Goal: Task Accomplishment & Management: Manage account settings

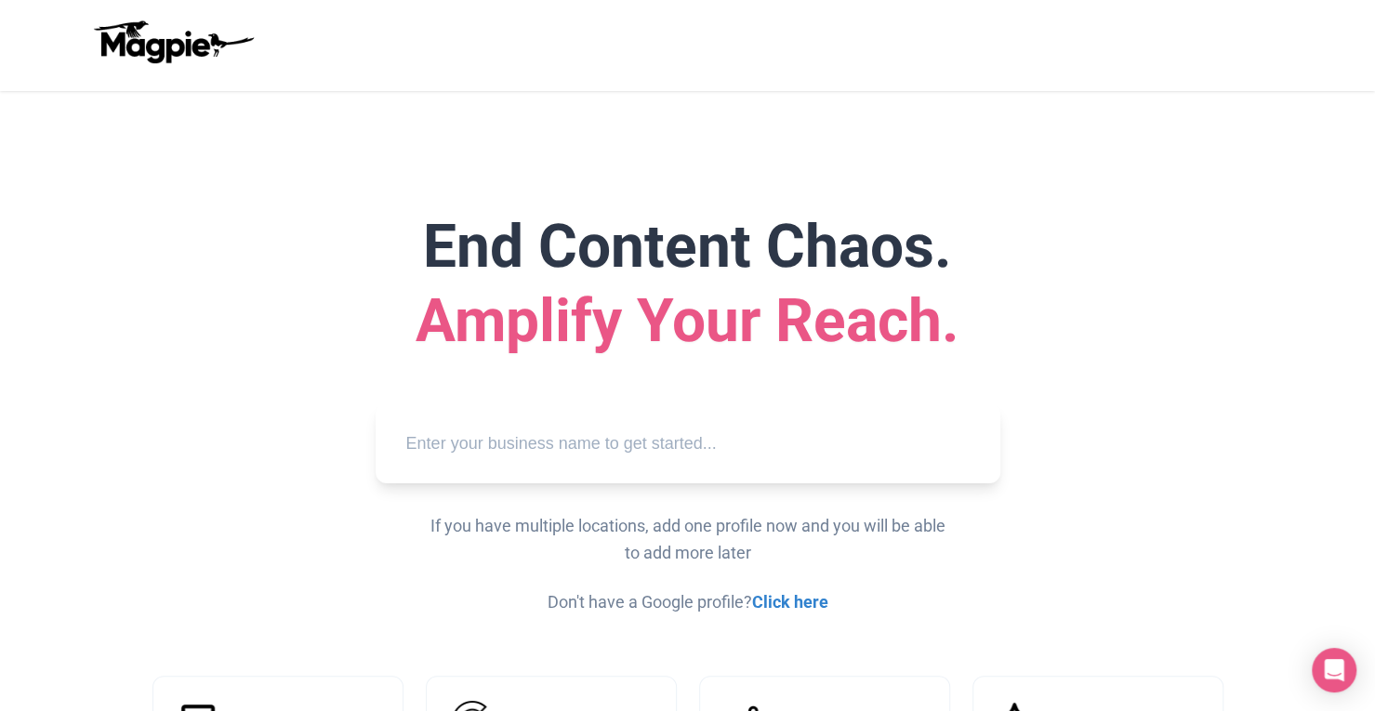
click at [476, 434] on input "text" at bounding box center [687, 443] width 595 height 51
paste input "juan more taco tour cabo"
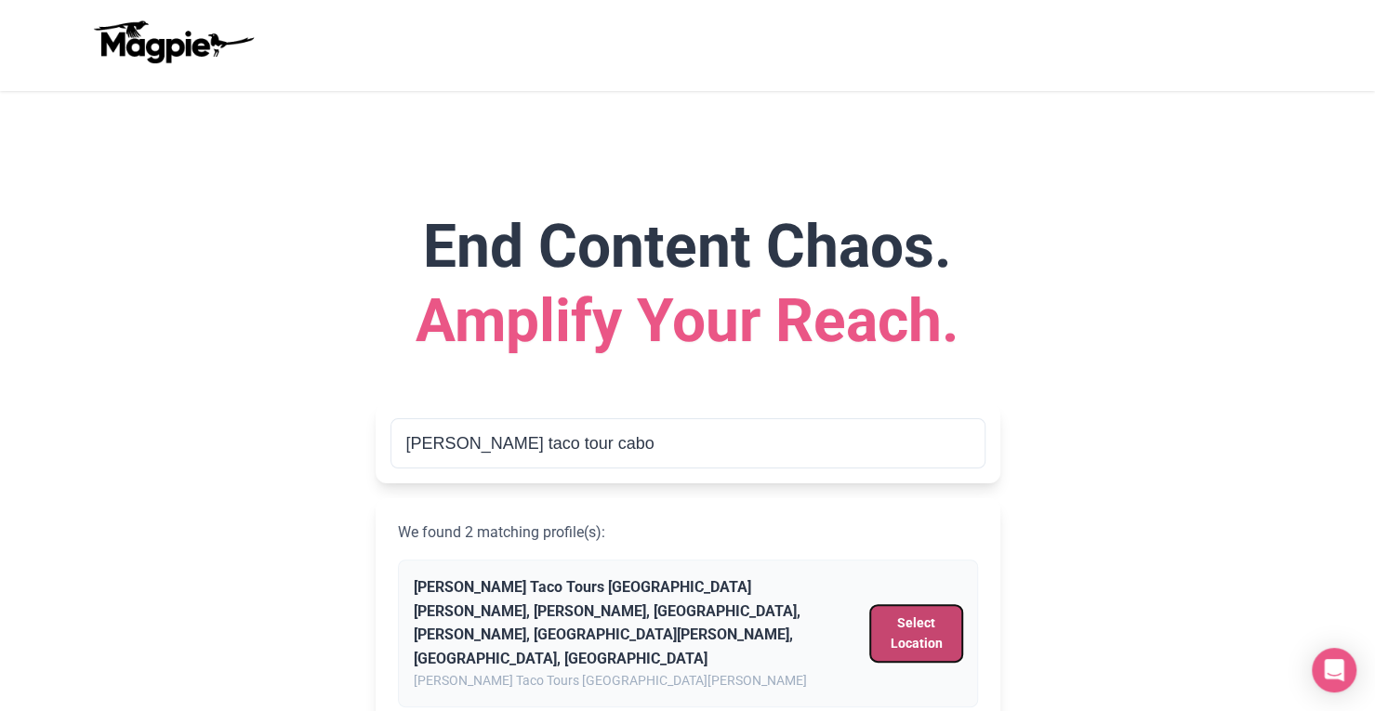
click at [907, 611] on button "Select Location" at bounding box center [915, 633] width 91 height 57
type input "Juan More Taco Tours Cabo San Lucas, Ignacio Zaragoza, Centro, Ildefonso Green,…"
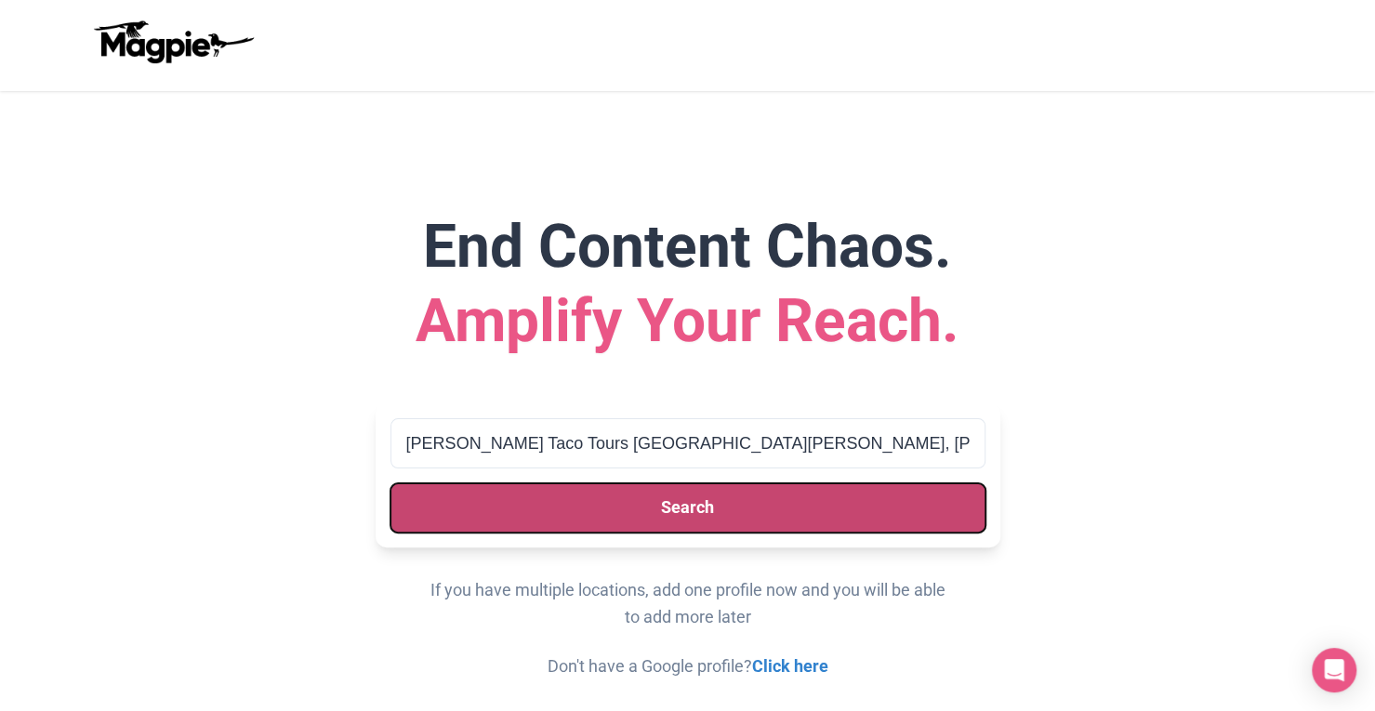
click at [824, 492] on button "Search" at bounding box center [687, 507] width 595 height 49
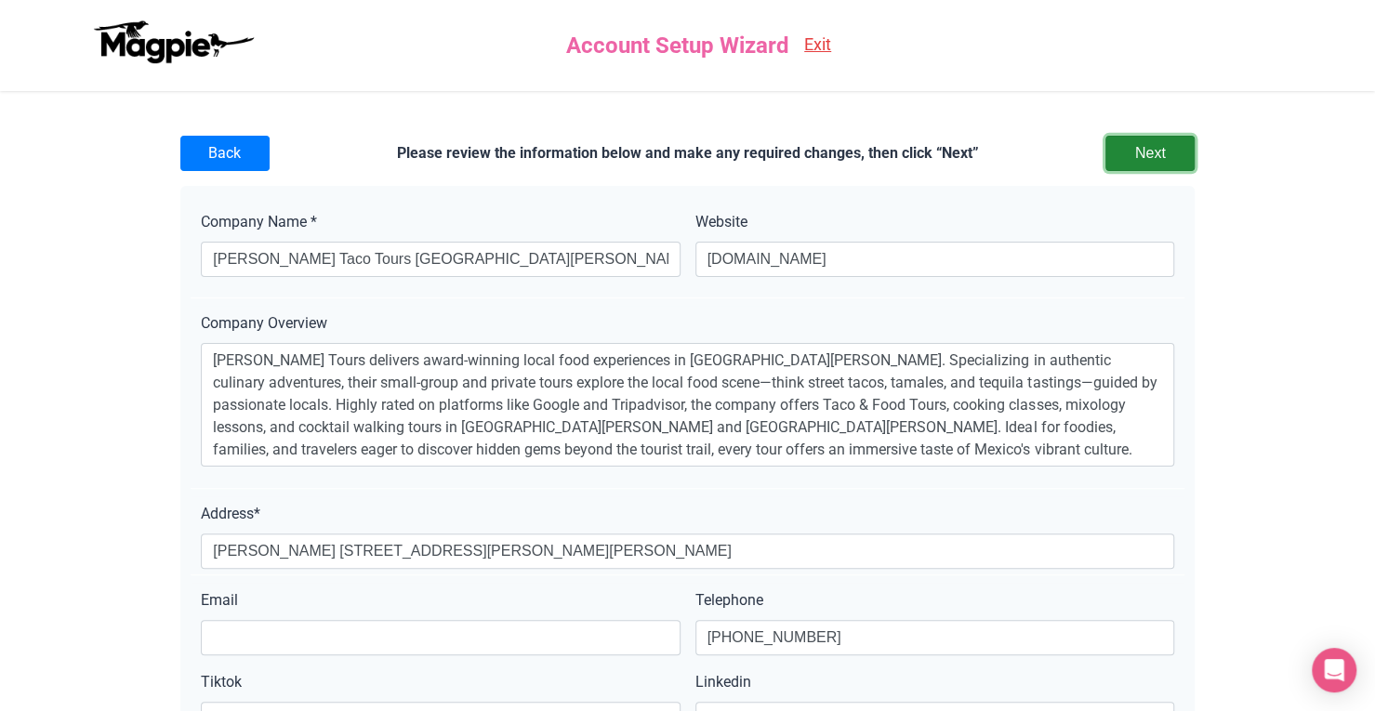
click at [1143, 158] on input "Next" at bounding box center [1149, 153] width 89 height 35
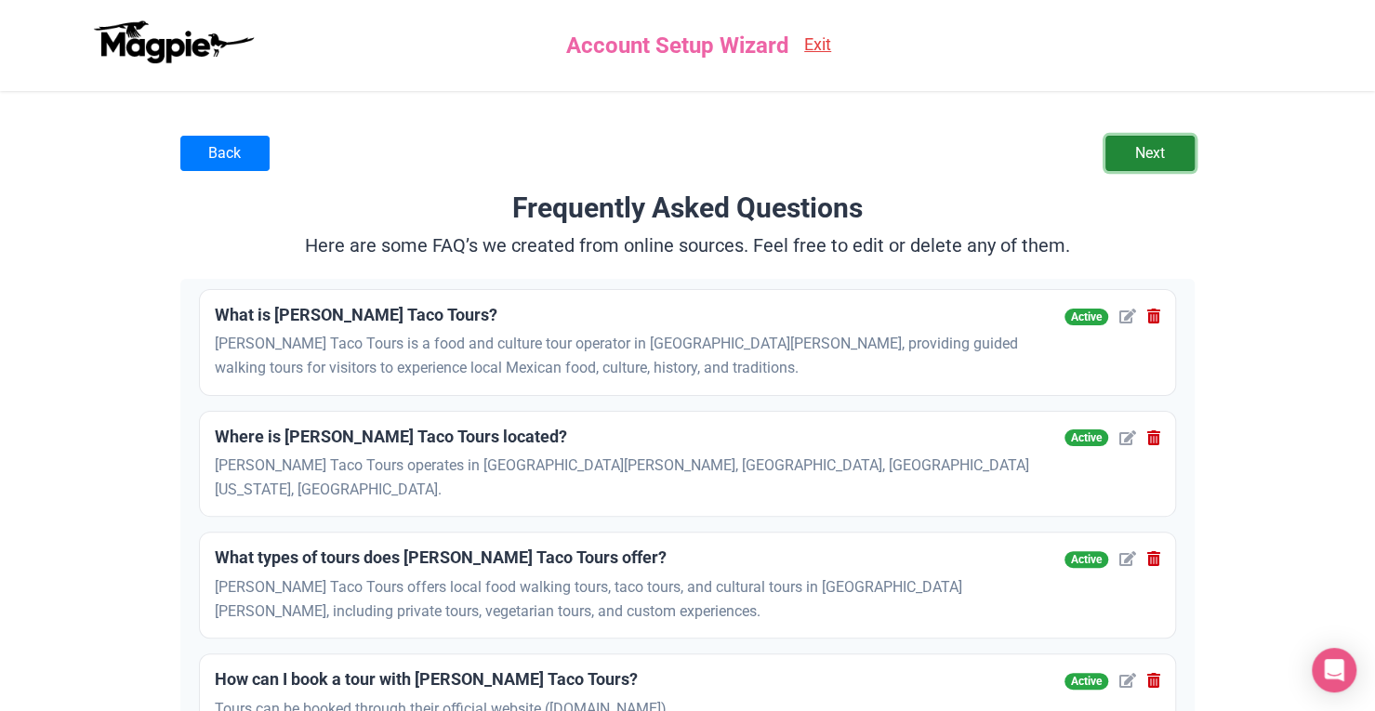
click at [1171, 157] on link "Next" at bounding box center [1149, 153] width 89 height 35
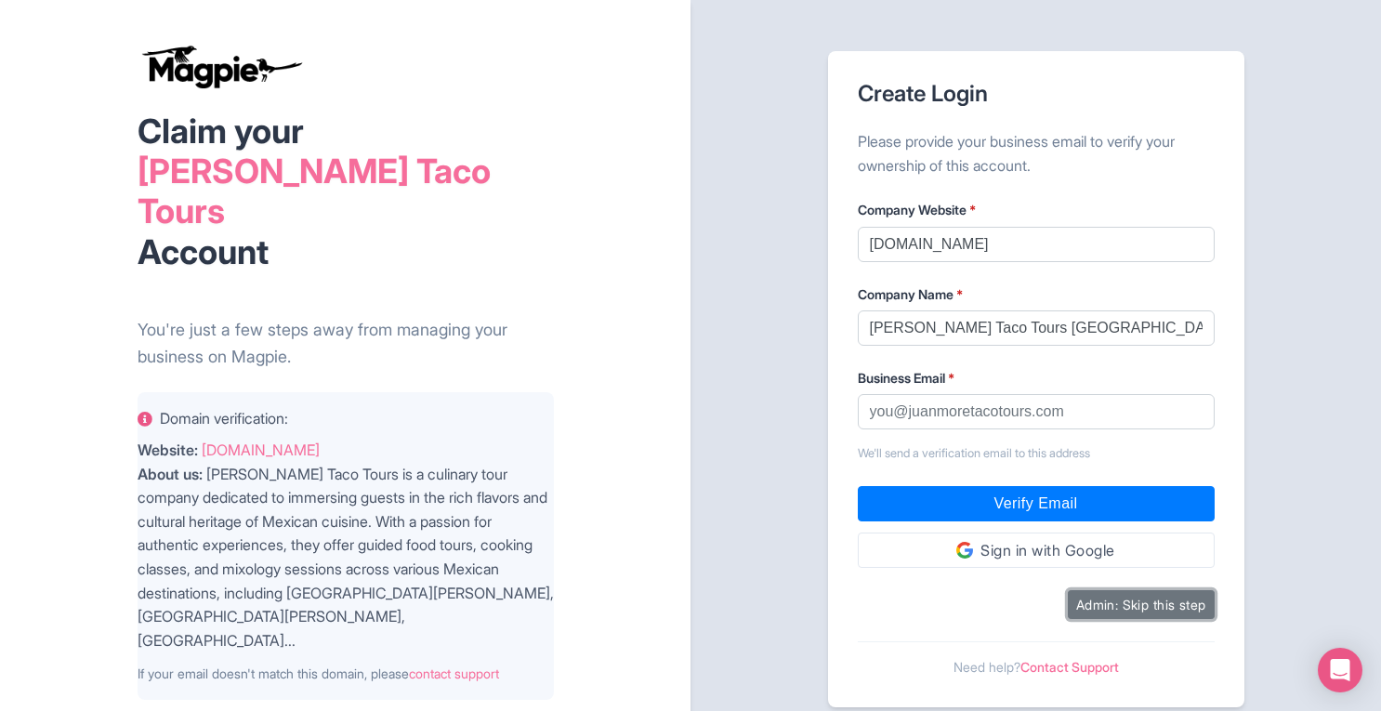
click at [1158, 603] on button "Admin: Skip this step" at bounding box center [1141, 604] width 147 height 29
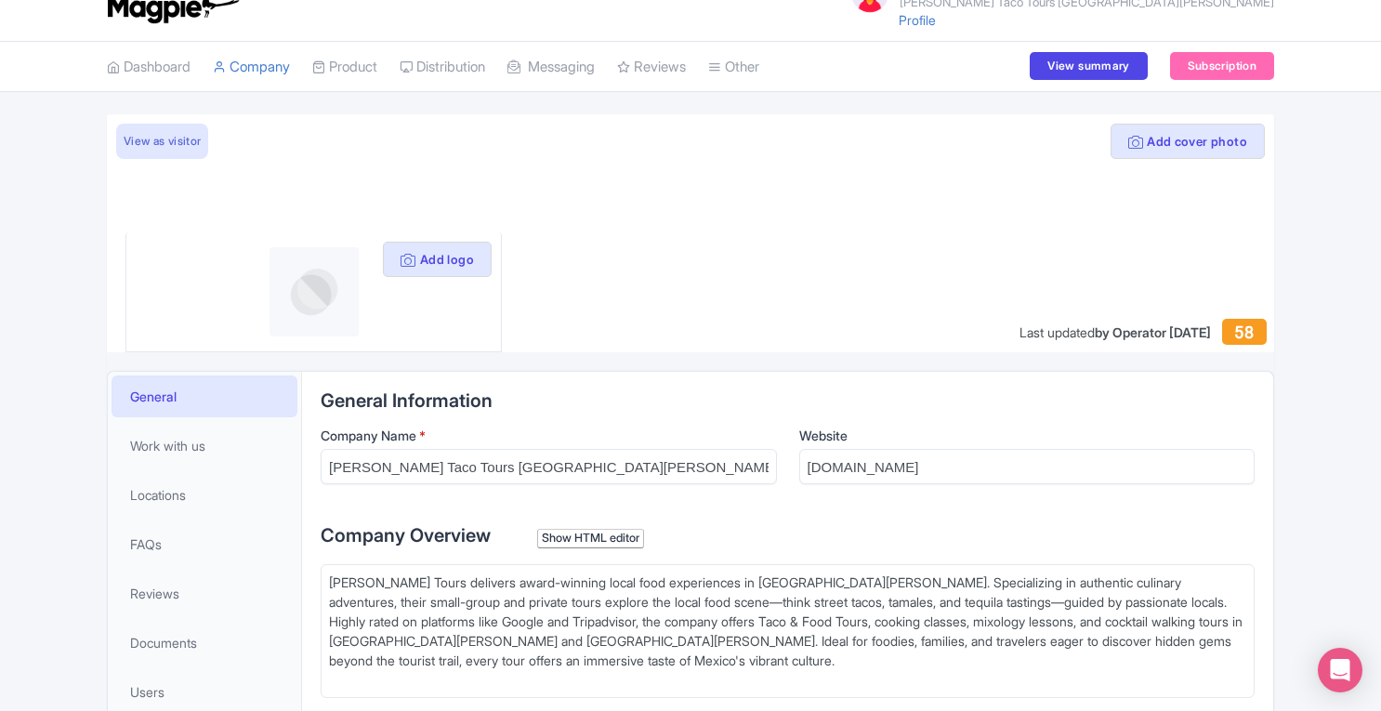
scroll to position [10, 0]
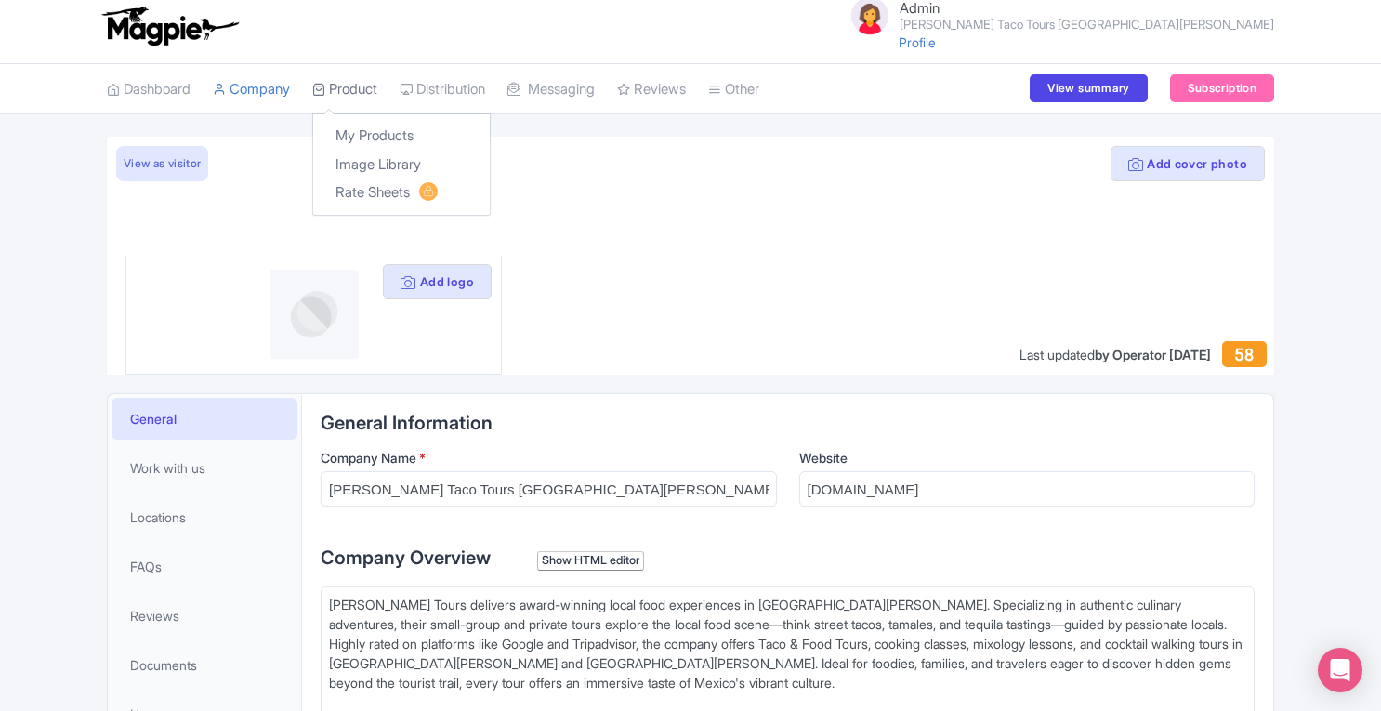
click at [359, 93] on link "Product" at bounding box center [344, 89] width 65 height 51
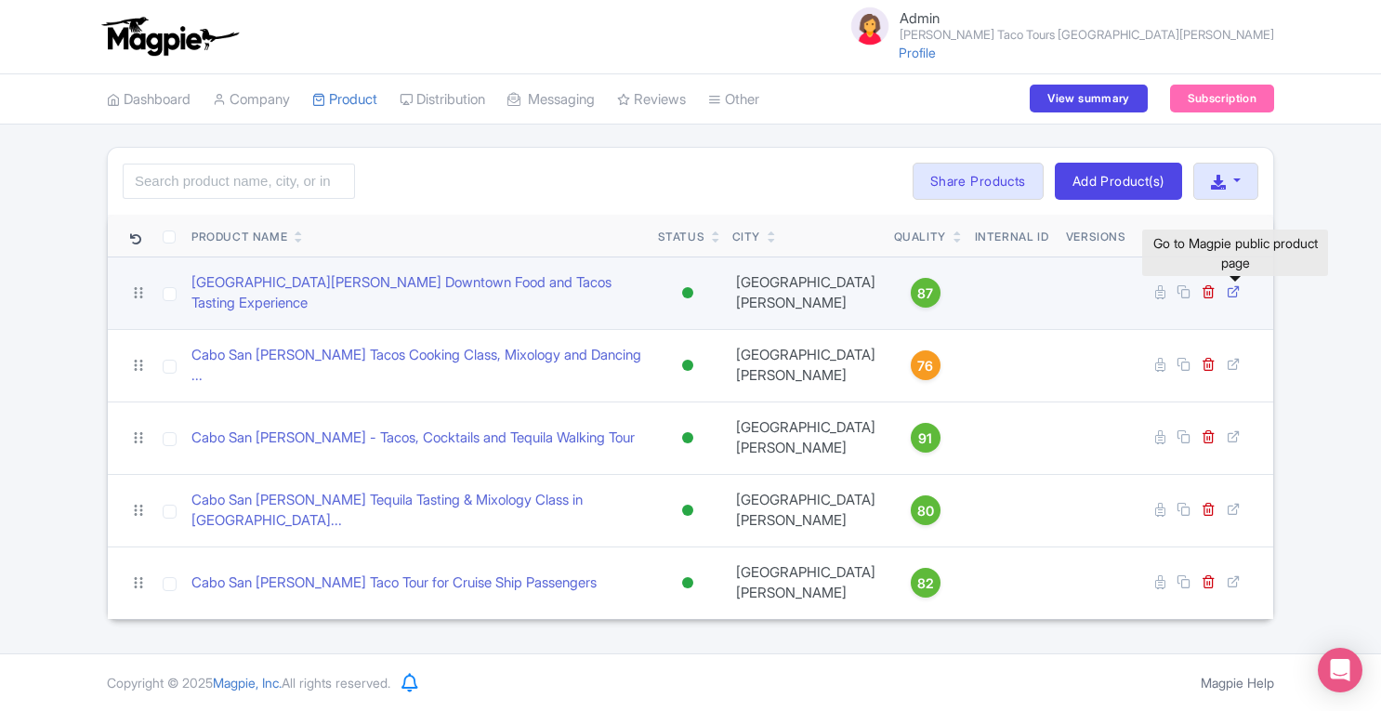
click at [1231, 287] on icon at bounding box center [1234, 291] width 14 height 14
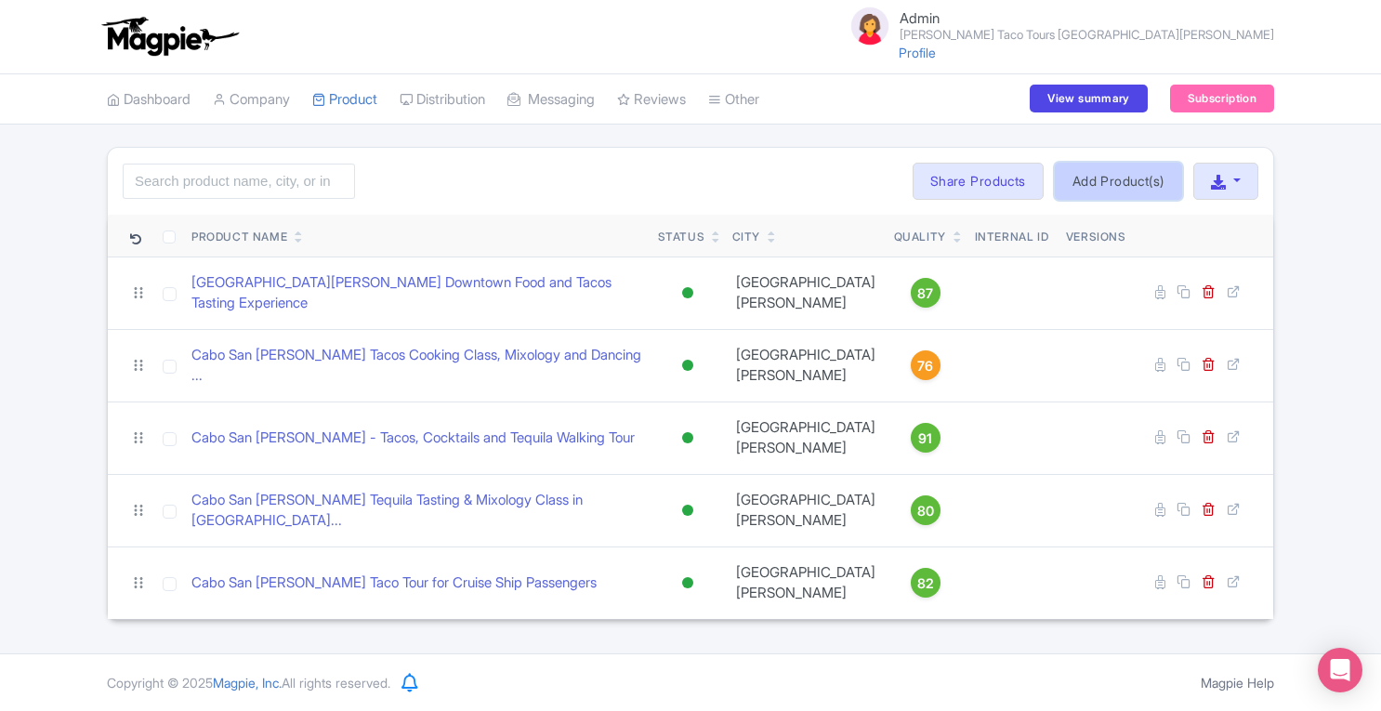
click at [1123, 187] on link "Add Product(s)" at bounding box center [1118, 181] width 127 height 37
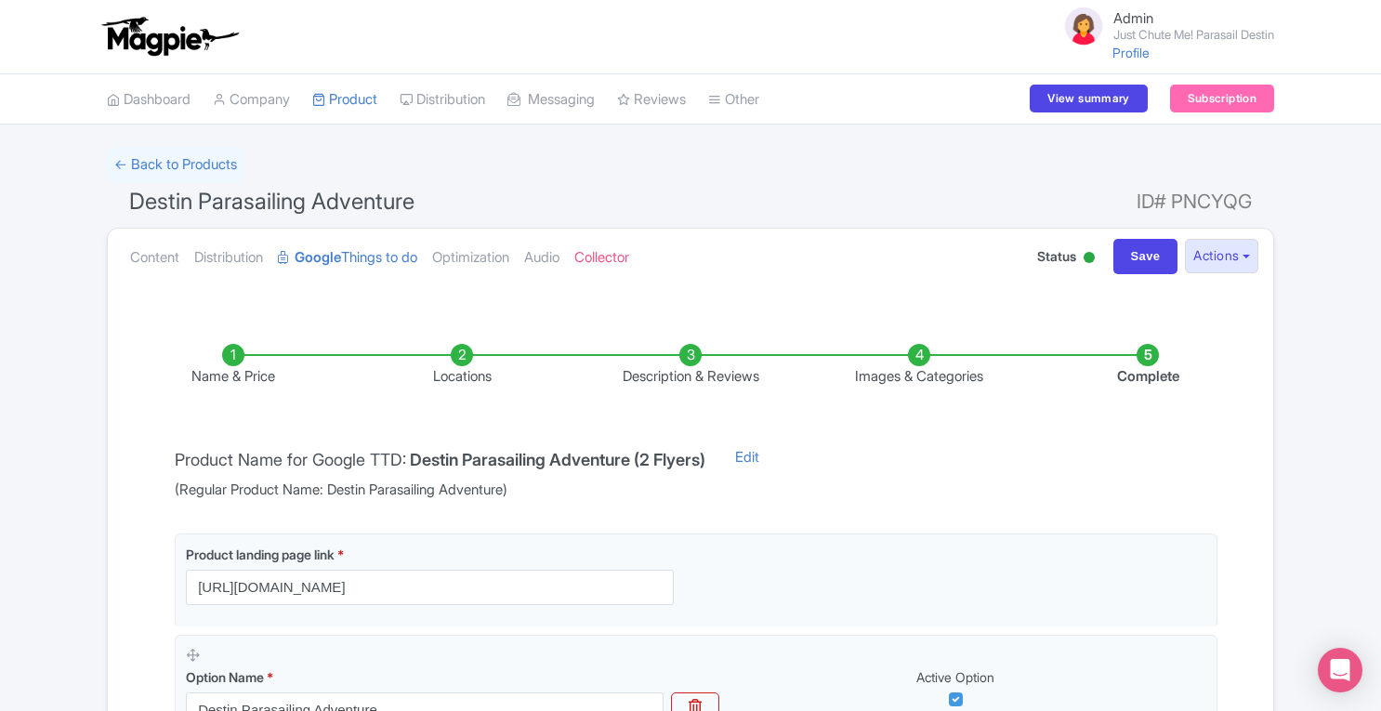
scroll to position [455, 0]
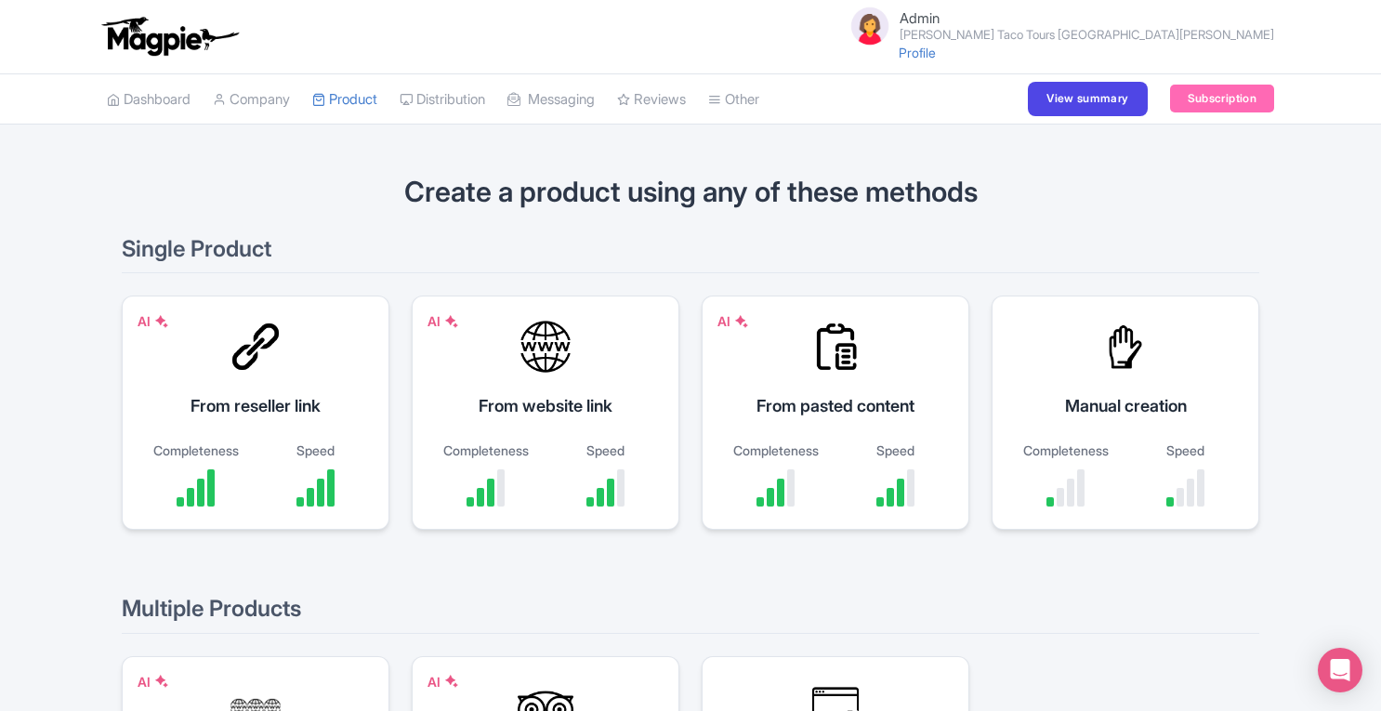
scroll to position [292, 0]
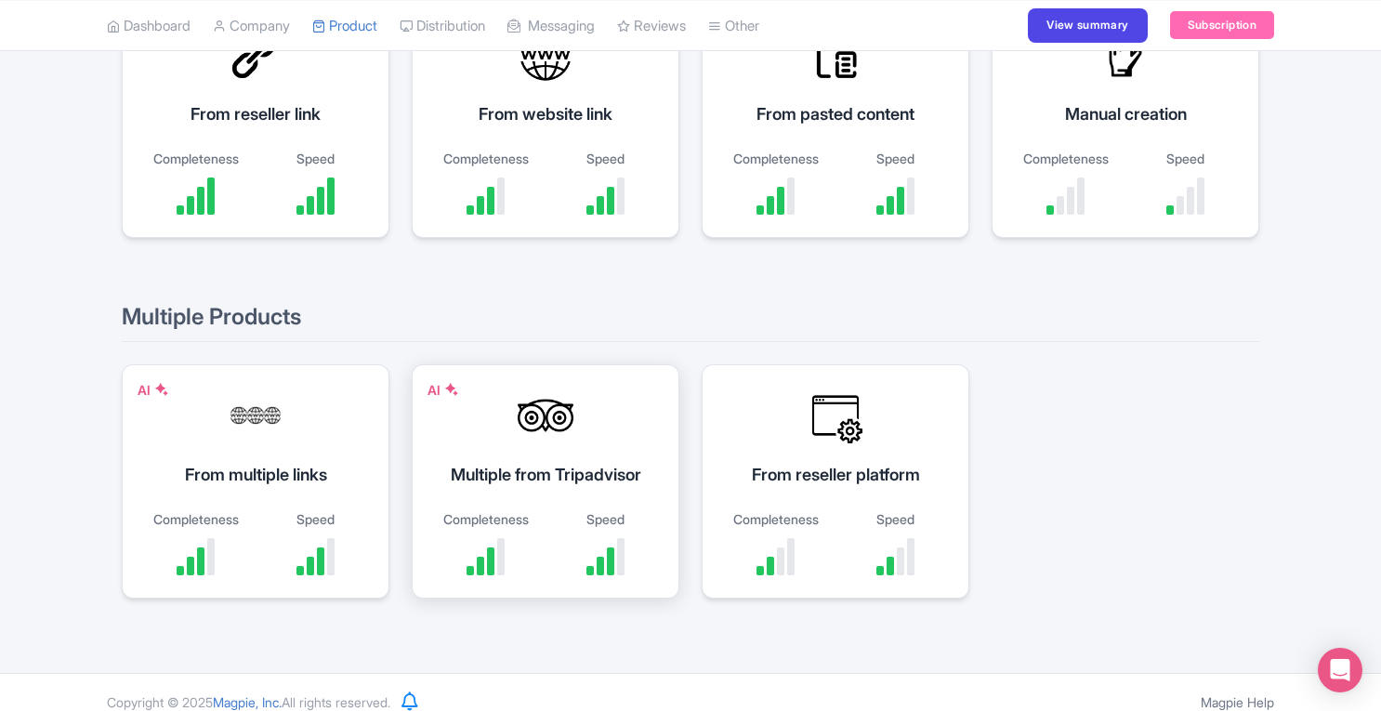
click at [556, 441] on div "AI Multiple from Tripadvisor Completeness Speed" at bounding box center [546, 481] width 268 height 234
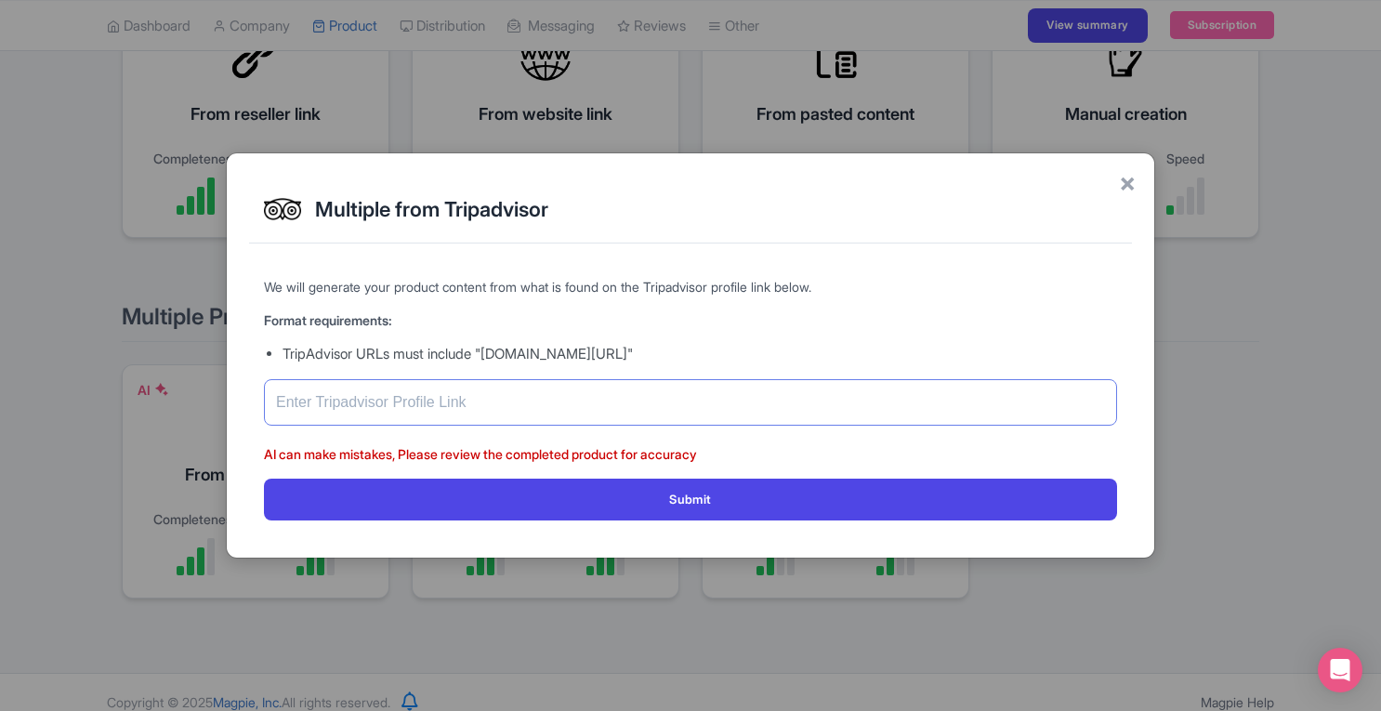
click at [536, 405] on input "text" at bounding box center [690, 402] width 853 height 46
paste input "https://www.tripadvisor.com/Attraction_Review-g150793-d3426962-Reviews-Cookin_V…"
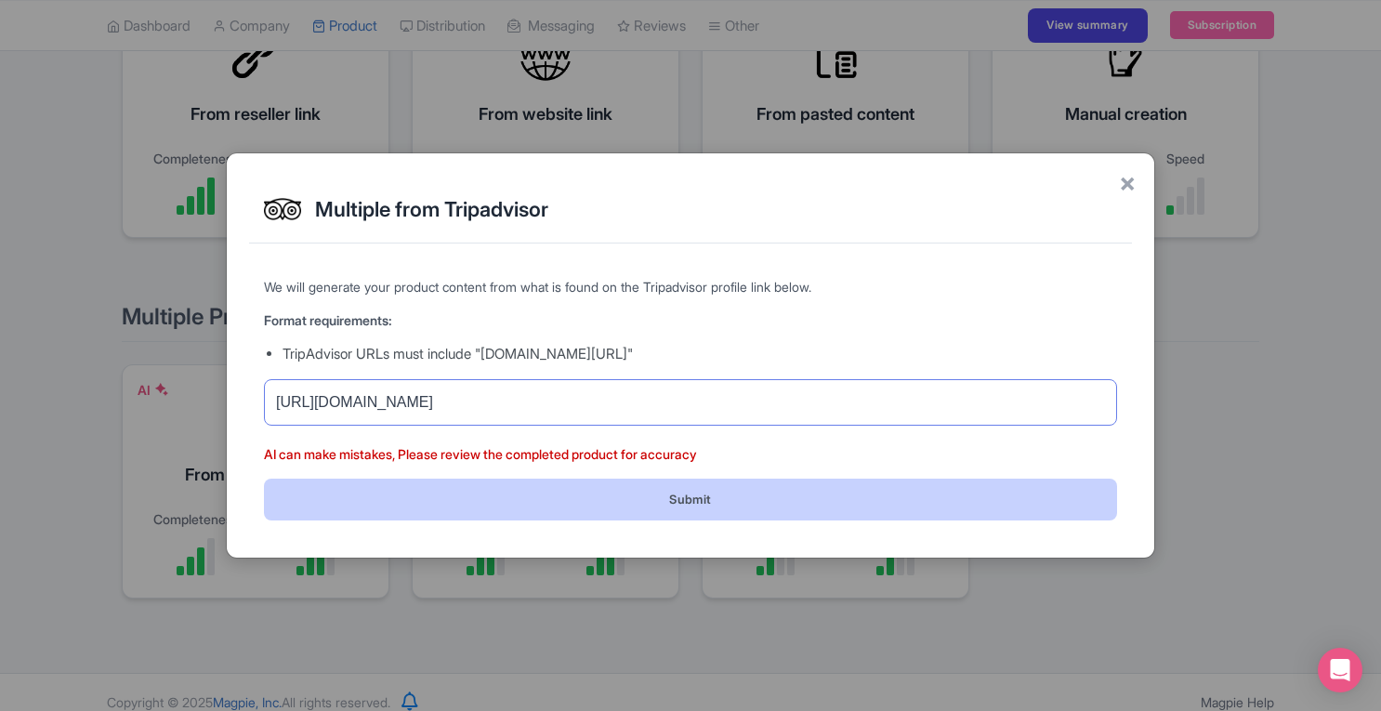
type input "https://www.tripadvisor.com/Attraction_Review-g150793-d3426962-Reviews-Cookin_V…"
click at [662, 494] on button "Submit" at bounding box center [690, 500] width 853 height 42
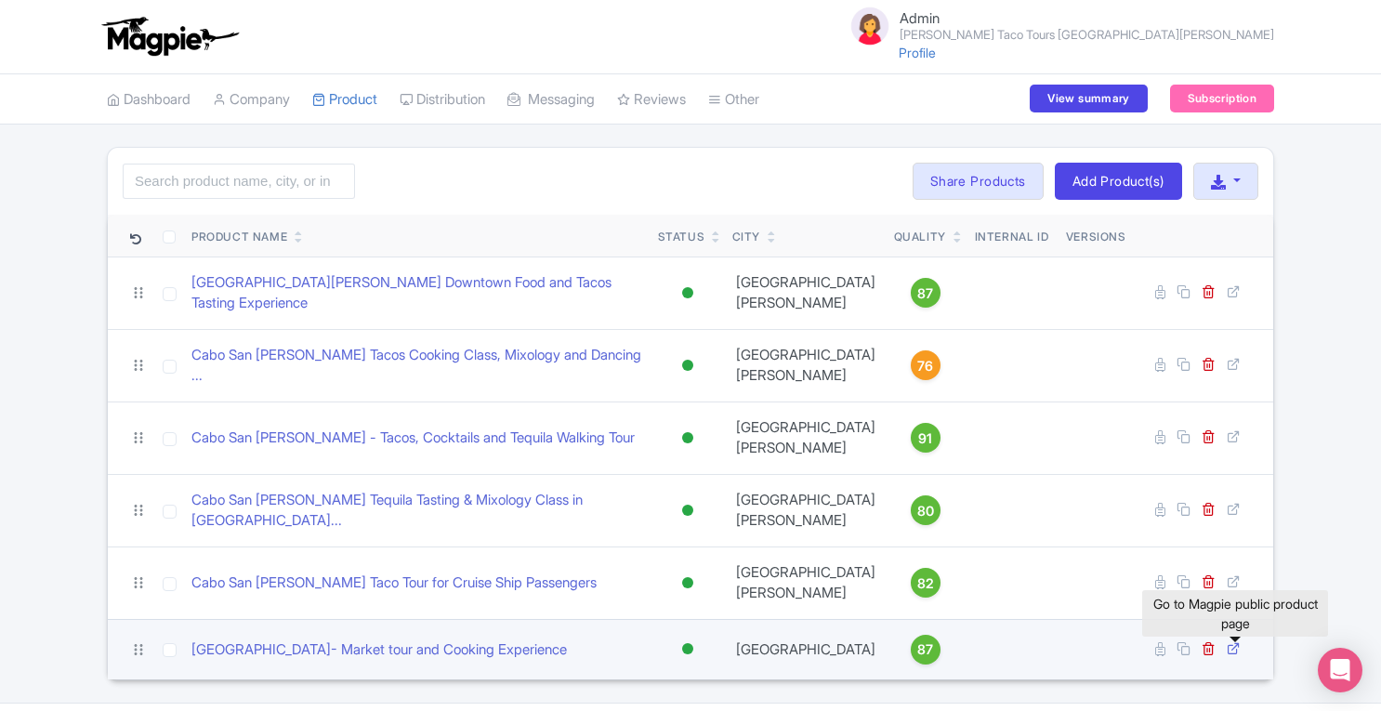
click at [1232, 650] on icon at bounding box center [1234, 648] width 14 height 14
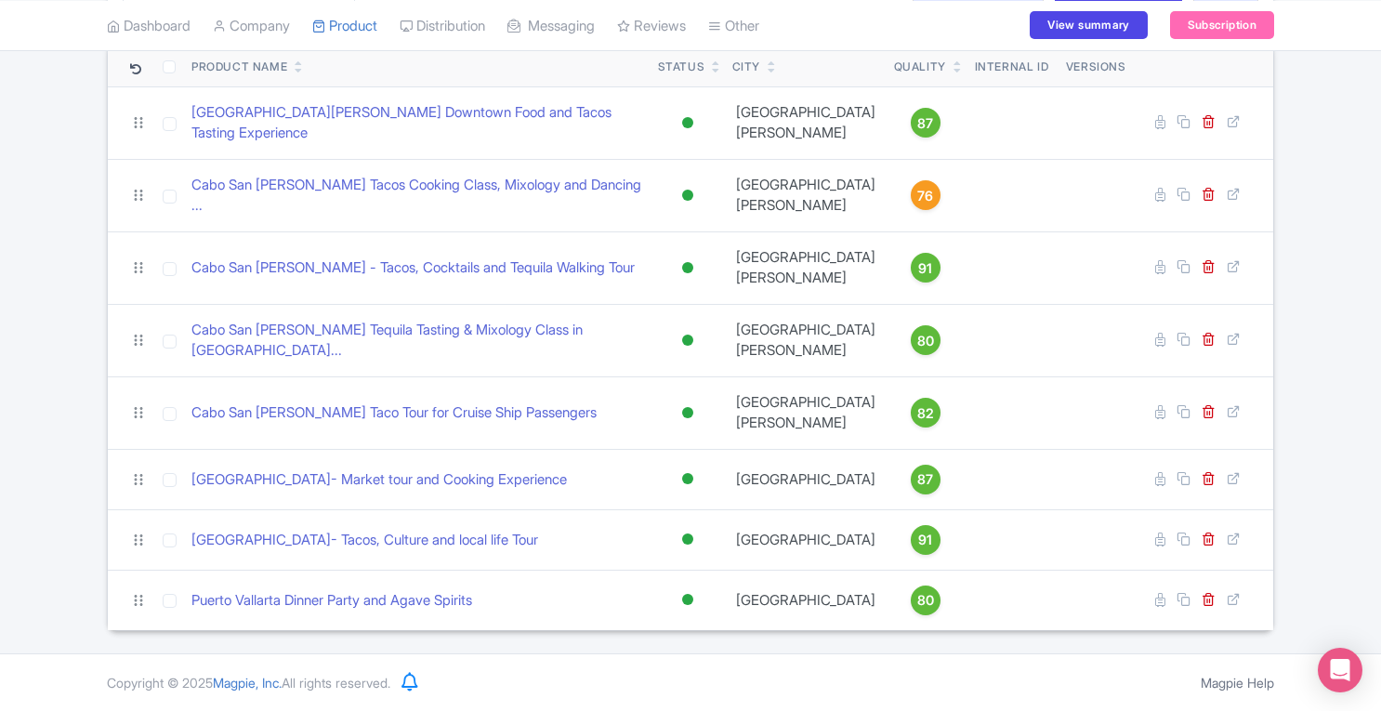
scroll to position [201, 0]
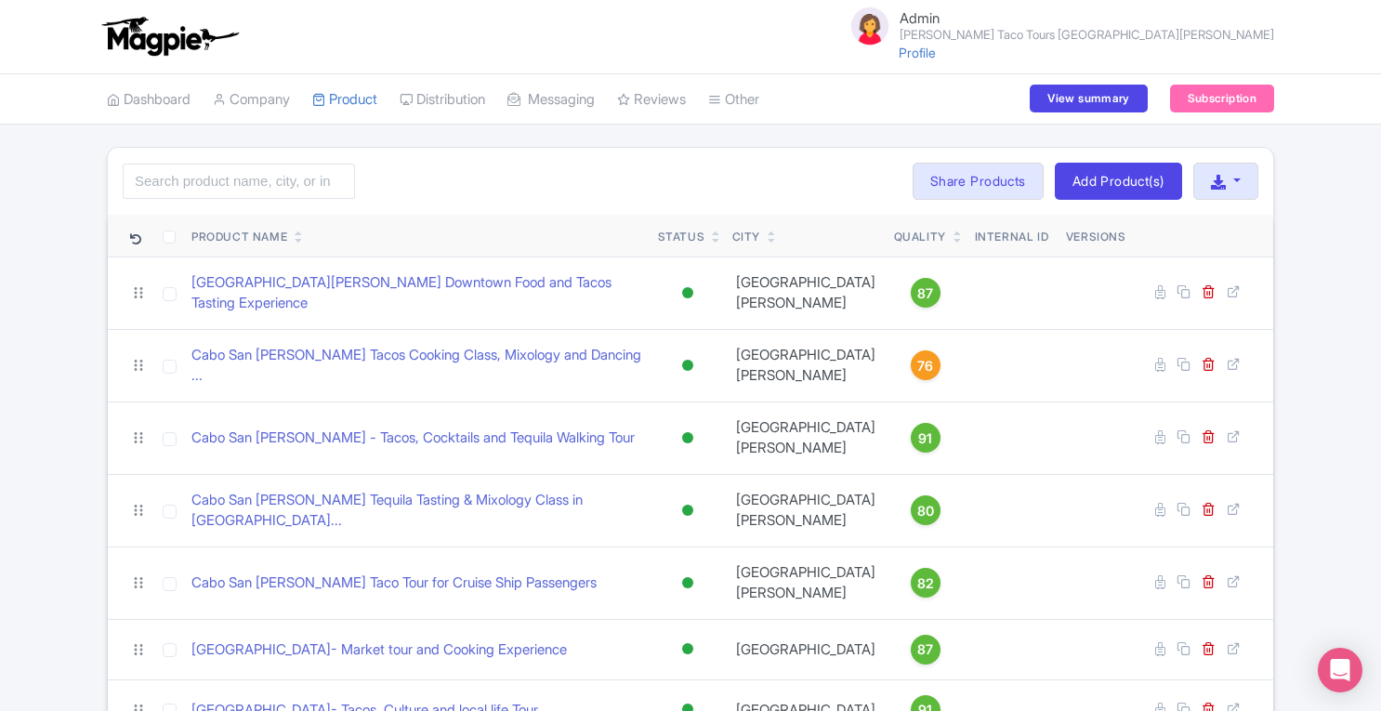
scroll to position [201, 0]
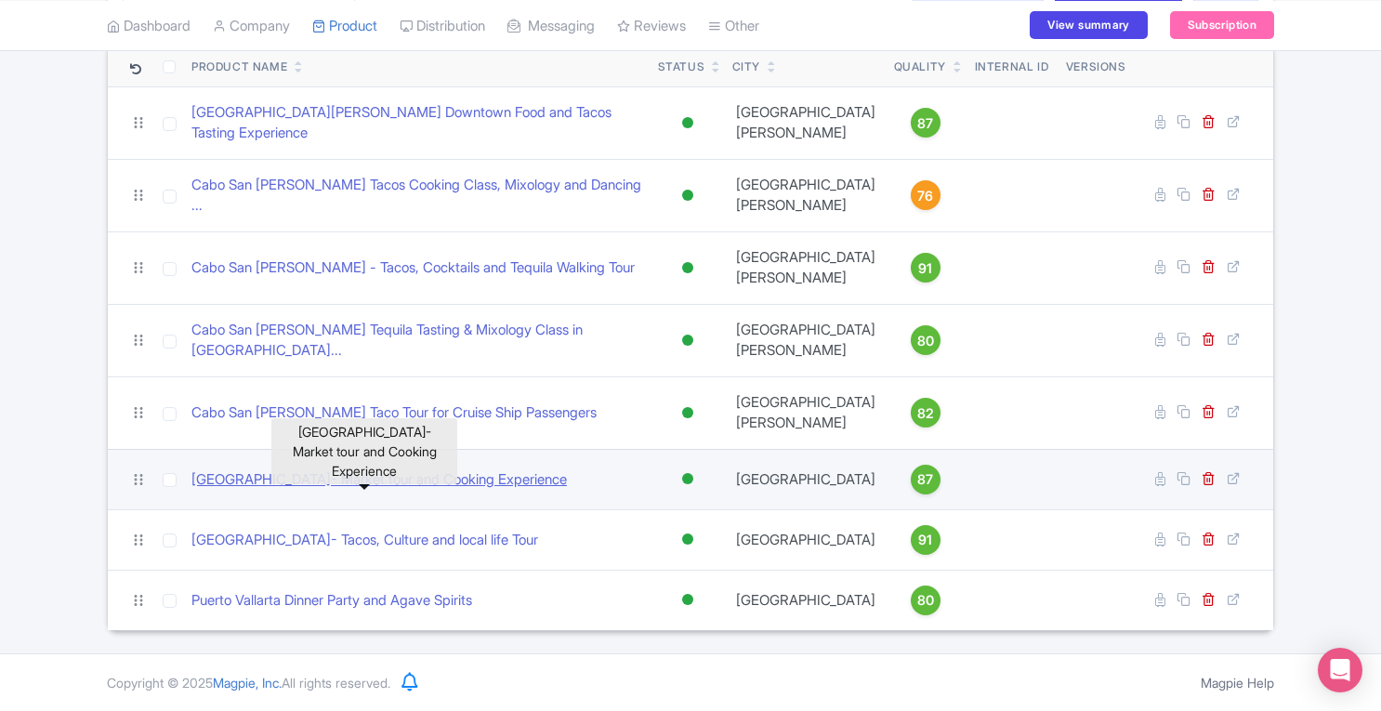
click at [381, 469] on link "[GEOGRAPHIC_DATA]- Market tour and Cooking Experience" at bounding box center [378, 479] width 375 height 21
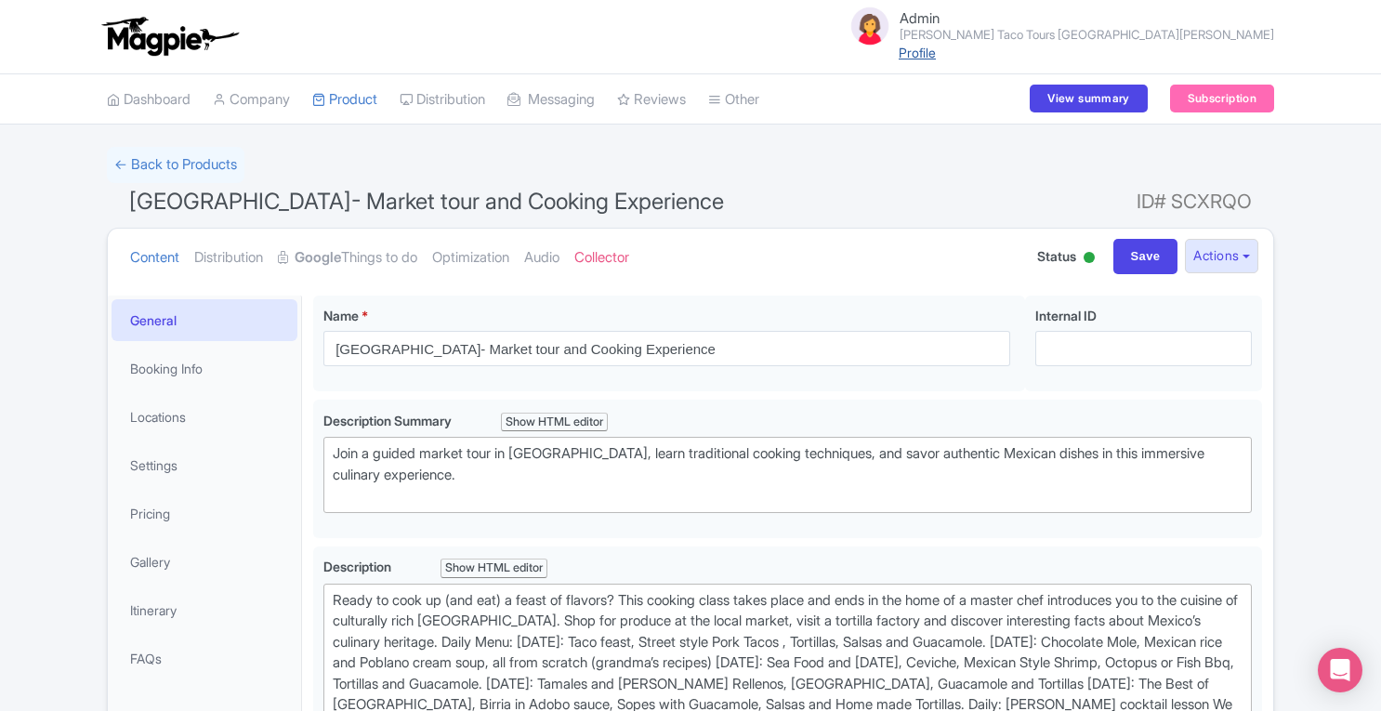
click at [936, 54] on link "Profile" at bounding box center [917, 53] width 37 height 16
click at [377, 103] on link "Product" at bounding box center [344, 99] width 65 height 51
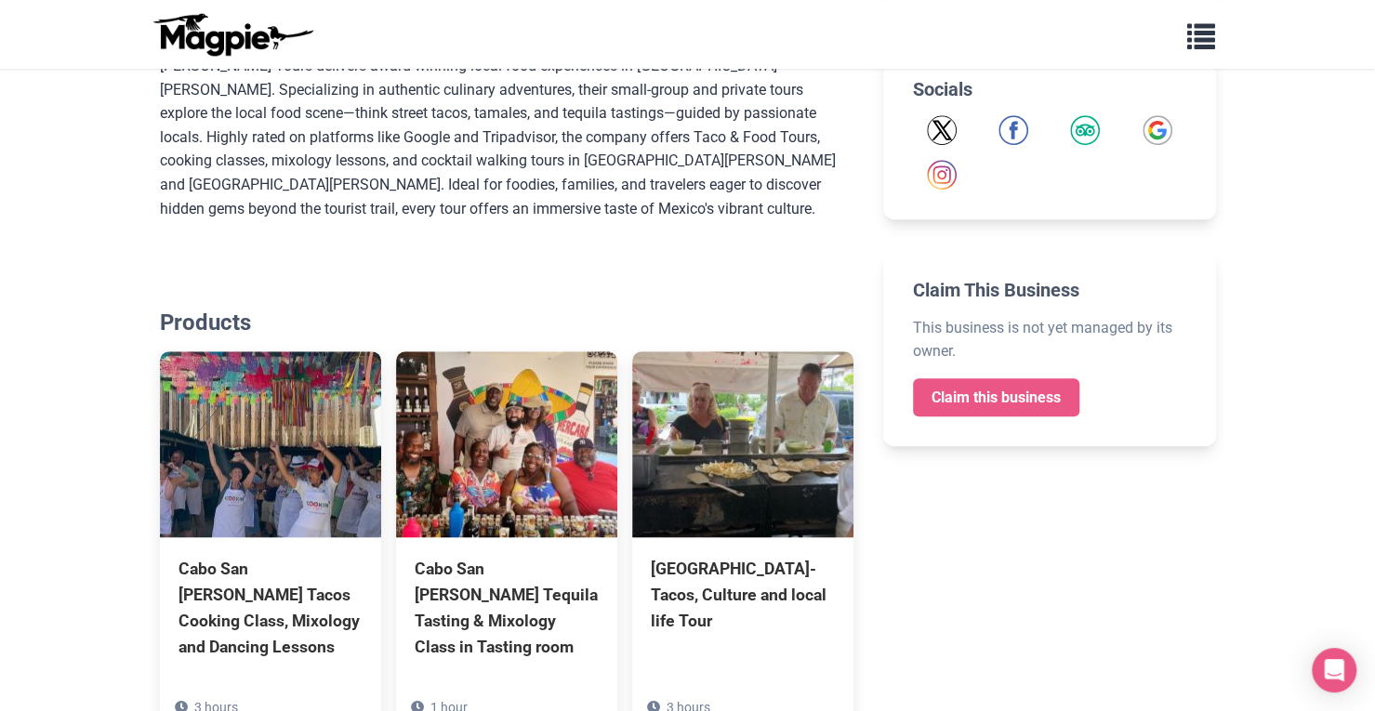
scroll to position [626, 0]
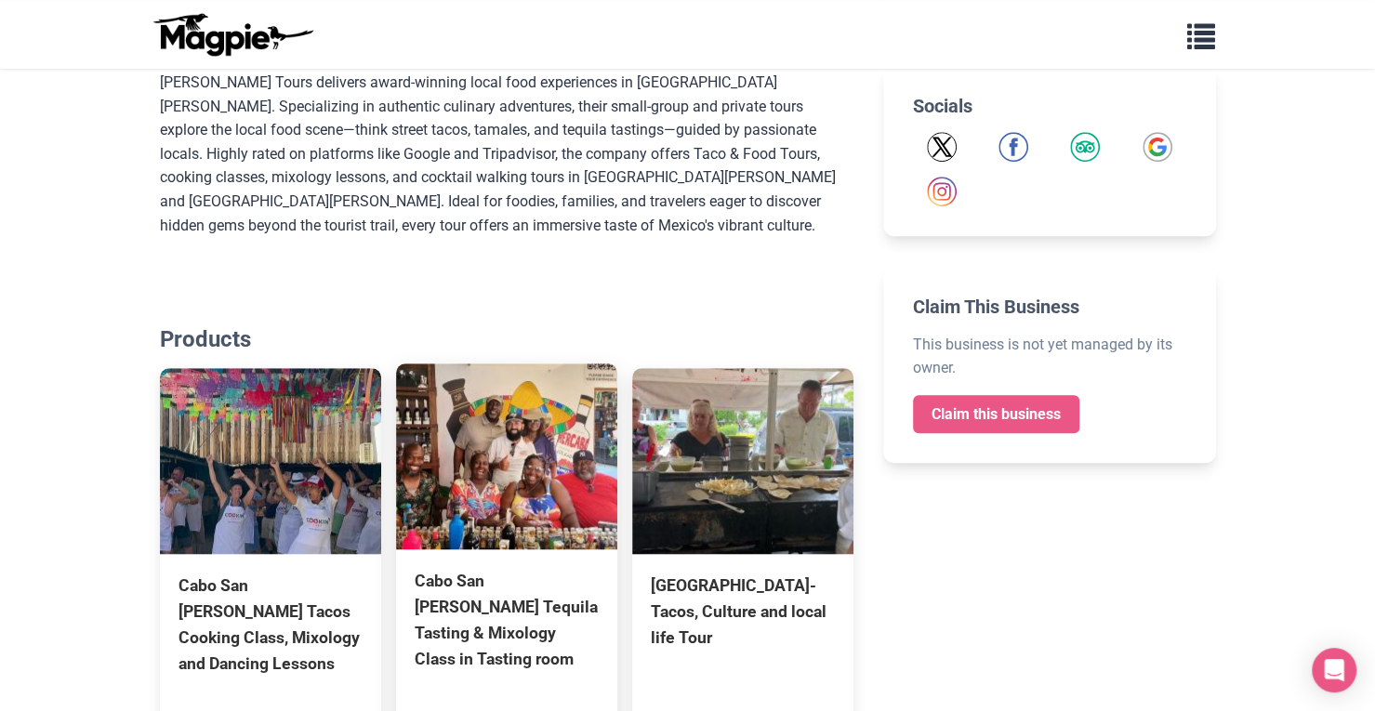
click at [446, 444] on img at bounding box center [506, 456] width 221 height 186
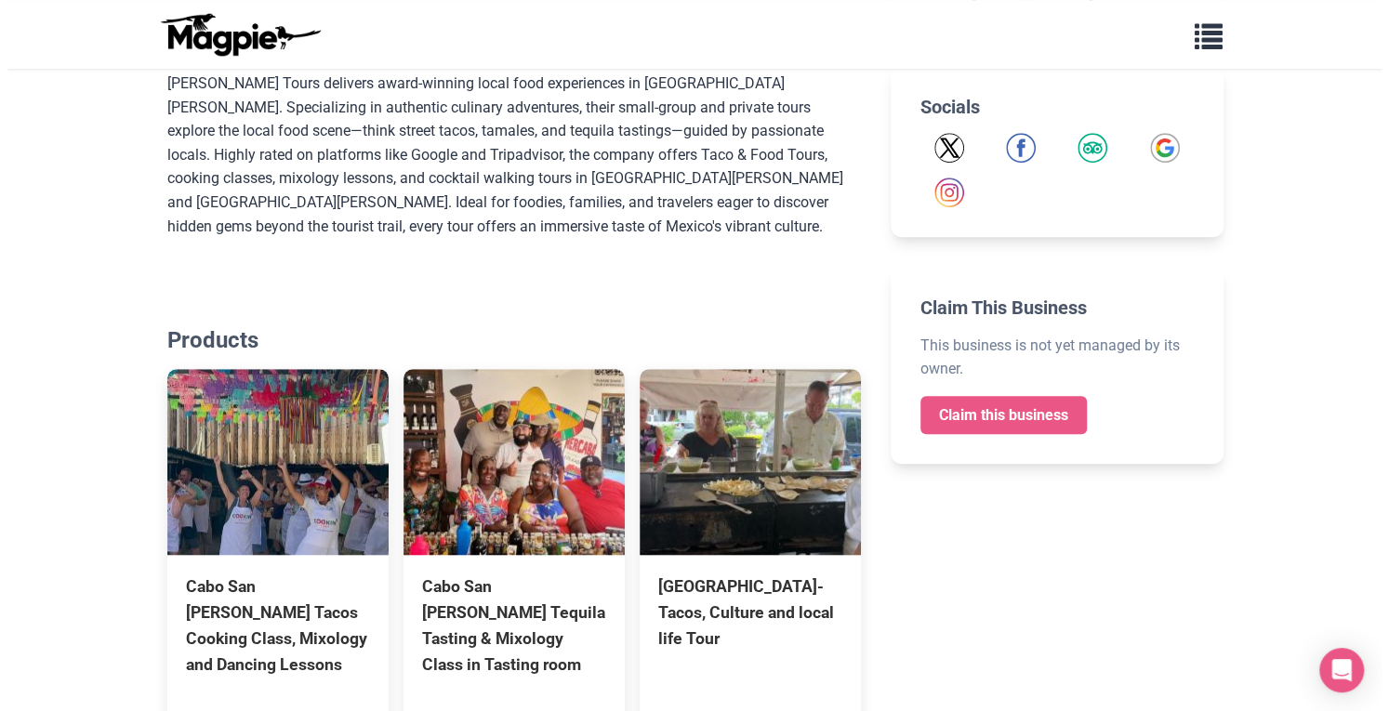
scroll to position [0, 0]
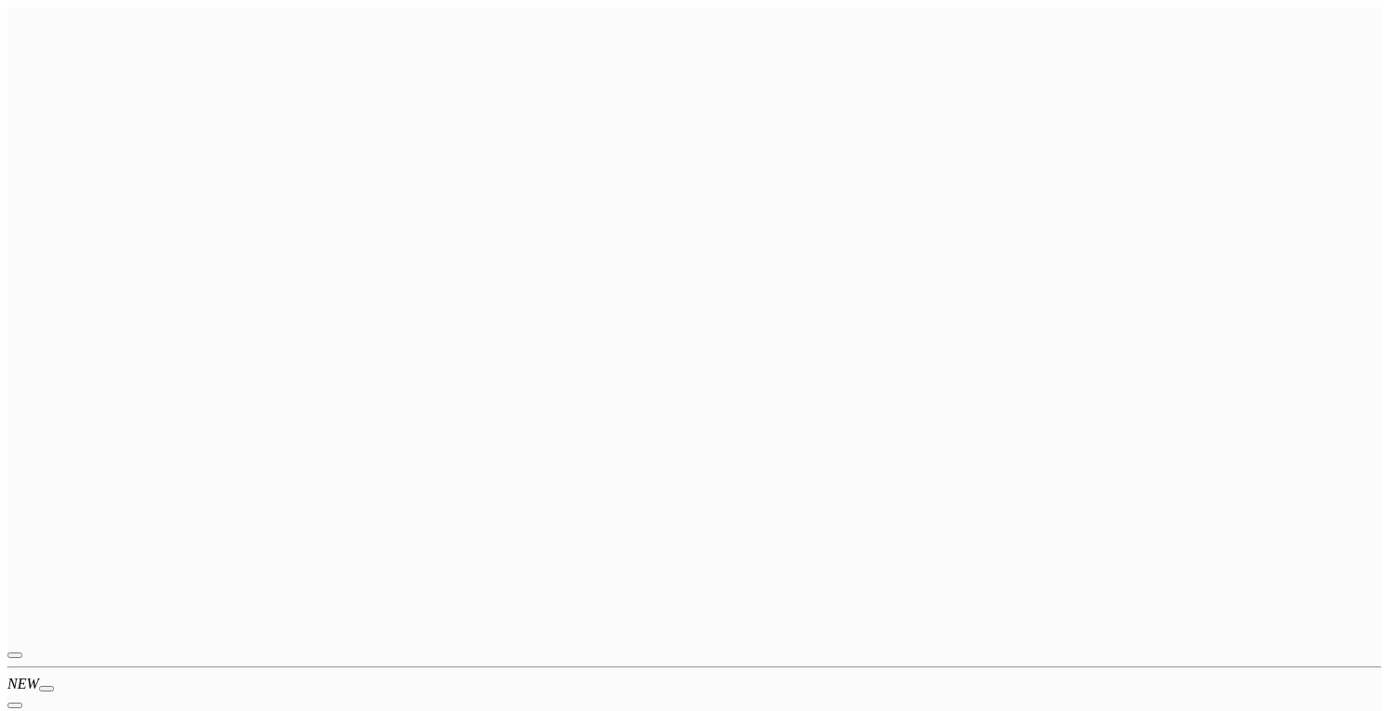
scroll to position [666, 0]
click at [15, 672] on icon "button" at bounding box center [15, 672] width 0 height 0
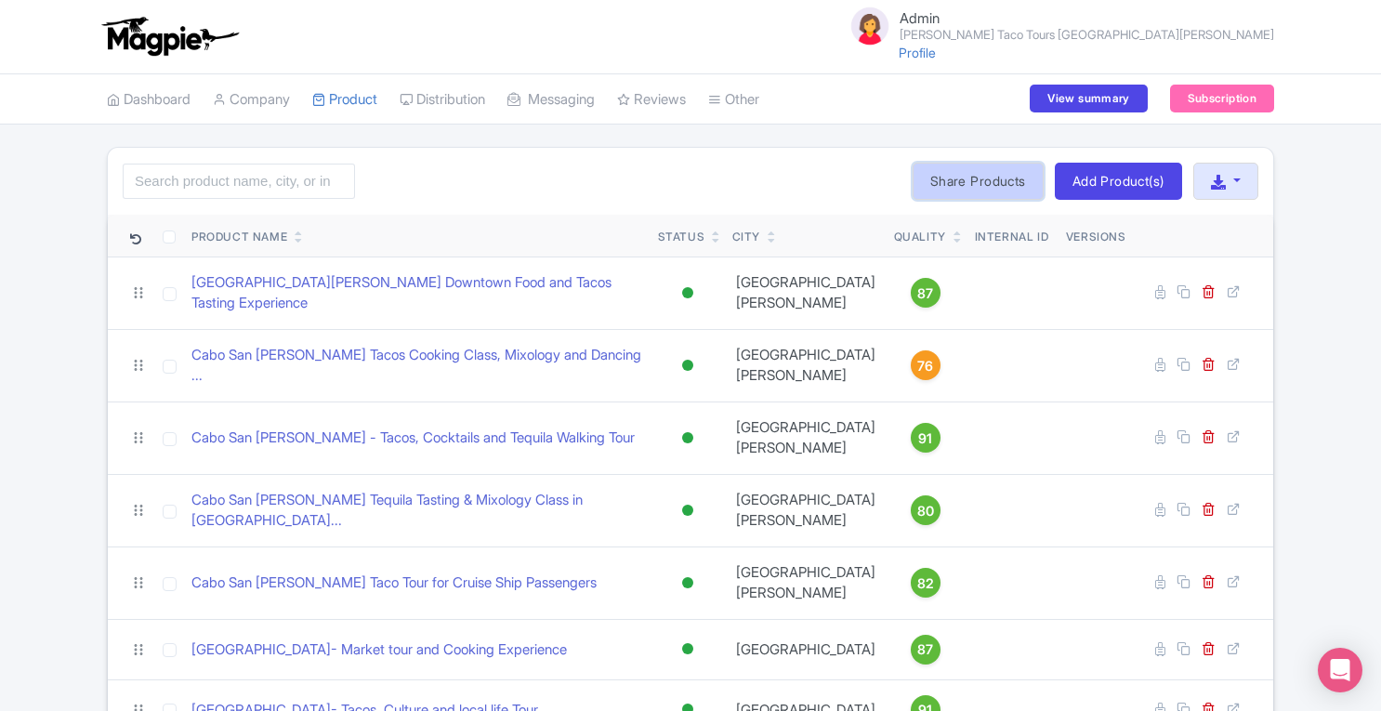
click at [965, 186] on link "Share Products" at bounding box center [978, 181] width 131 height 37
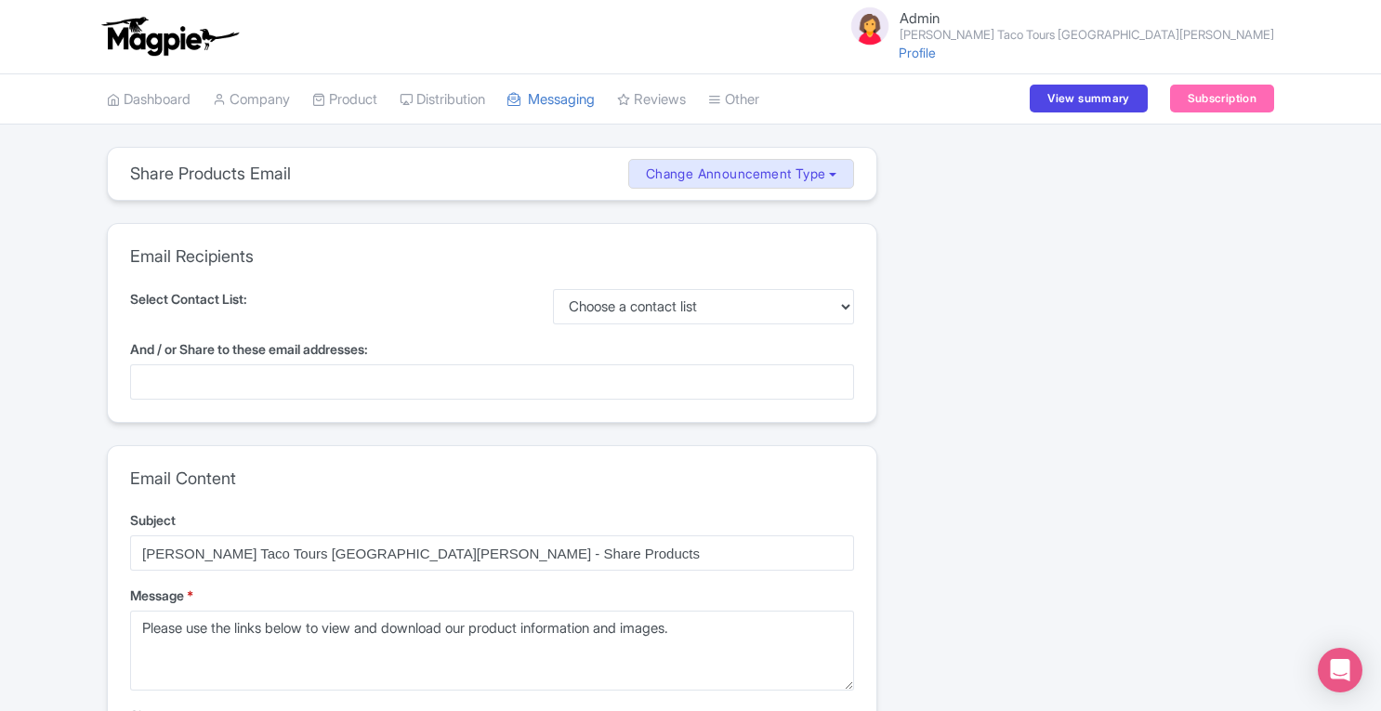
click at [368, 380] on div at bounding box center [492, 381] width 724 height 35
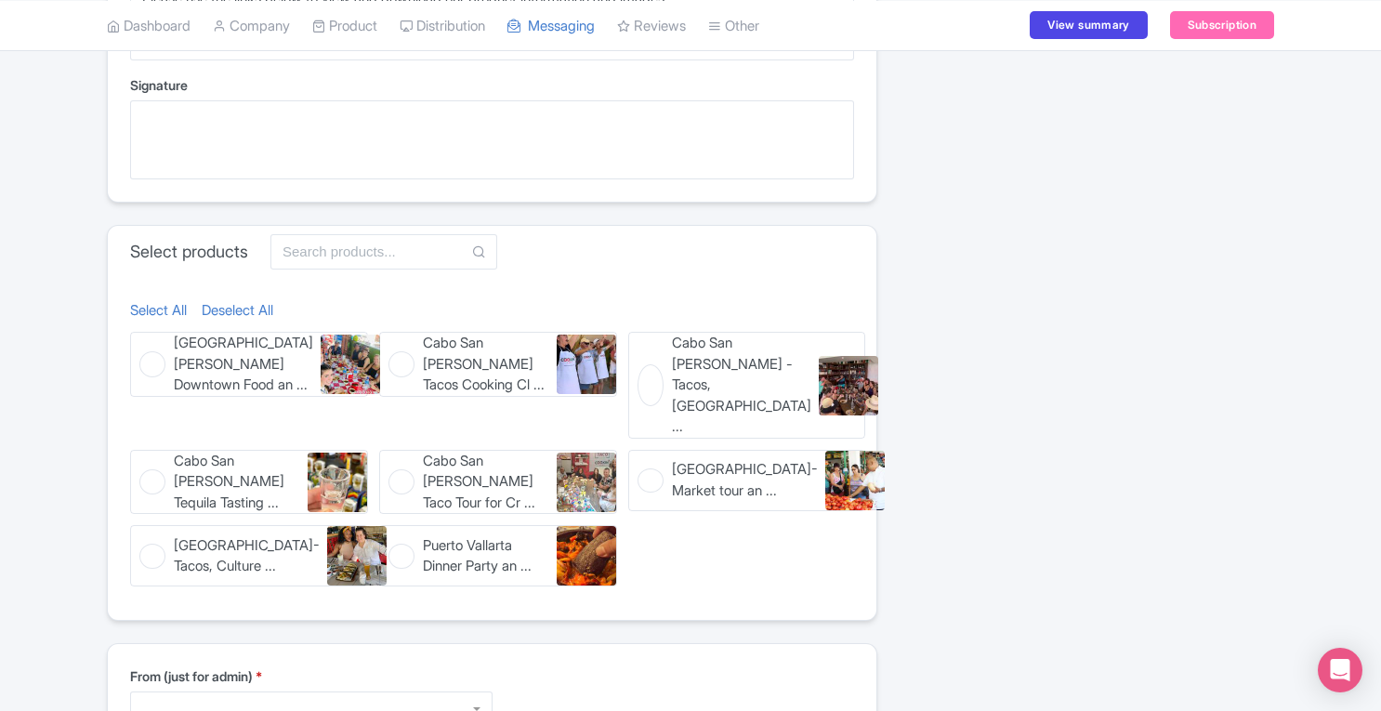
scroll to position [669, 0]
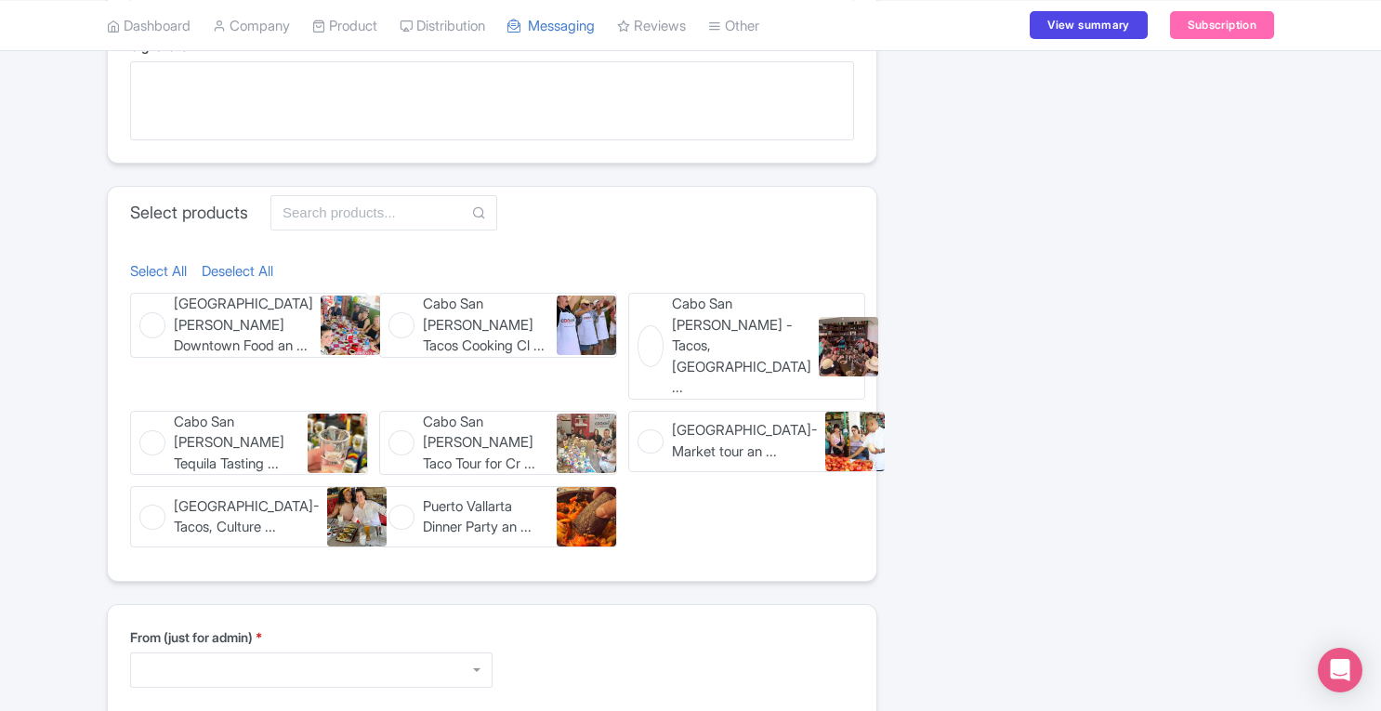
click at [174, 496] on span "Puerto Vallarta- Tacos, Culture ..." at bounding box center [247, 517] width 146 height 42
click at [142, 486] on input "Puerto Vallarta- Tacos, Culture ... Puerto Vallarta- Tacos, Culture and local l…" at bounding box center [136, 492] width 12 height 12
checkbox input "true"
click at [519, 496] on span "Puerto Vallarta Dinner Party an ..." at bounding box center [485, 517] width 125 height 42
click at [391, 486] on input "Puerto Vallarta Dinner Party an ... Puerto Vallarta Dinner Party and Agave Spir…" at bounding box center [385, 492] width 12 height 12
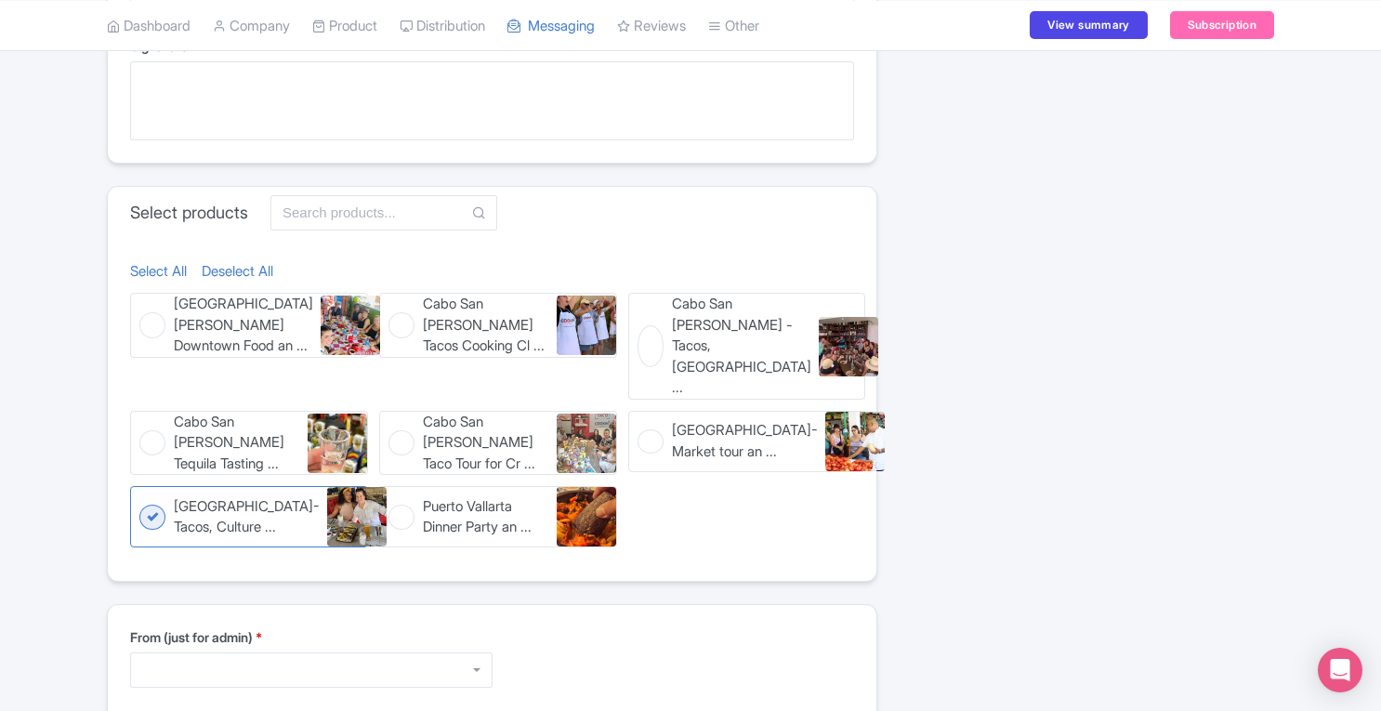
checkbox input "true"
click at [692, 420] on span "Puerto Vallarta- Market tour an ..." at bounding box center [745, 441] width 146 height 42
click at [640, 411] on input "Puerto Vallarta- Market tour an ... Puerto Vallarta- Market tour and Cooking Ex…" at bounding box center [634, 417] width 12 height 12
checkbox input "true"
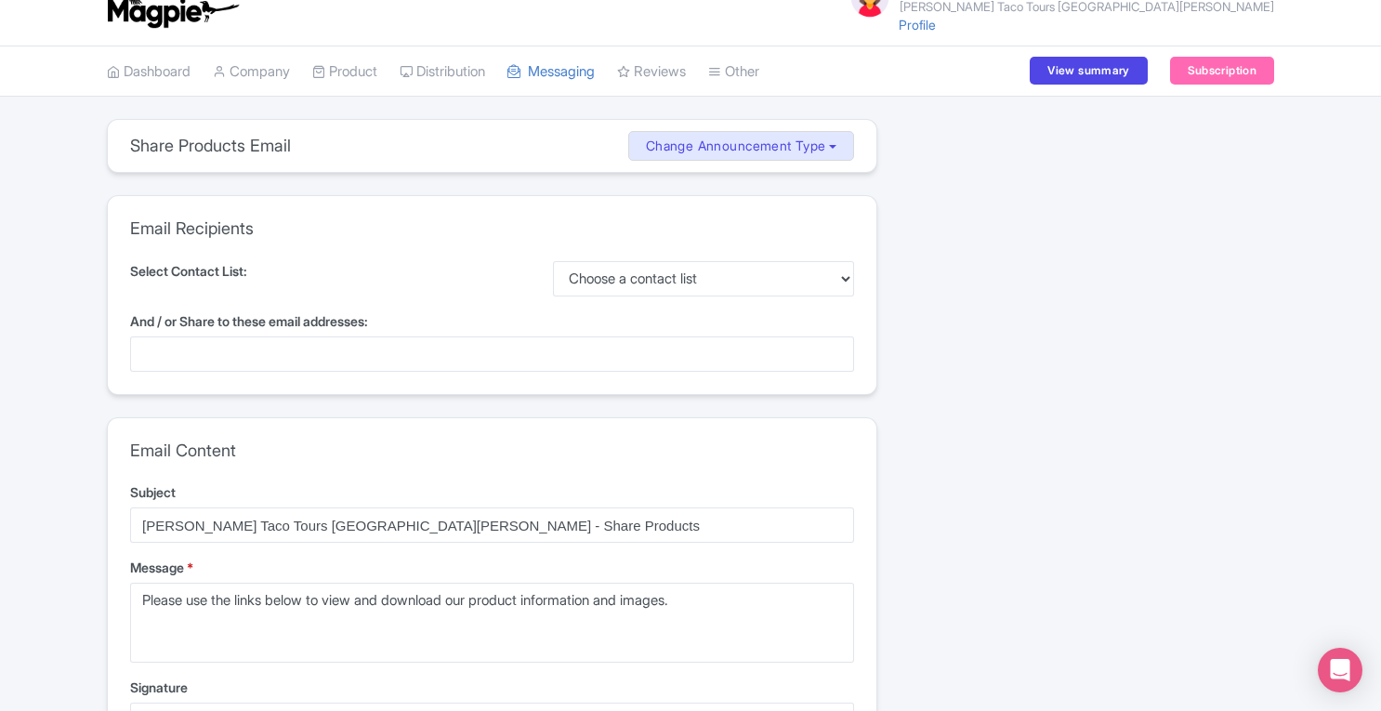
scroll to position [30, 0]
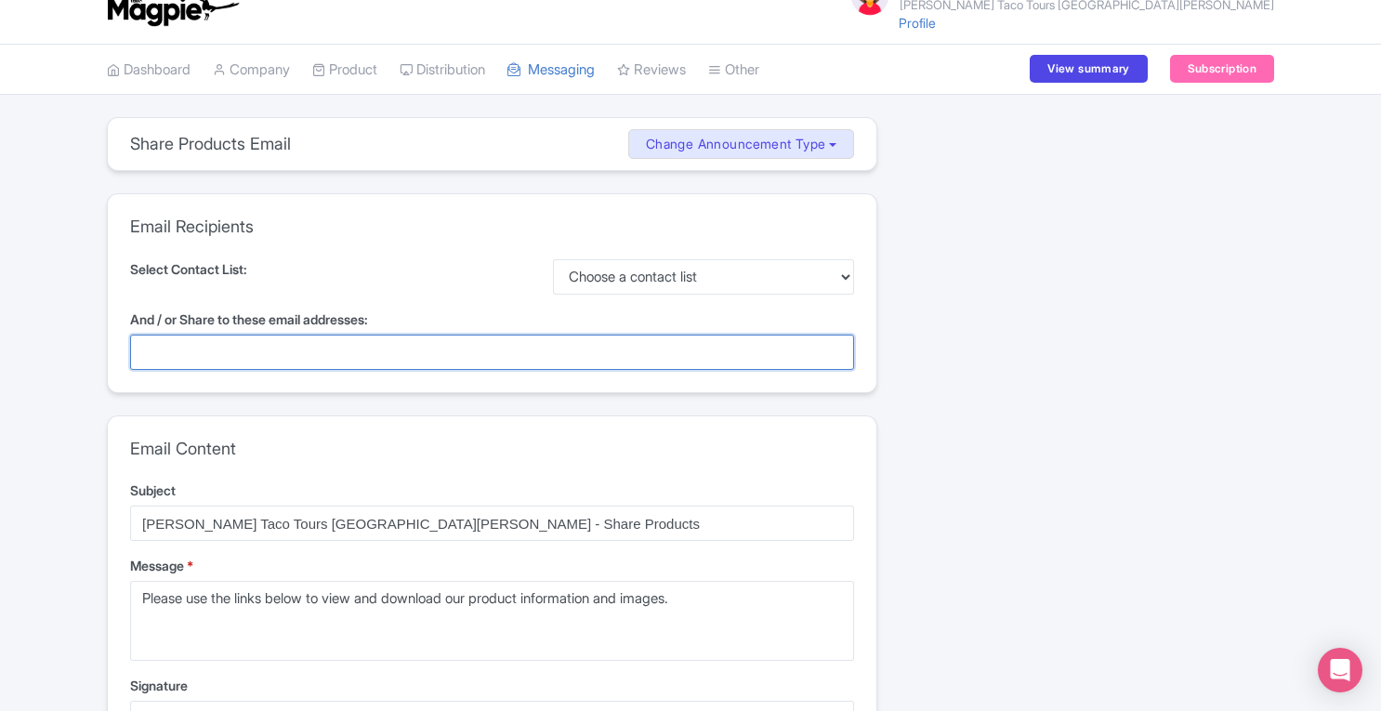
click at [341, 364] on div at bounding box center [492, 352] width 724 height 35
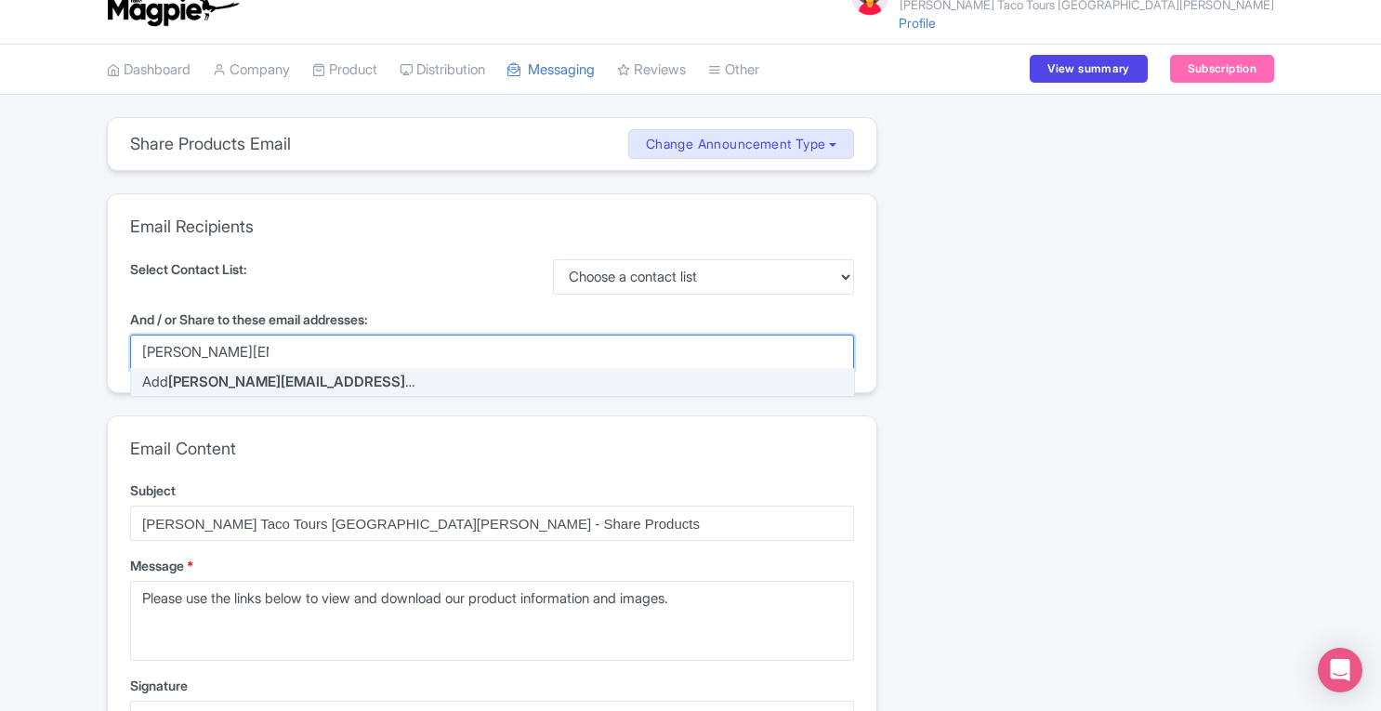
type input "chris@magpie.travel"
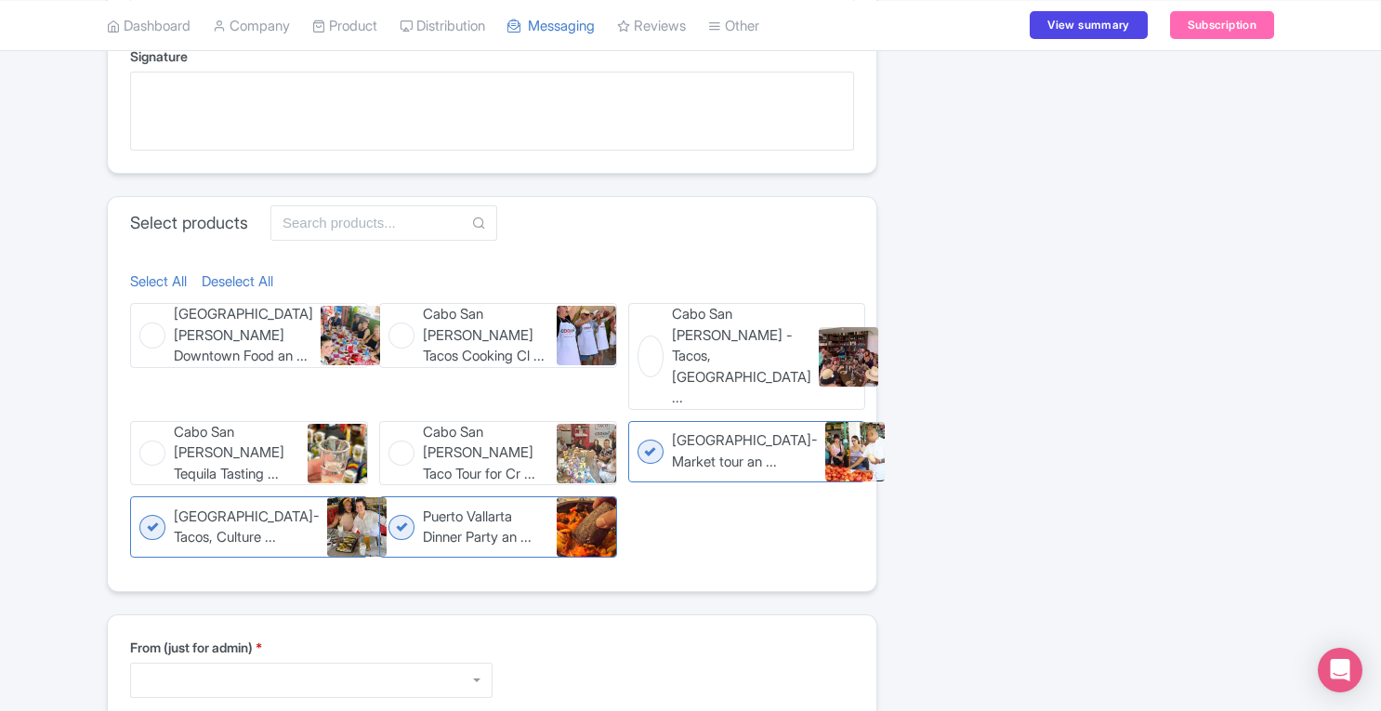
scroll to position [671, 0]
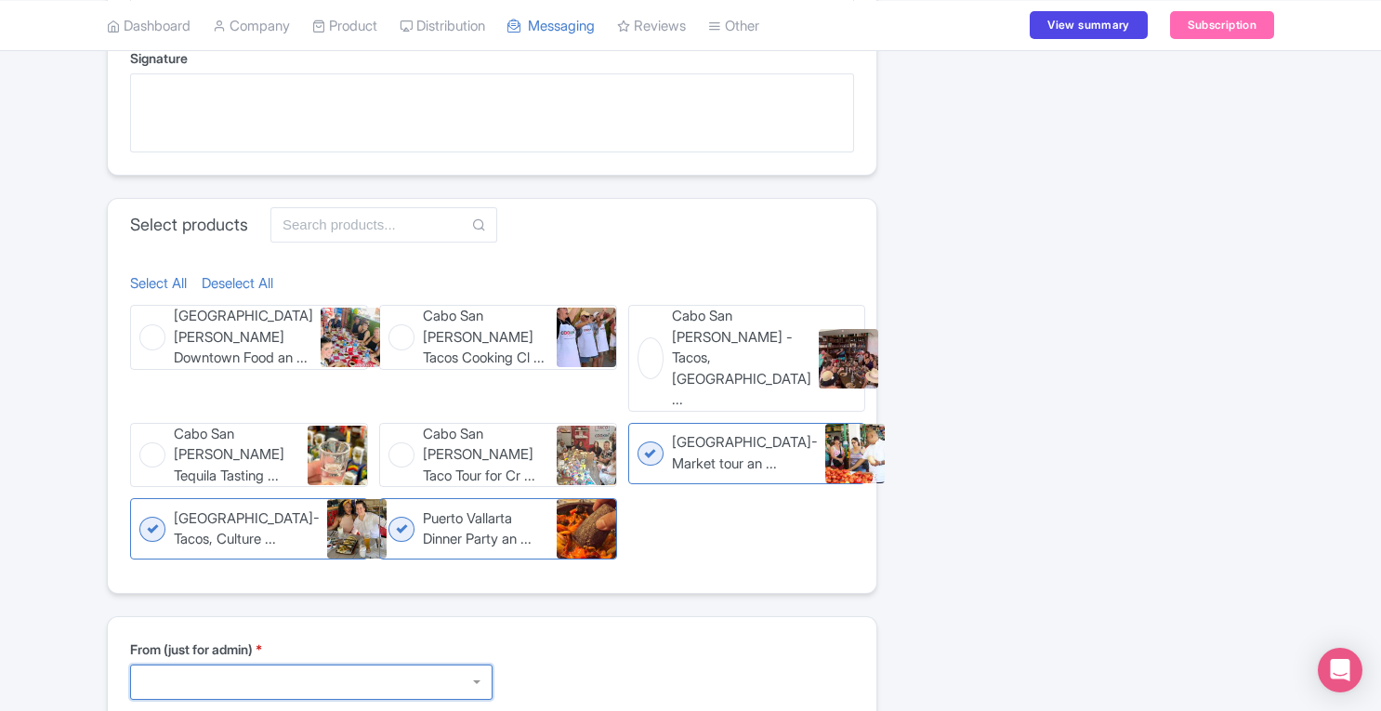
click at [463, 665] on div at bounding box center [311, 682] width 362 height 35
click at [619, 617] on div "From (just for admin) *" at bounding box center [492, 677] width 769 height 120
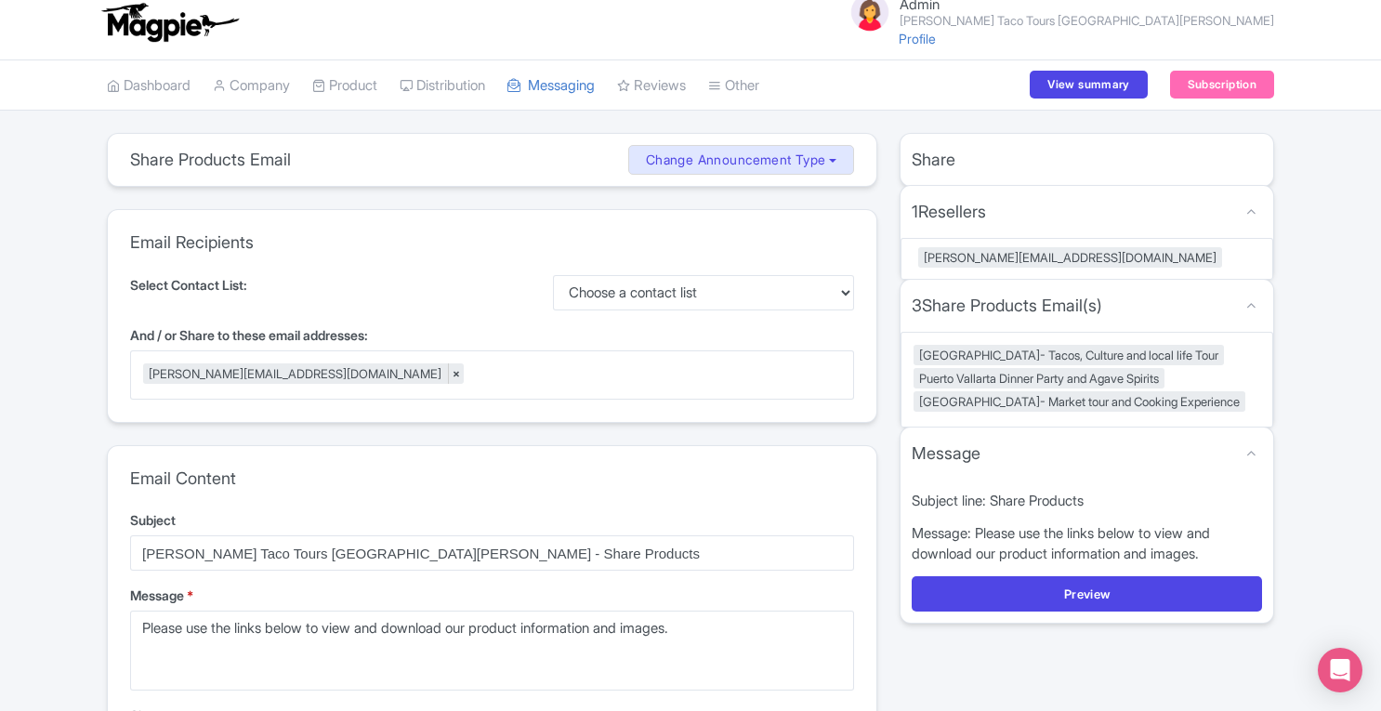
scroll to position [0, 0]
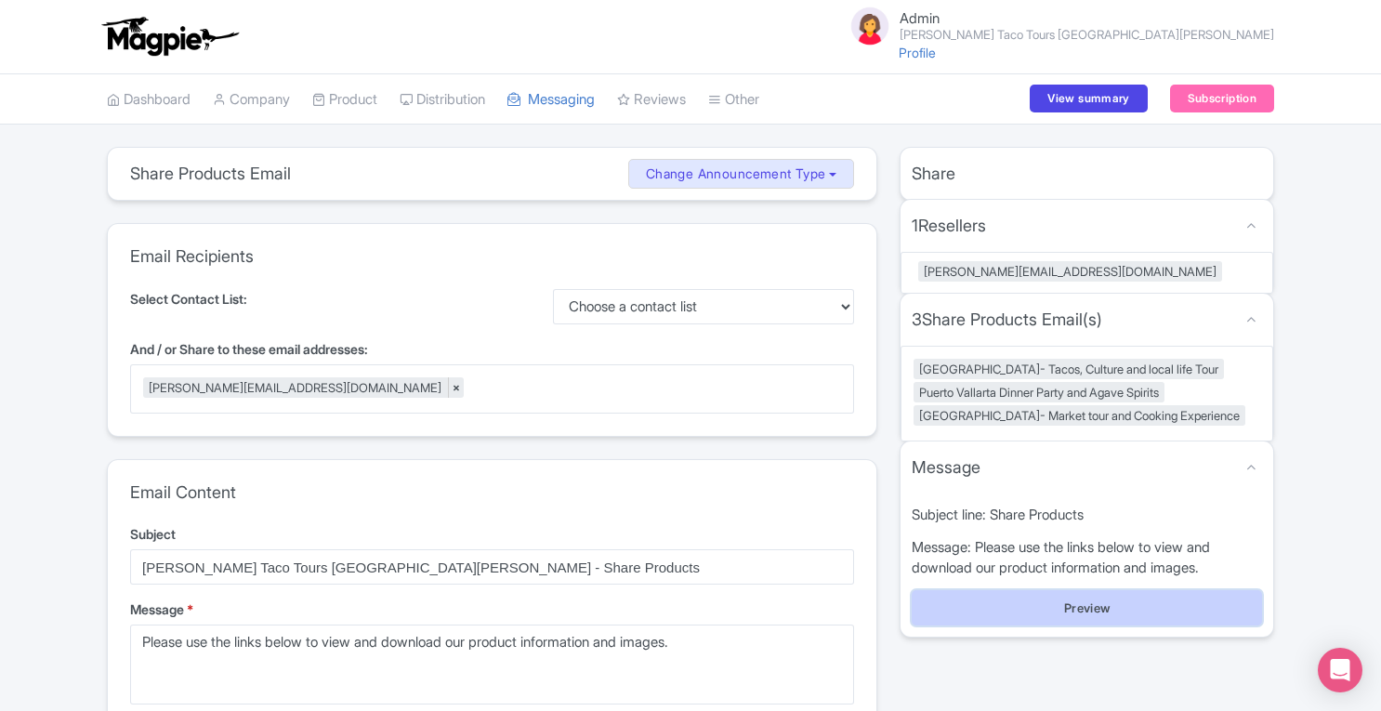
click at [994, 598] on button "Preview" at bounding box center [1087, 607] width 350 height 35
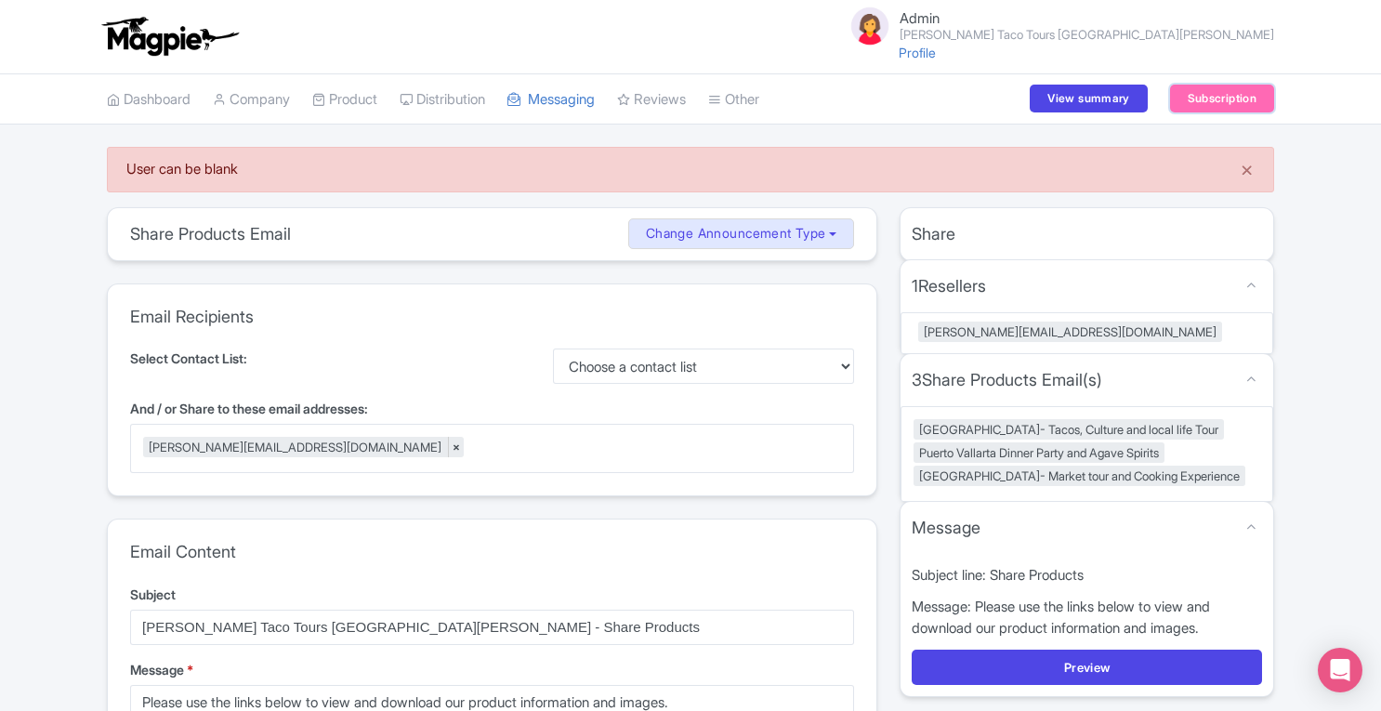
click at [1219, 92] on link "Subscription" at bounding box center [1222, 99] width 104 height 28
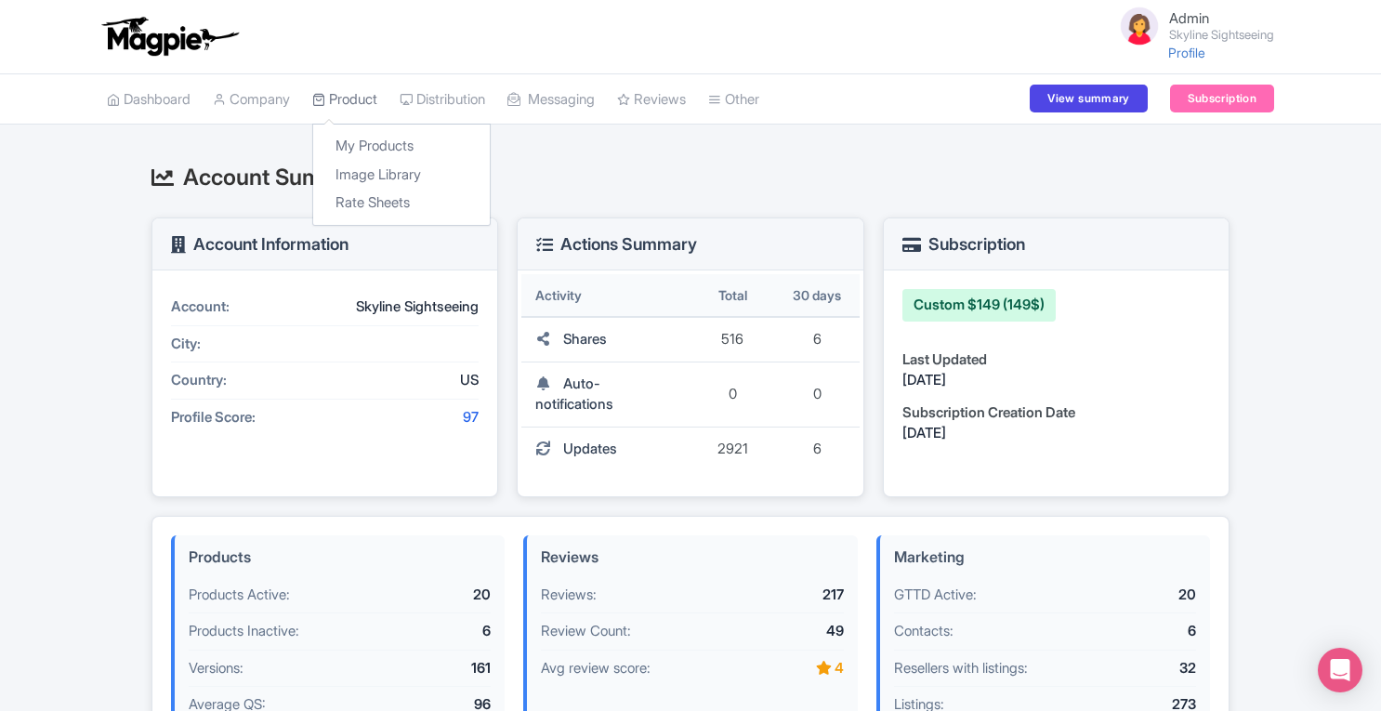
click at [376, 95] on link "Product" at bounding box center [344, 99] width 65 height 51
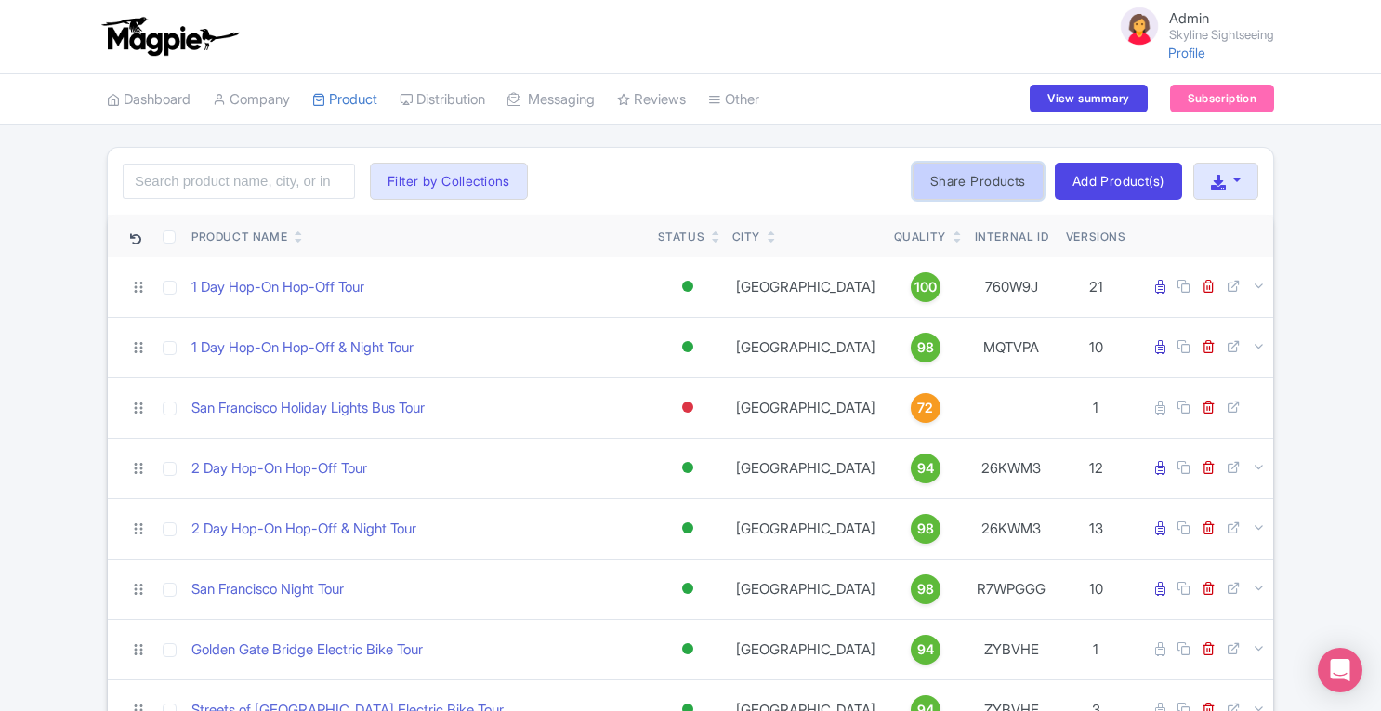
click at [993, 178] on link "Share Products" at bounding box center [978, 181] width 131 height 37
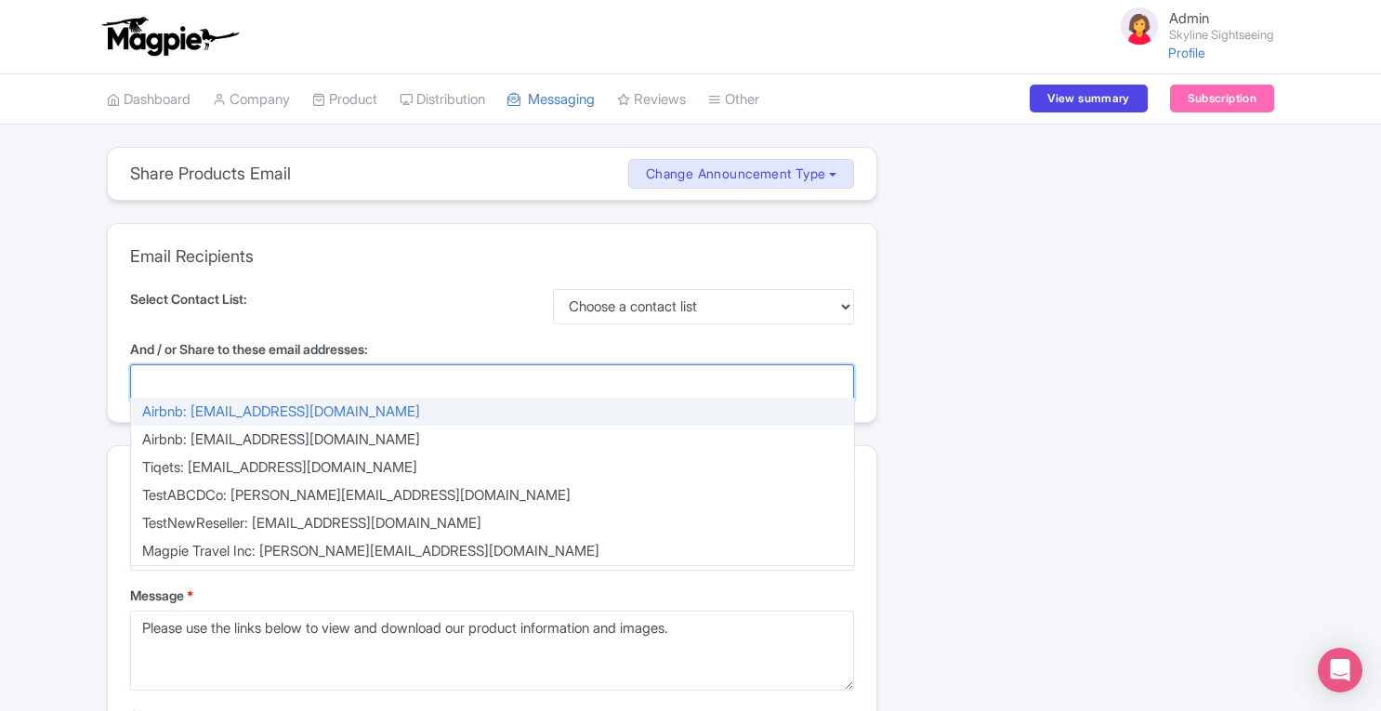
click at [324, 388] on div at bounding box center [492, 381] width 724 height 35
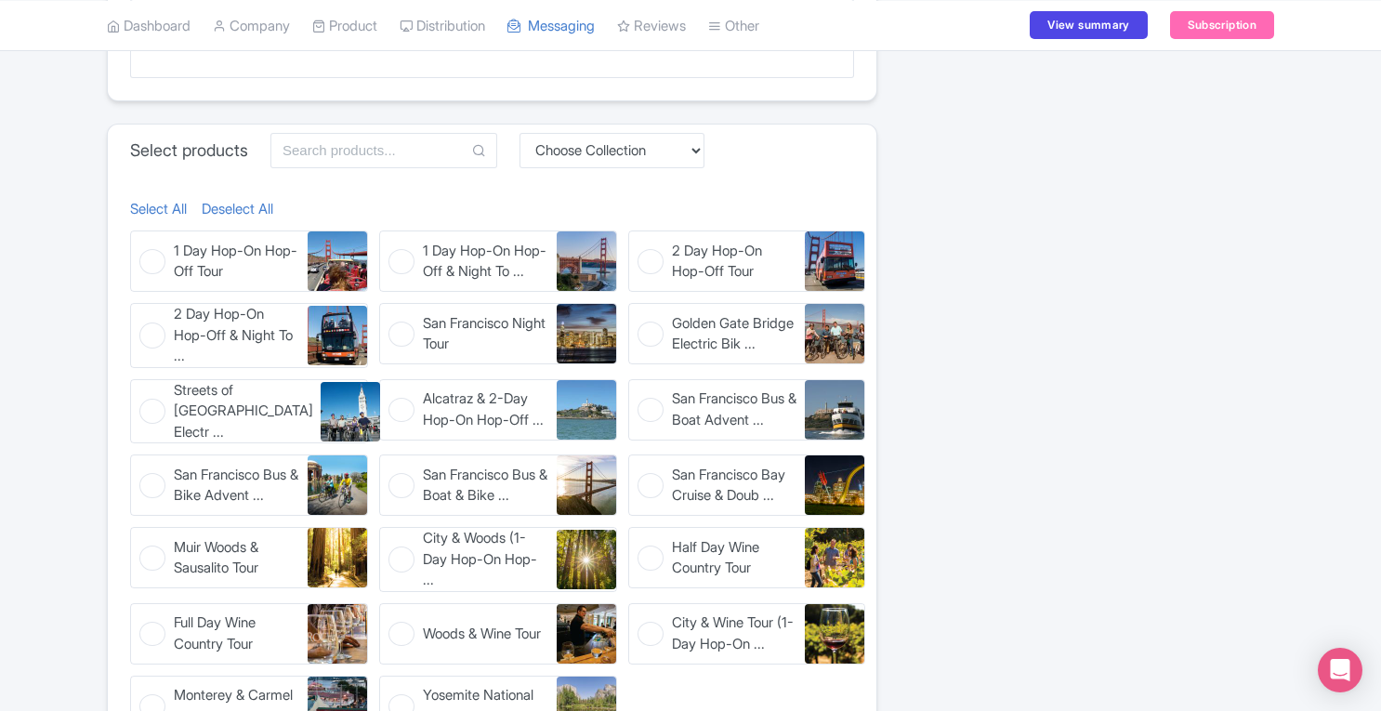
scroll to position [749, 0]
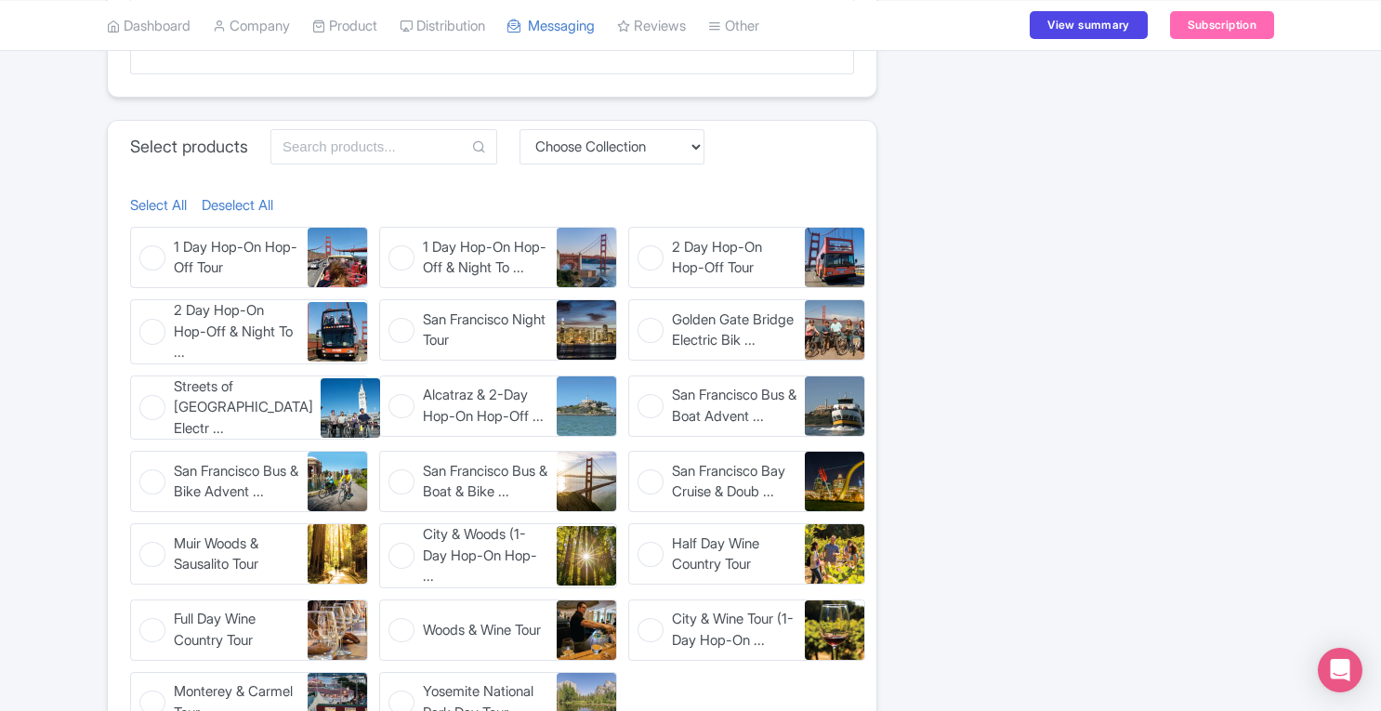
click at [169, 248] on figure "1 Day Hop-On Hop-Off Tour 1 Day Hop-On Hop-Off Tour" at bounding box center [249, 257] width 238 height 61
click at [142, 239] on input "1 Day Hop-On Hop-Off Tour 1 Day Hop-On Hop-Off Tour" at bounding box center [136, 233] width 12 height 12
checkbox input "true"
click at [398, 255] on figure "1 Day Hop-On Hop-Off & Night To ... 1 Day Hop-On Hop-Off & Night Tour" at bounding box center [498, 257] width 238 height 61
click at [391, 239] on input "1 Day Hop-On Hop-Off & Night To ... 1 Day Hop-On Hop-Off & Night Tour" at bounding box center [385, 233] width 12 height 12
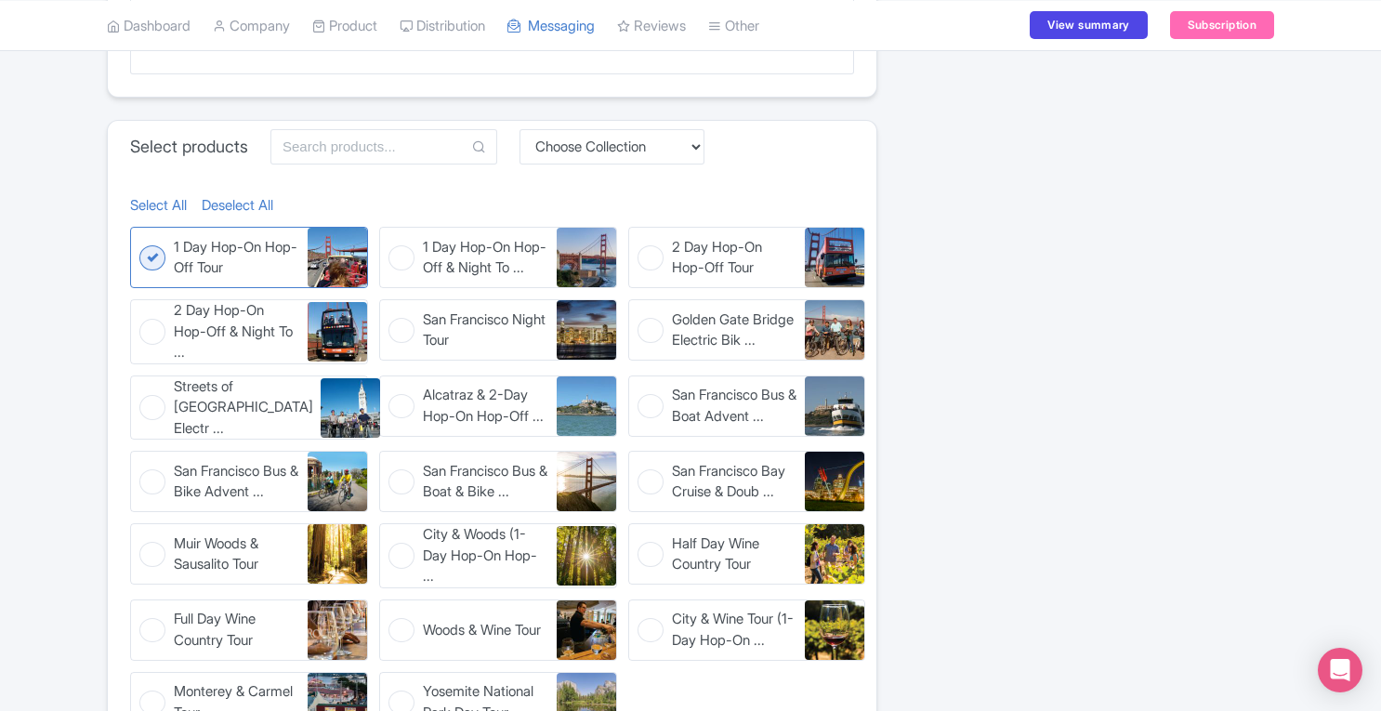
checkbox input "true"
click at [655, 254] on figure "2 Day Hop-On Hop-Off Tour 2 Day Hop-On Hop-Off Tour" at bounding box center [747, 257] width 238 height 61
click at [640, 239] on input "2 Day Hop-On Hop-Off Tour 2 Day Hop-On Hop-Off Tour" at bounding box center [634, 233] width 12 height 12
checkbox input "true"
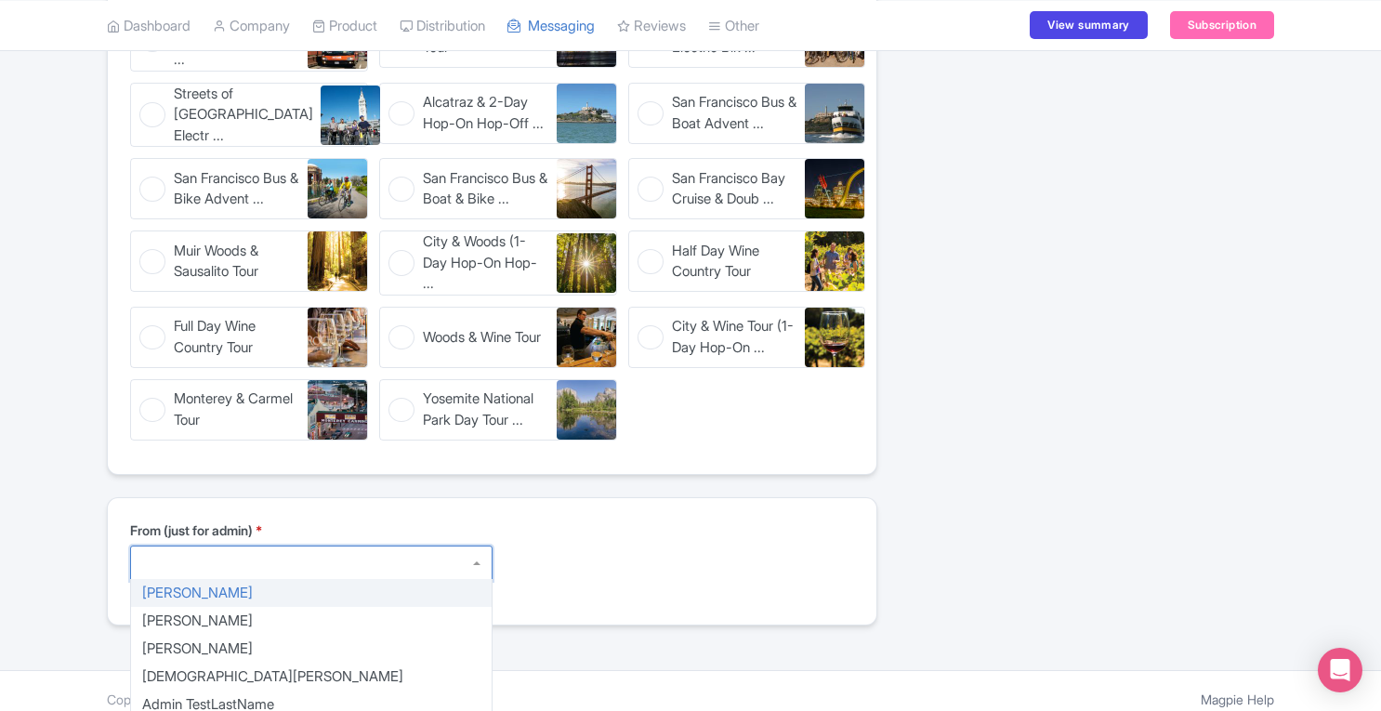
click at [214, 556] on div at bounding box center [311, 563] width 362 height 35
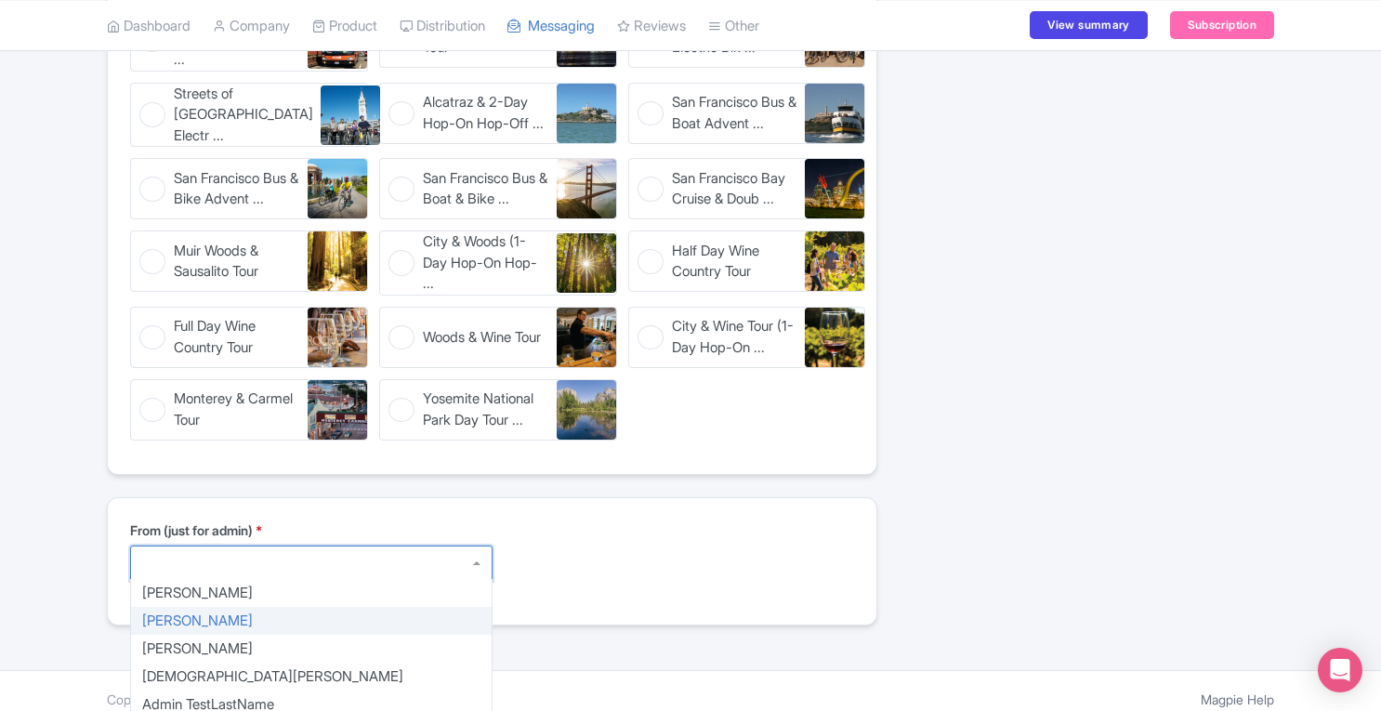
type textarea "Chris Lovatt chris@city-sightseeing.us"
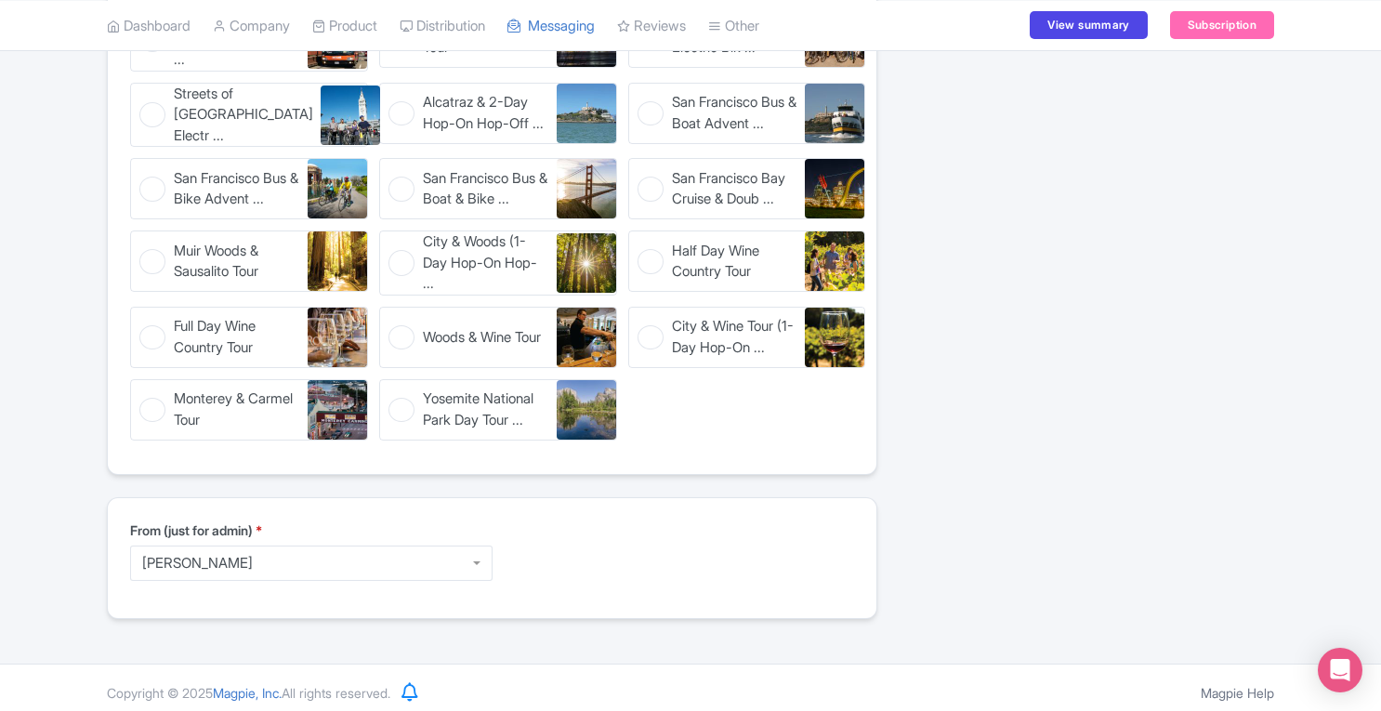
scroll to position [419, 0]
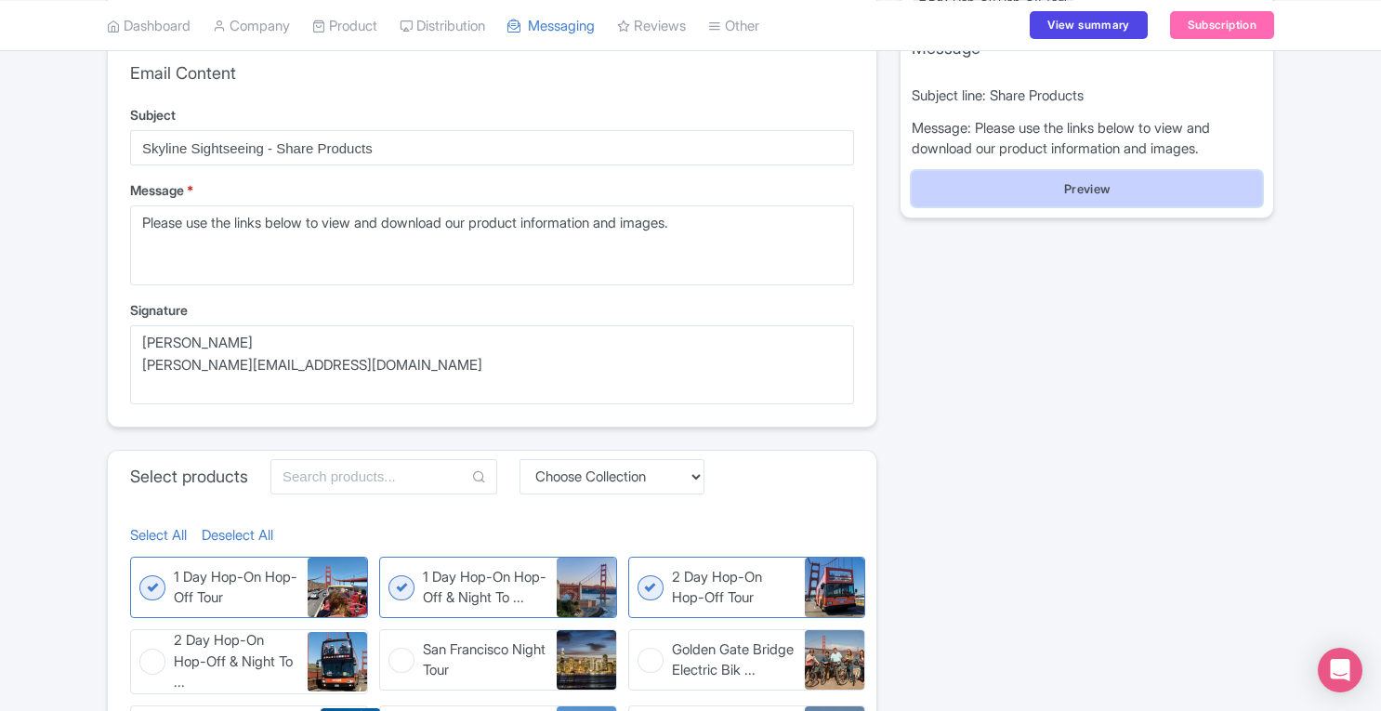
click at [1151, 184] on button "Preview" at bounding box center [1087, 188] width 350 height 35
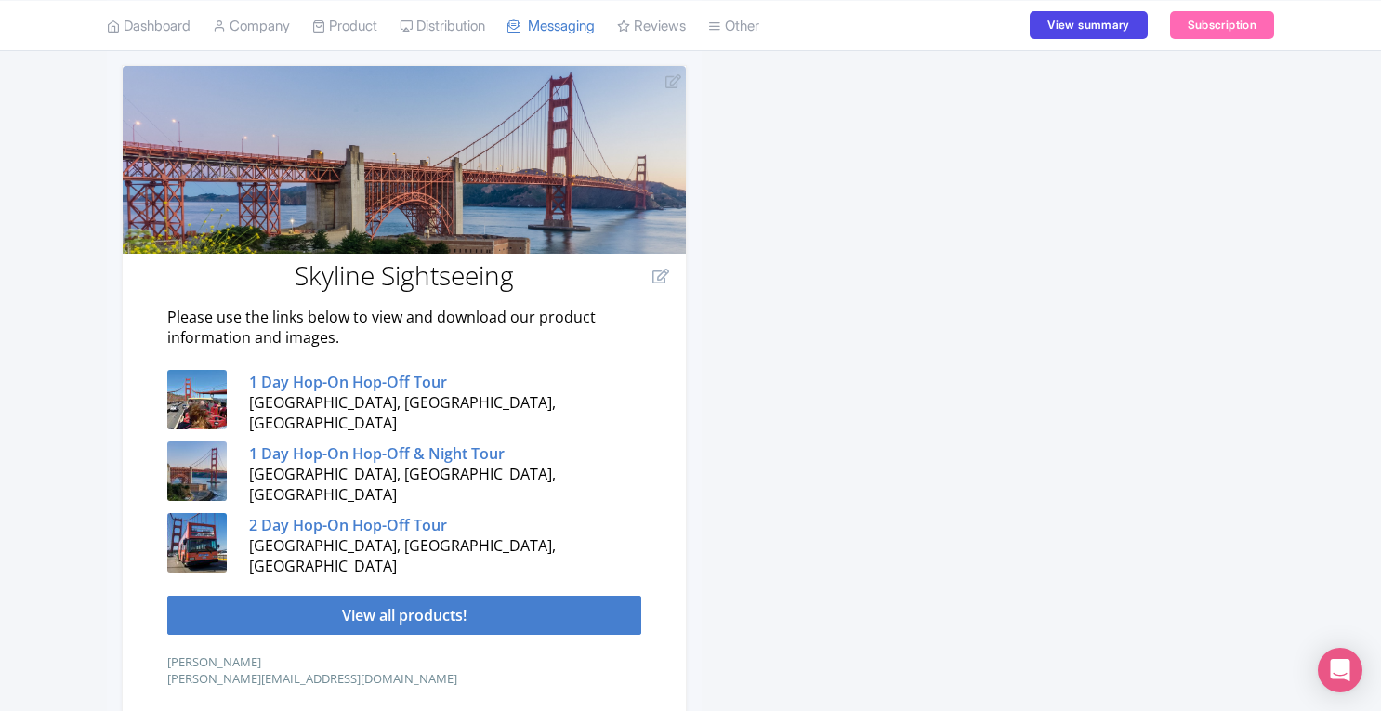
scroll to position [390, 0]
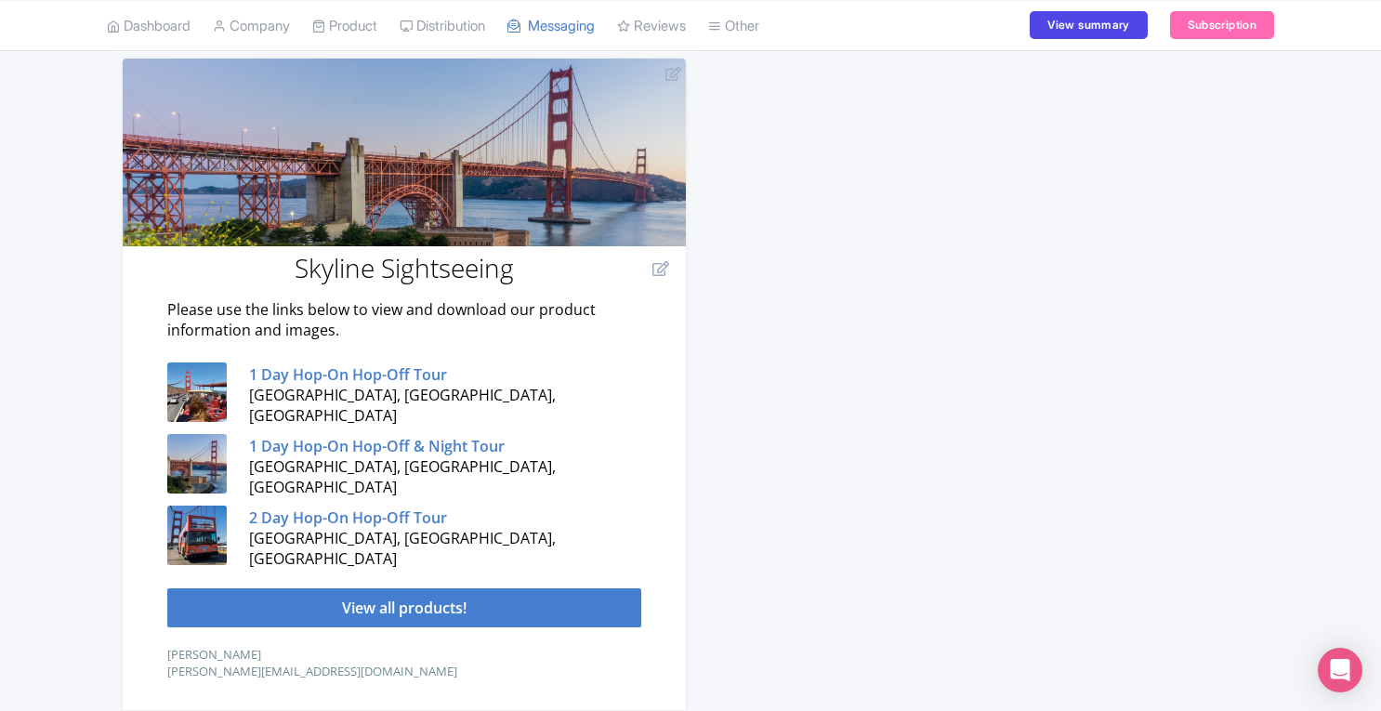
click at [331, 454] on strong "1 Day Hop-On Hop-Off & Night Tour" at bounding box center [377, 446] width 256 height 20
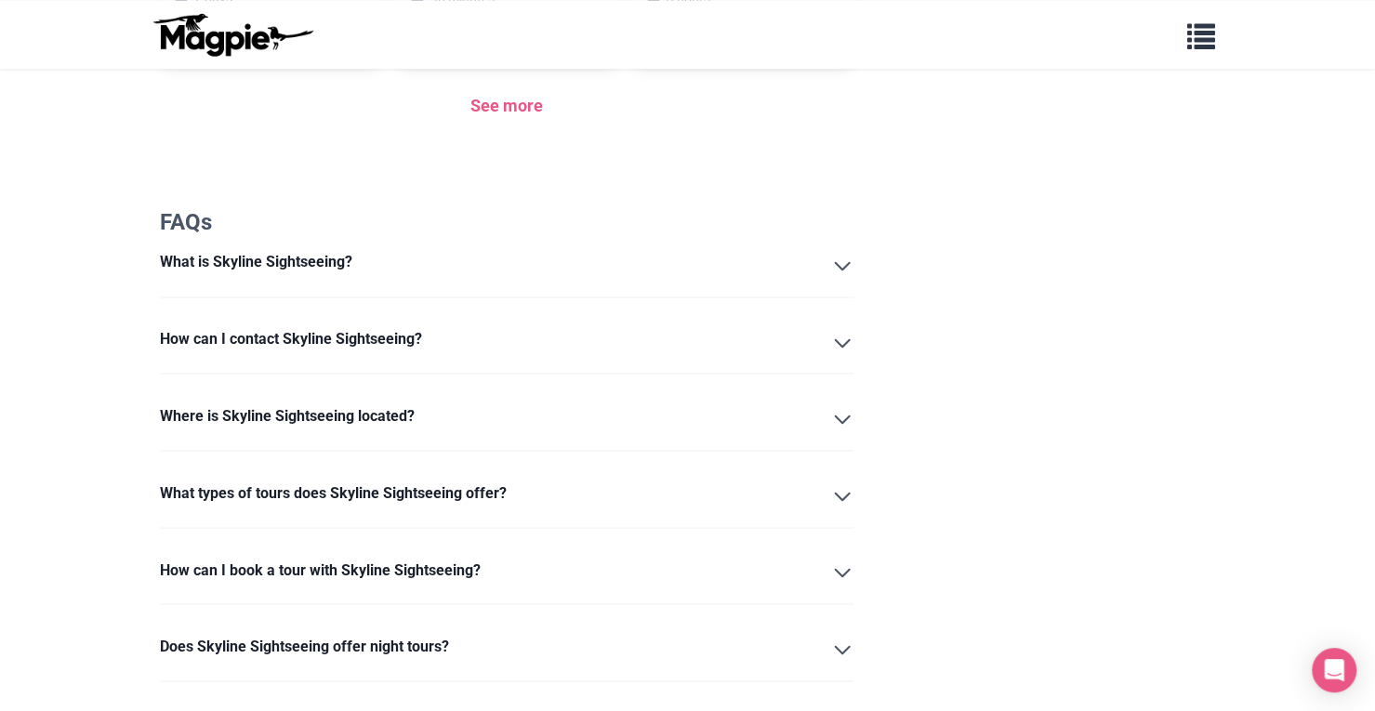
scroll to position [1699, 0]
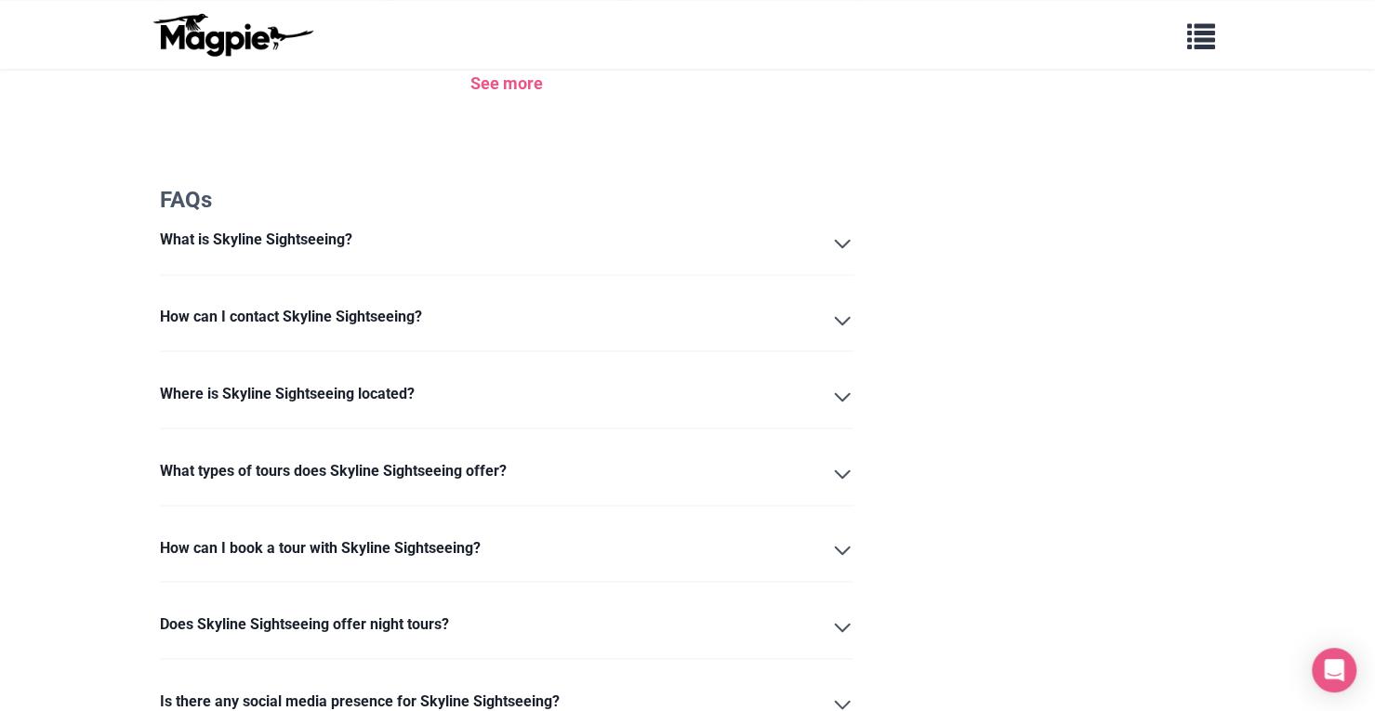
click at [838, 305] on summary "How can I contact Skyline Sightseeing?" at bounding box center [507, 321] width 694 height 32
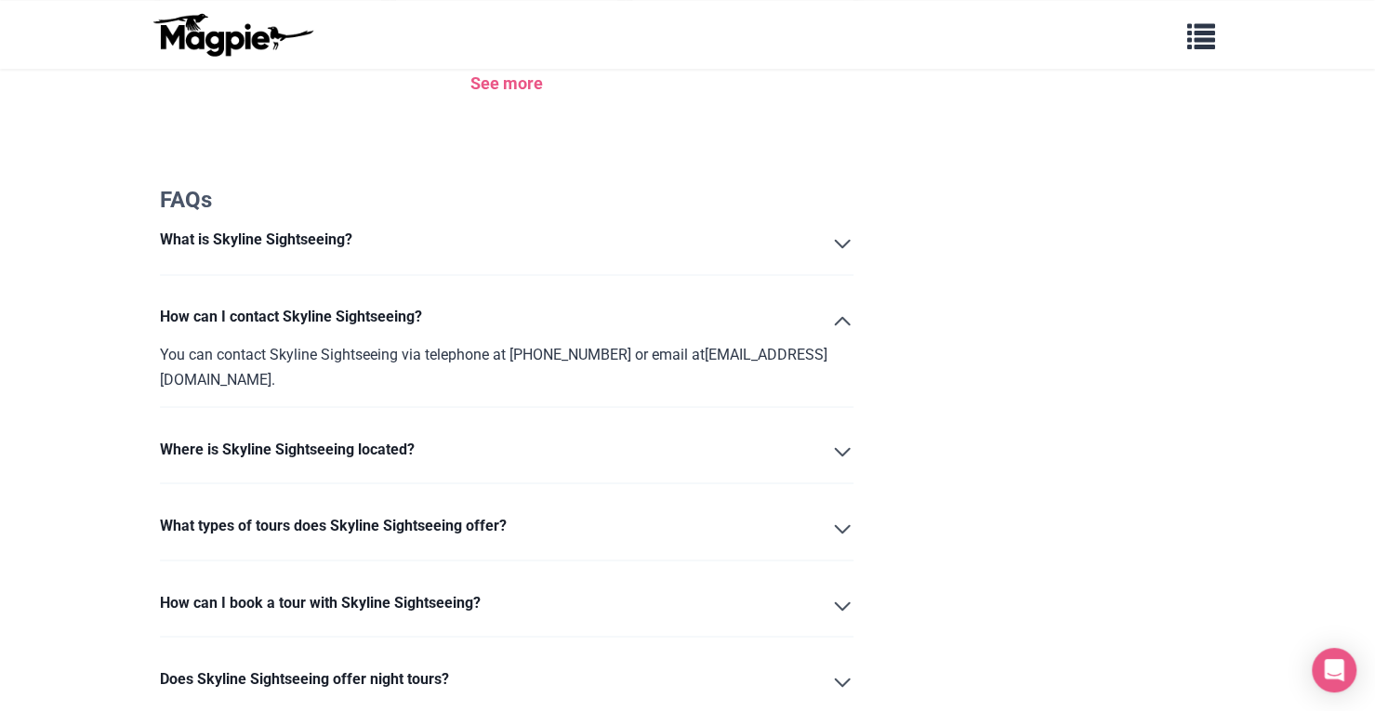
click at [846, 228] on summary "What is Skyline Sightseeing?" at bounding box center [507, 244] width 694 height 32
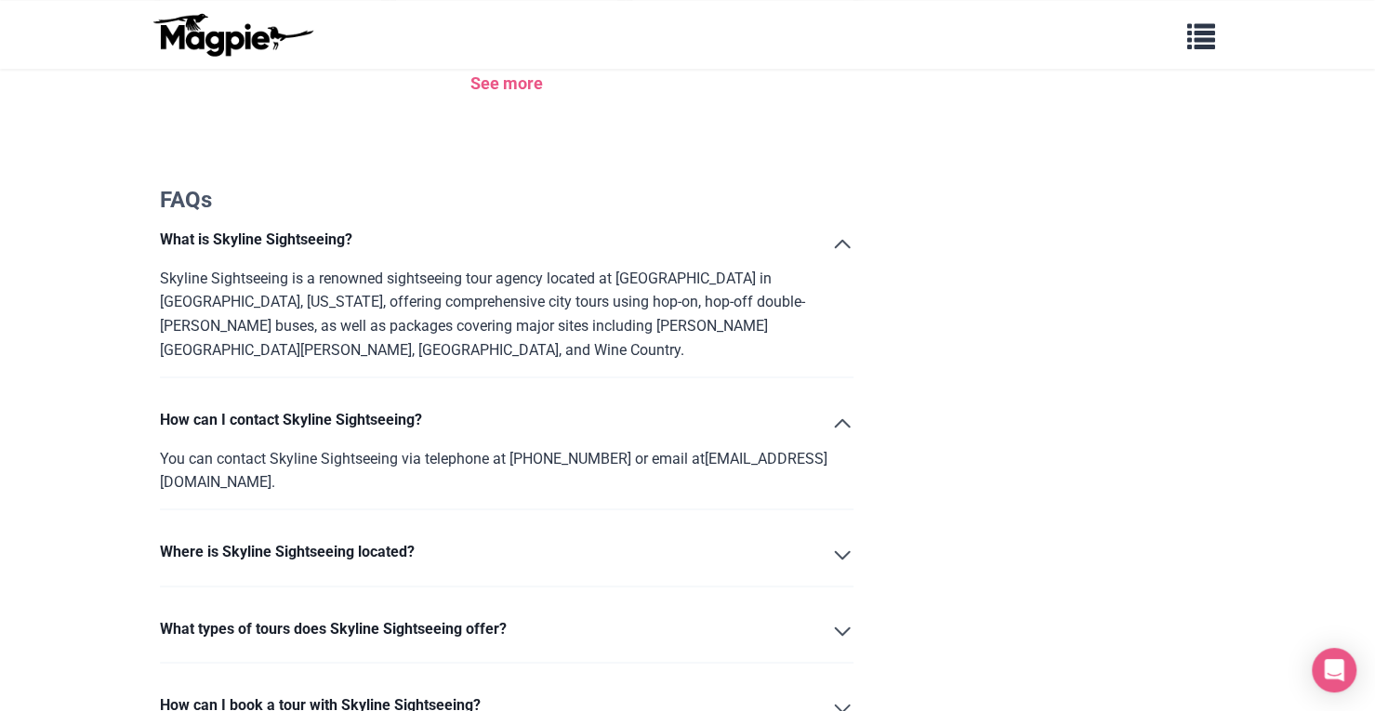
click at [838, 539] on summary "Where is Skyline Sightseeing located?" at bounding box center [507, 555] width 694 height 32
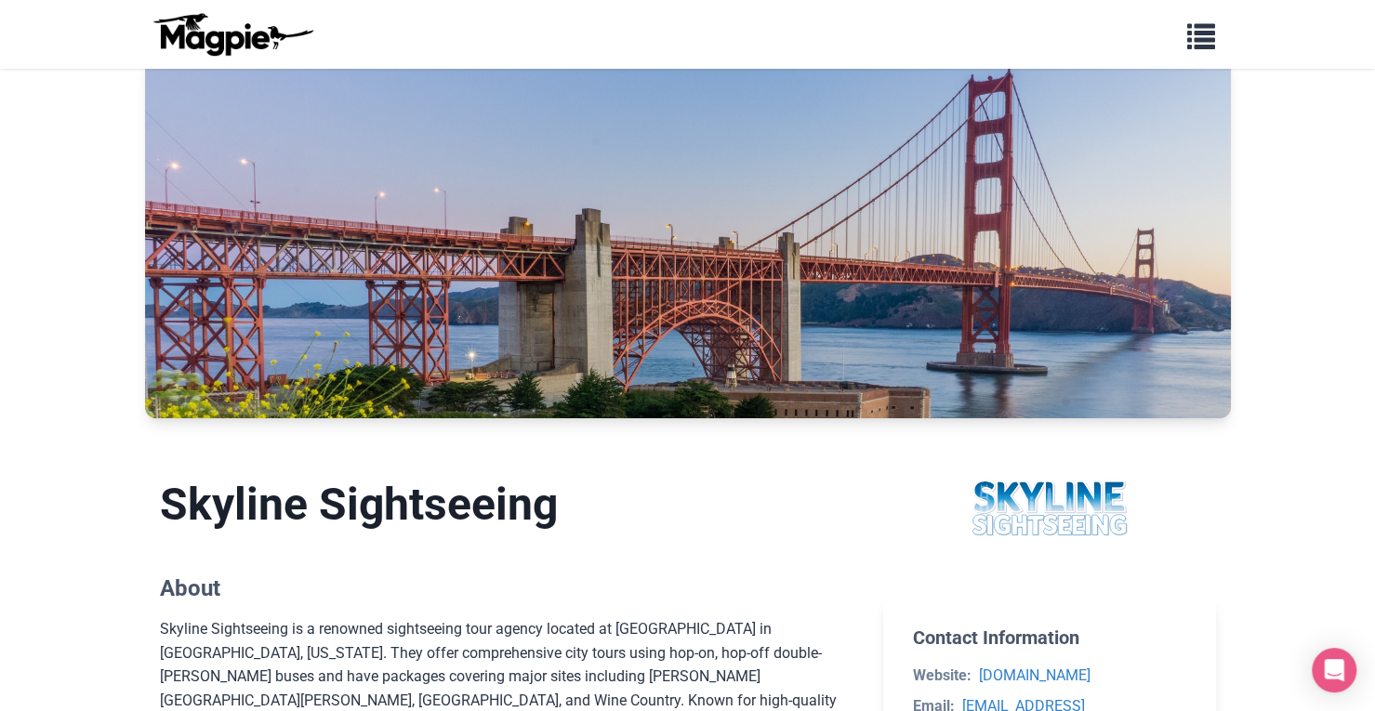
scroll to position [0, 0]
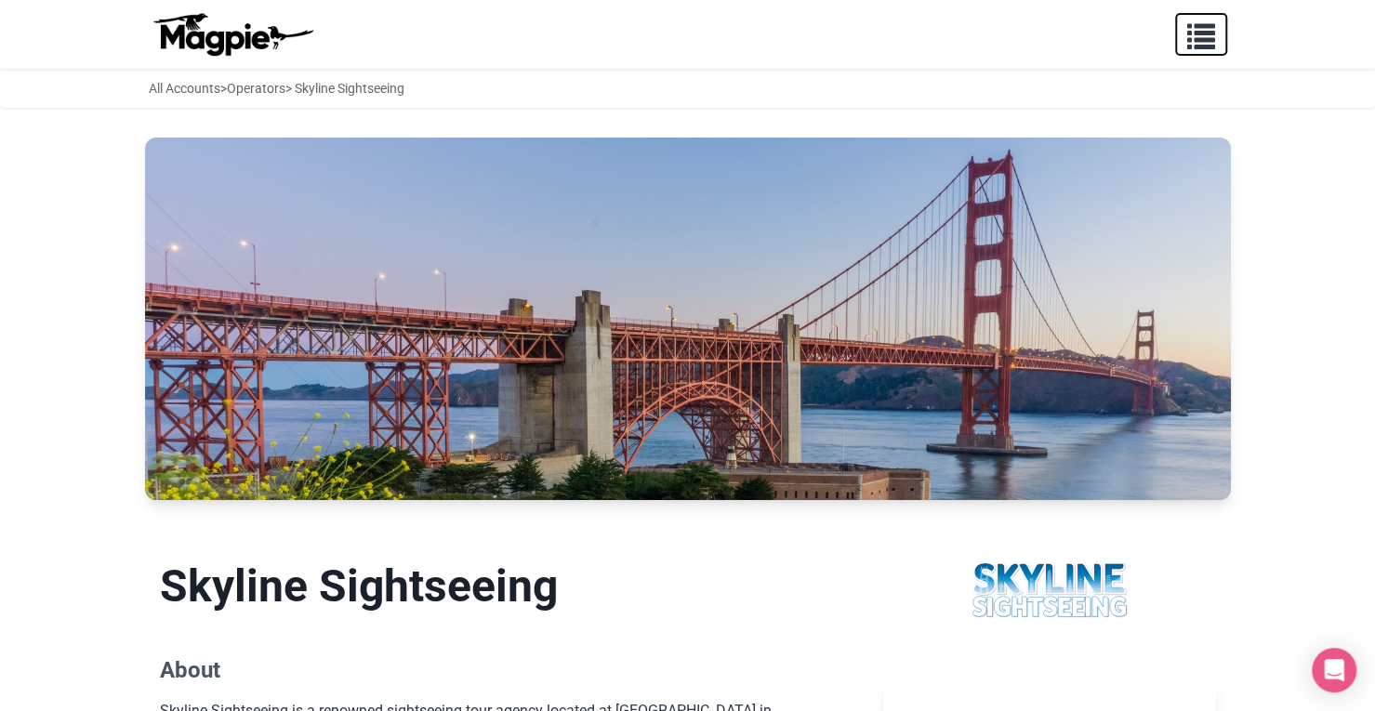
click at [1203, 33] on span "button" at bounding box center [1201, 33] width 28 height 28
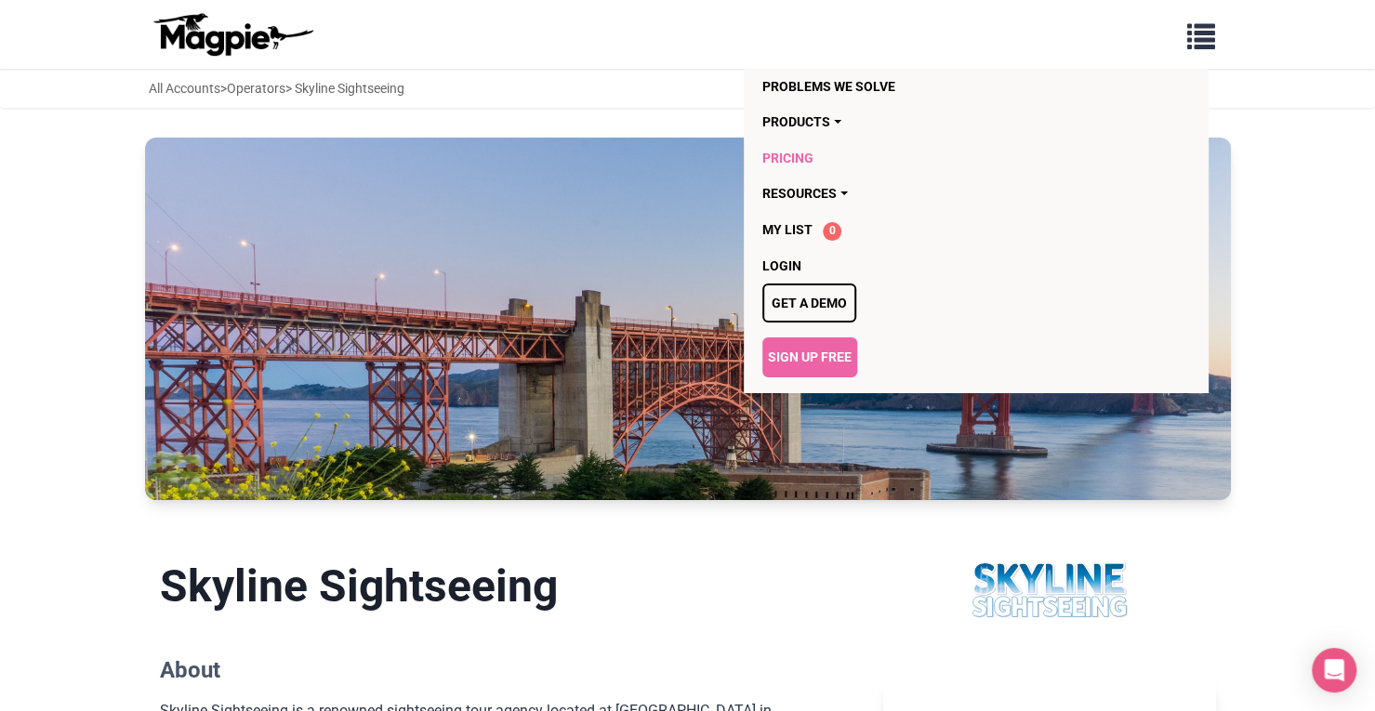
click at [814, 160] on link "Pricing" at bounding box center [868, 157] width 213 height 35
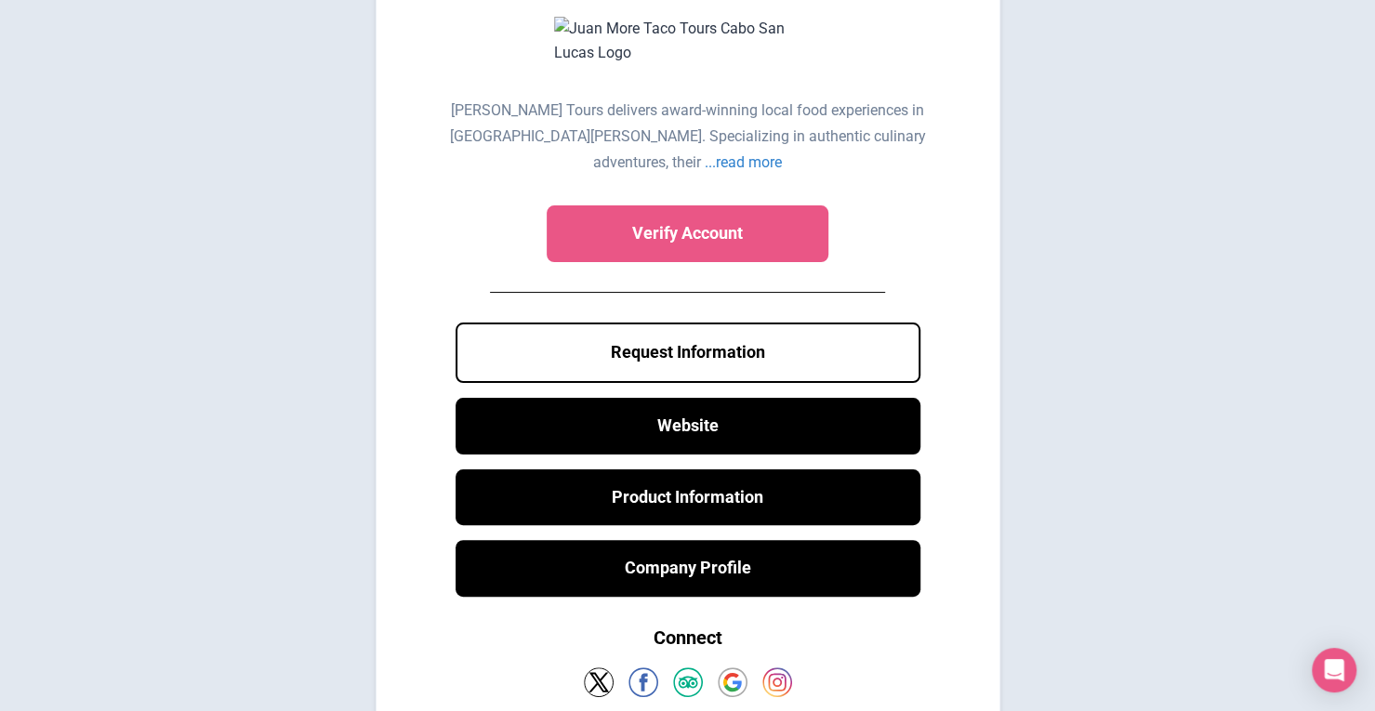
scroll to position [2, 0]
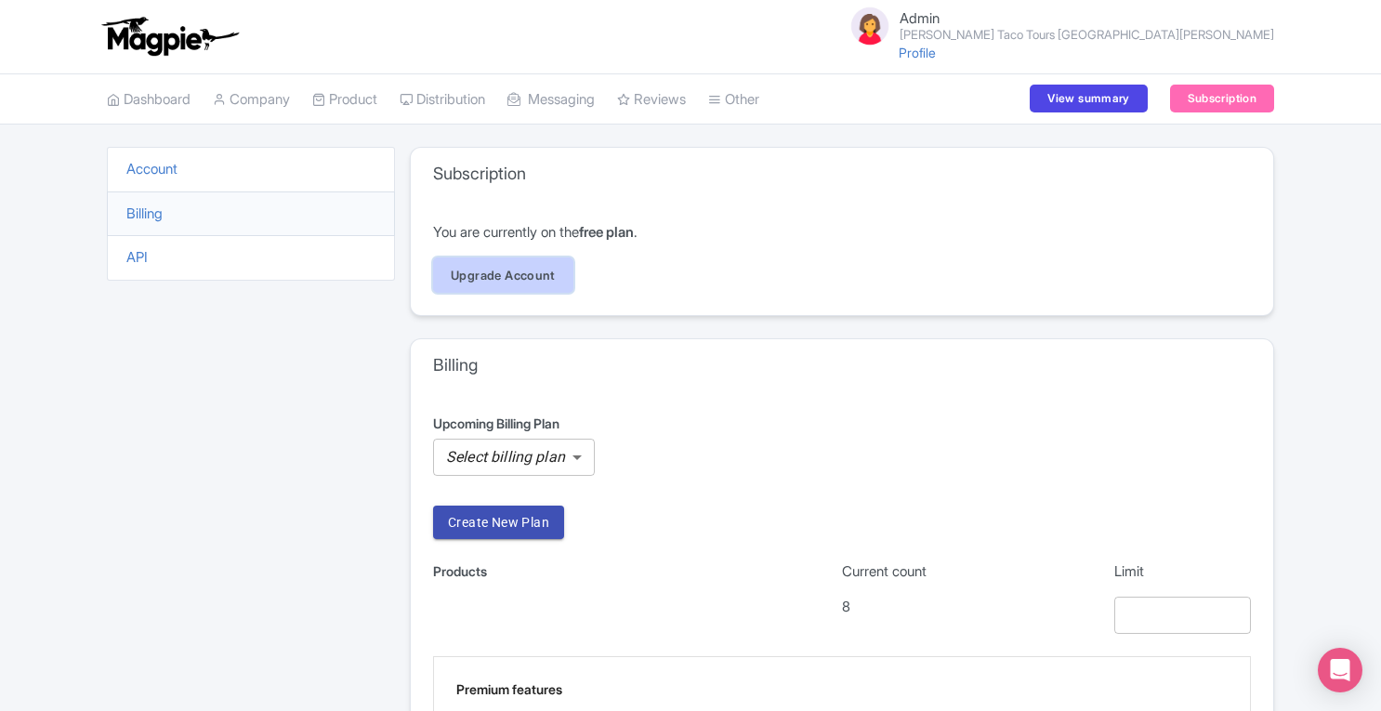
click at [537, 274] on link "Upgrade Account" at bounding box center [503, 274] width 140 height 35
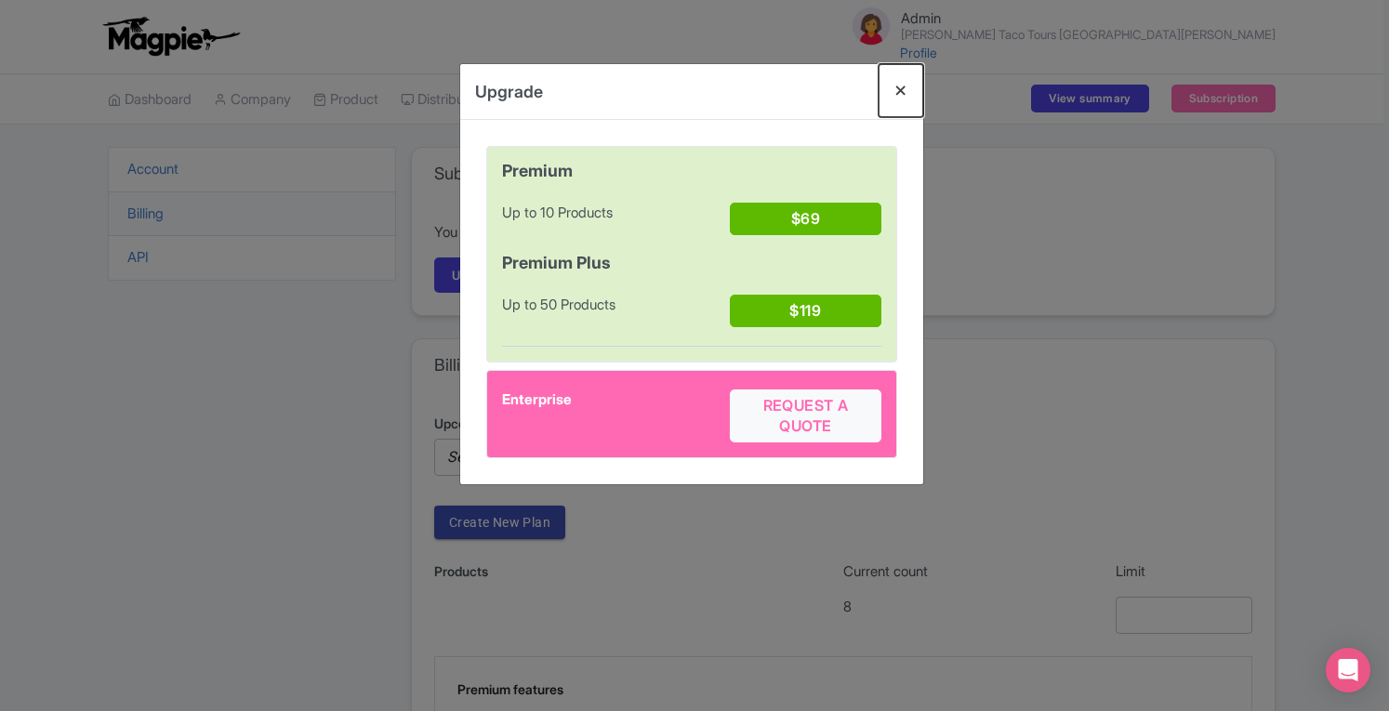
click at [897, 88] on button "Close" at bounding box center [900, 90] width 45 height 53
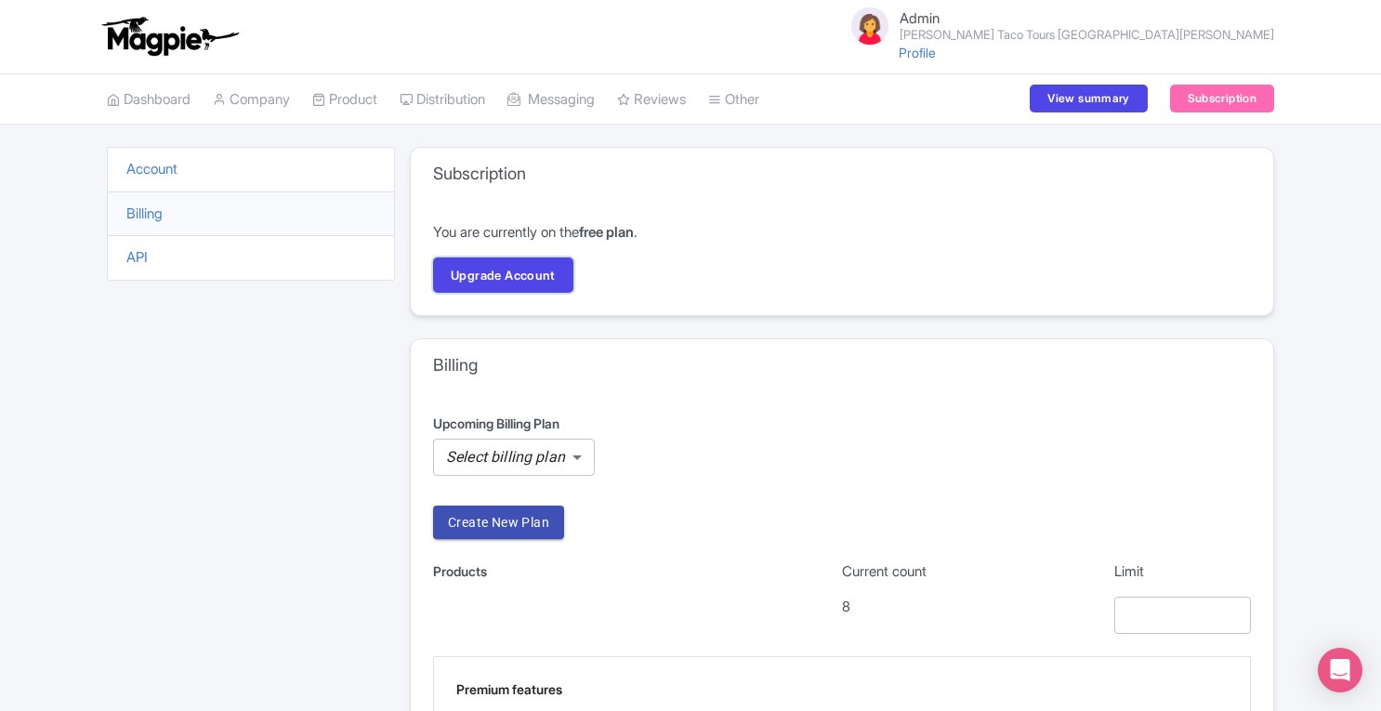
scroll to position [203, 0]
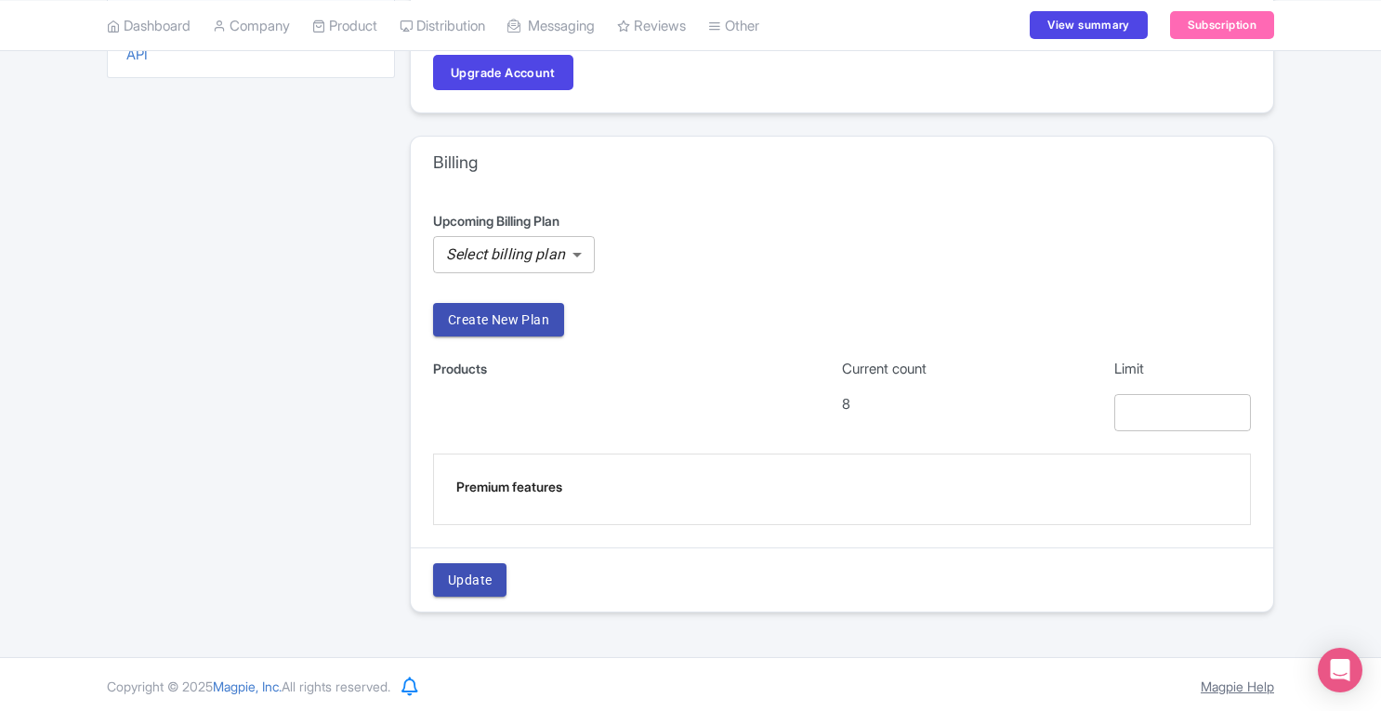
click at [1201, 680] on link "Magpie Help" at bounding box center [1237, 686] width 73 height 16
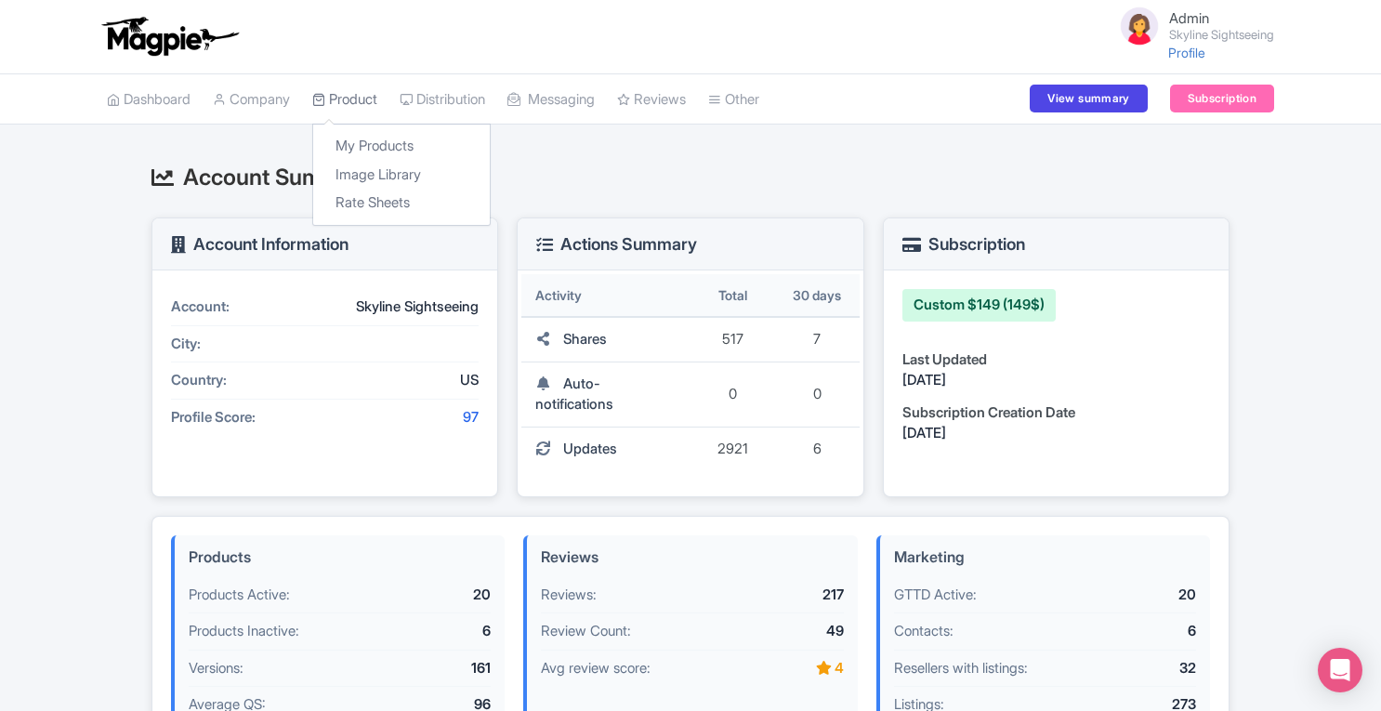
click at [344, 90] on link "Product" at bounding box center [344, 99] width 65 height 51
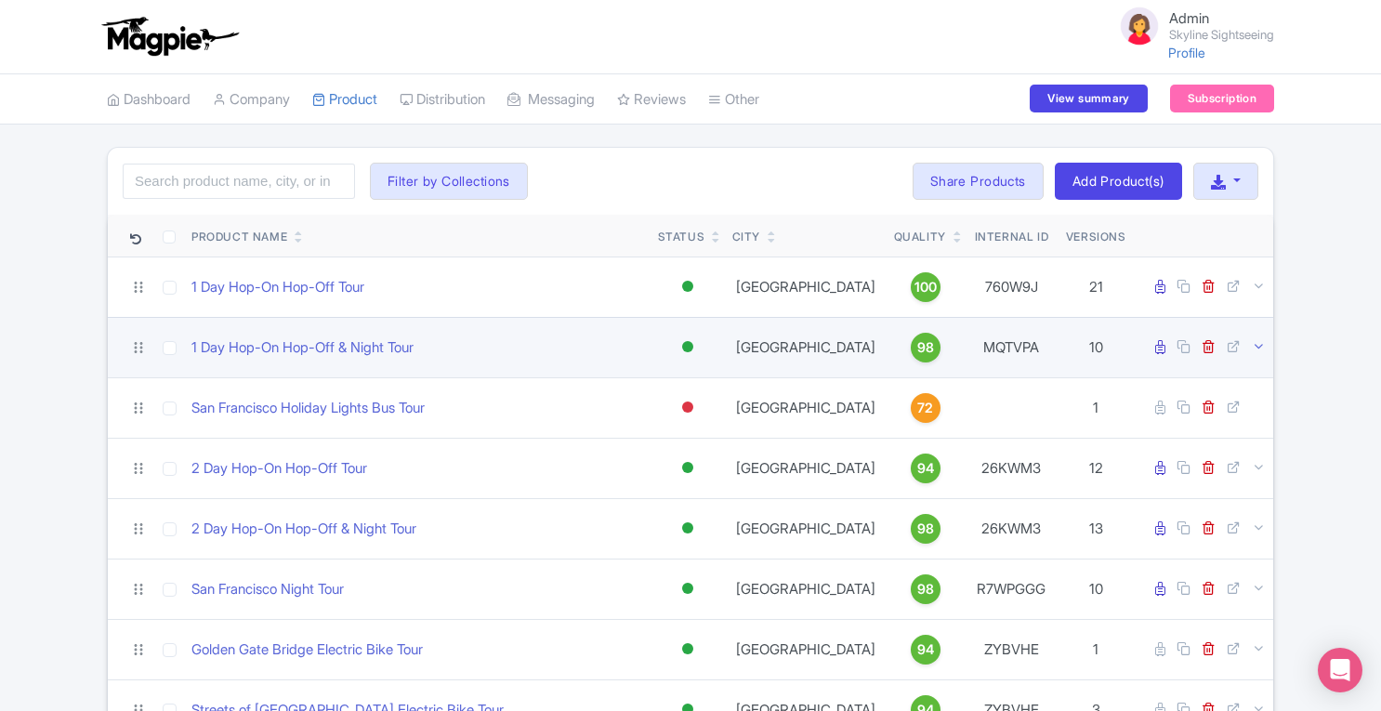
click at [1261, 339] on icon at bounding box center [1259, 346] width 14 height 14
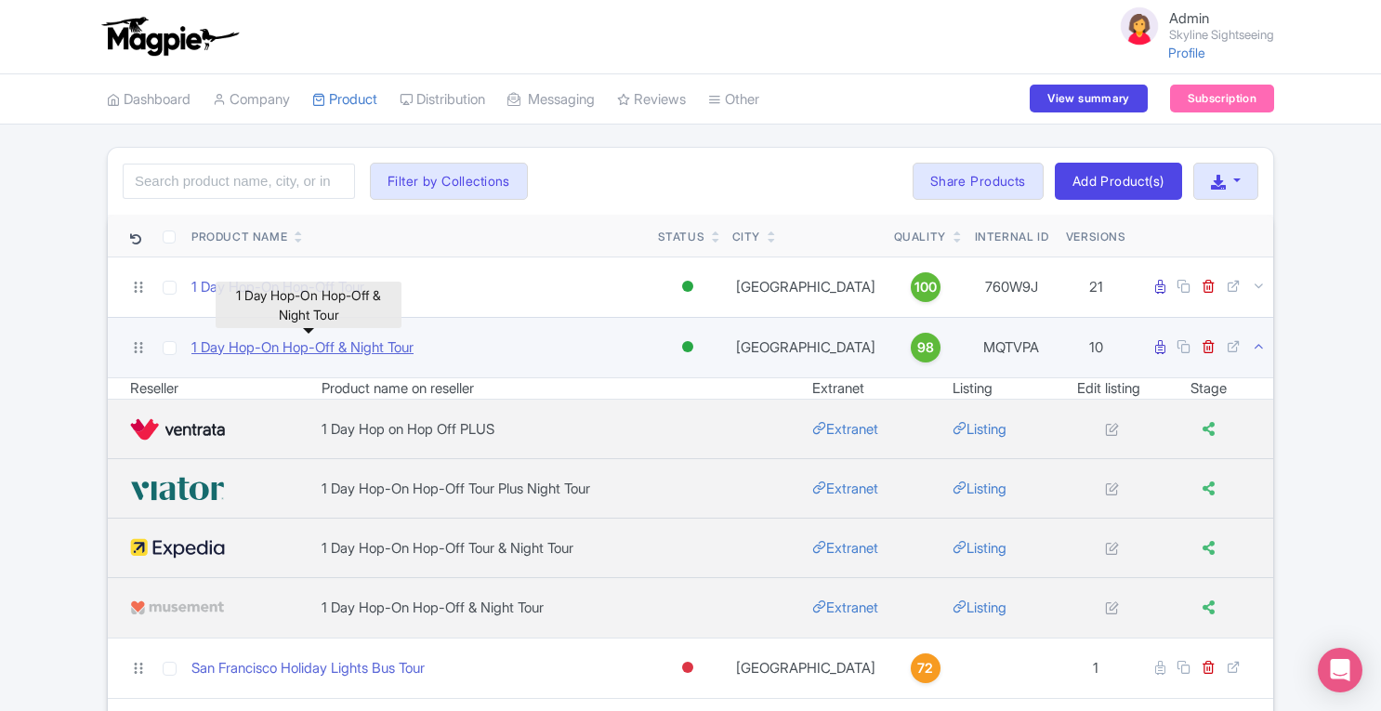
click at [366, 347] on link "1 Day Hop-On Hop-Off & Night Tour" at bounding box center [302, 347] width 222 height 21
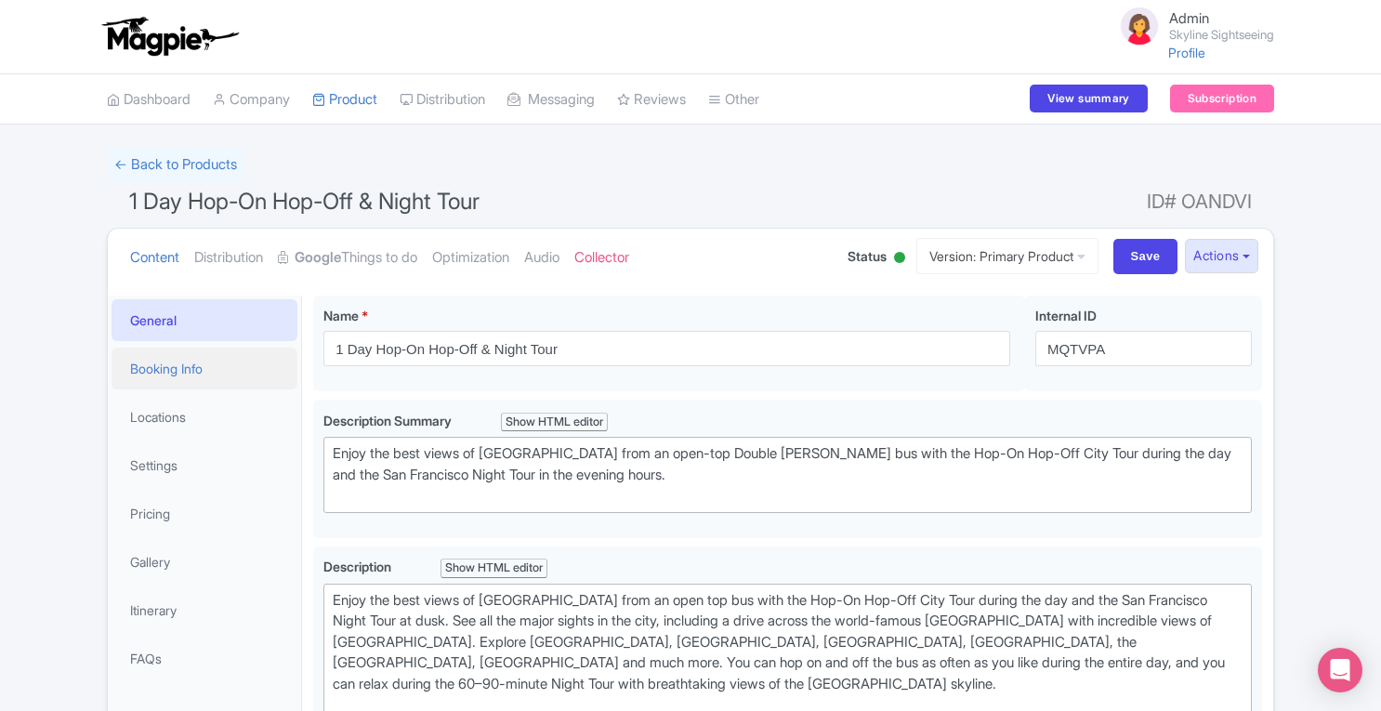
click at [153, 373] on link "Booking Info" at bounding box center [205, 369] width 186 height 42
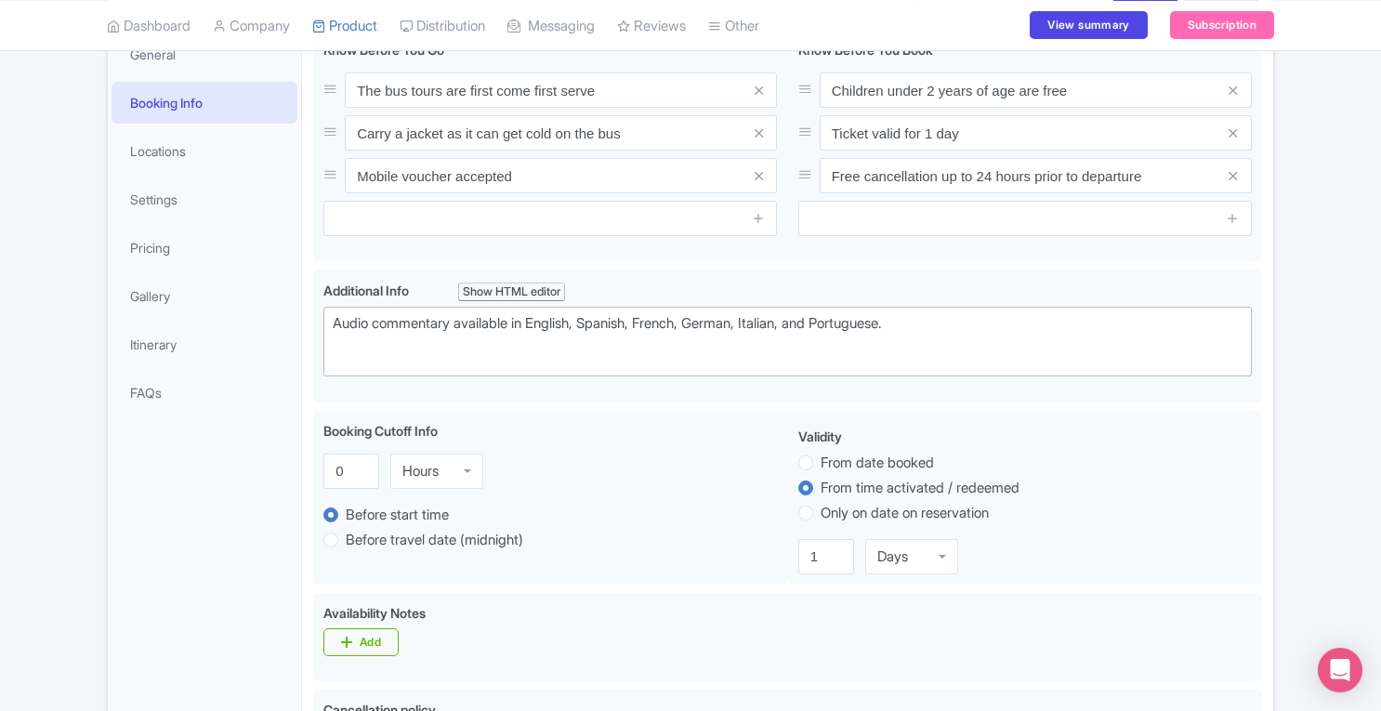
scroll to position [200, 0]
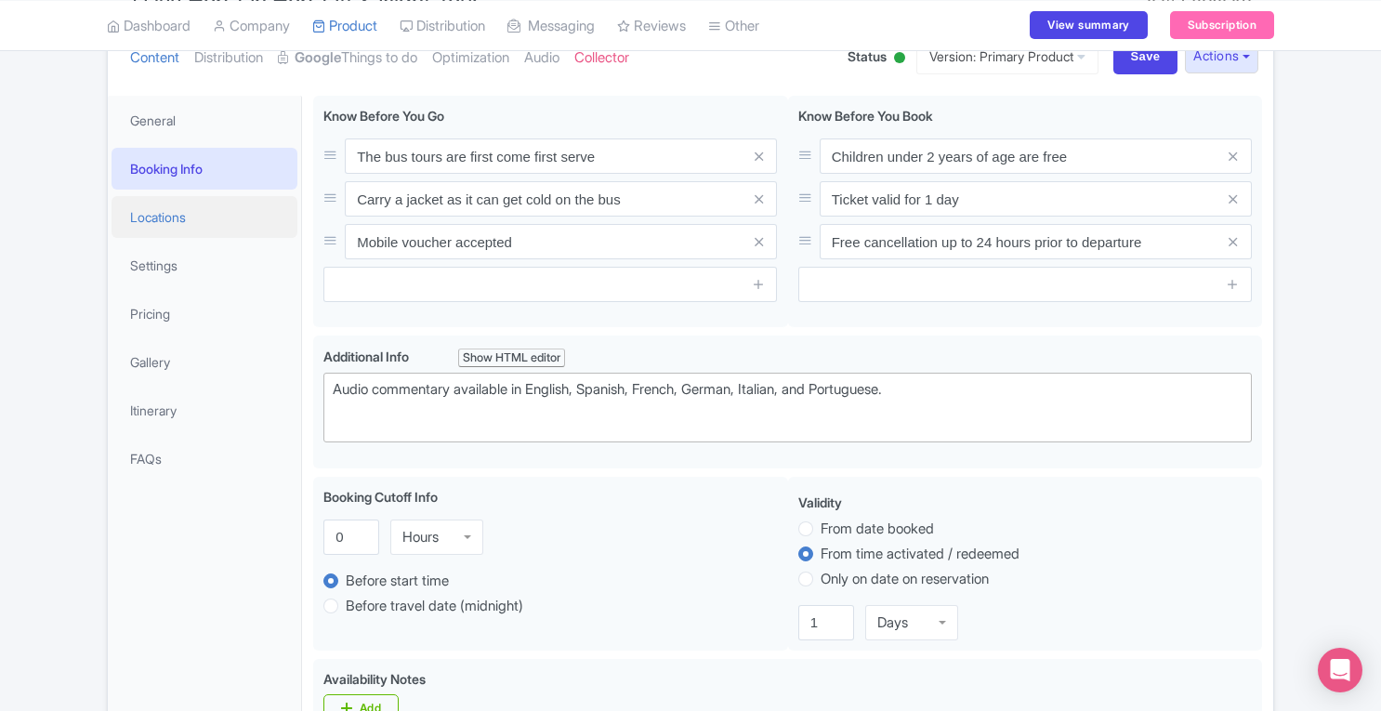
click at [169, 217] on link "Locations" at bounding box center [205, 217] width 186 height 42
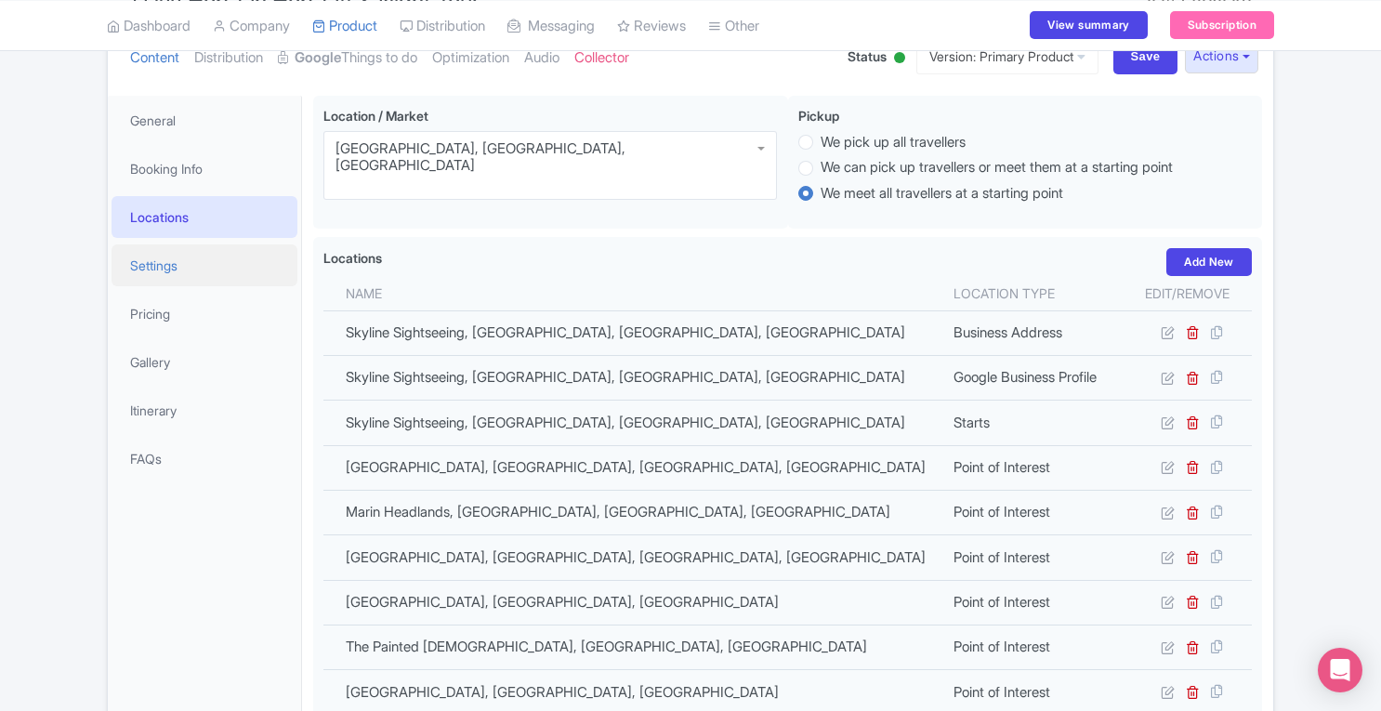
click at [157, 267] on link "Settings" at bounding box center [205, 265] width 186 height 42
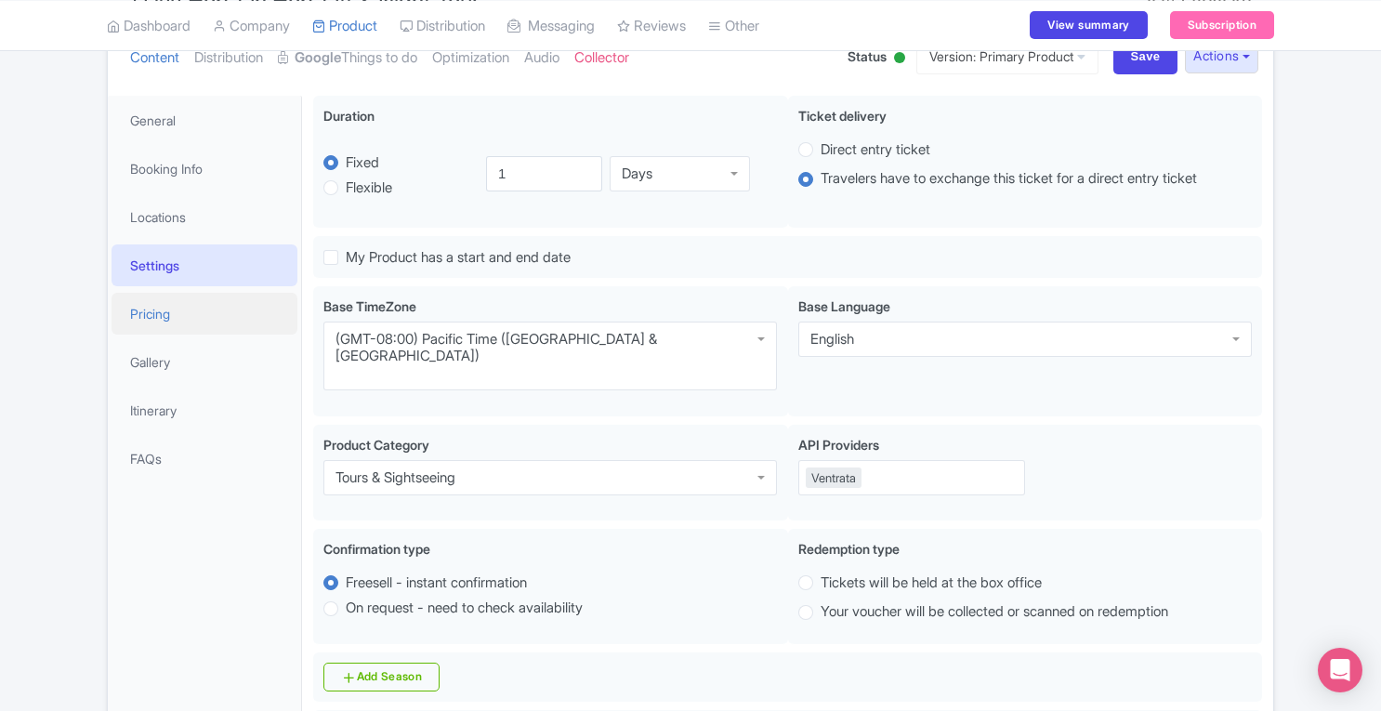
click at [149, 325] on link "Pricing" at bounding box center [205, 314] width 186 height 42
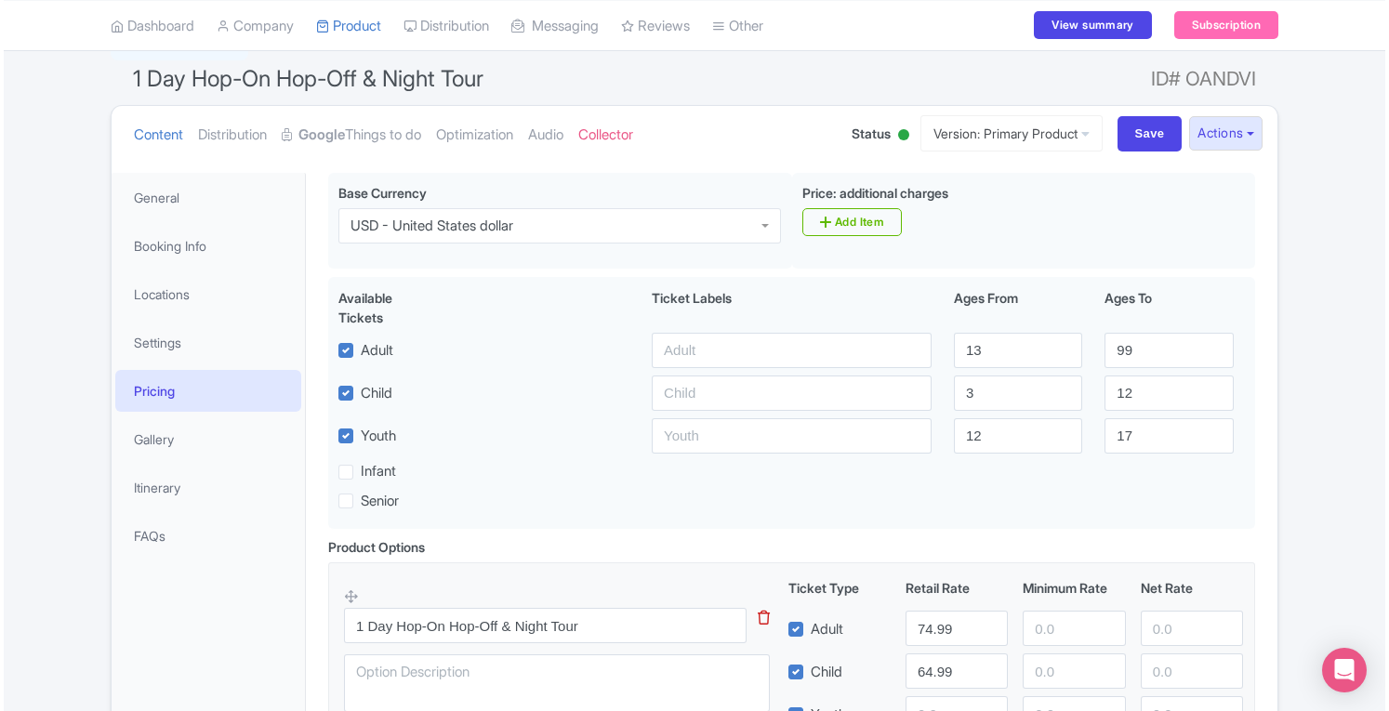
scroll to position [0, 0]
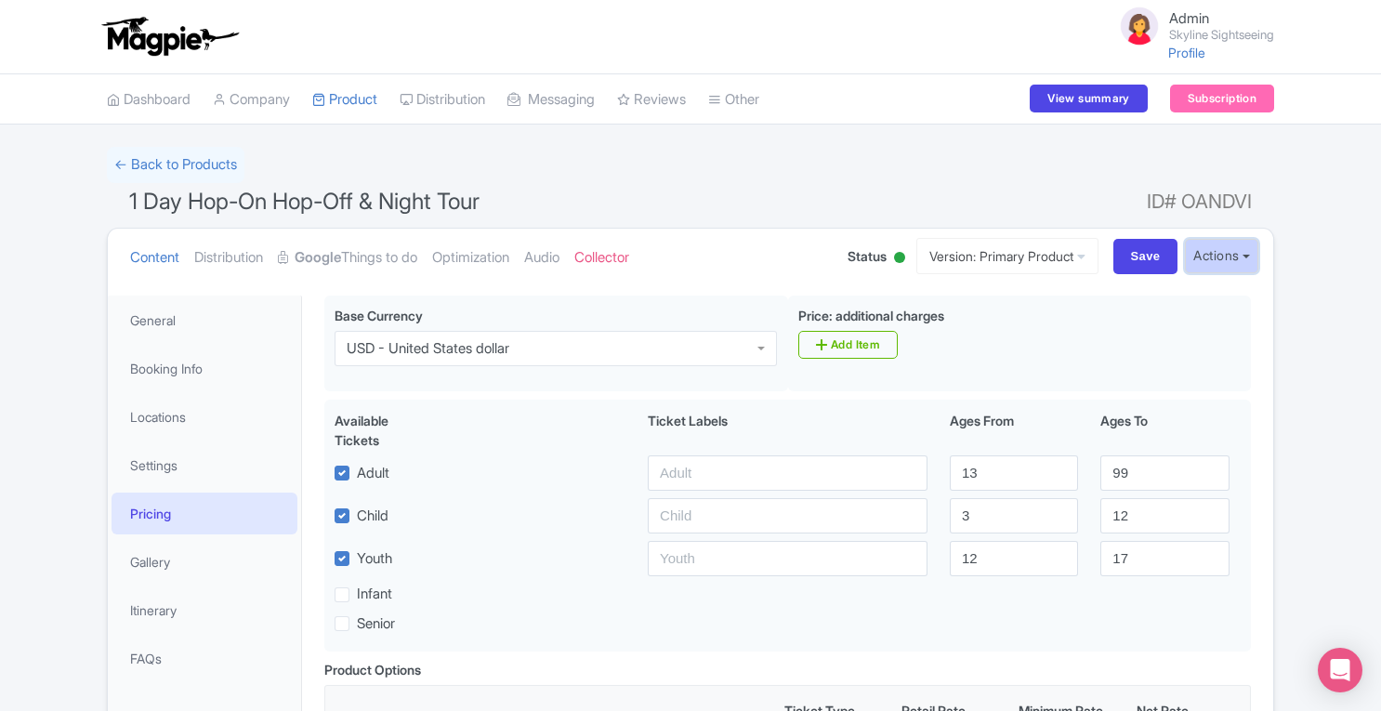
click at [1227, 256] on button "Actions" at bounding box center [1221, 256] width 73 height 34
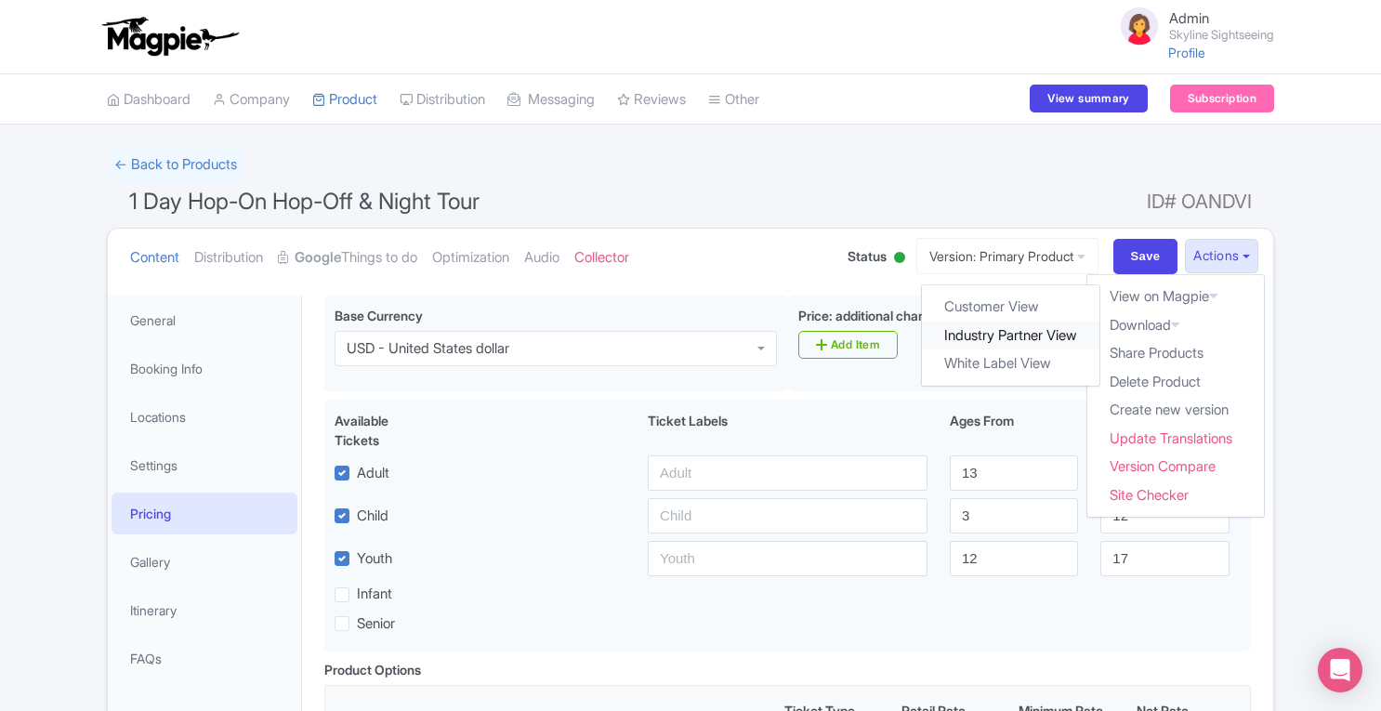
click at [1028, 337] on link "Industry Partner View" at bounding box center [1012, 336] width 178 height 29
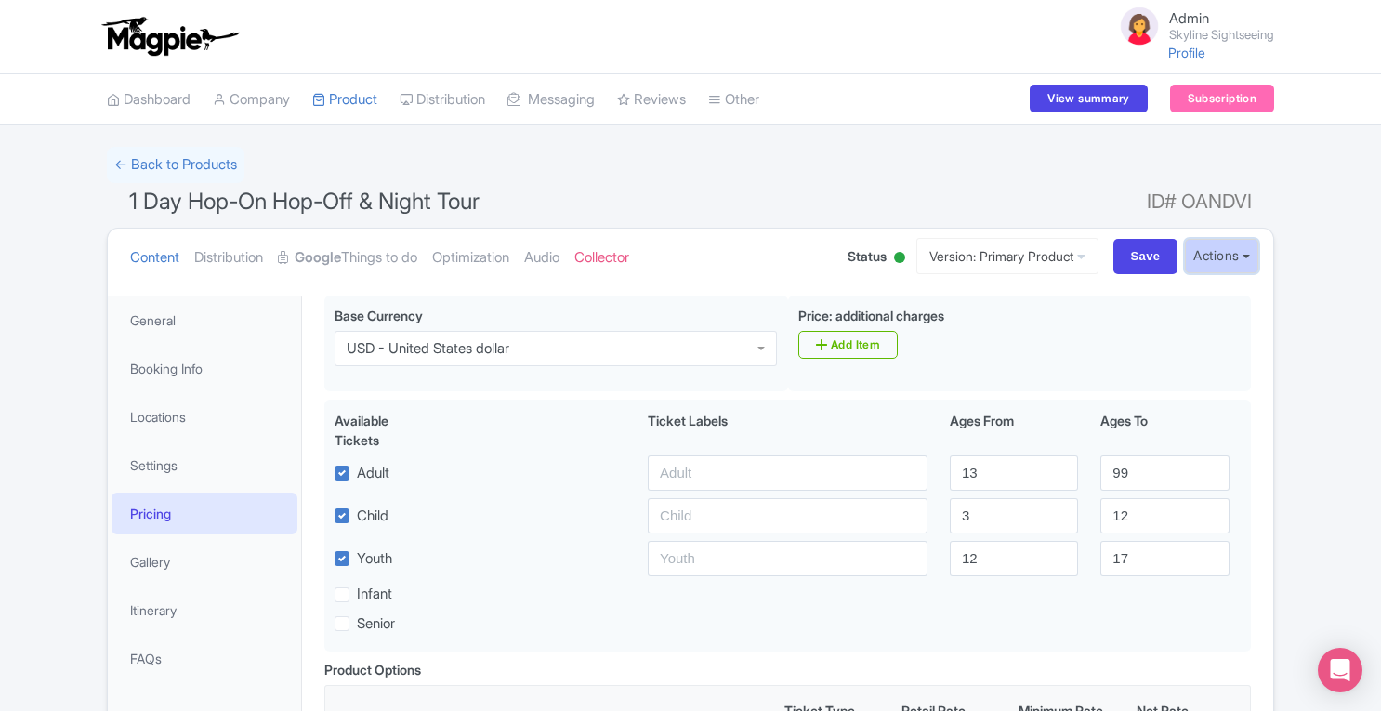
click at [1208, 261] on button "Actions" at bounding box center [1221, 256] width 73 height 34
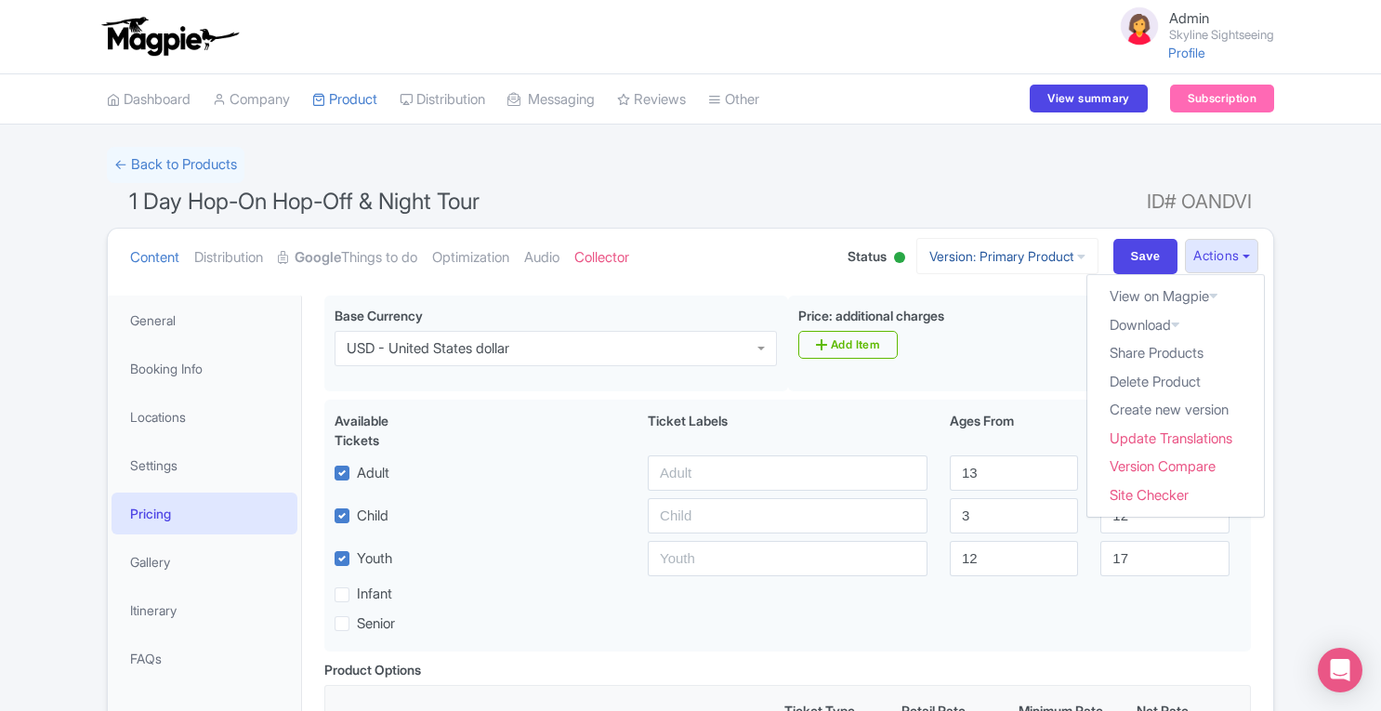
click at [1051, 252] on link "Version: Primary Product" at bounding box center [1007, 256] width 182 height 36
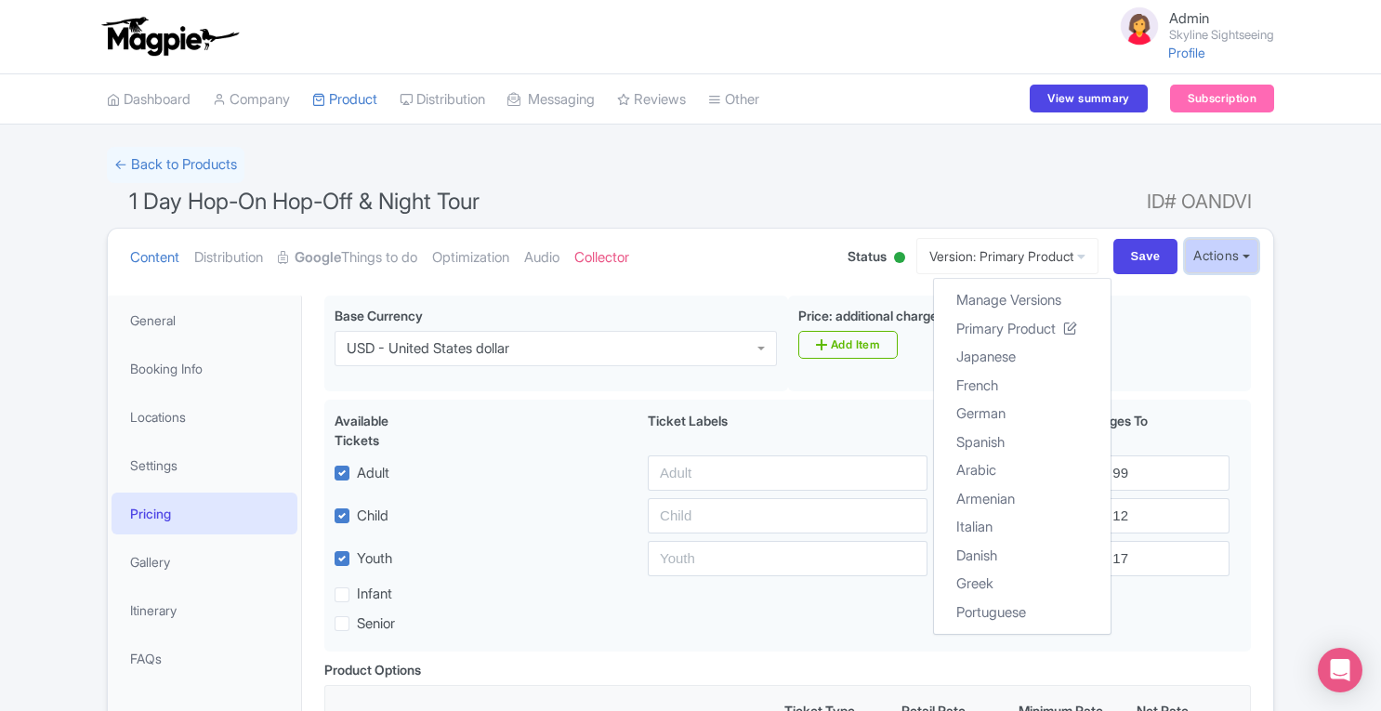
click at [1214, 250] on button "Actions" at bounding box center [1221, 256] width 73 height 34
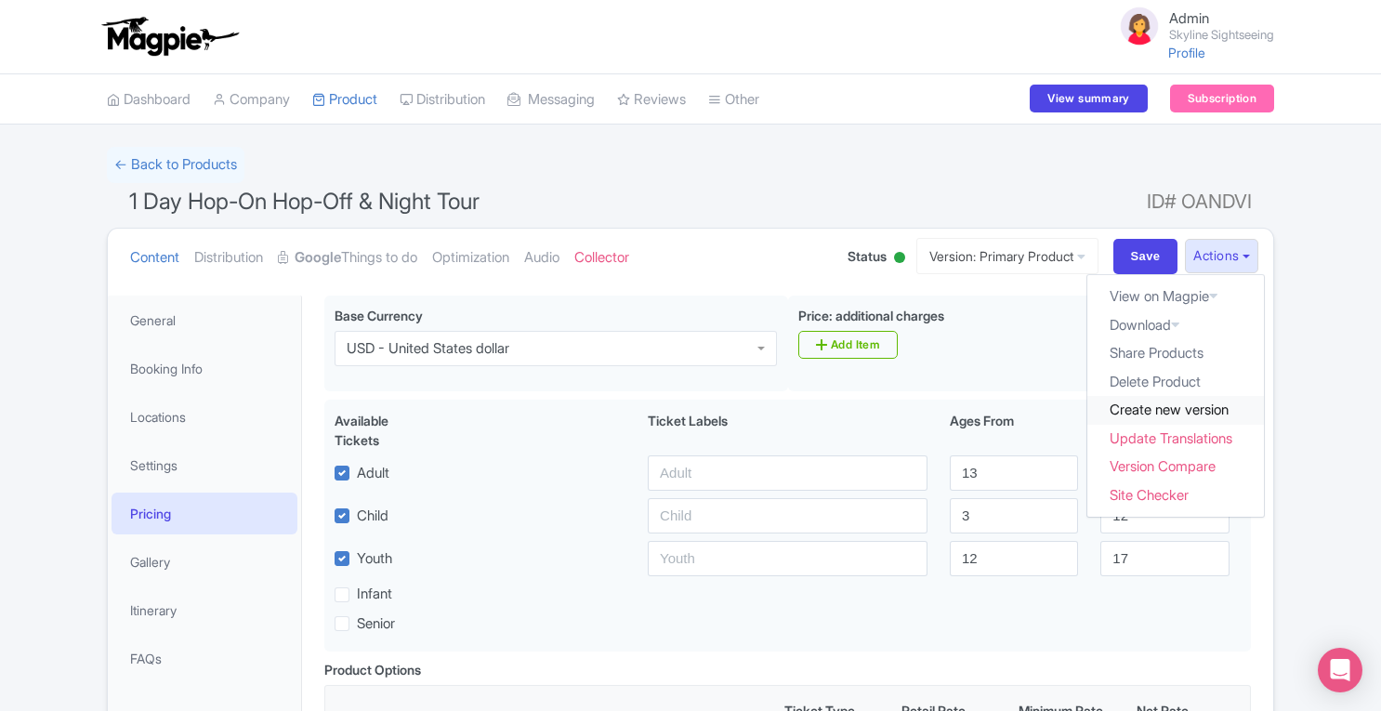
click at [1168, 412] on link "Create new version" at bounding box center [1175, 410] width 177 height 29
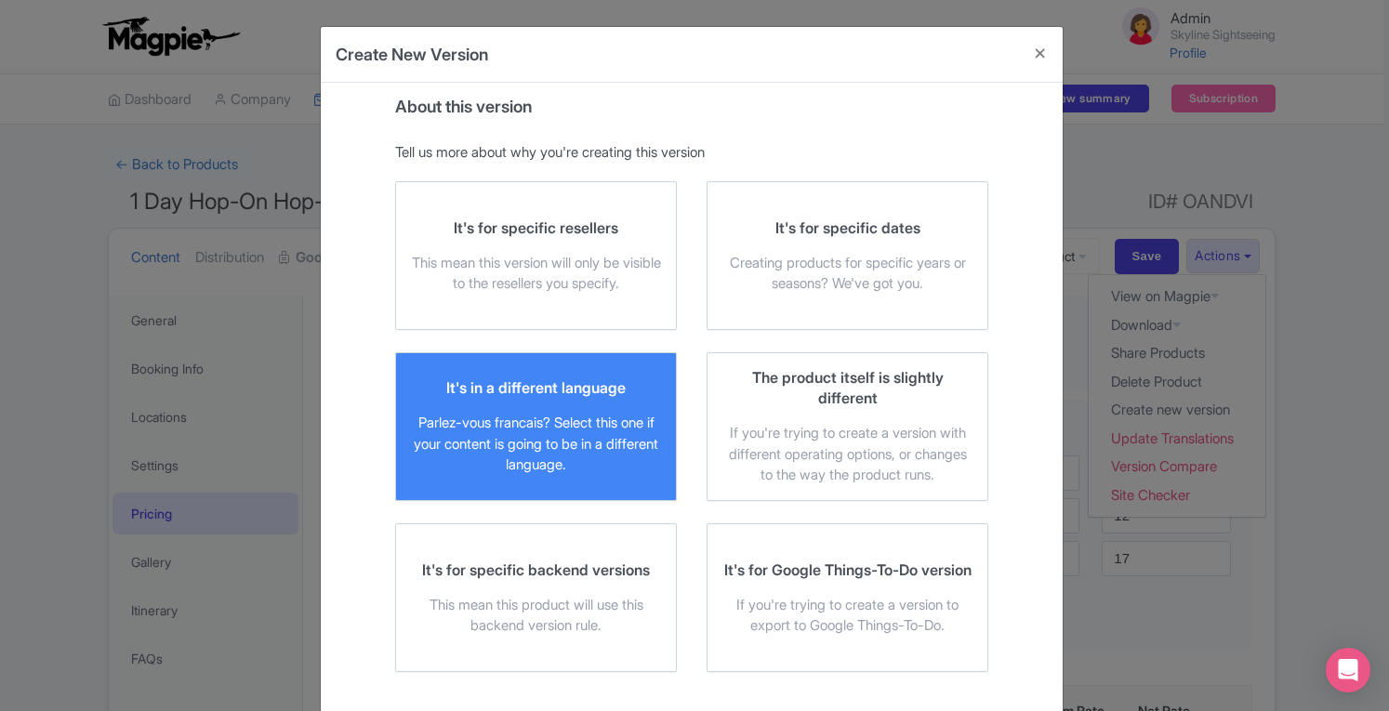
click at [551, 436] on div "Parlez-vous francais? Select this one if your content is going to be in a diffe…" at bounding box center [536, 444] width 250 height 63
click at [0, 0] on input "It's in a different language Parlez-vous francais? Select this one if your cont…" at bounding box center [0, 0] width 0 height 0
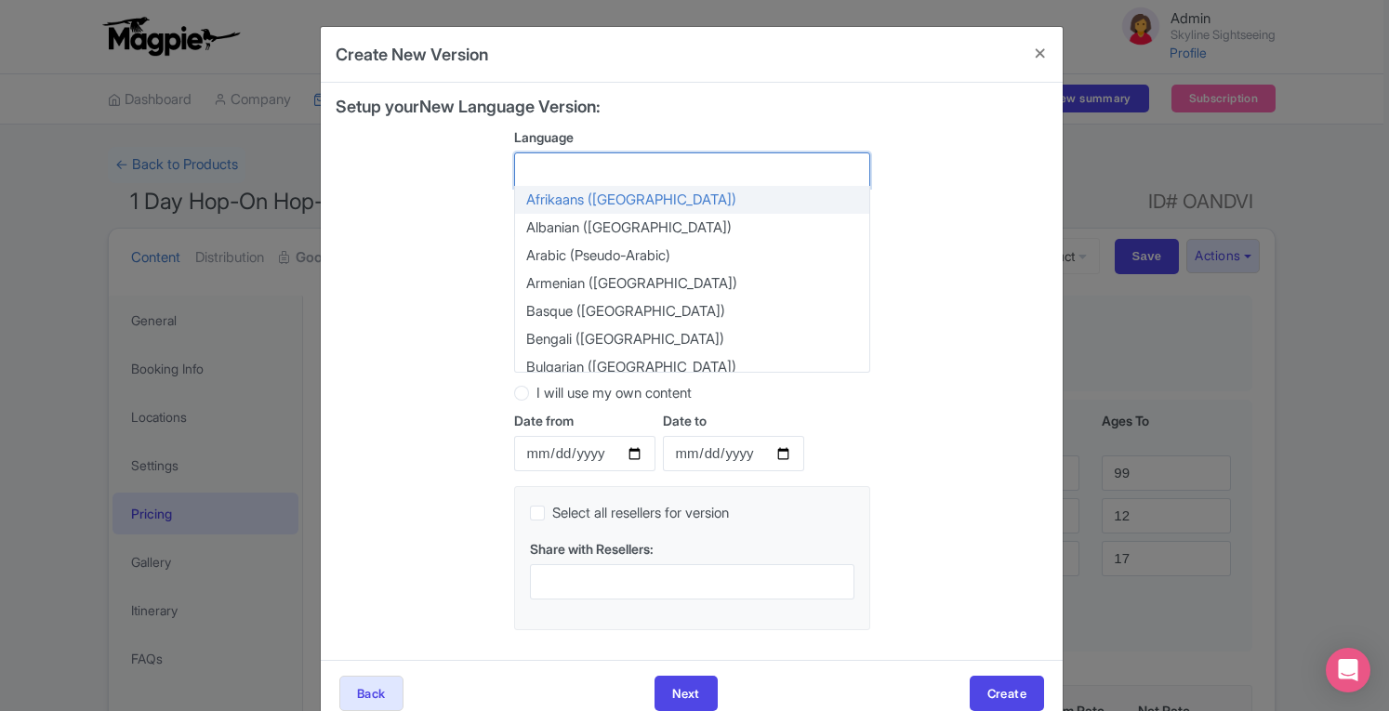
click at [623, 162] on div at bounding box center [692, 169] width 356 height 35
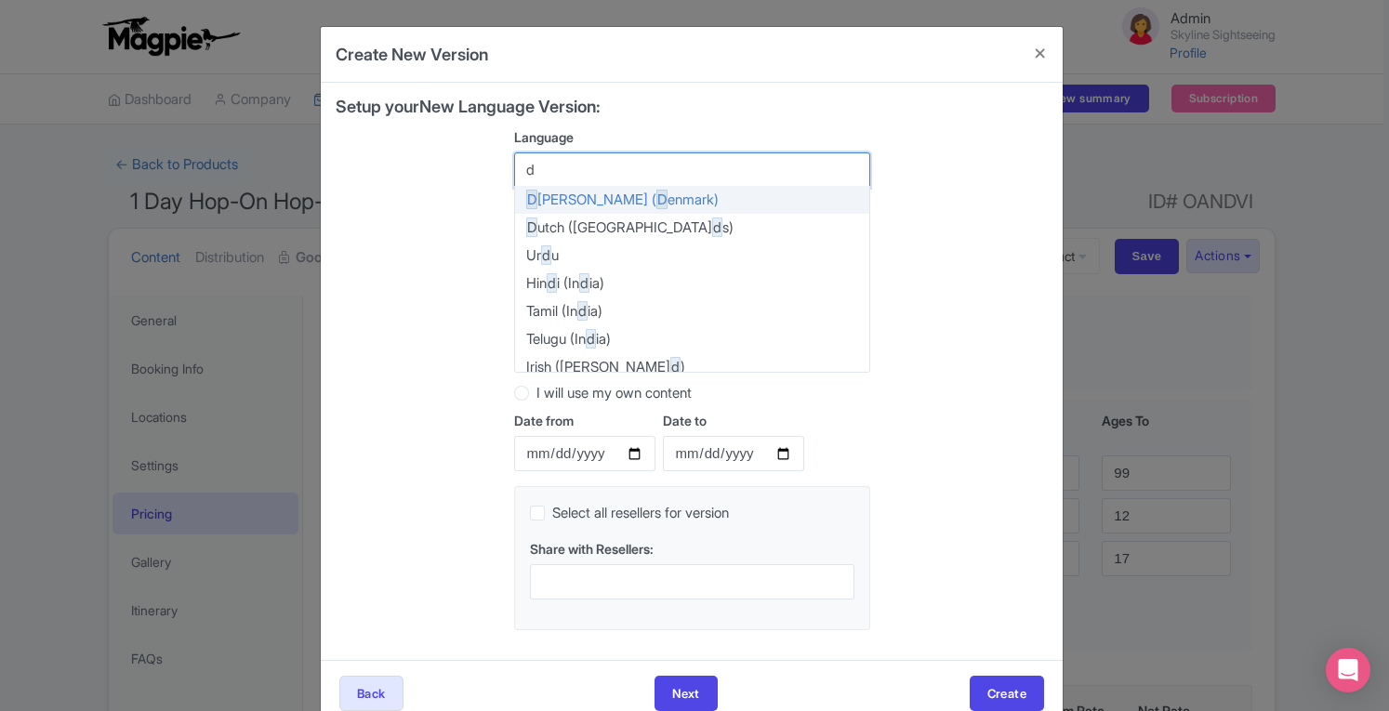
type input "du"
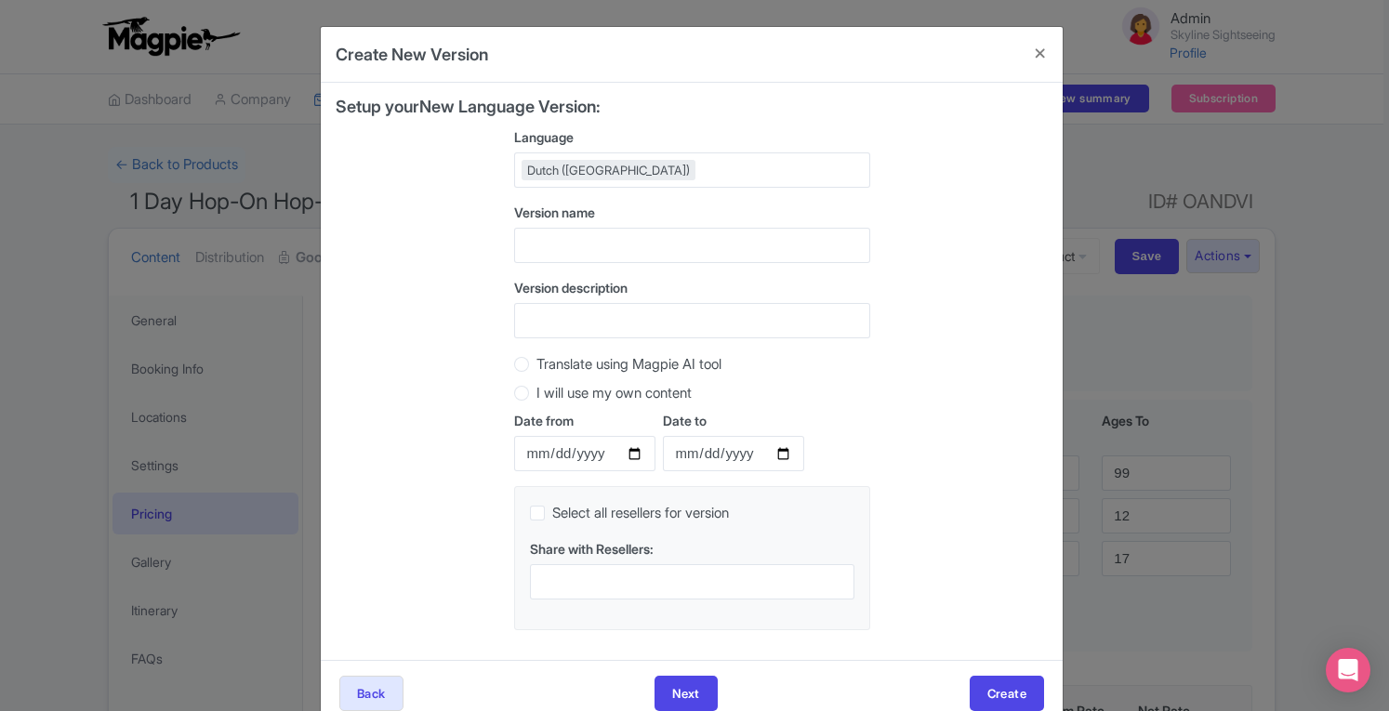
click at [985, 497] on div "Setup your New Language Version: Language Dutch (Netherlands) Dutch (Netherland…" at bounding box center [692, 371] width 712 height 547
click at [1000, 689] on button "Create" at bounding box center [1006, 693] width 74 height 35
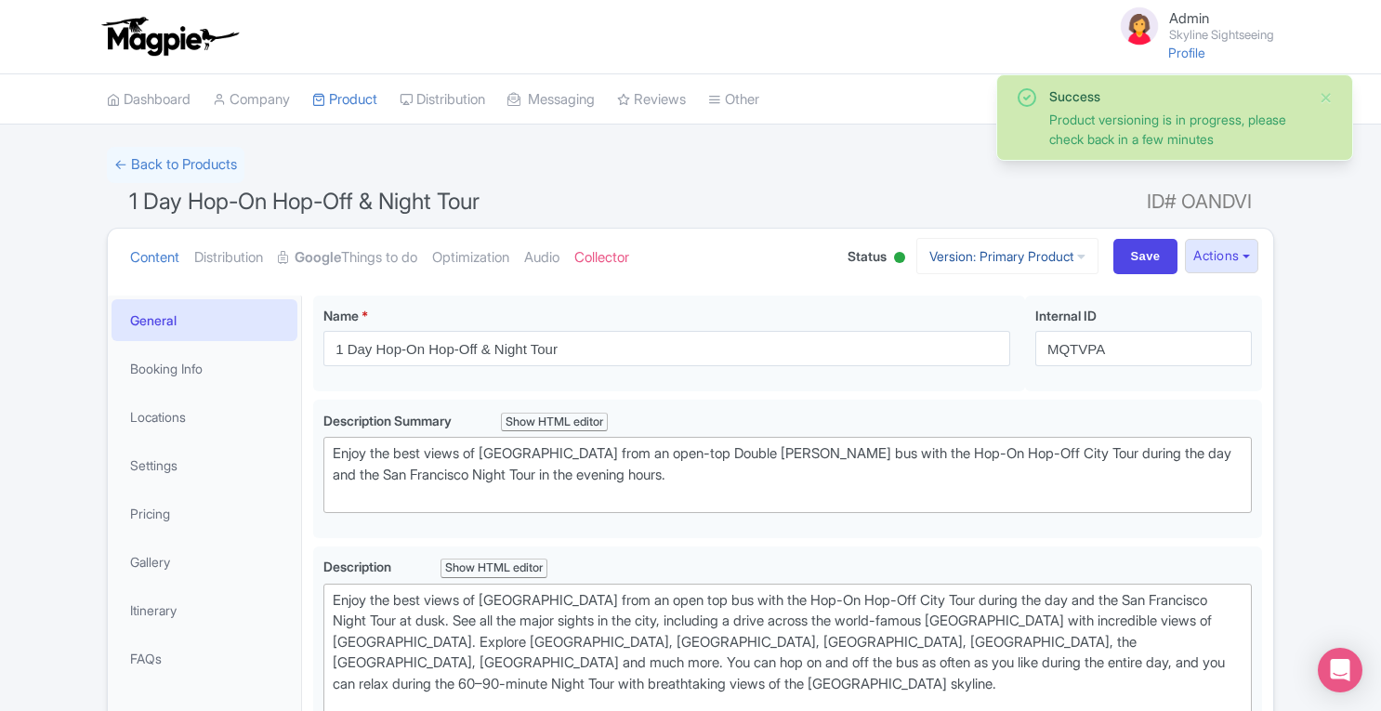
click at [1020, 257] on link "Version: Primary Product" at bounding box center [1007, 256] width 182 height 36
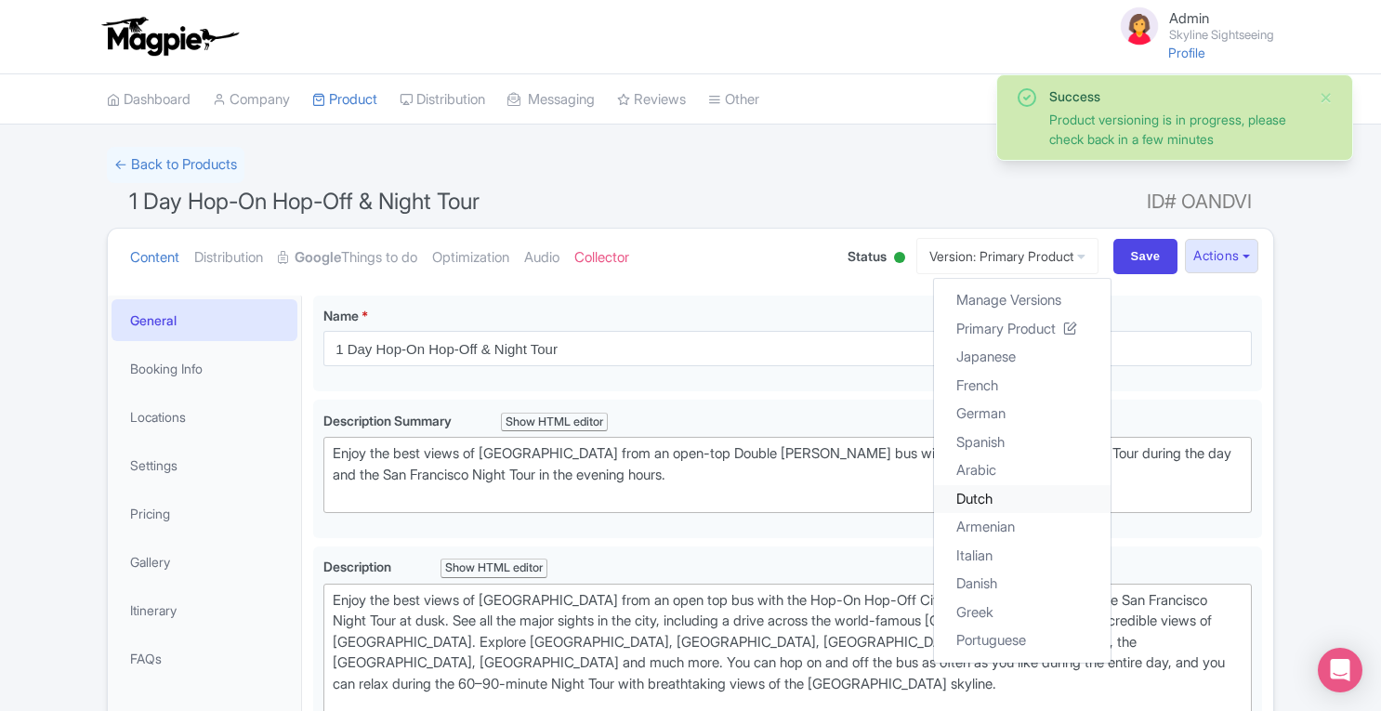
click at [967, 490] on link "Dutch" at bounding box center [1022, 498] width 177 height 29
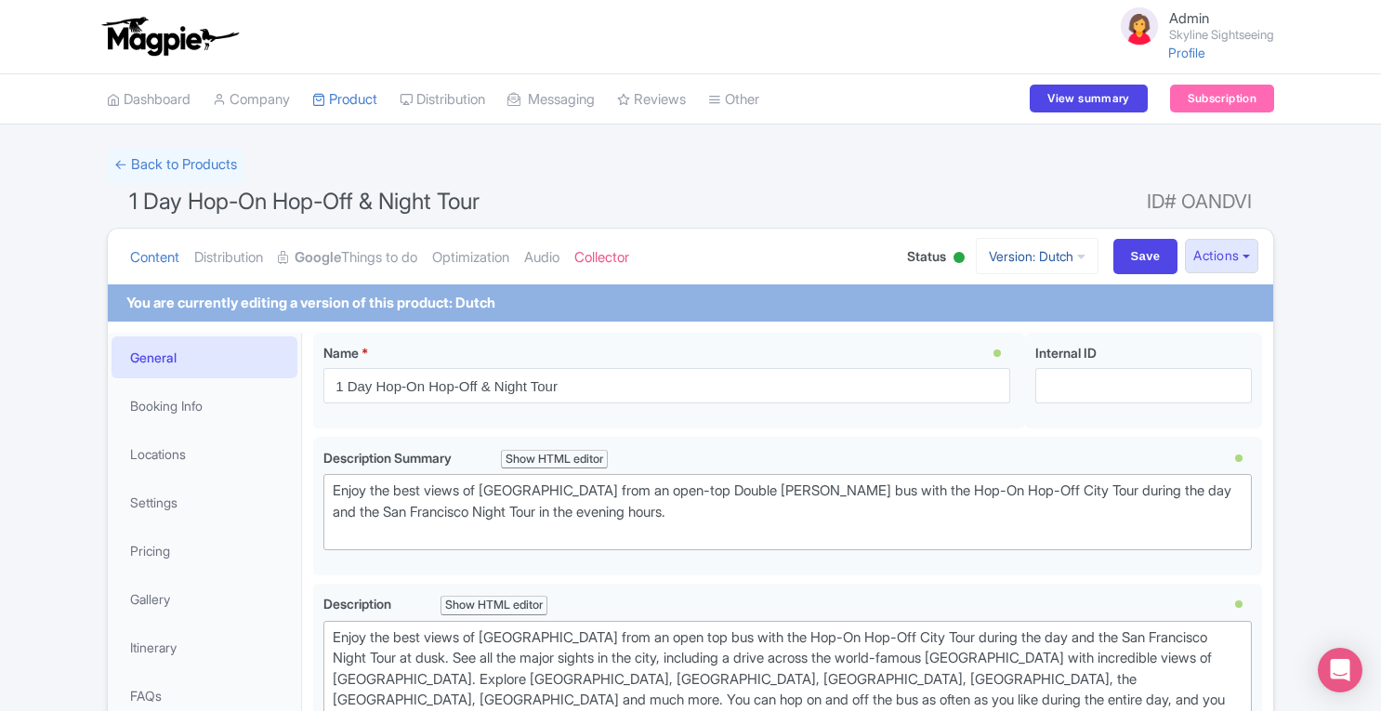
click at [1041, 244] on link "Version: Dutch" at bounding box center [1037, 256] width 123 height 36
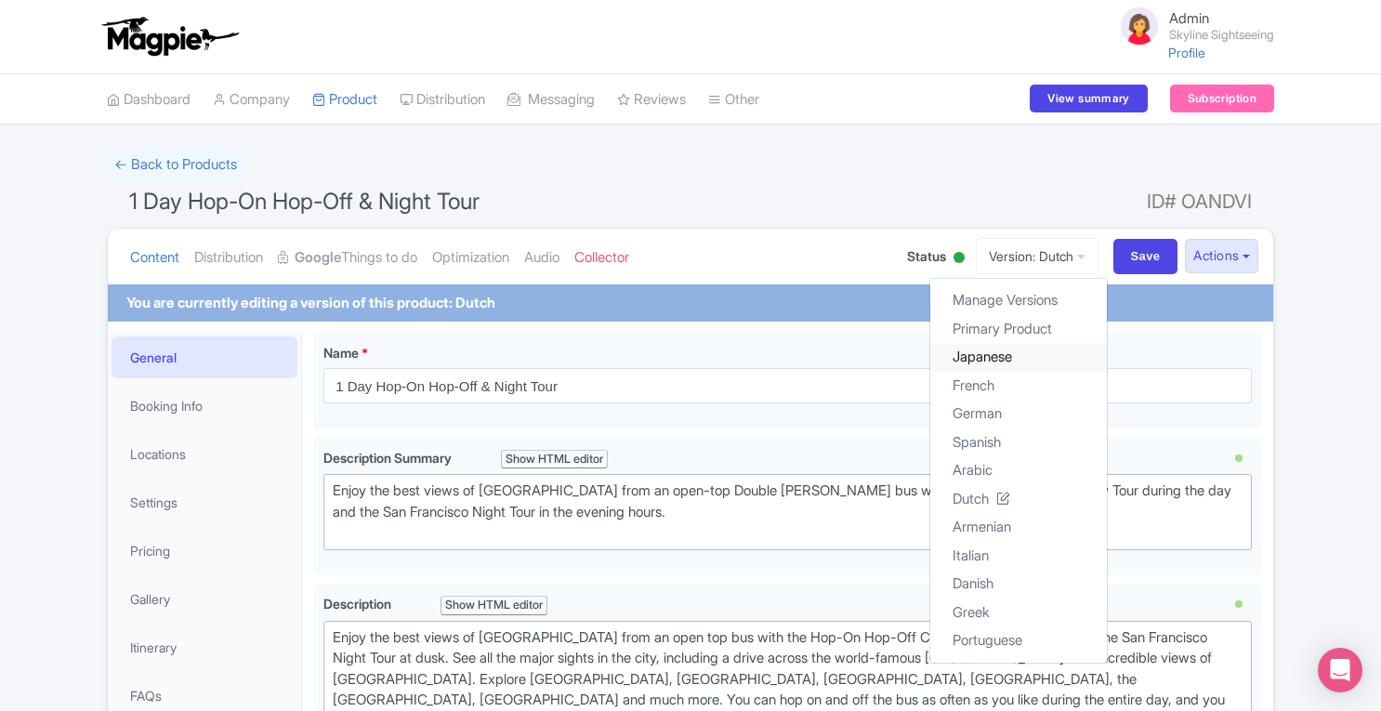
click at [1013, 366] on link "Japanese" at bounding box center [1018, 357] width 177 height 29
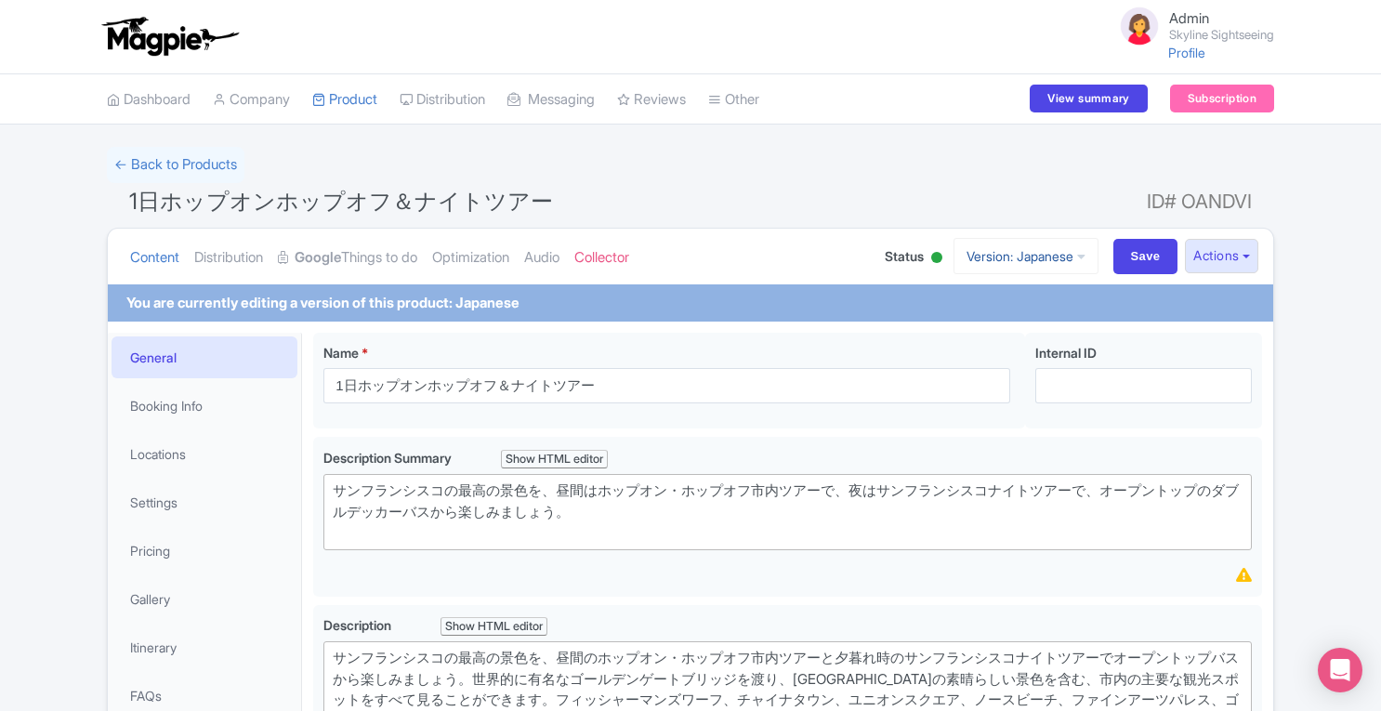
click at [1015, 256] on link "Version: Japanese" at bounding box center [1026, 256] width 145 height 36
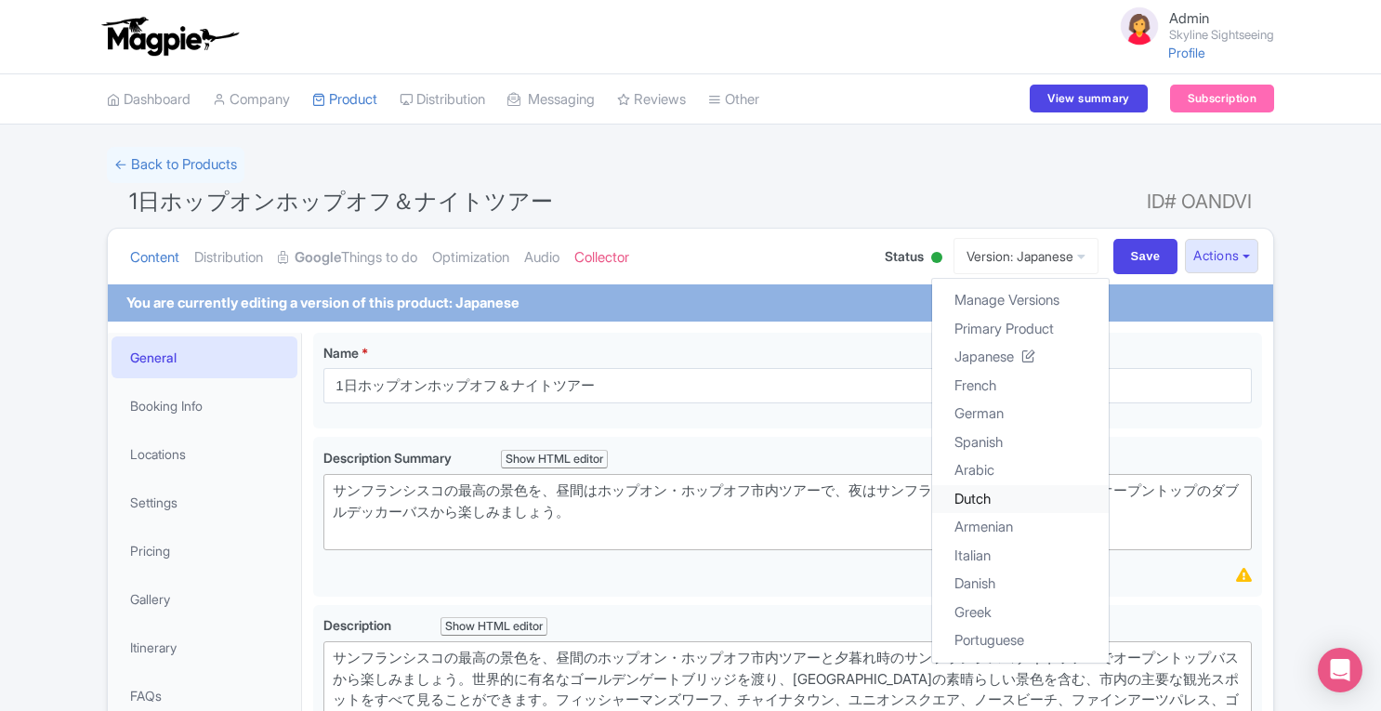
click at [974, 497] on link "Dutch" at bounding box center [1020, 498] width 177 height 29
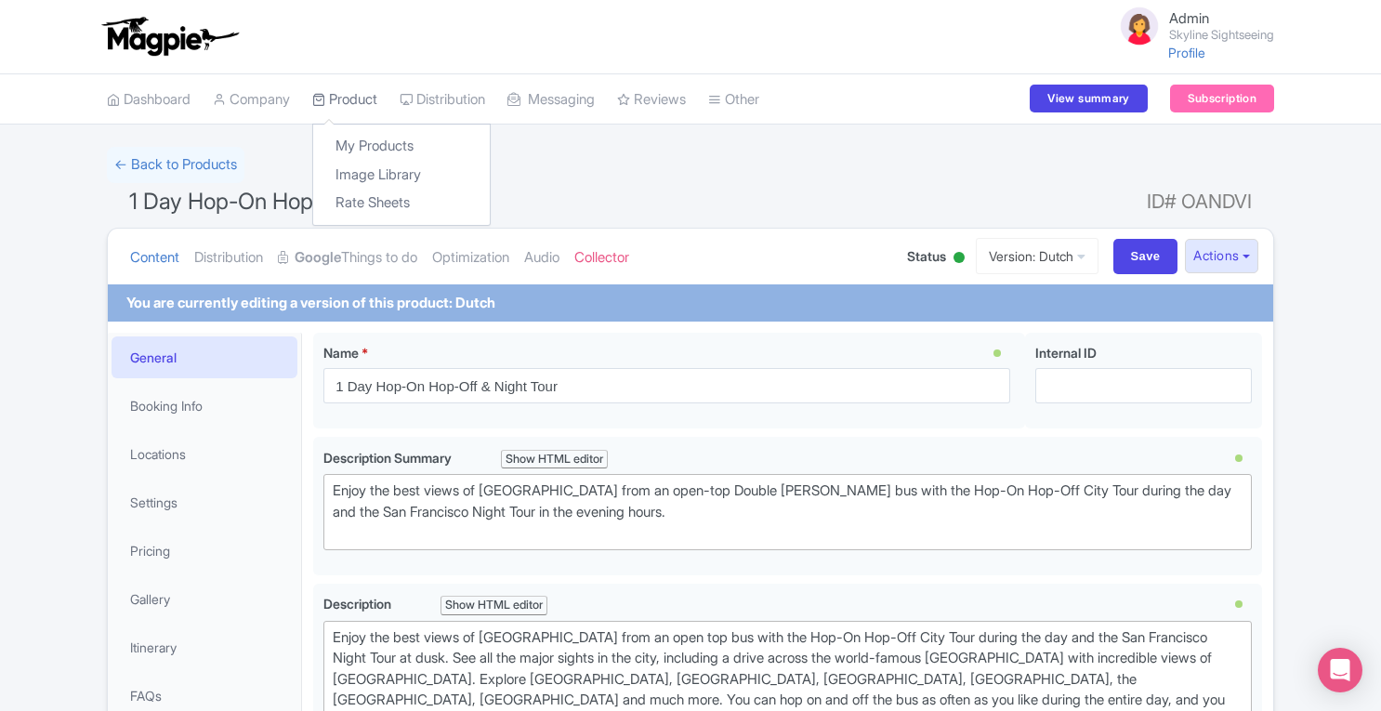
click at [359, 101] on link "Product" at bounding box center [344, 99] width 65 height 51
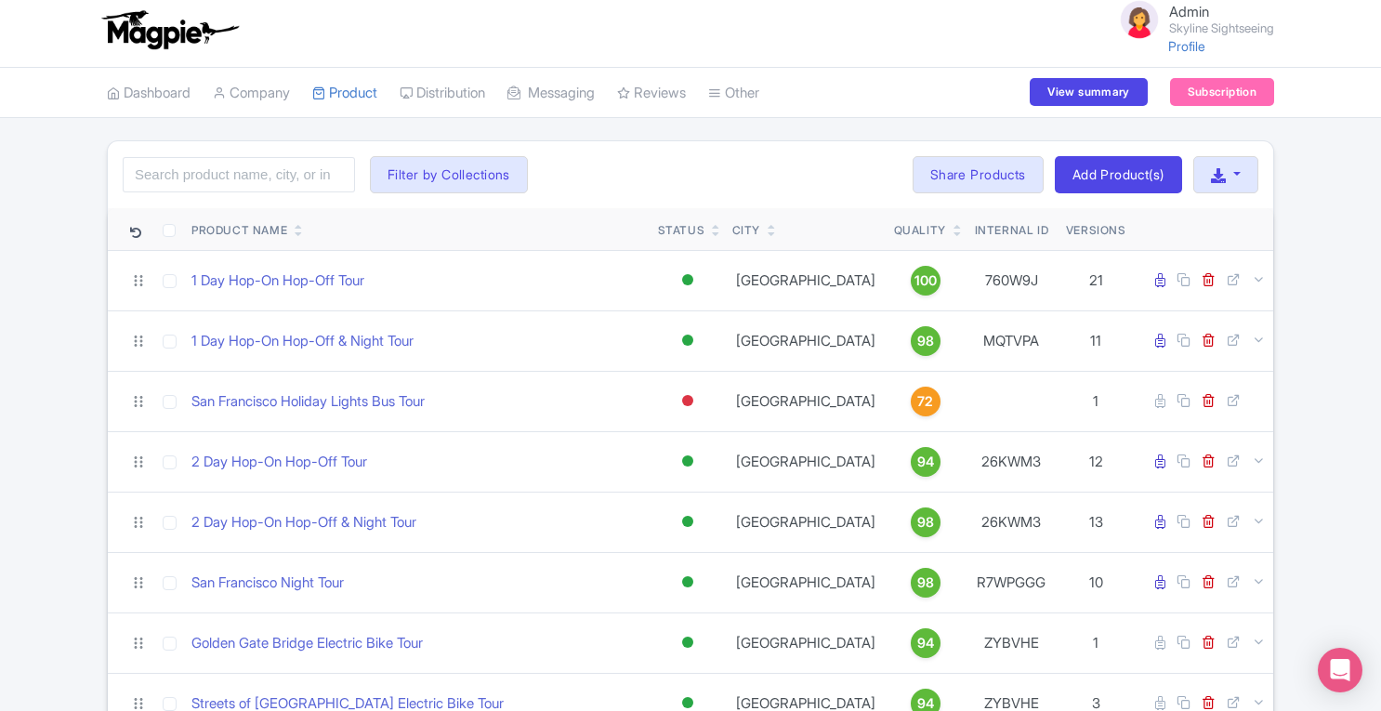
scroll to position [9, 0]
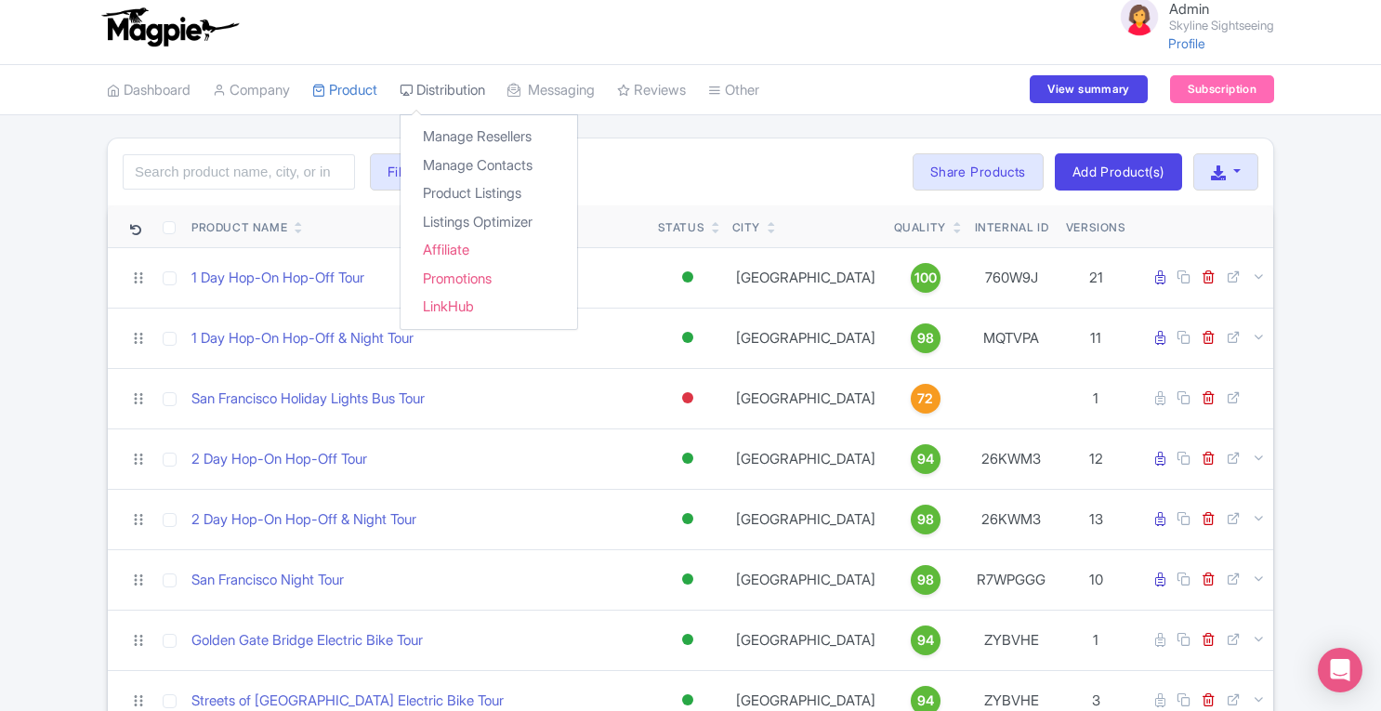
click at [472, 92] on link "Distribution" at bounding box center [443, 90] width 86 height 51
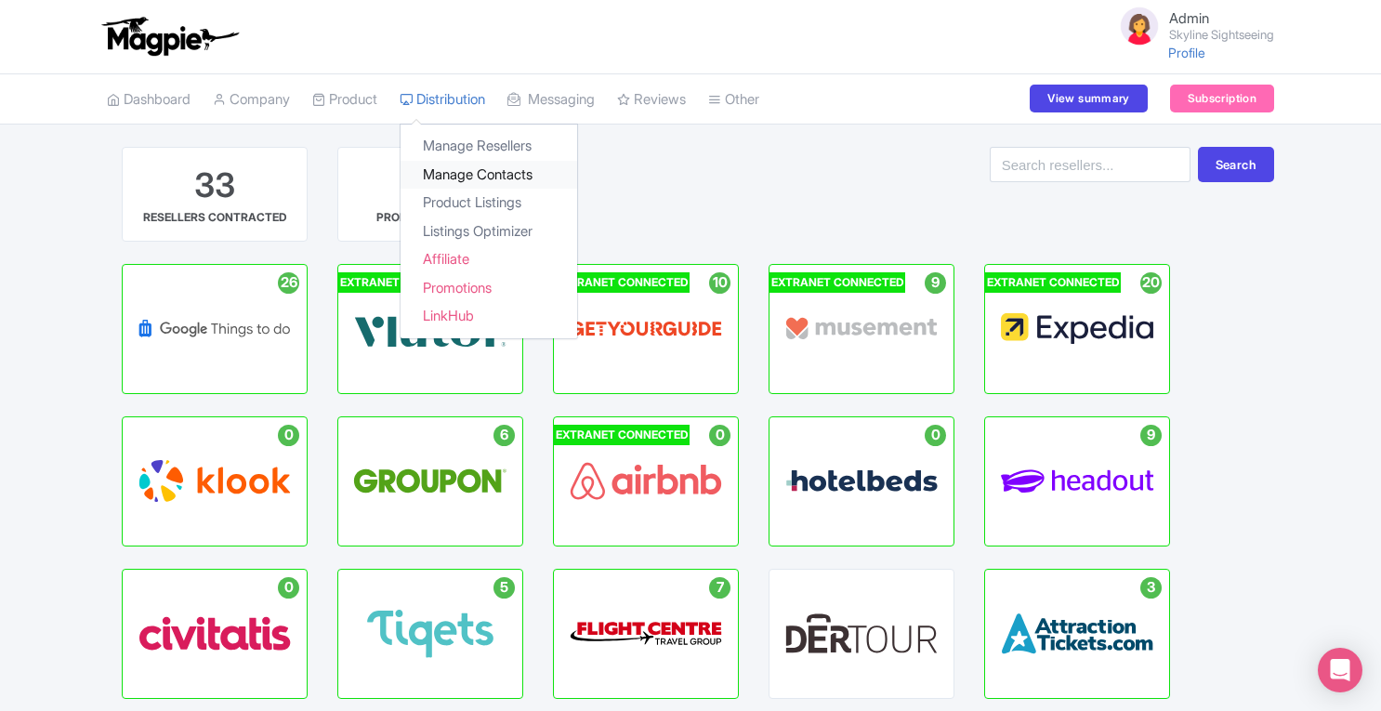
click at [467, 171] on link "Manage Contacts" at bounding box center [489, 175] width 177 height 29
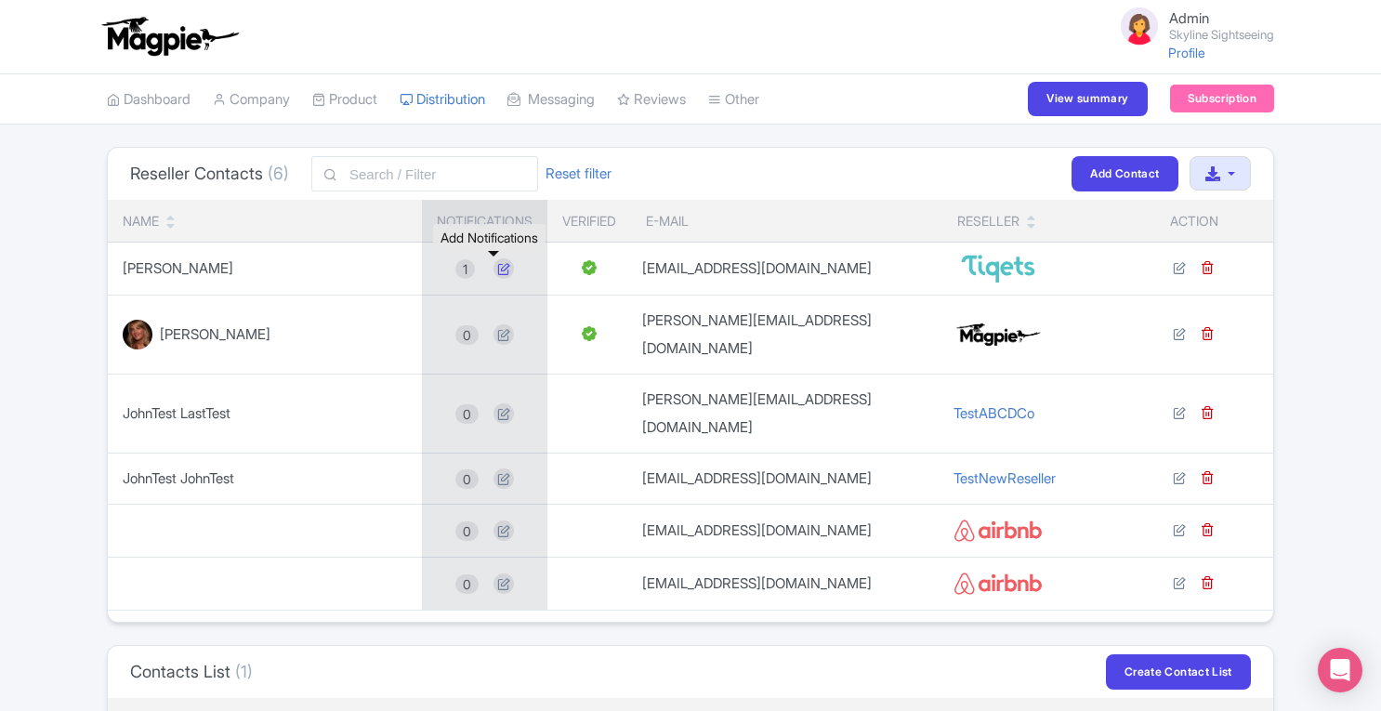
click at [494, 268] on icon at bounding box center [504, 268] width 20 height 20
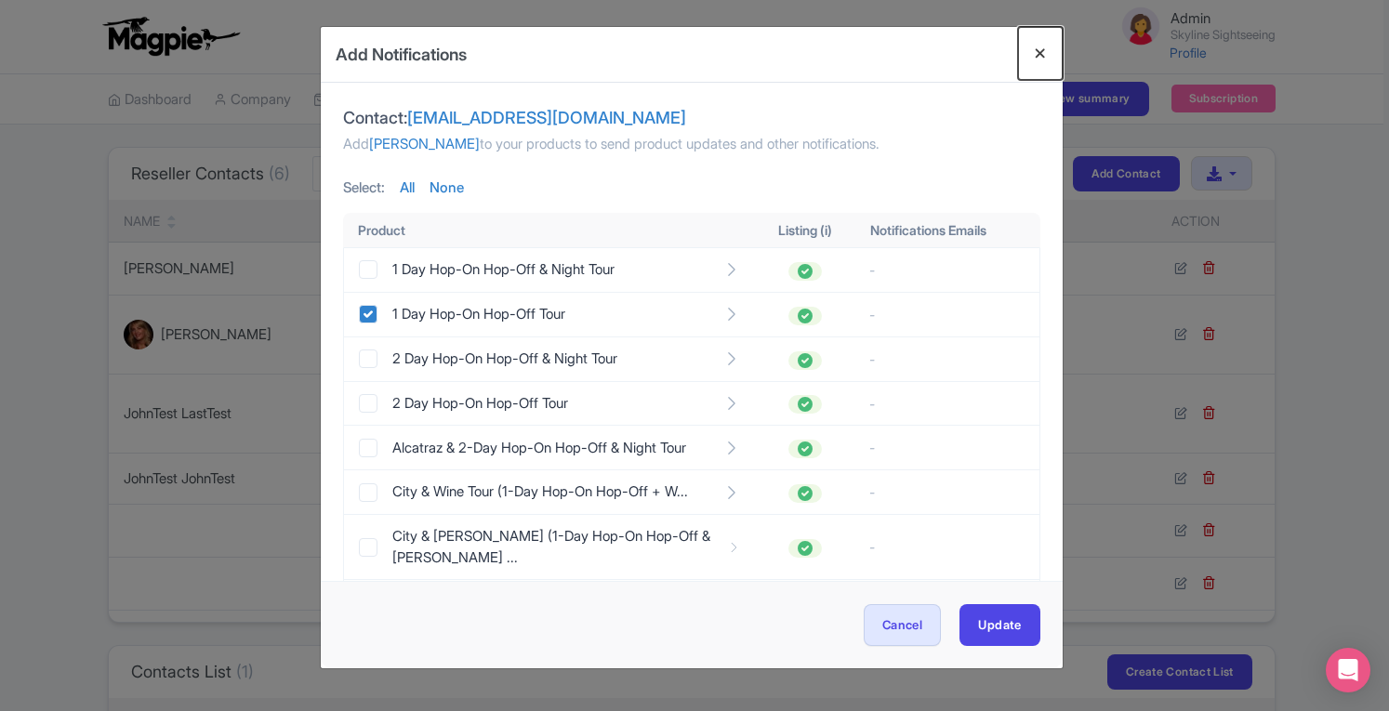
click at [1044, 59] on button "Close" at bounding box center [1040, 53] width 45 height 53
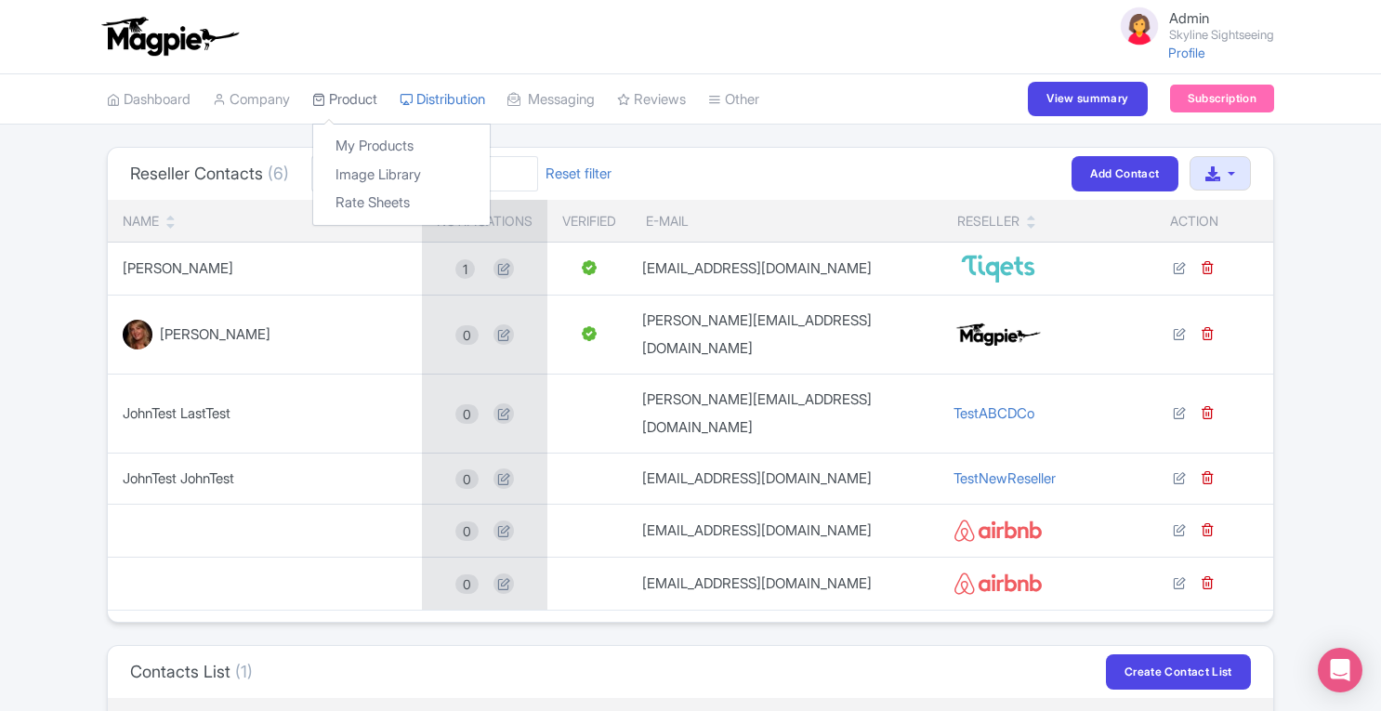
click at [351, 100] on link "Product" at bounding box center [344, 99] width 65 height 51
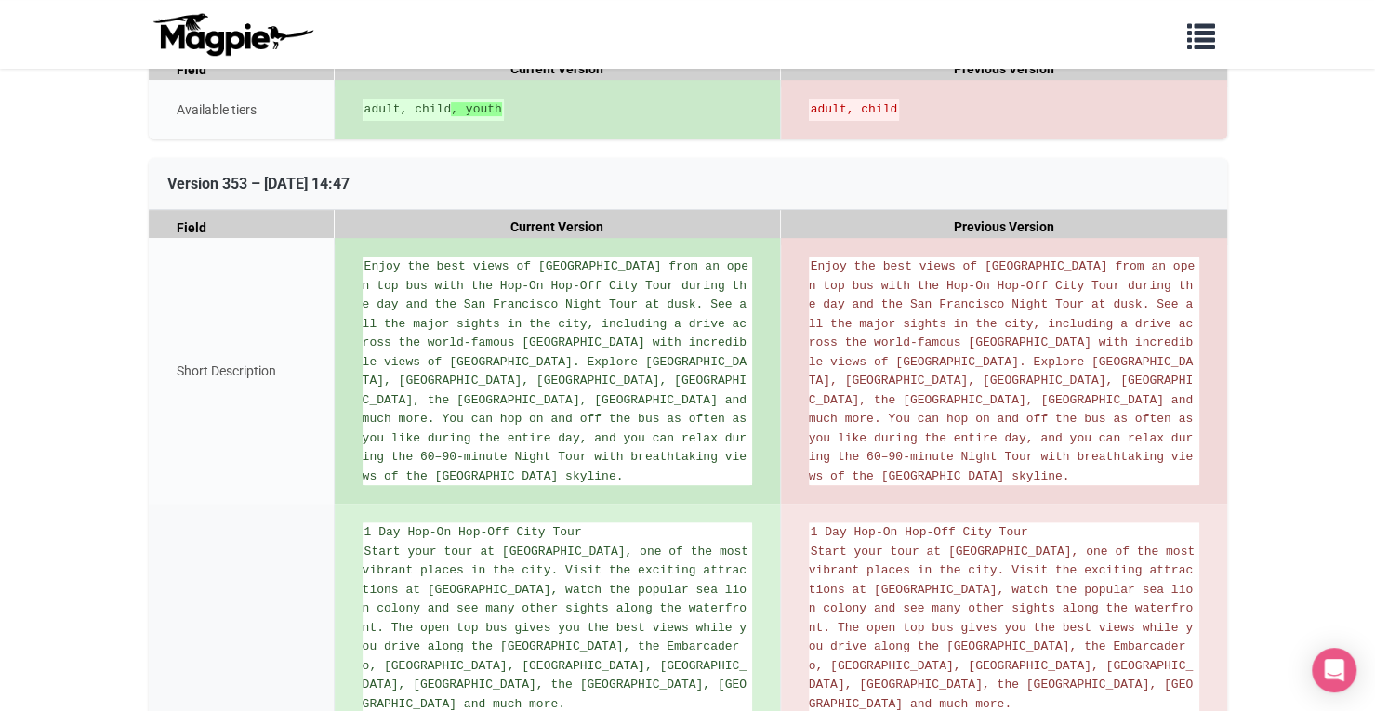
scroll to position [243, 0]
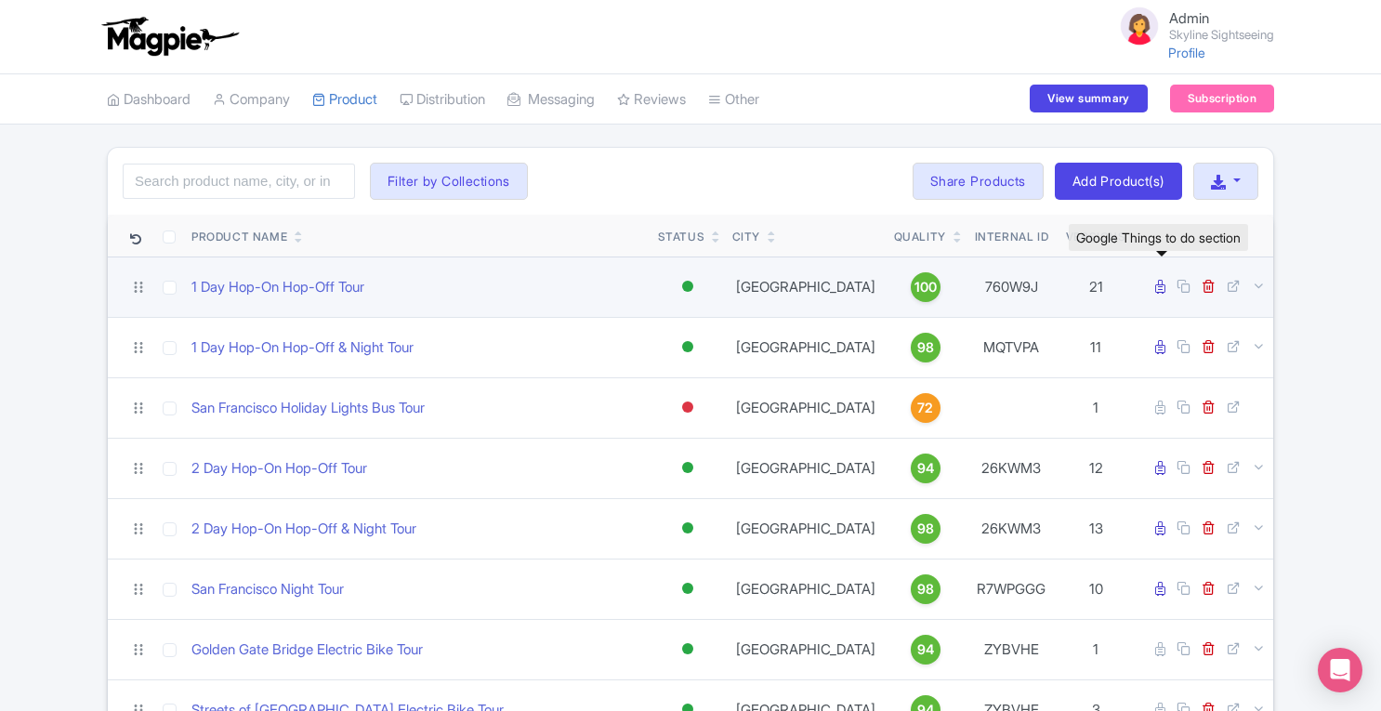
click at [1161, 287] on icon at bounding box center [1160, 287] width 10 height 14
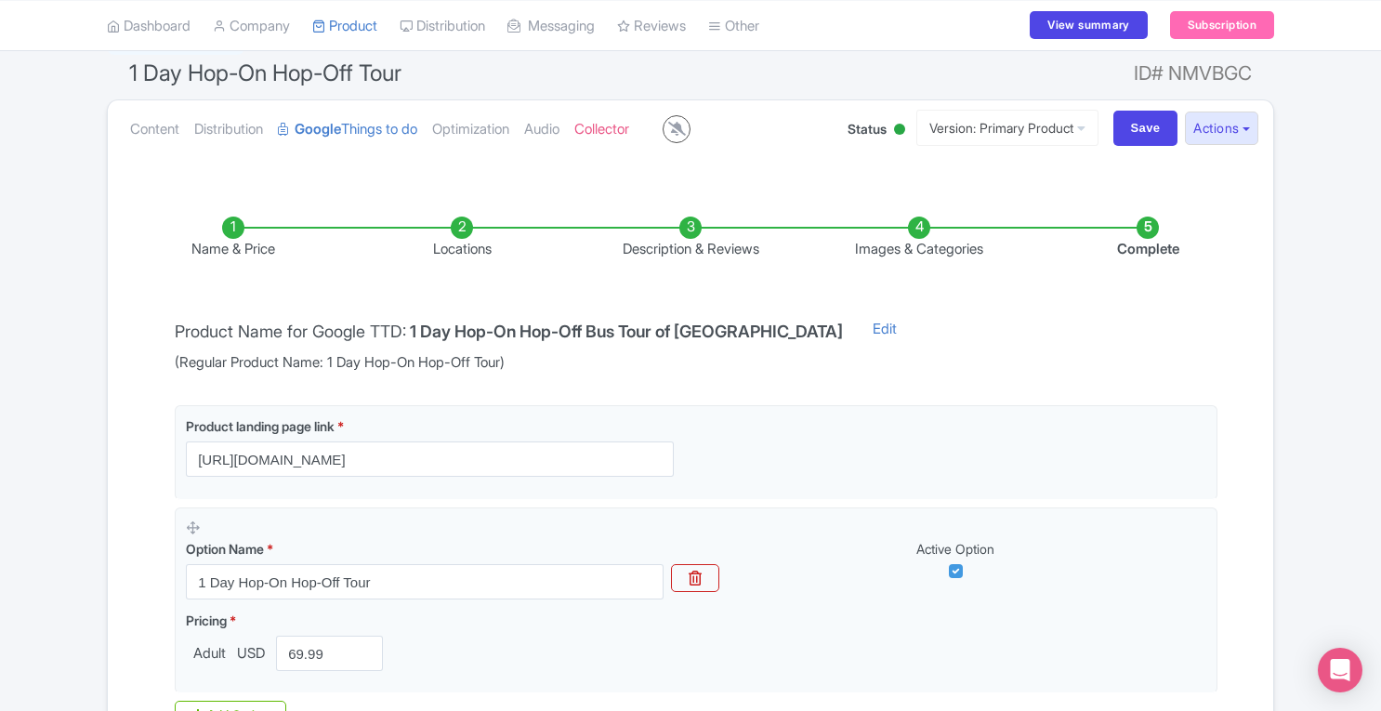
scroll to position [69, 0]
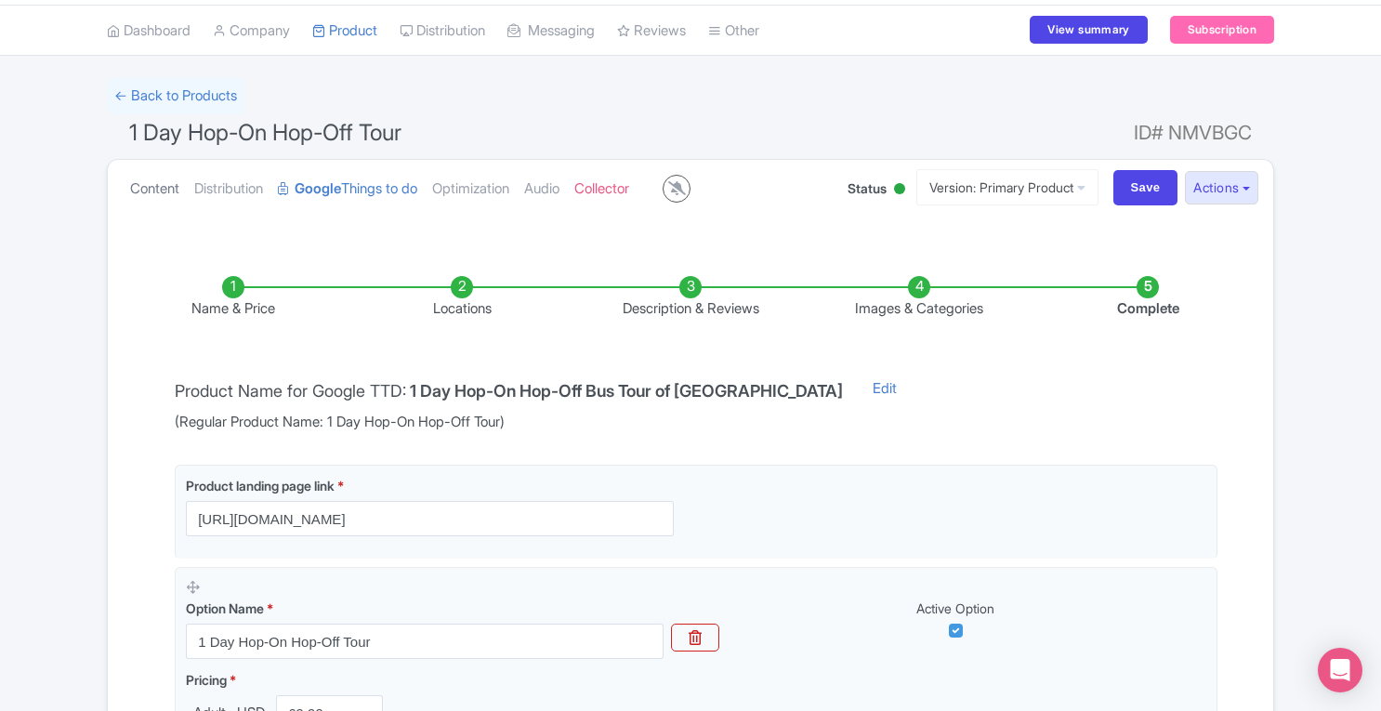
click at [150, 199] on link "Content" at bounding box center [154, 189] width 49 height 59
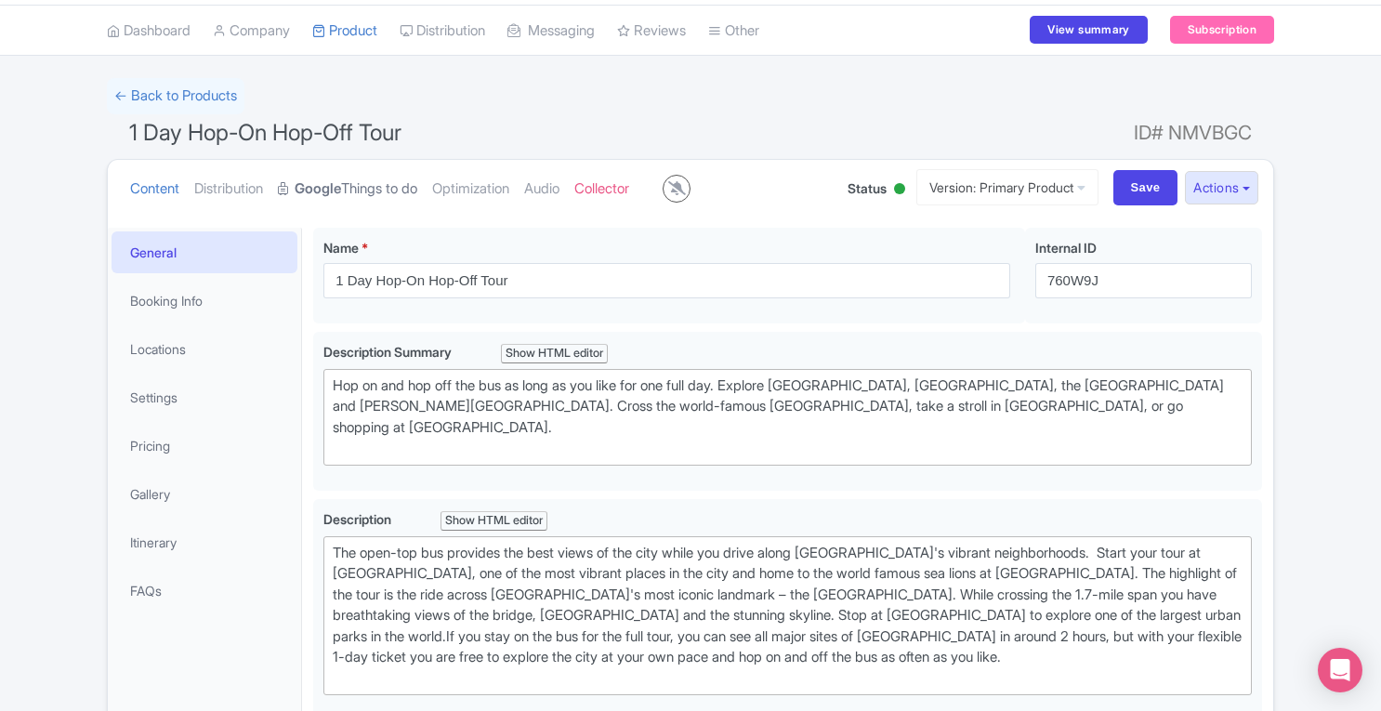
click at [372, 192] on link "Google Things to do" at bounding box center [347, 189] width 139 height 59
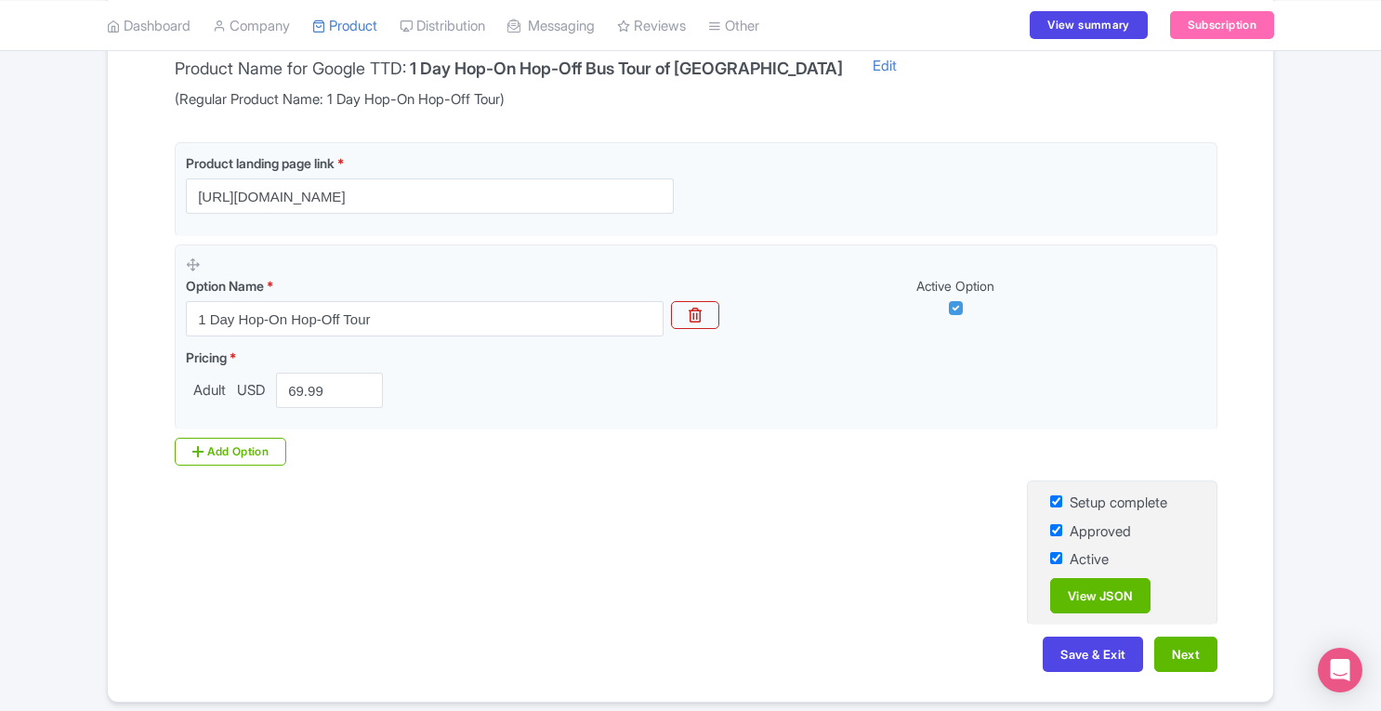
scroll to position [381, 0]
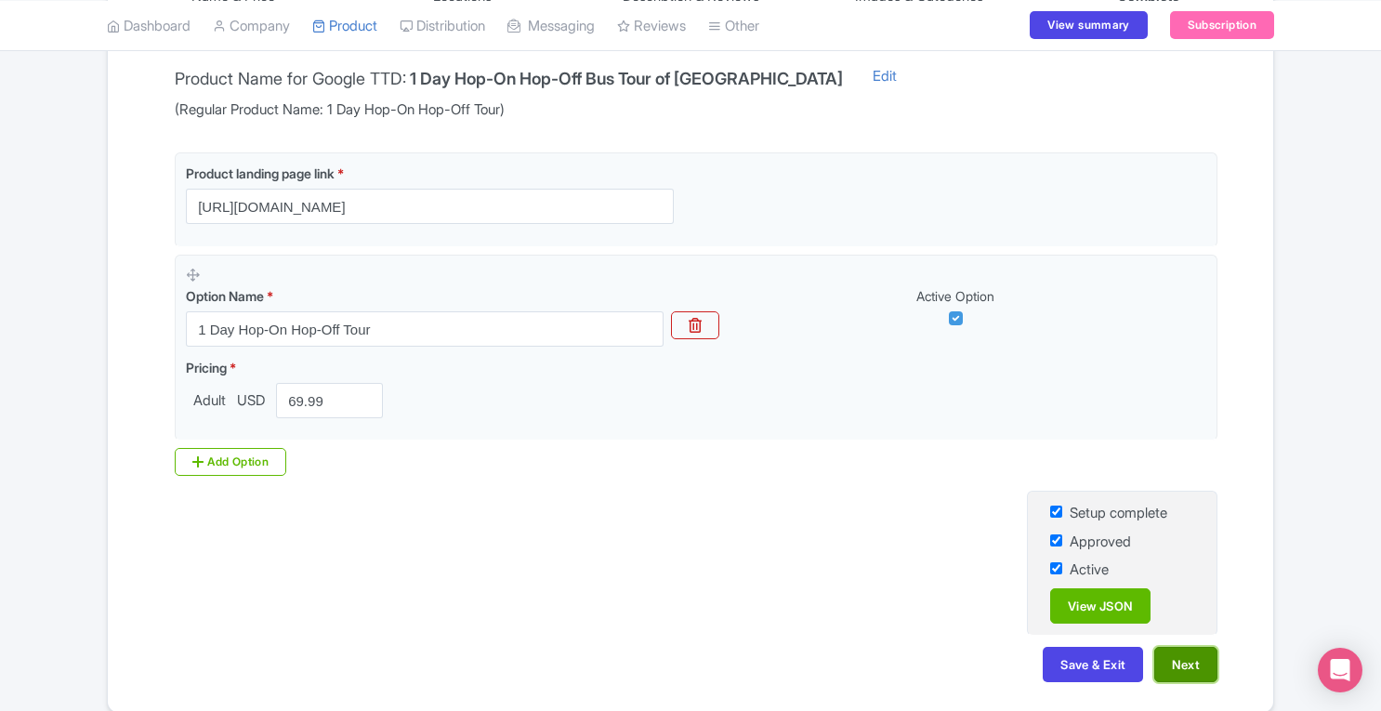
click at [1191, 657] on button "Next" at bounding box center [1185, 664] width 63 height 35
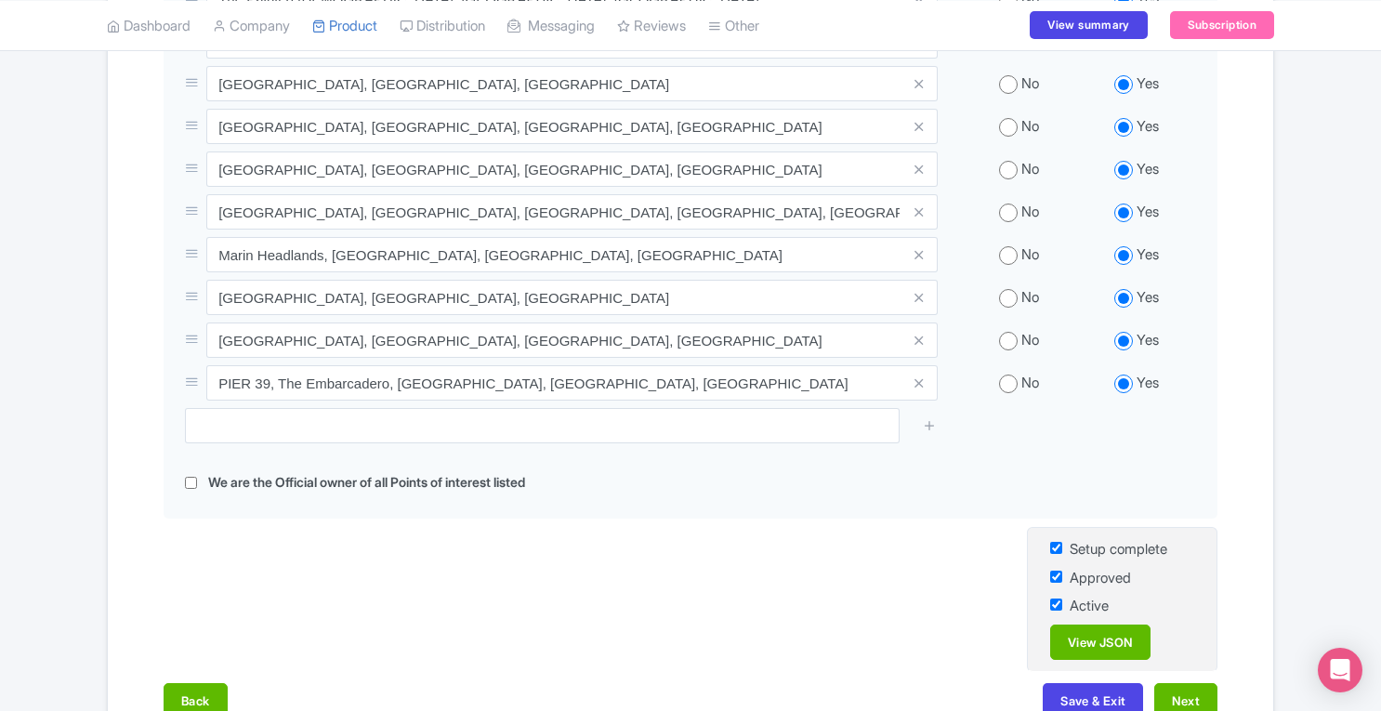
scroll to position [896, 0]
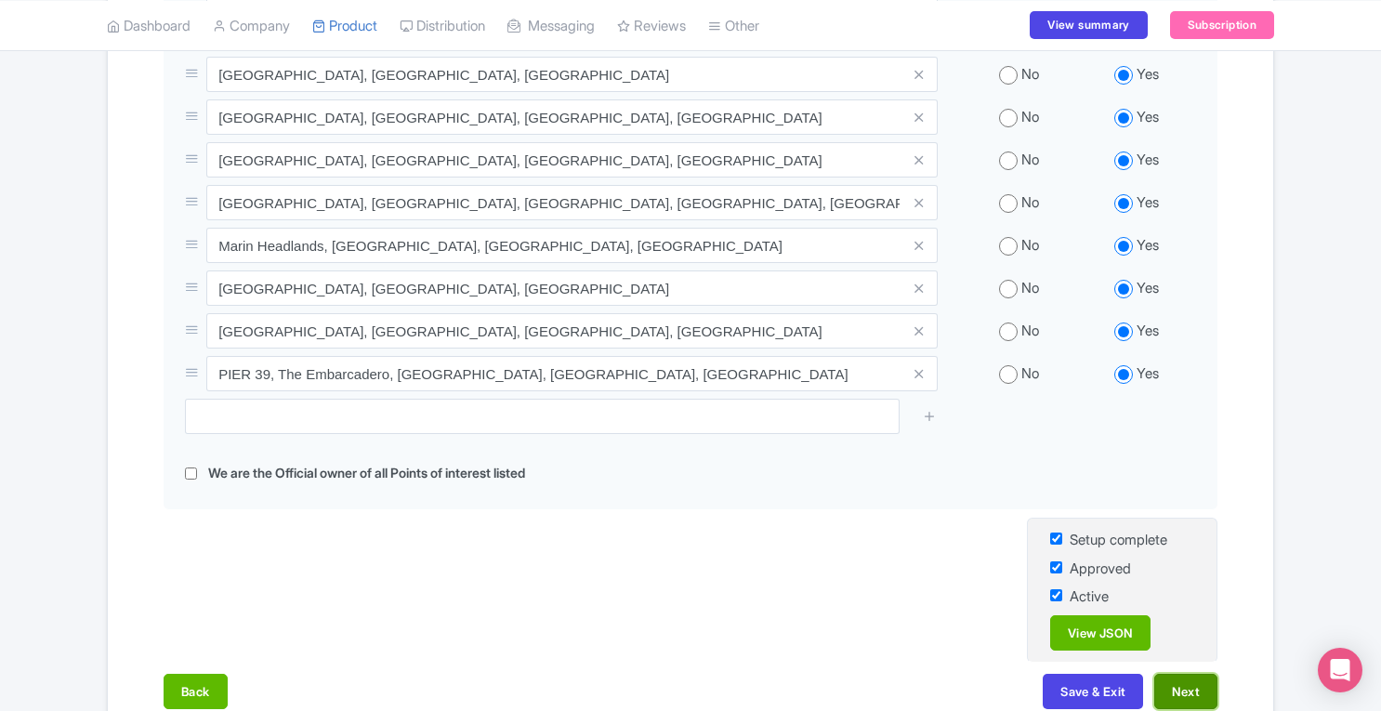
click at [1172, 691] on button "Next" at bounding box center [1185, 691] width 63 height 35
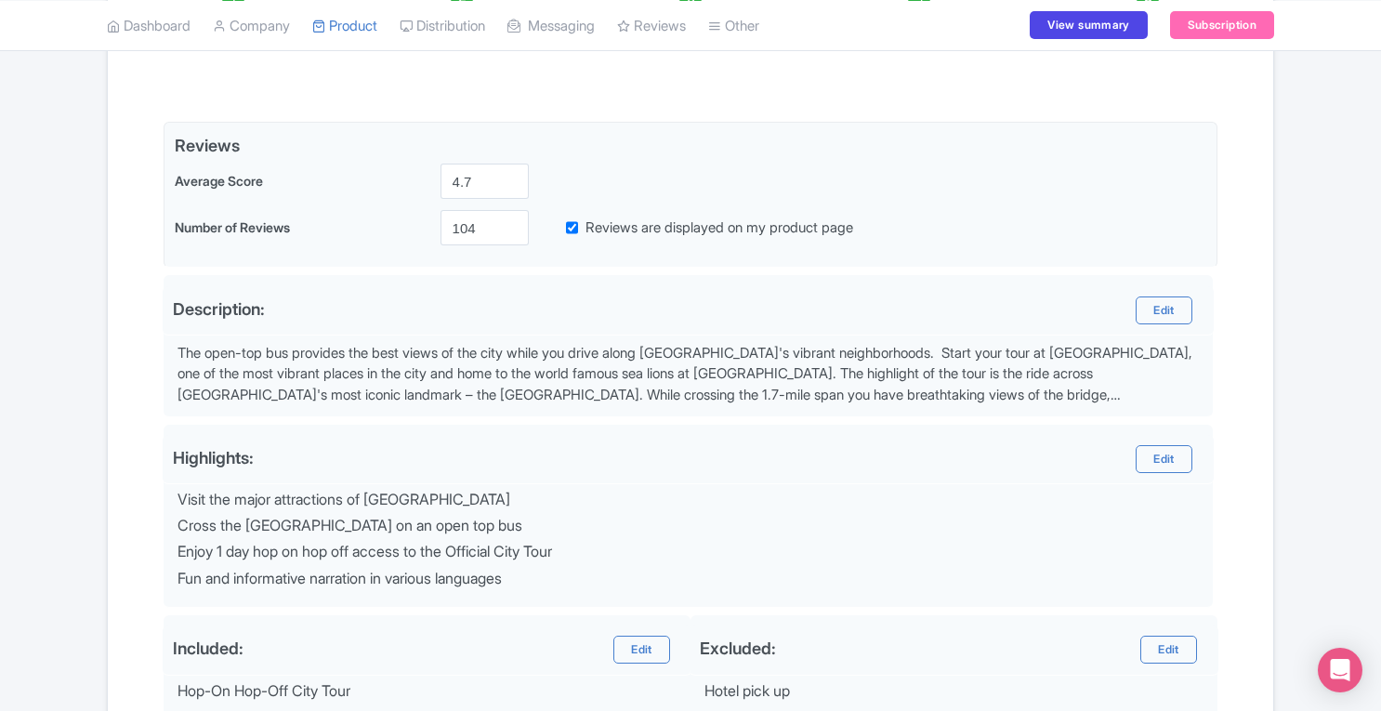
scroll to position [720, 0]
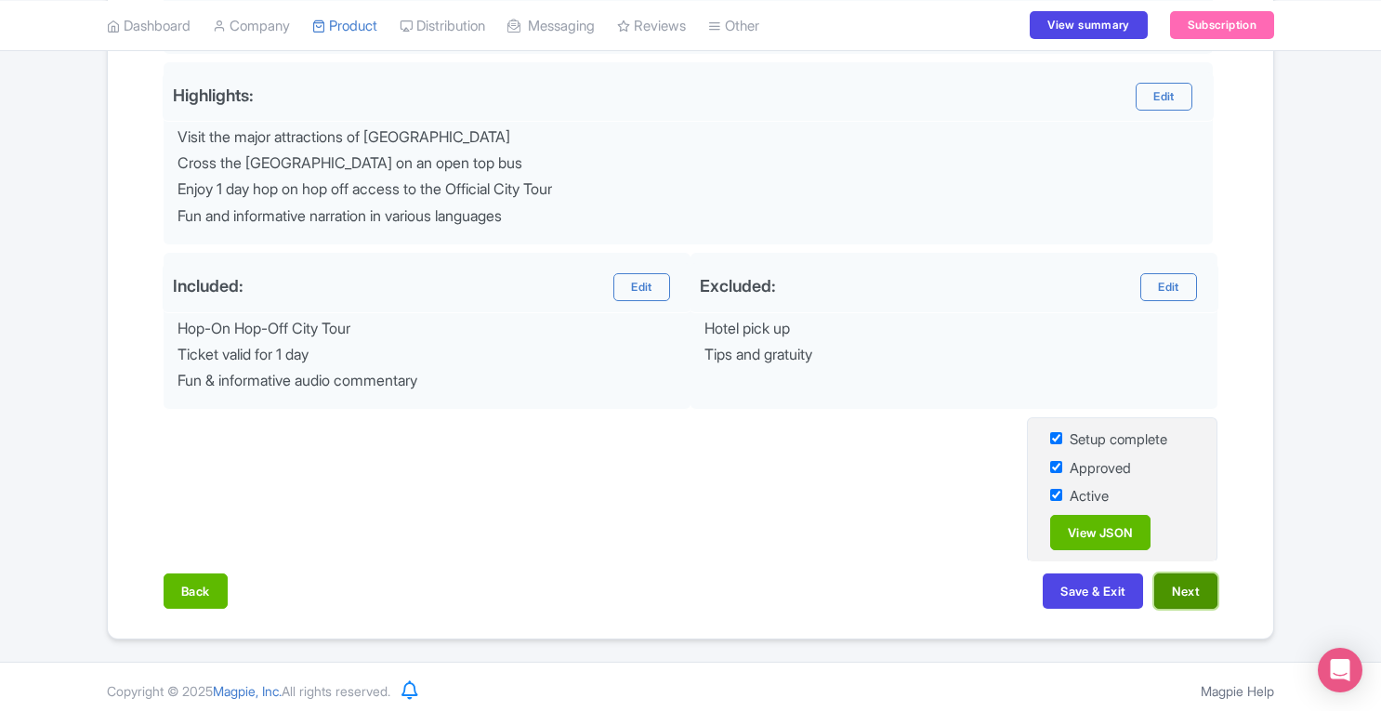
click at [1212, 586] on button "Next" at bounding box center [1185, 590] width 63 height 35
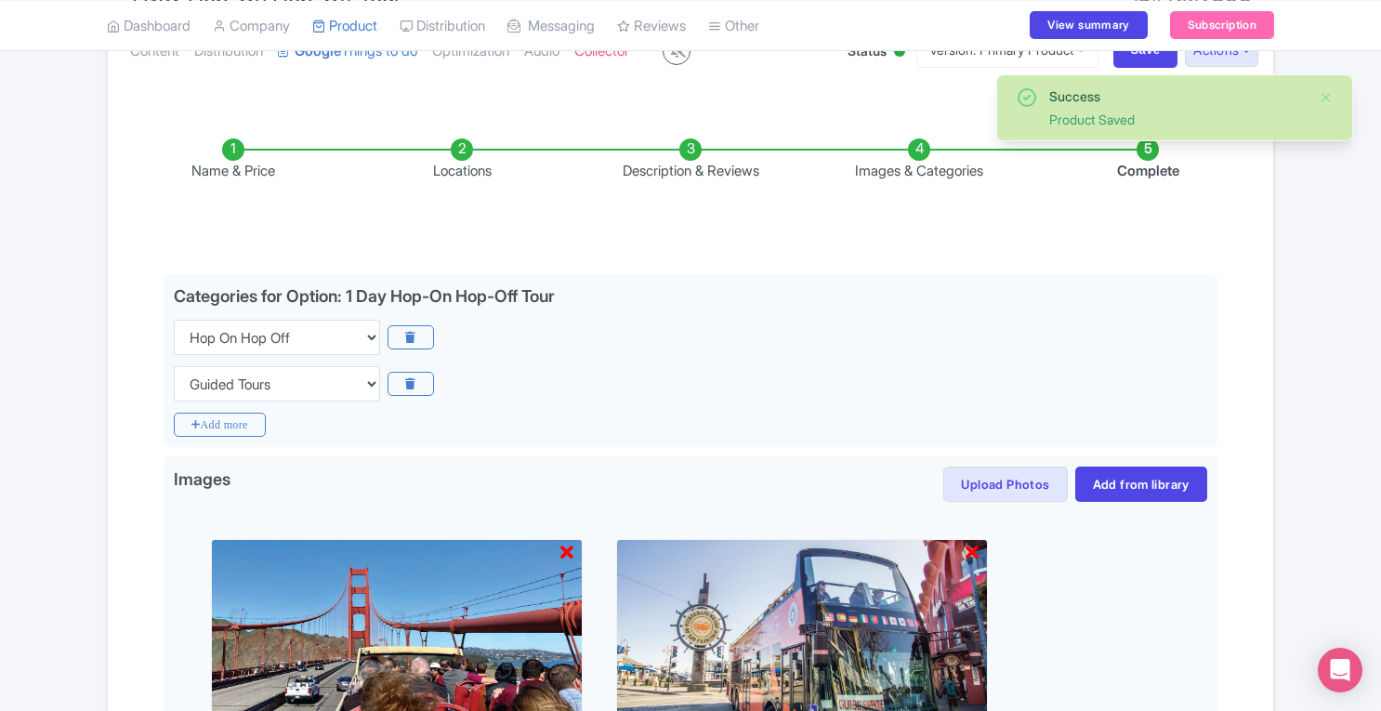
scroll to position [618, 0]
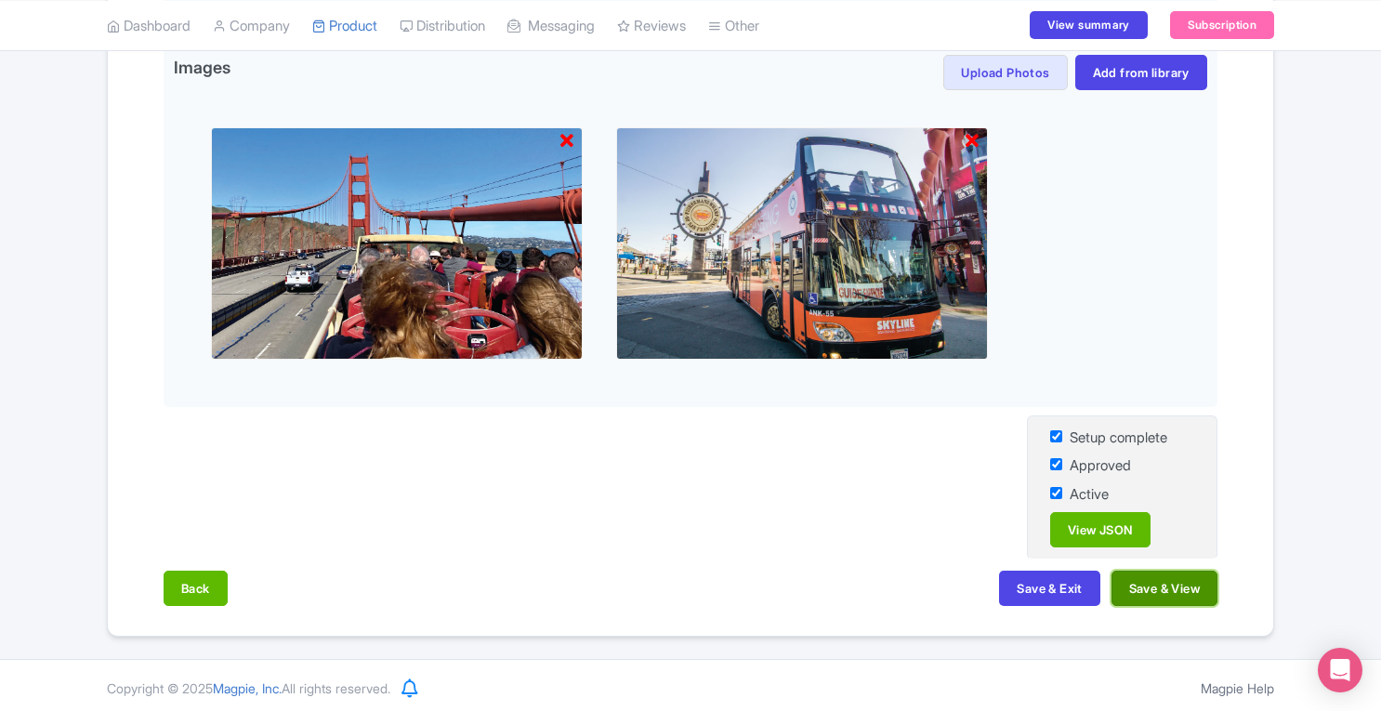
click at [1167, 573] on button "Save & View" at bounding box center [1165, 588] width 106 height 35
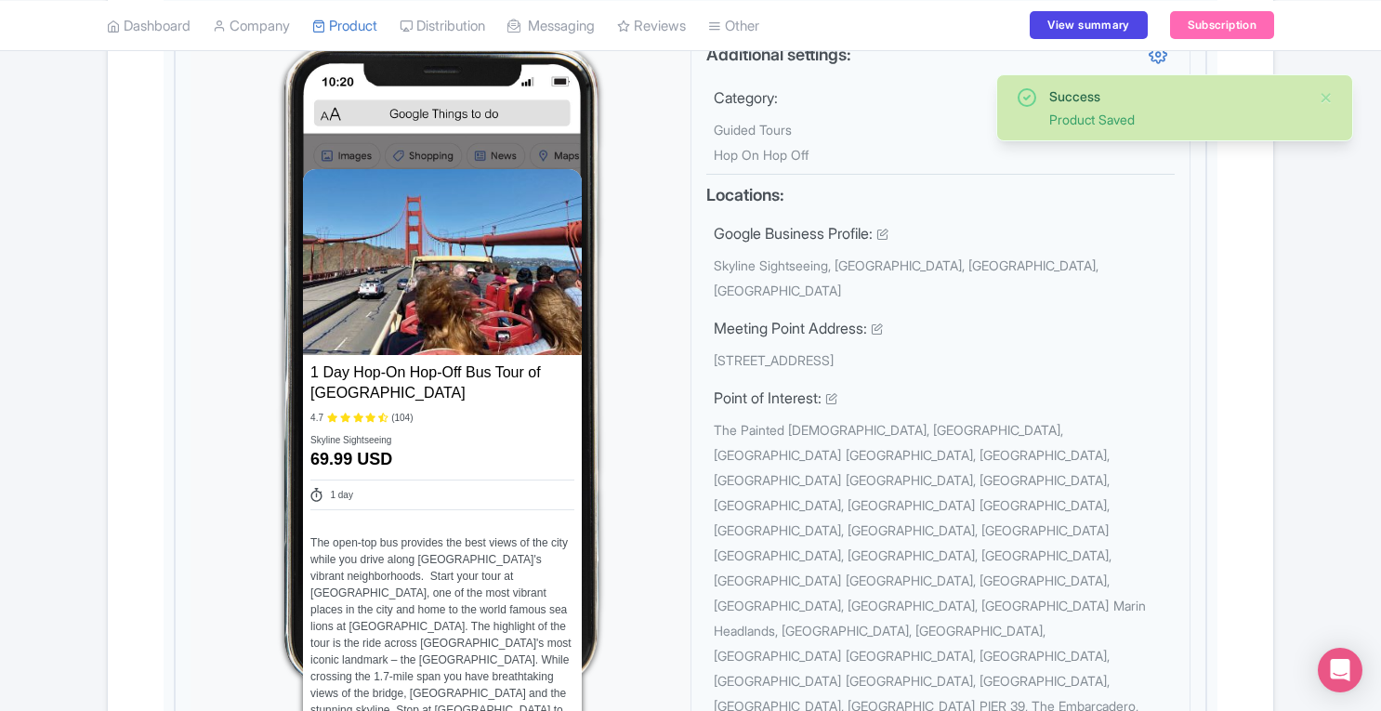
scroll to position [642, 0]
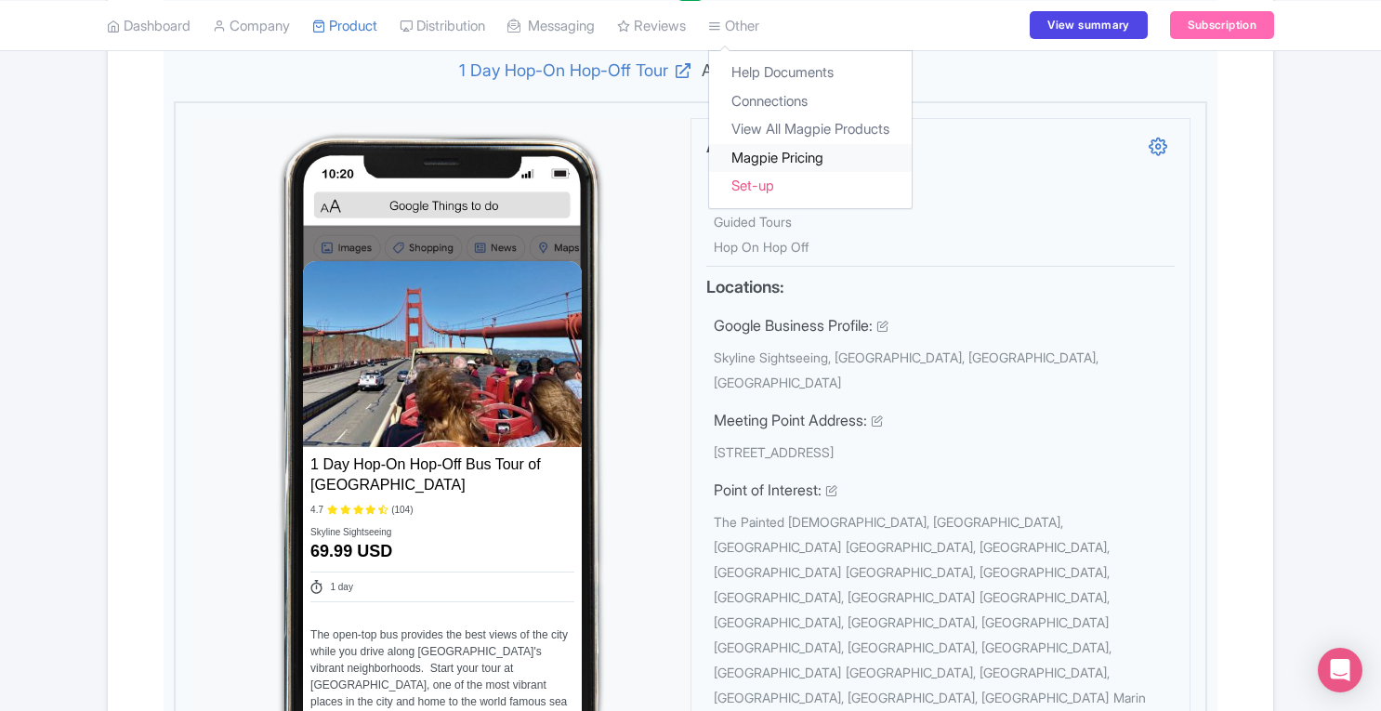
click at [797, 159] on link "Magpie Pricing" at bounding box center [810, 157] width 203 height 29
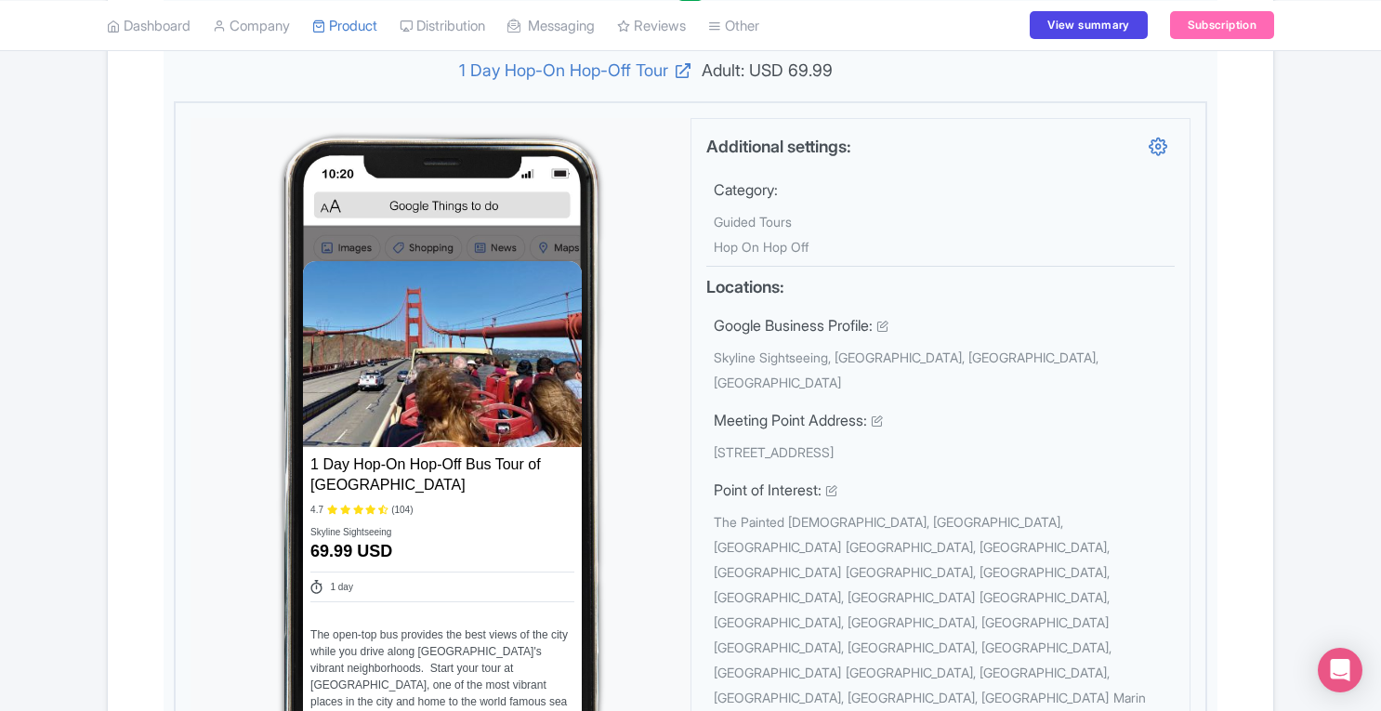
scroll to position [0, 0]
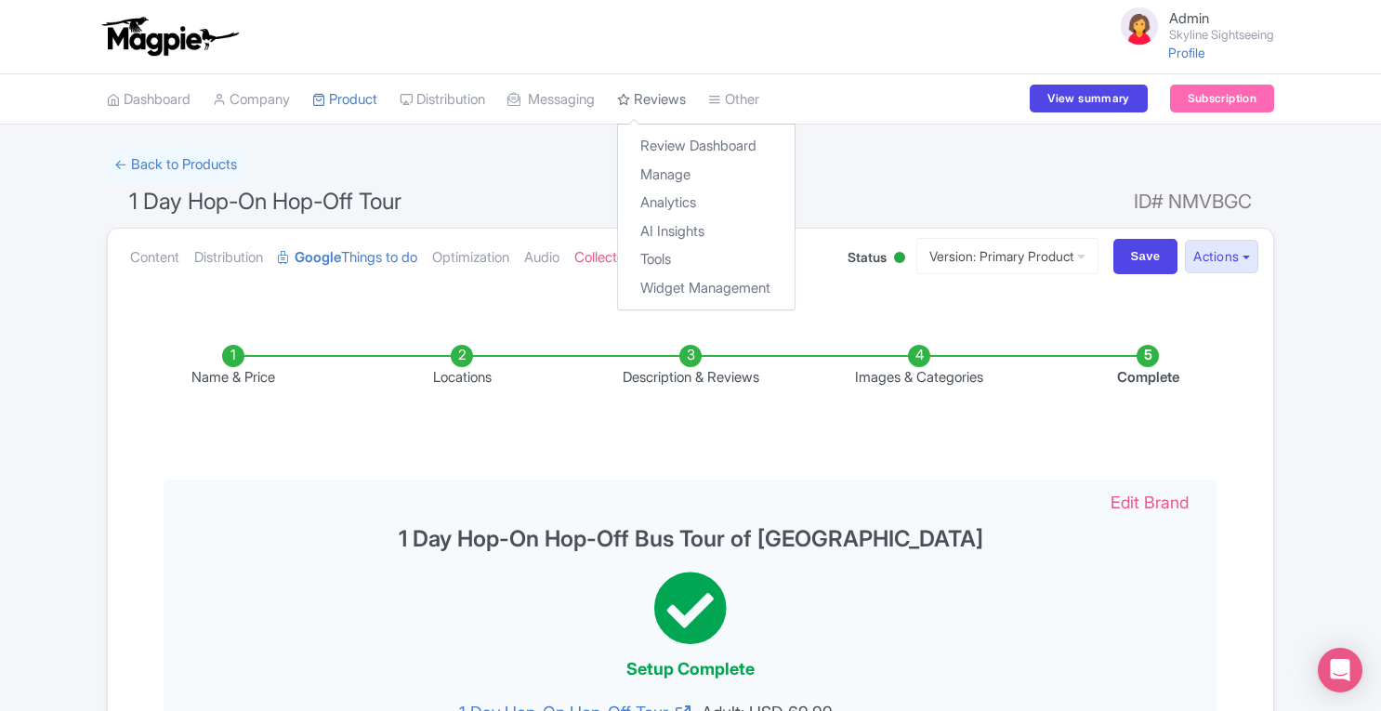
click at [678, 99] on link "Reviews" at bounding box center [651, 99] width 69 height 51
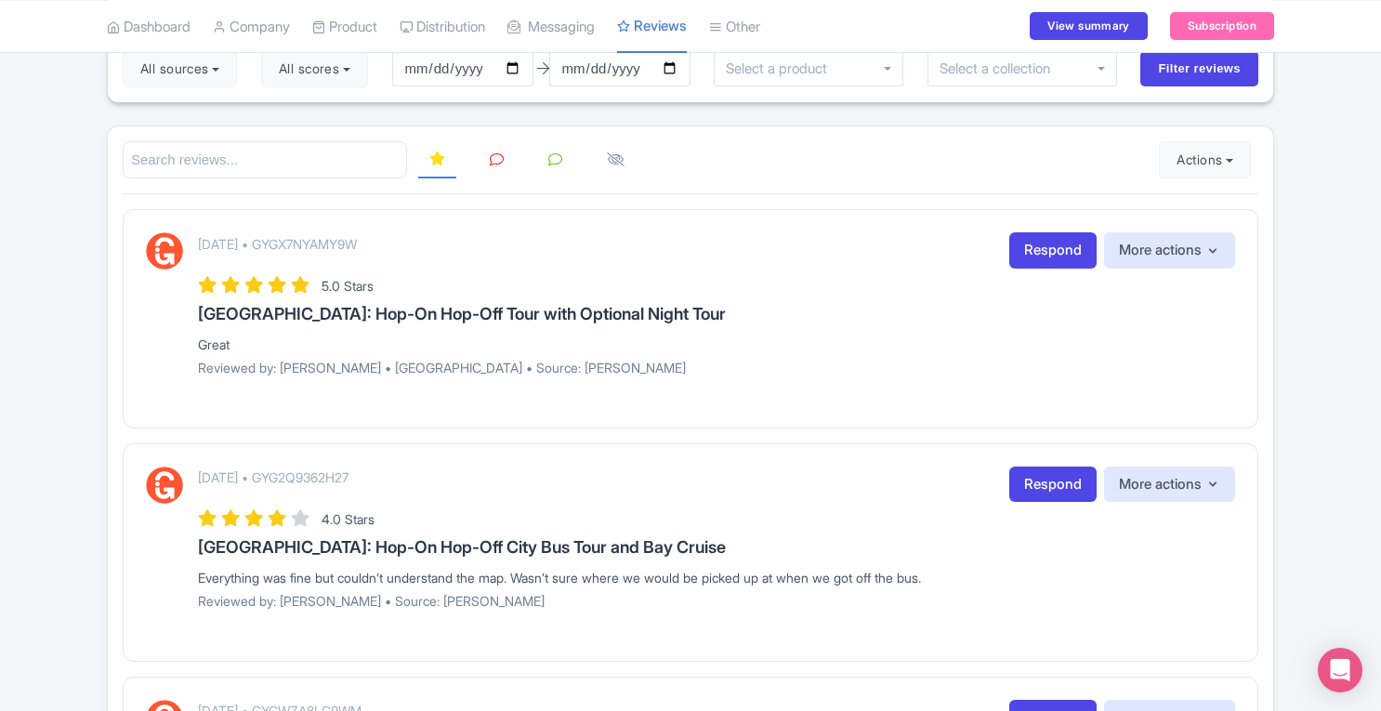
scroll to position [164, 0]
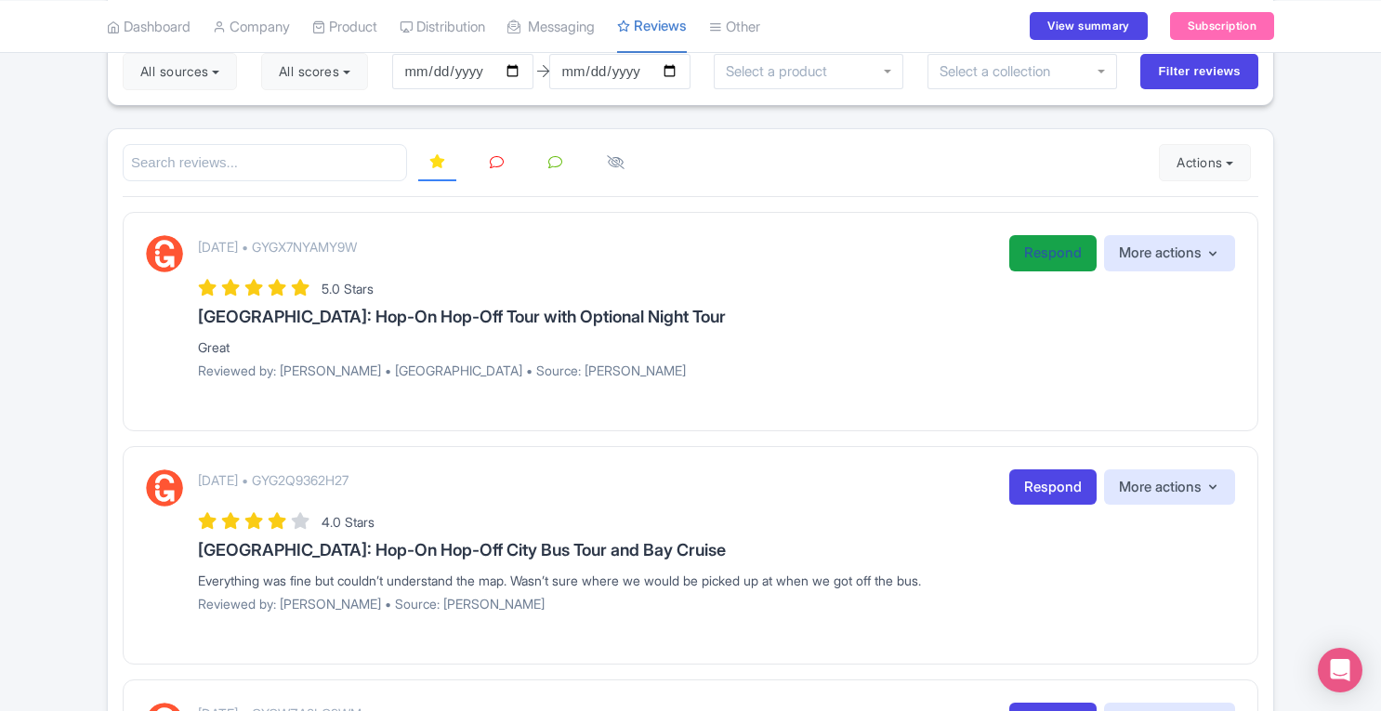
click at [1030, 242] on link "Respond" at bounding box center [1052, 253] width 87 height 36
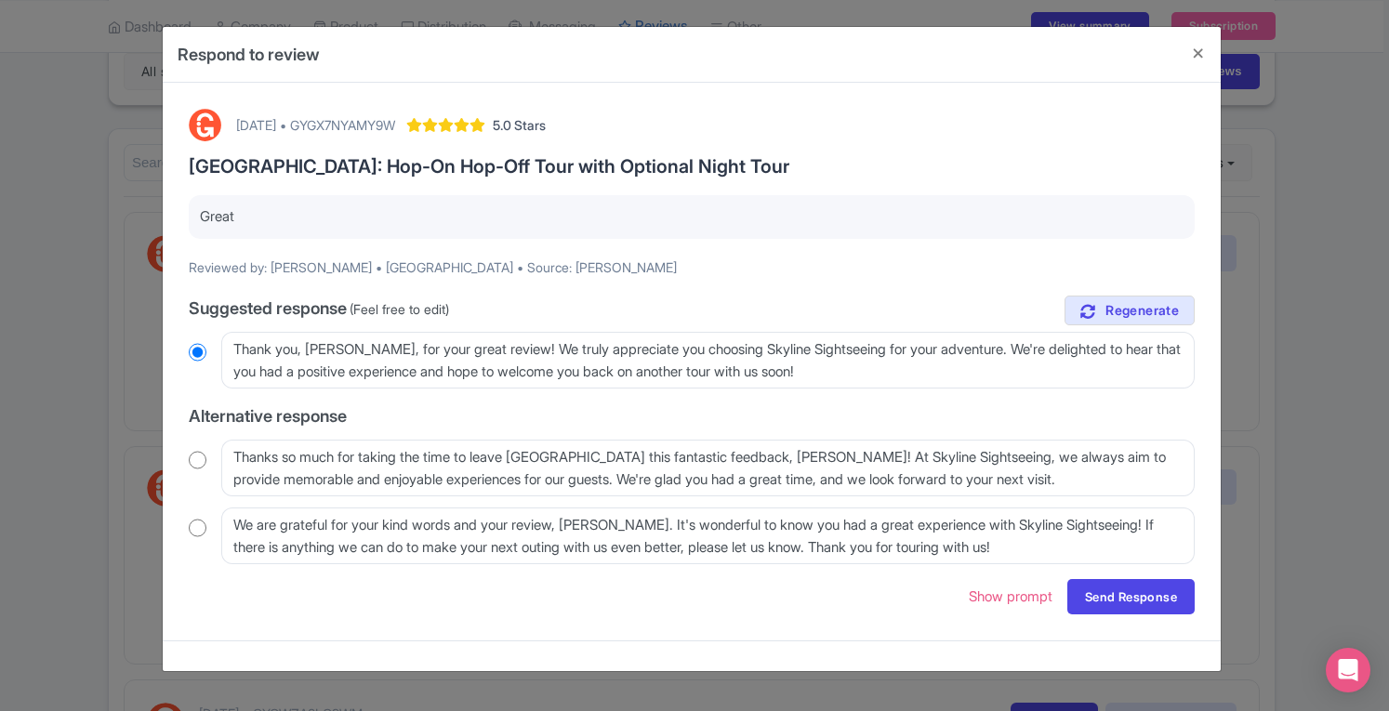
click at [1372, 260] on div "Respond to review September 30, 2025 • GYGX7NYAMY9W 5.0 Stars San Francisco: Ho…" at bounding box center [694, 355] width 1389 height 711
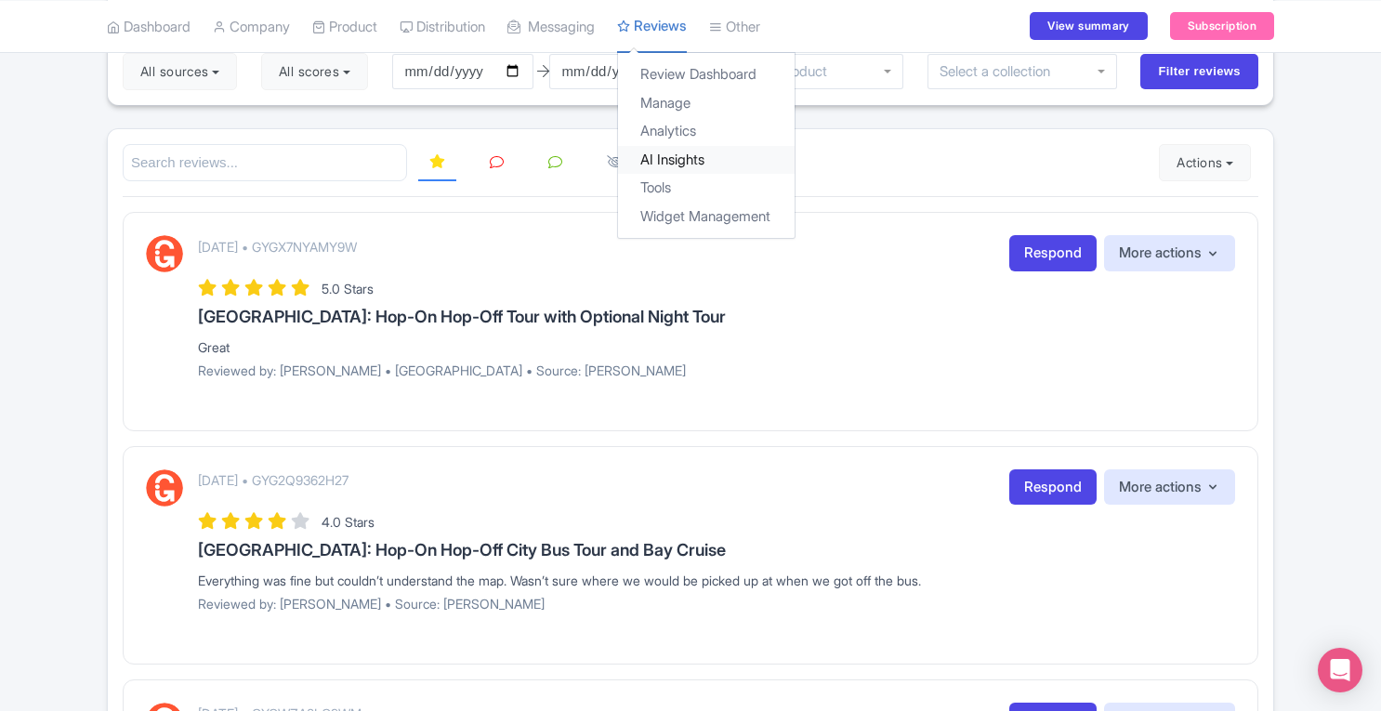
click at [707, 165] on link "AI Insights" at bounding box center [706, 159] width 177 height 29
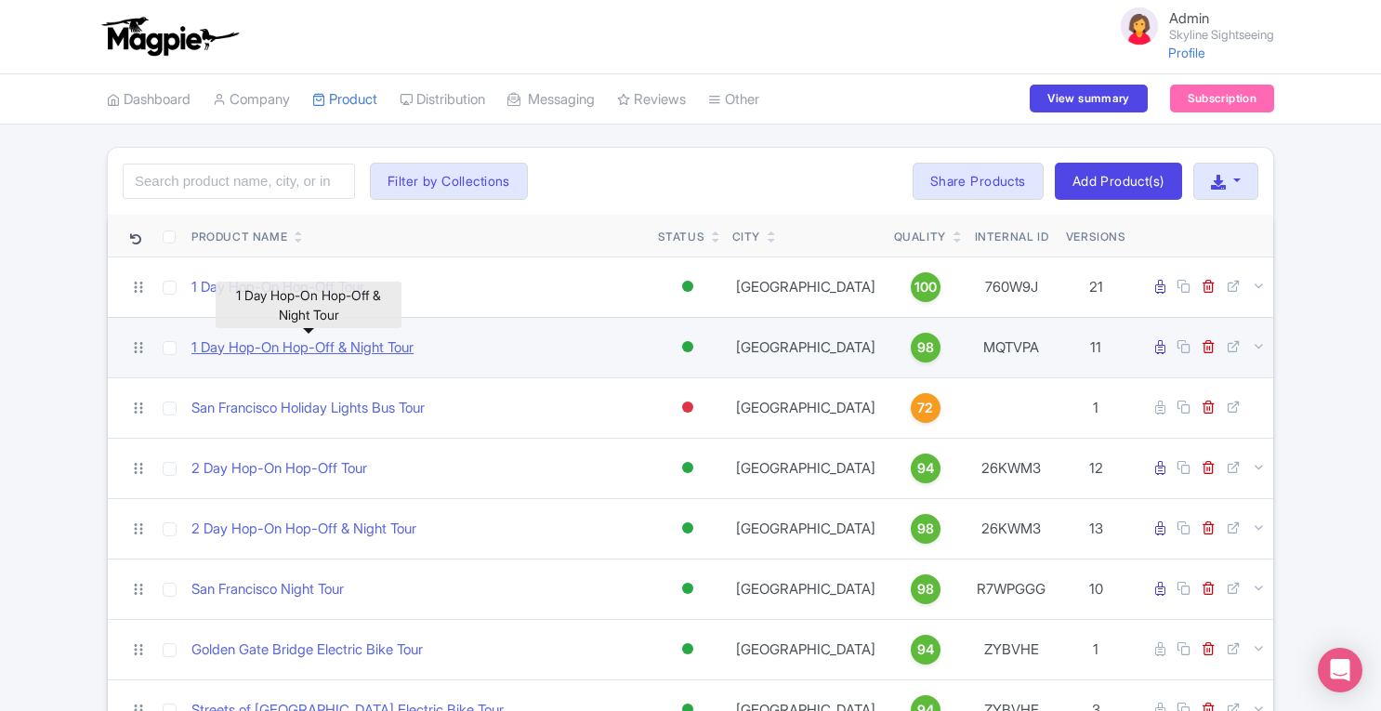
click at [327, 343] on link "1 Day Hop-On Hop-Off & Night Tour" at bounding box center [302, 347] width 222 height 21
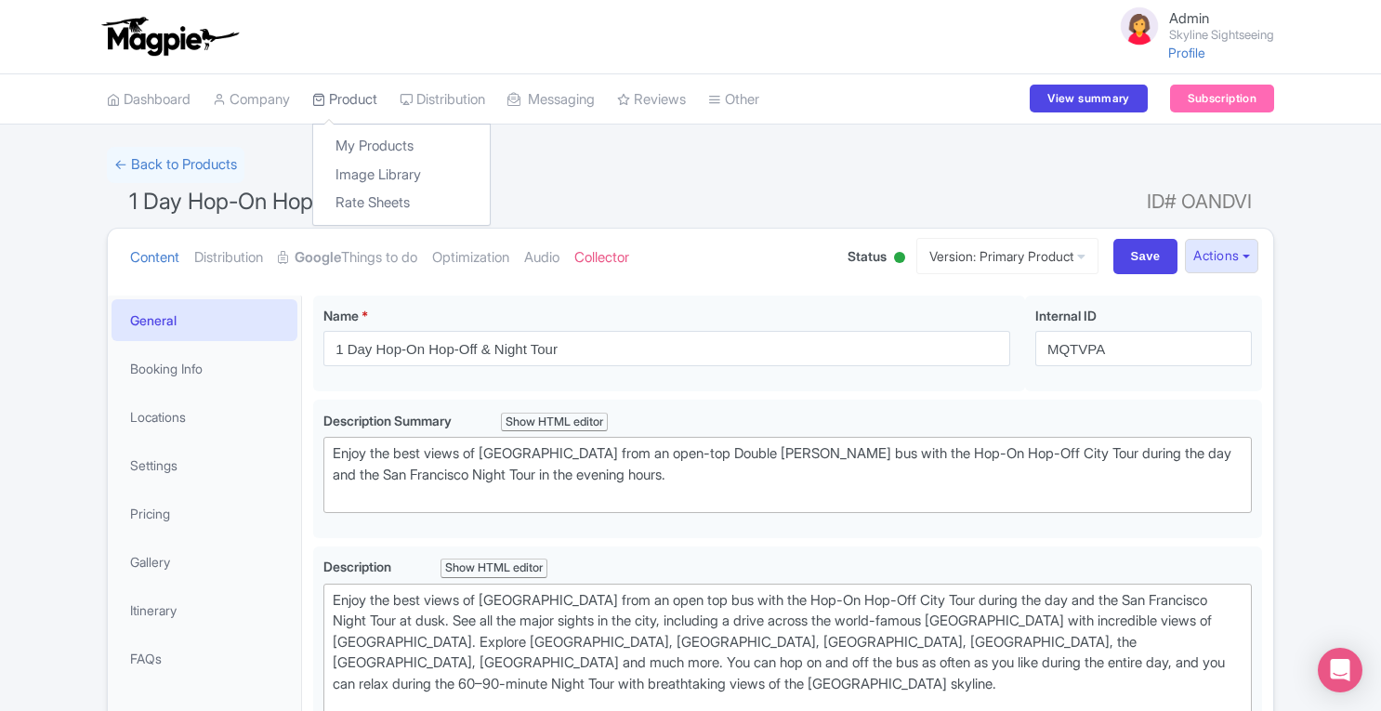
click at [375, 101] on link "Product" at bounding box center [344, 99] width 65 height 51
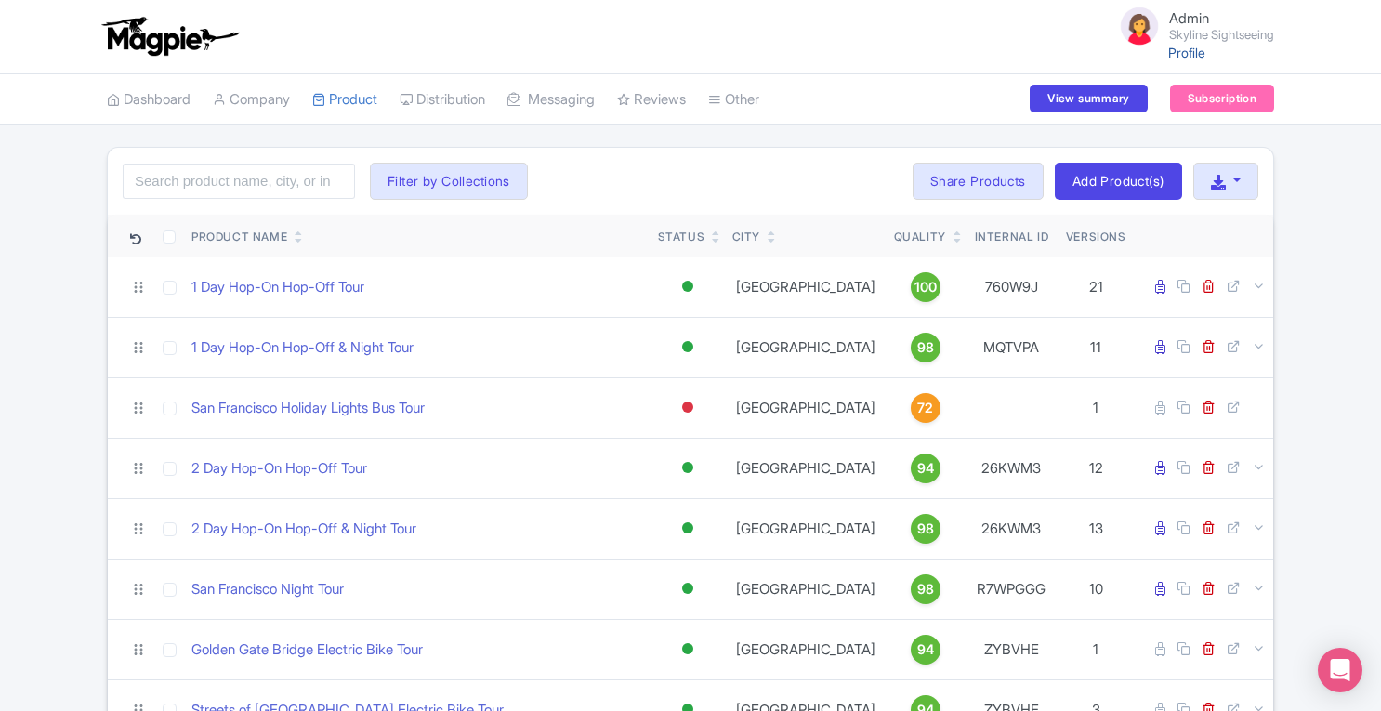
click at [1193, 49] on link "Profile" at bounding box center [1186, 53] width 37 height 16
click at [686, 96] on link "Reviews" at bounding box center [651, 99] width 69 height 51
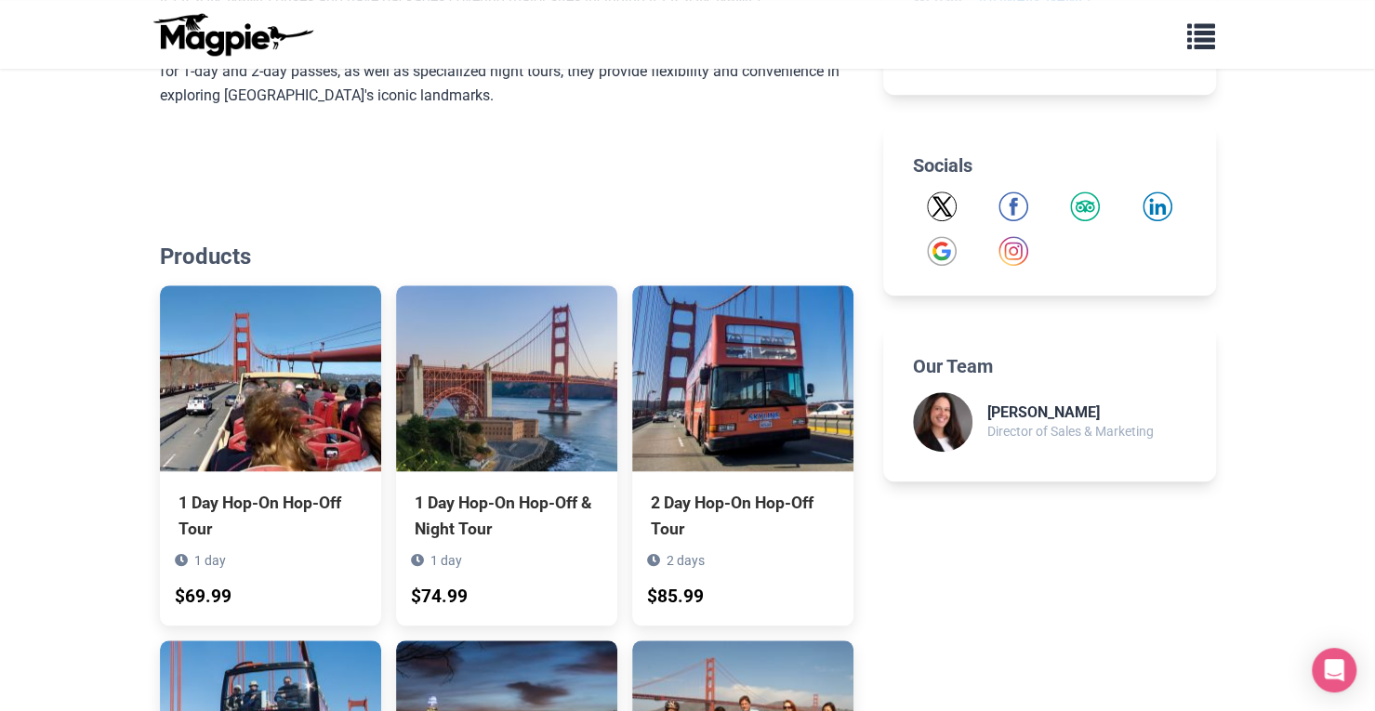
scroll to position [775, 0]
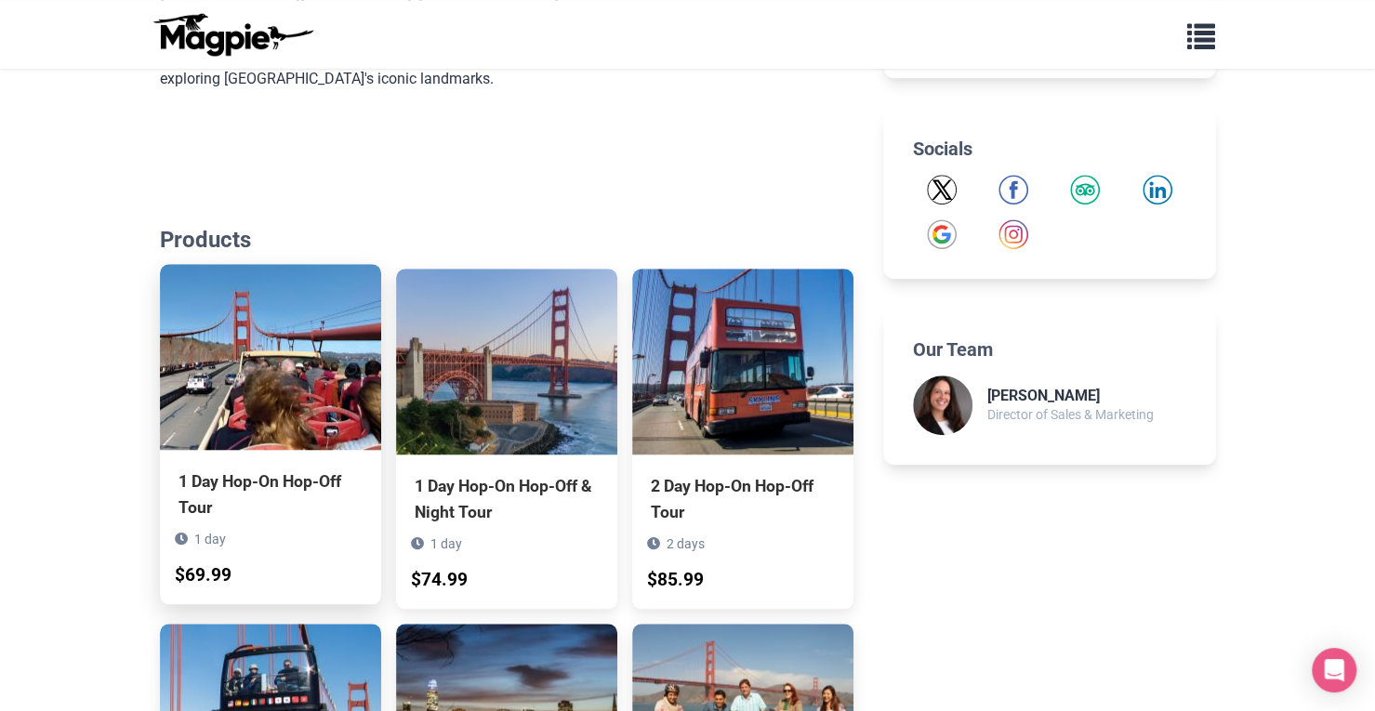
click at [223, 339] on img at bounding box center [270, 357] width 221 height 186
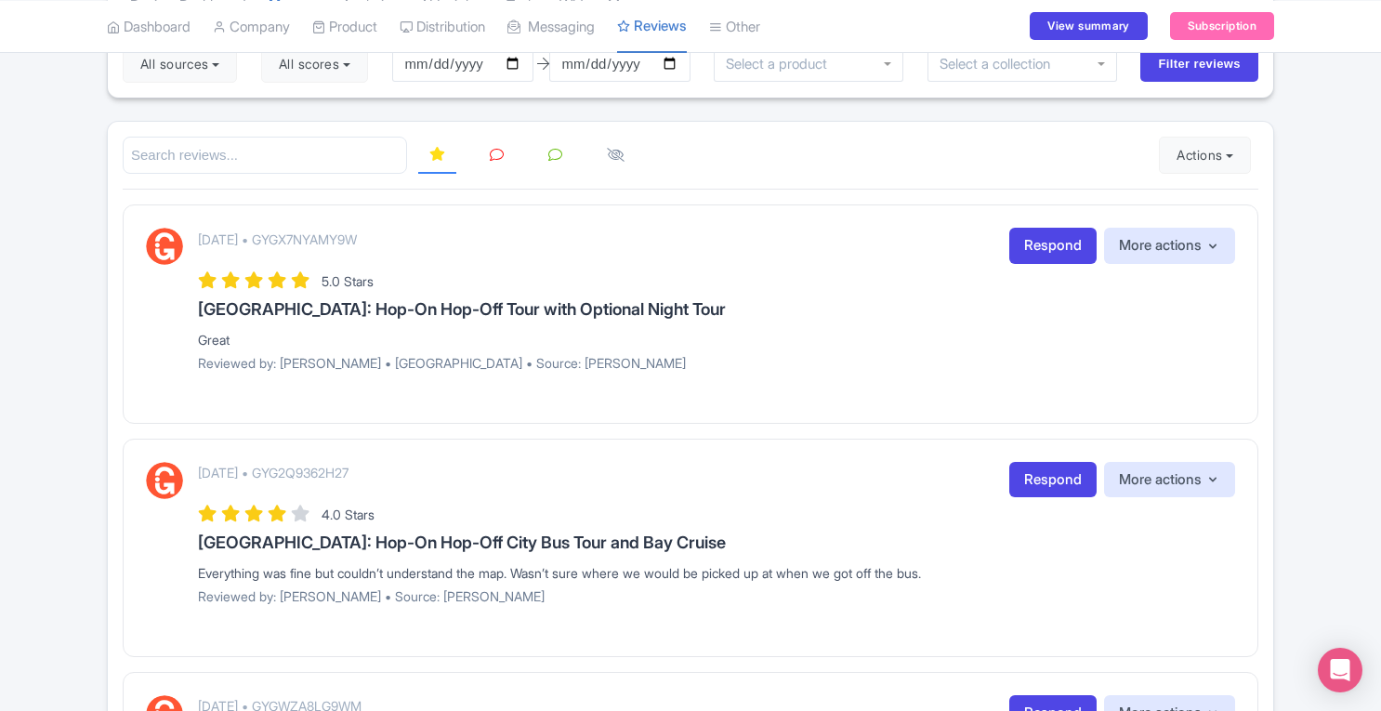
scroll to position [178, 0]
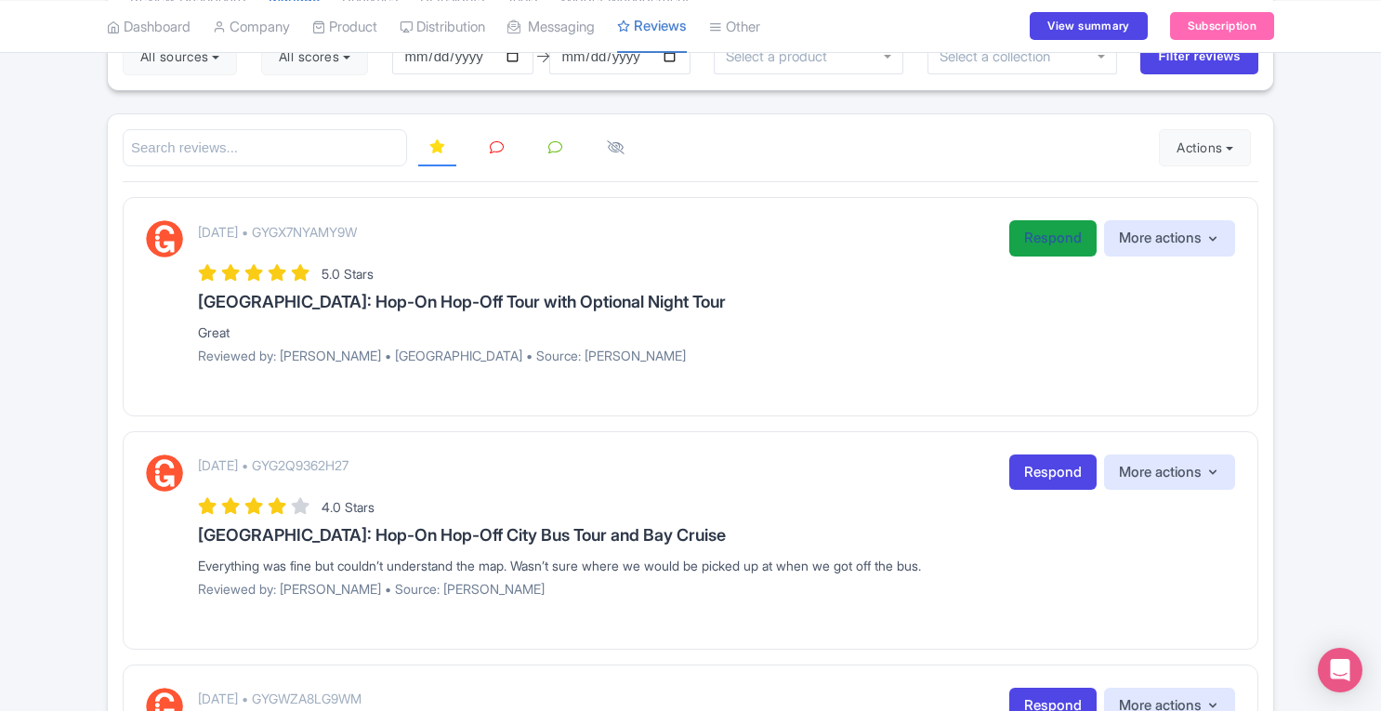
click at [1058, 240] on link "Respond" at bounding box center [1052, 238] width 87 height 36
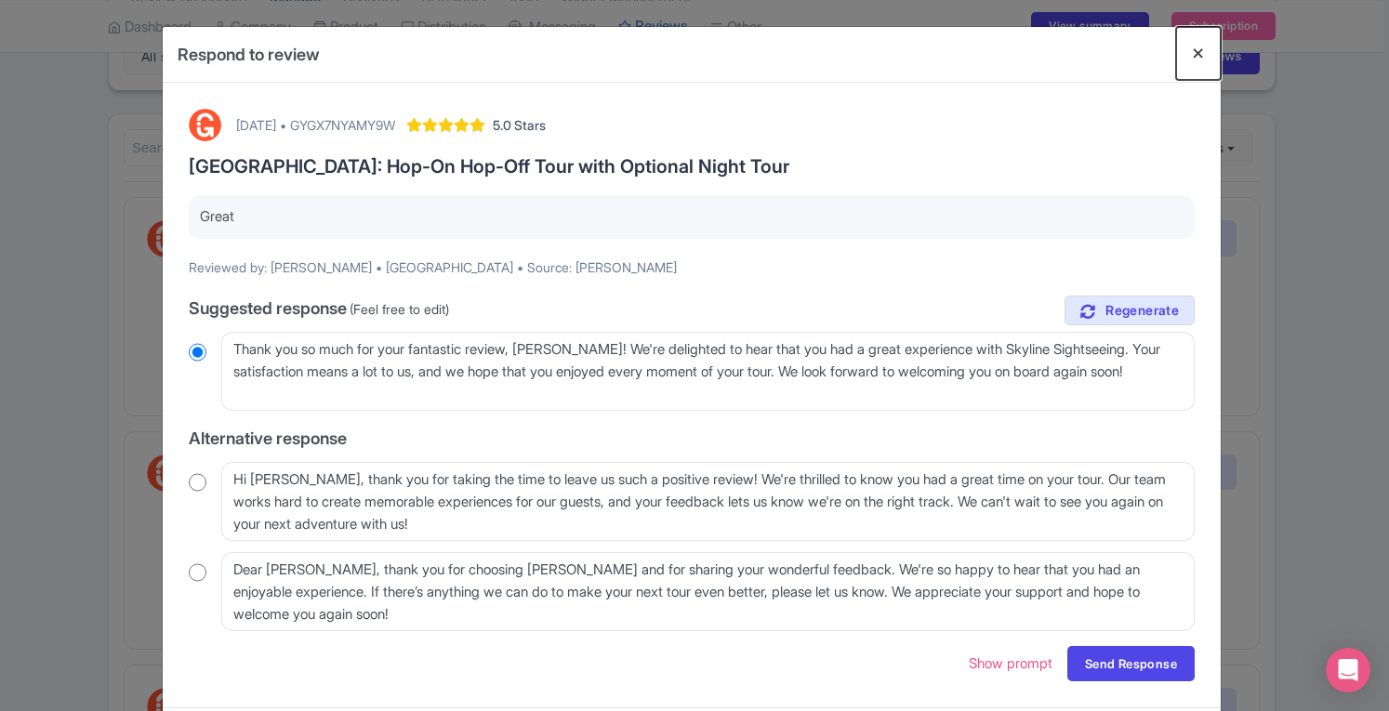
click at [1201, 55] on button "Close" at bounding box center [1198, 53] width 45 height 53
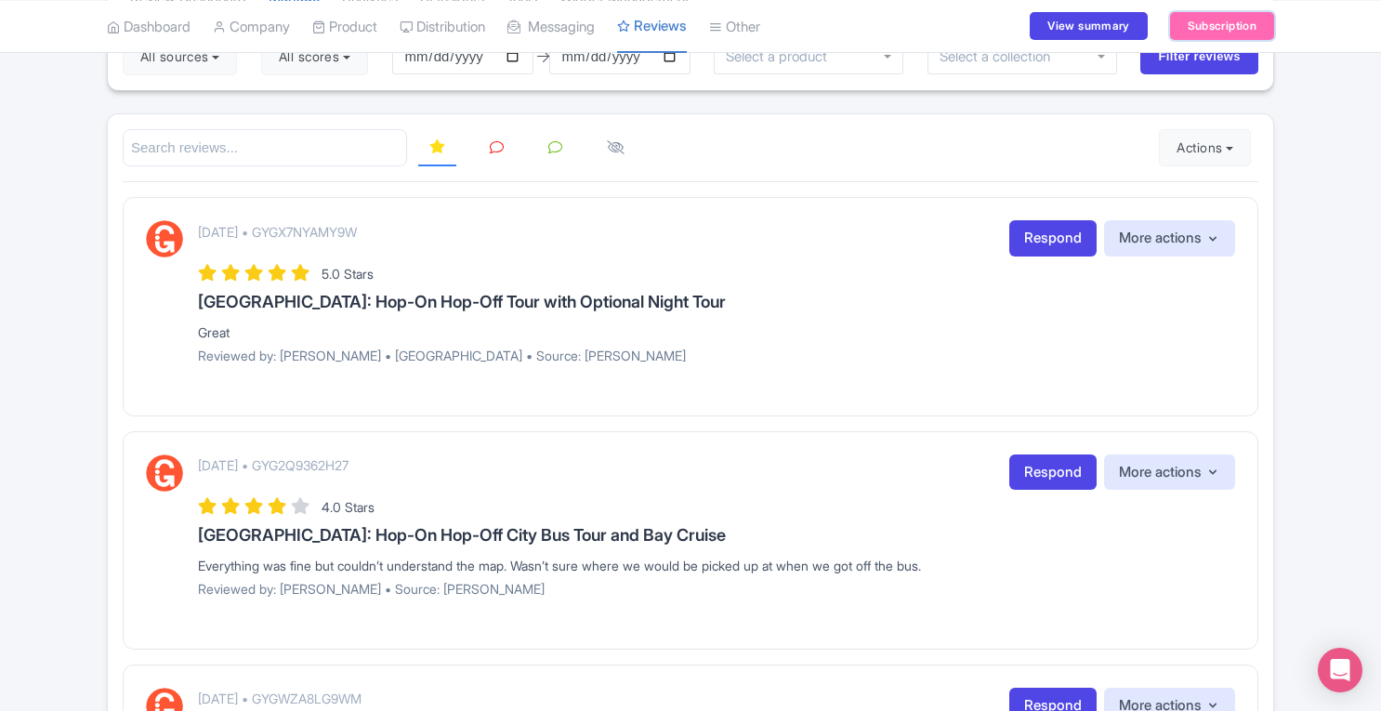
click at [1221, 19] on link "Subscription" at bounding box center [1222, 26] width 104 height 28
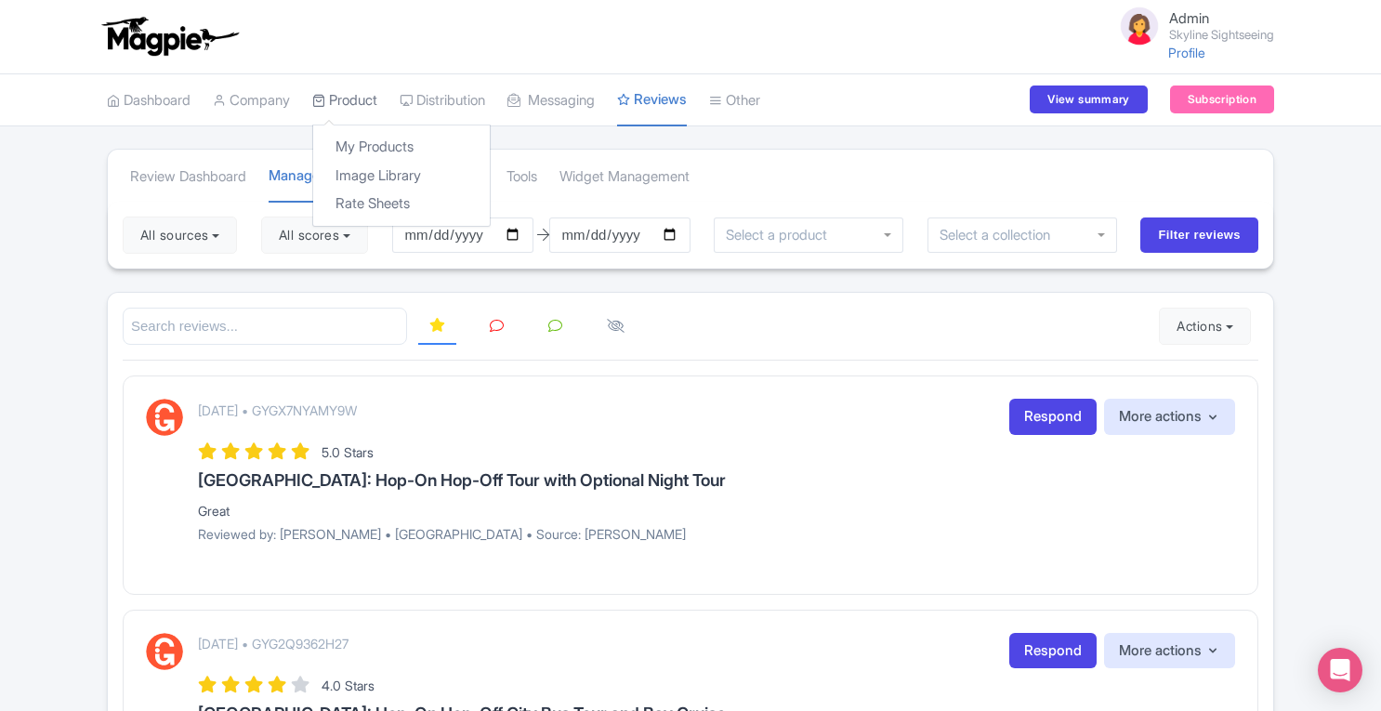
click at [366, 85] on link "Product" at bounding box center [344, 100] width 65 height 51
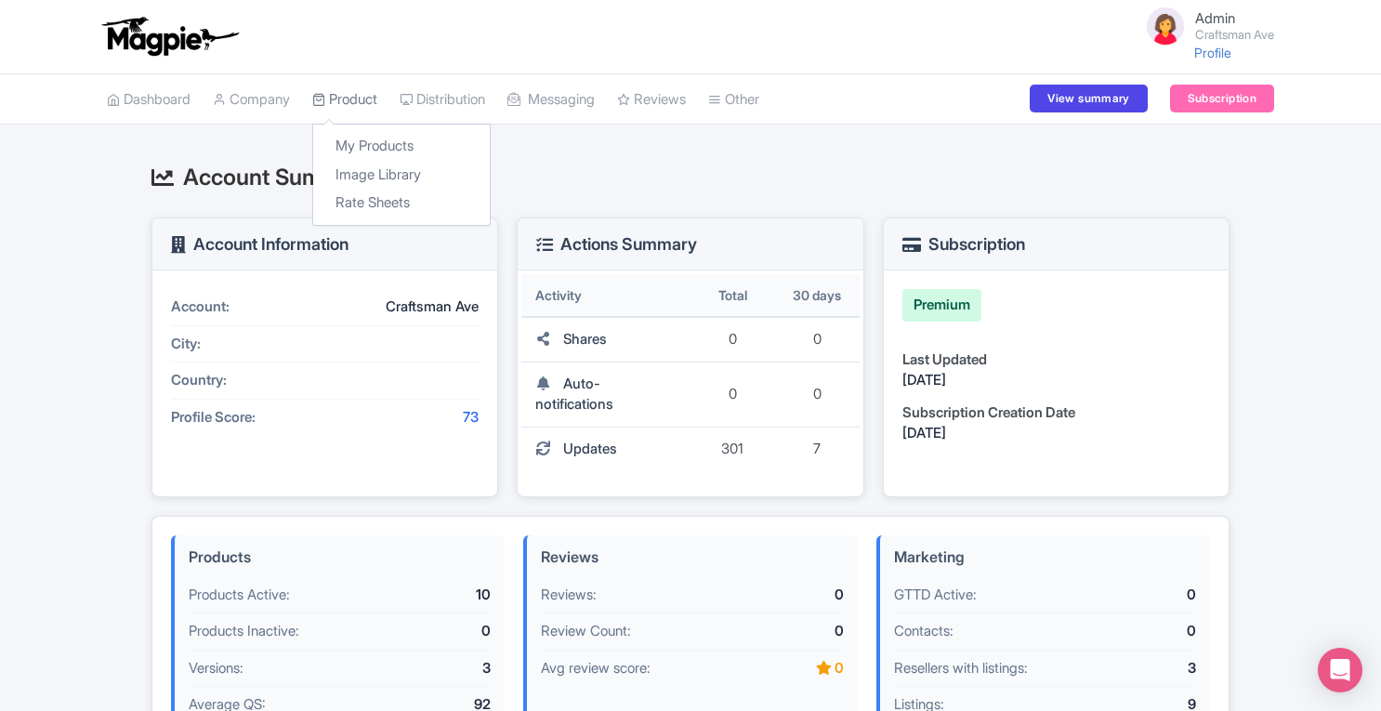
click at [376, 107] on link "Product" at bounding box center [344, 99] width 65 height 51
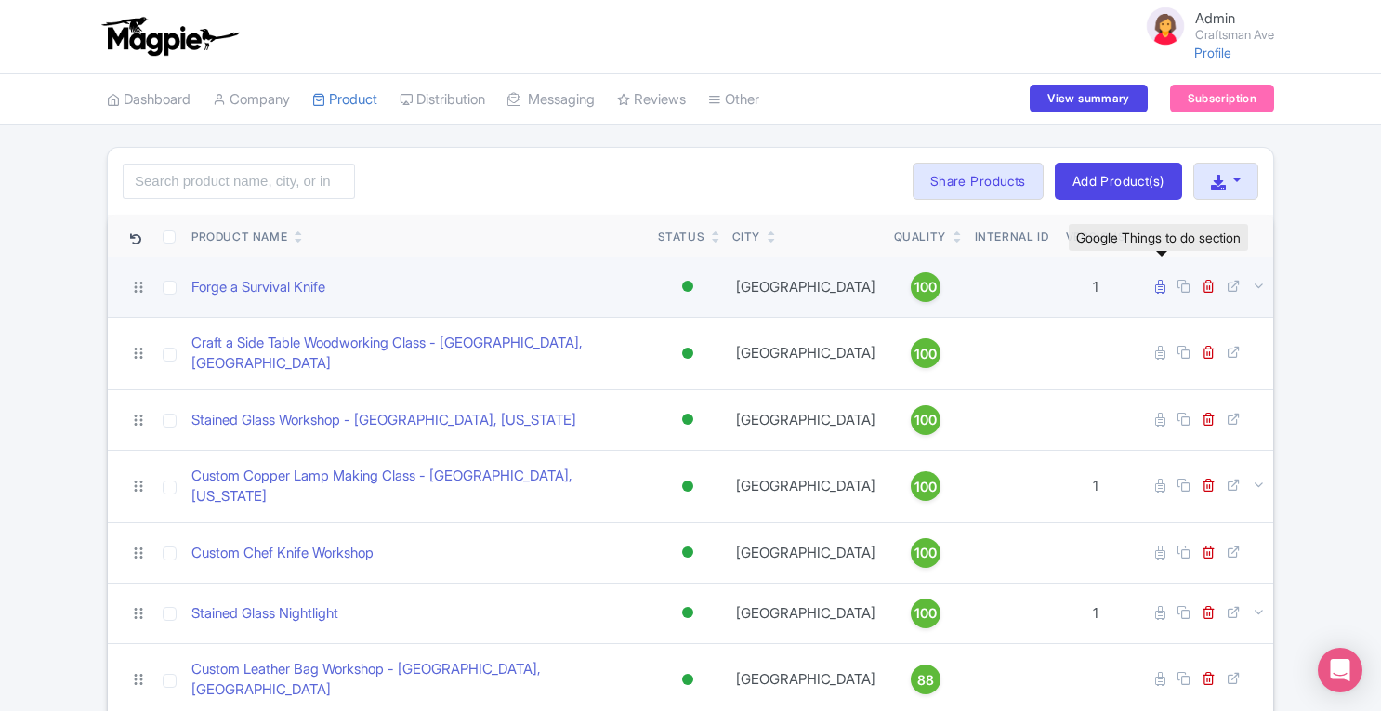
click at [1160, 289] on icon at bounding box center [1160, 287] width 10 height 14
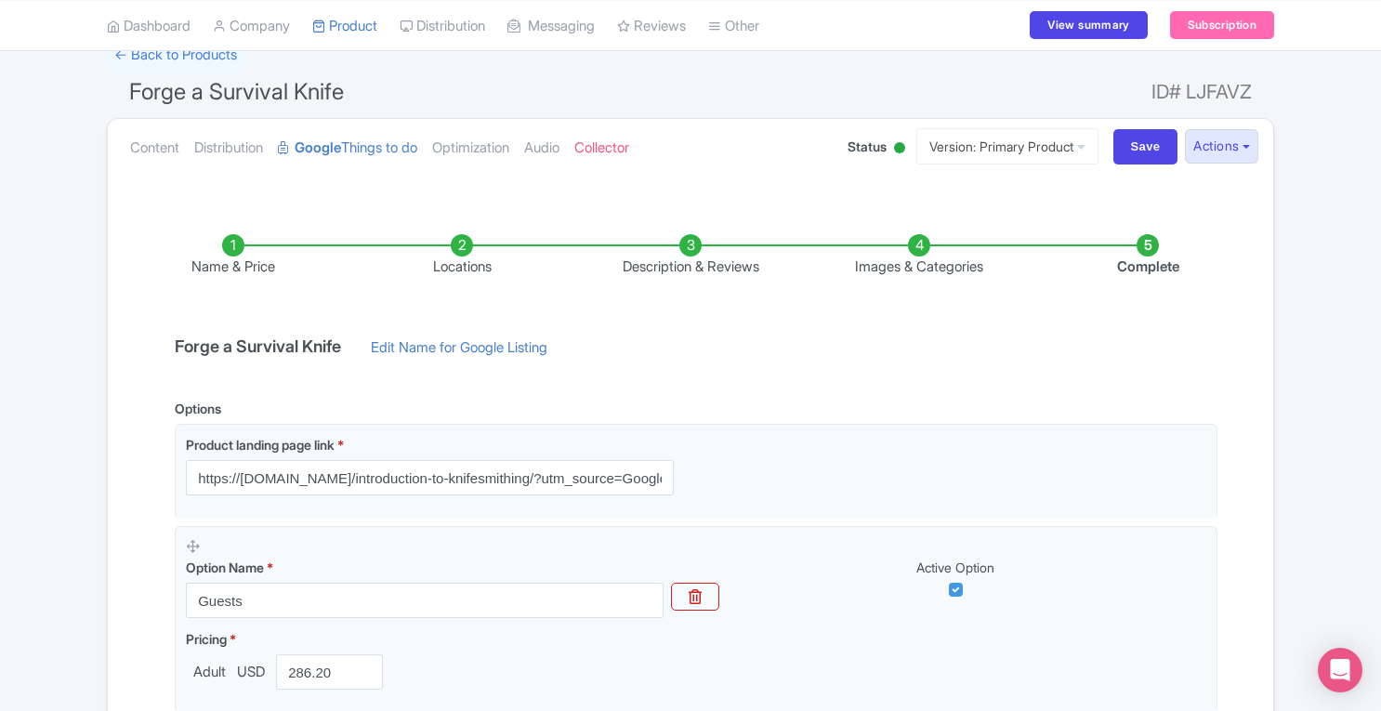
scroll to position [101, 0]
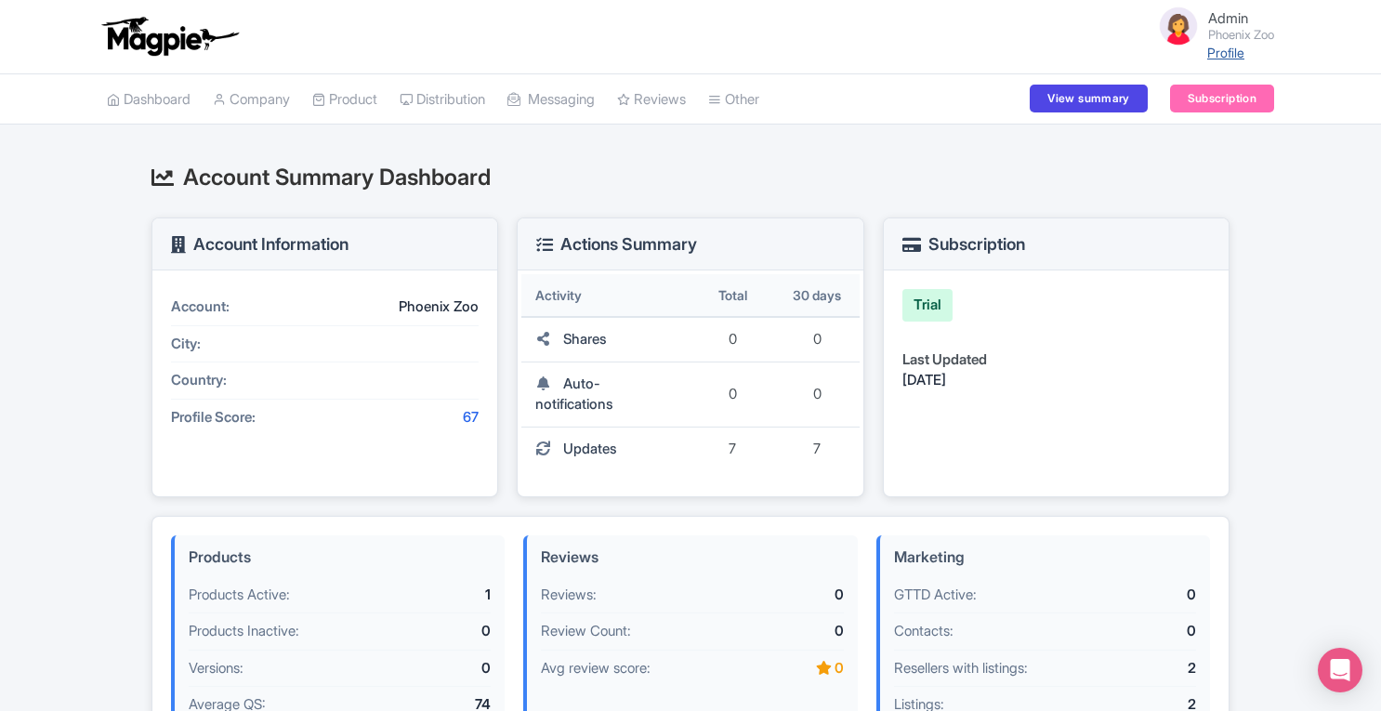
click at [1229, 46] on link "Profile" at bounding box center [1225, 53] width 37 height 16
click at [368, 93] on link "Product" at bounding box center [344, 99] width 65 height 51
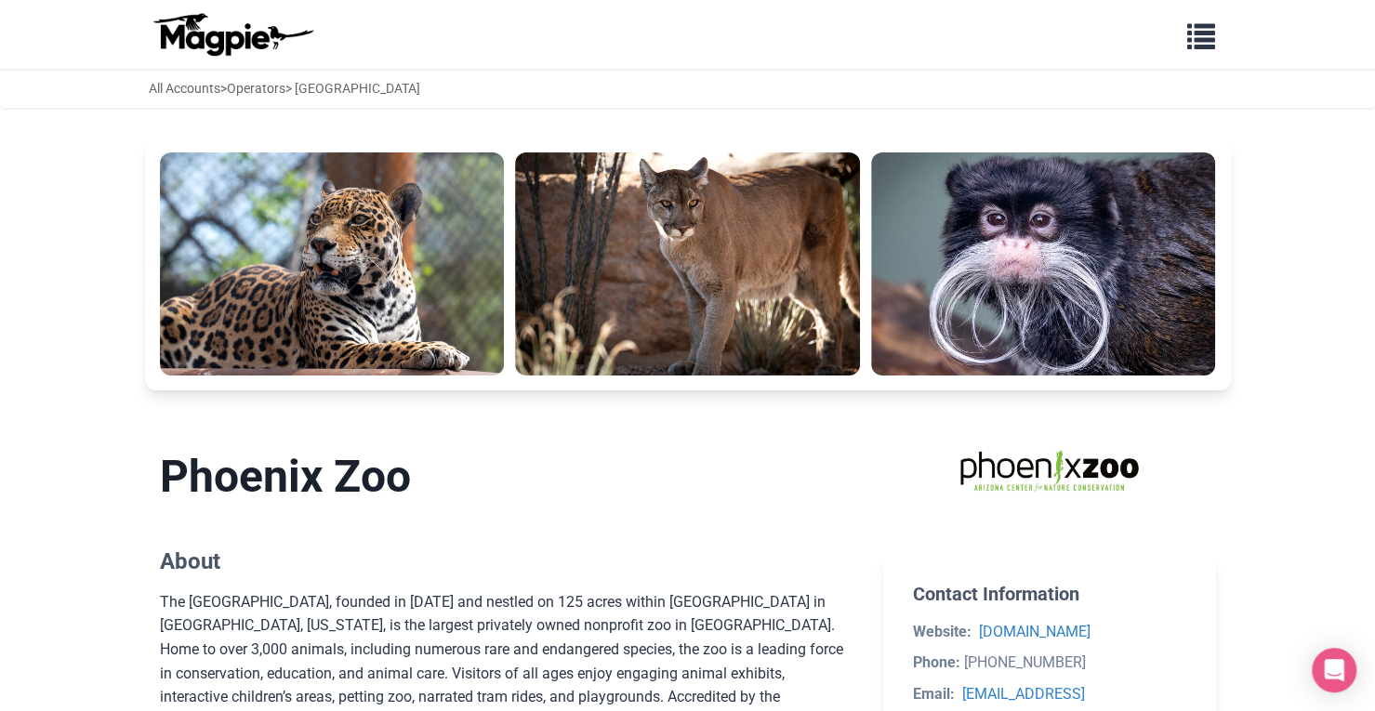
click at [965, 178] on img at bounding box center [1043, 263] width 345 height 223
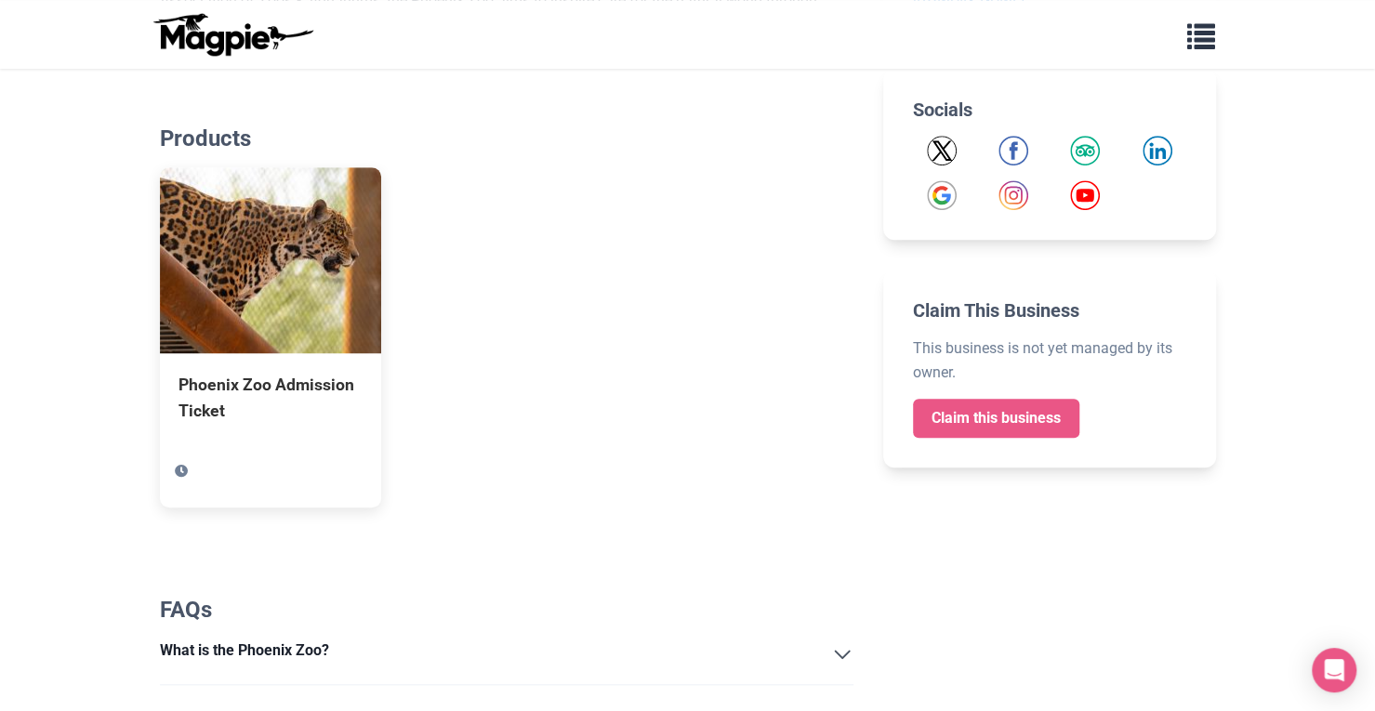
scroll to position [734, 0]
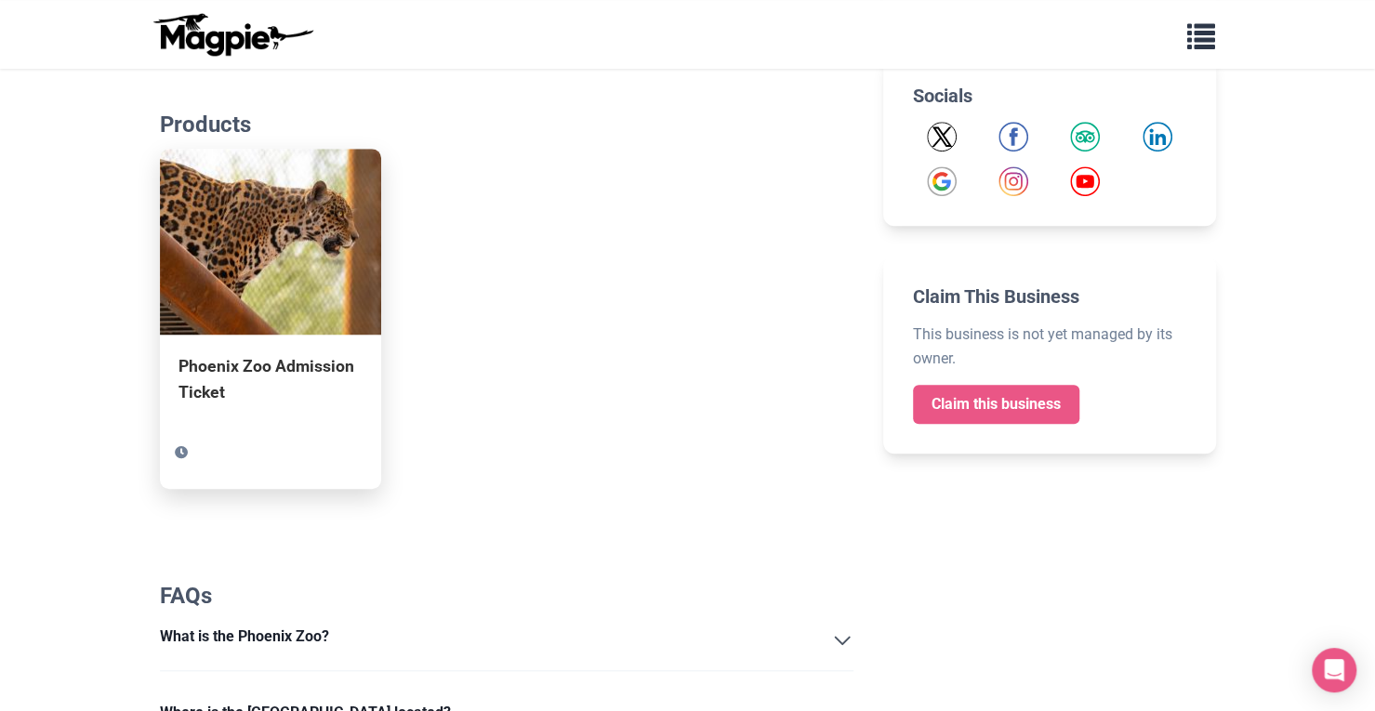
click at [325, 300] on img at bounding box center [270, 242] width 221 height 186
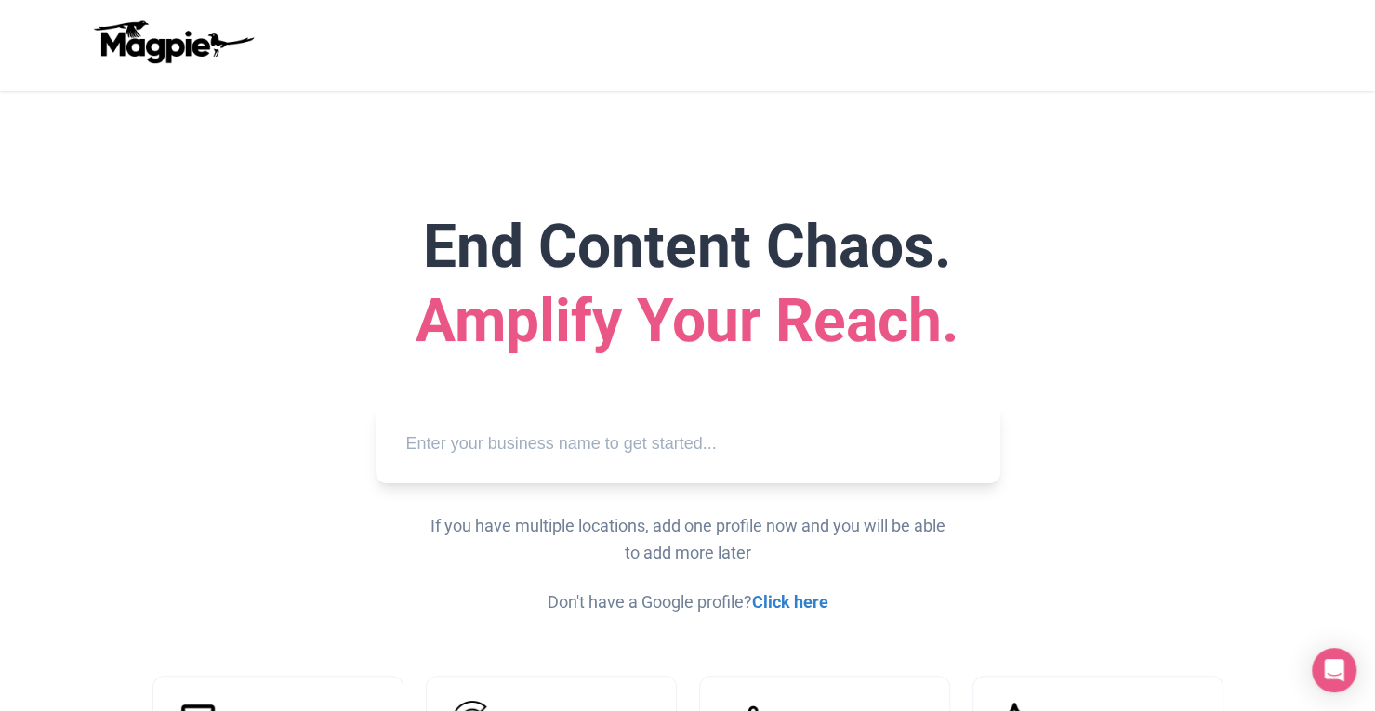
click at [693, 454] on input "text" at bounding box center [687, 443] width 595 height 51
click at [820, 388] on div "End Content Chaos. Amplify Your Reach. Search If you have multiple locations, a…" at bounding box center [687, 413] width 1115 height 406
click at [687, 418] on input "text" at bounding box center [687, 443] width 595 height 51
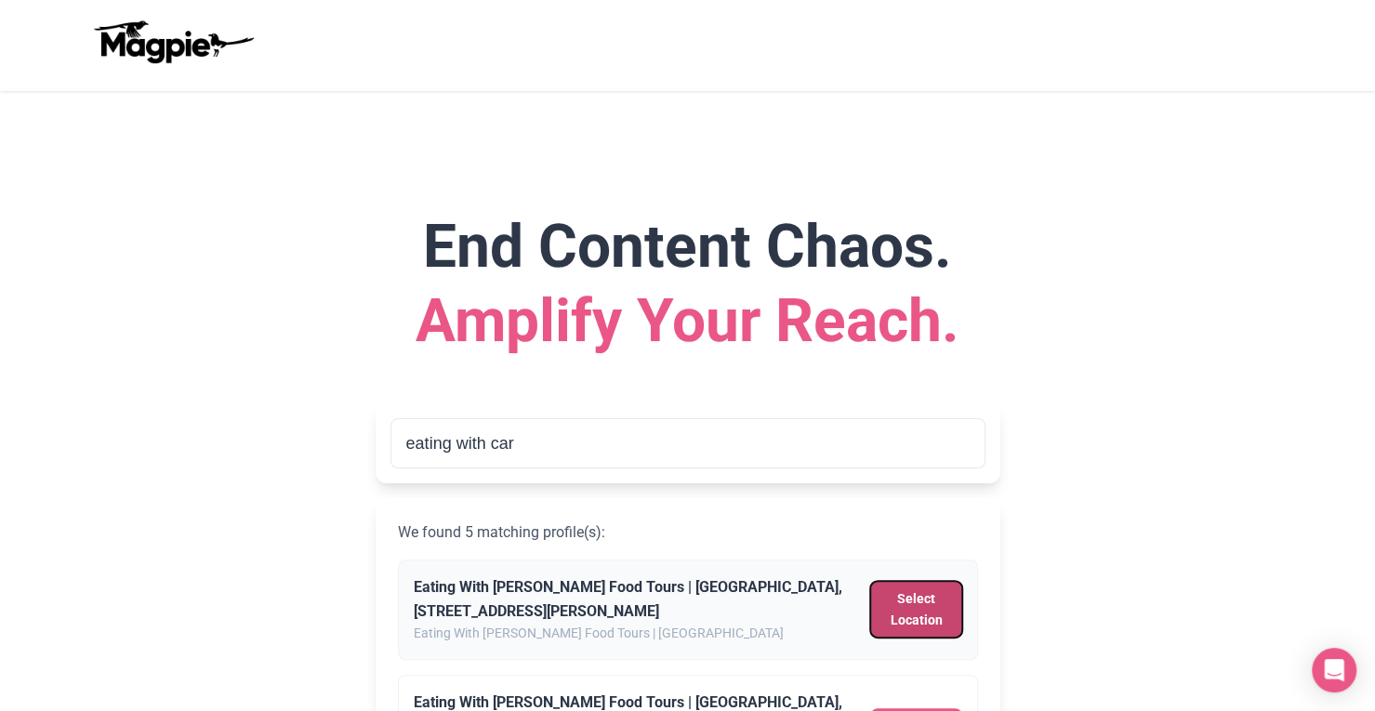
click at [890, 593] on button "Select Location" at bounding box center [915, 609] width 91 height 57
type input "Eating With Carmen Food Tours | Cancun, SM 28, Cancún, Quintana Roo, Mexico"
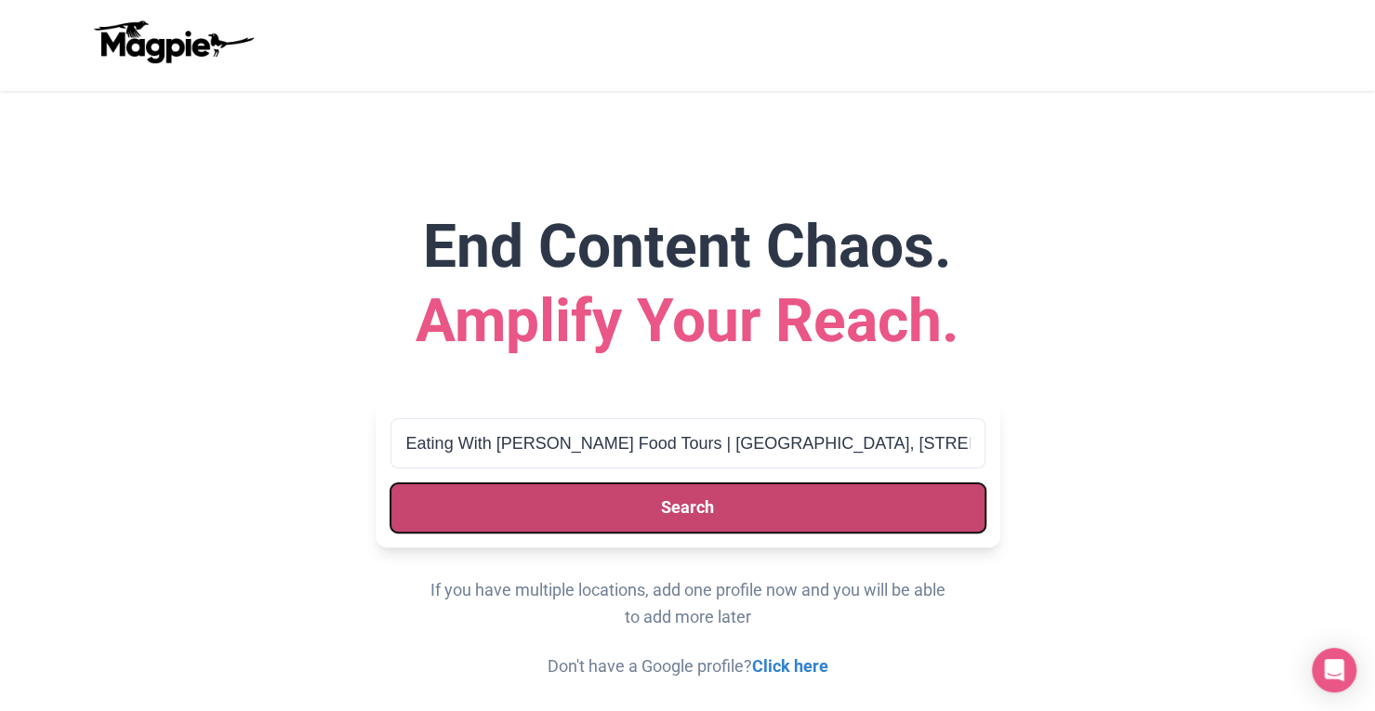
click at [812, 504] on button "Search" at bounding box center [687, 507] width 595 height 49
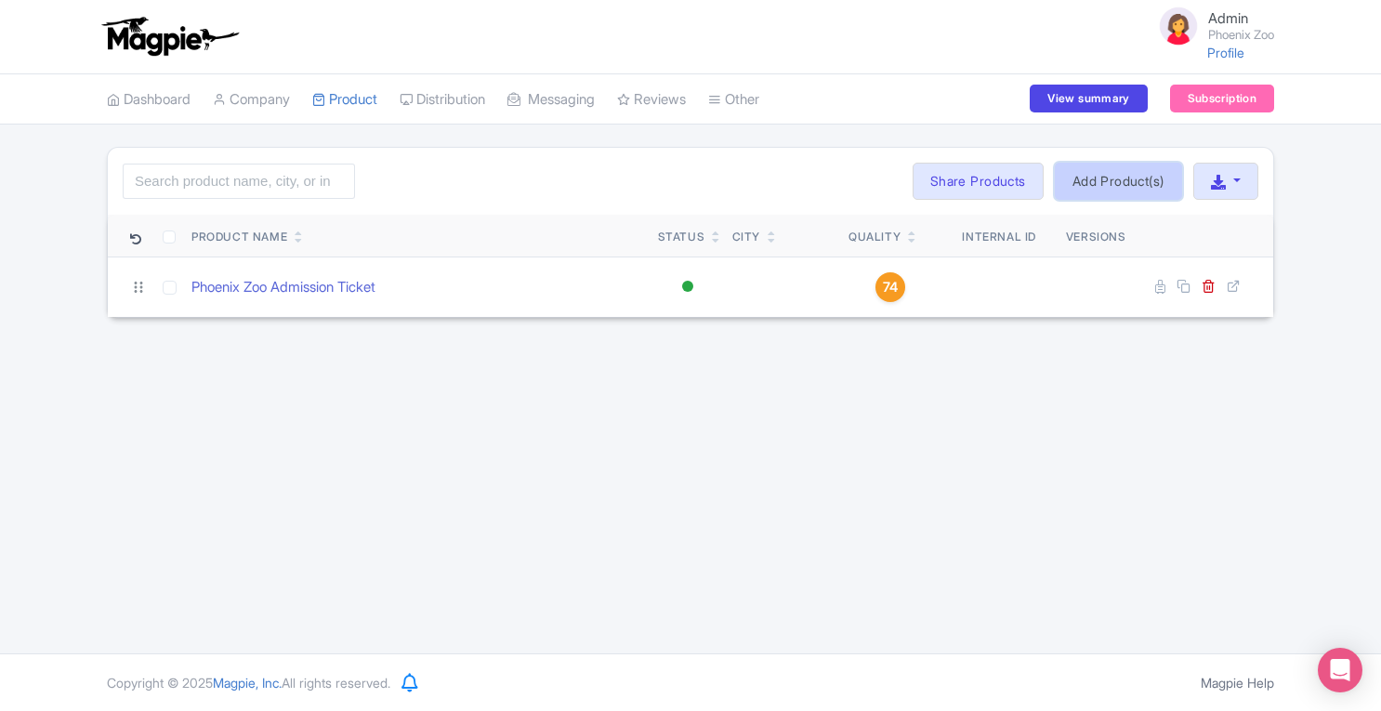
click at [1086, 168] on link "Add Product(s)" at bounding box center [1118, 181] width 127 height 37
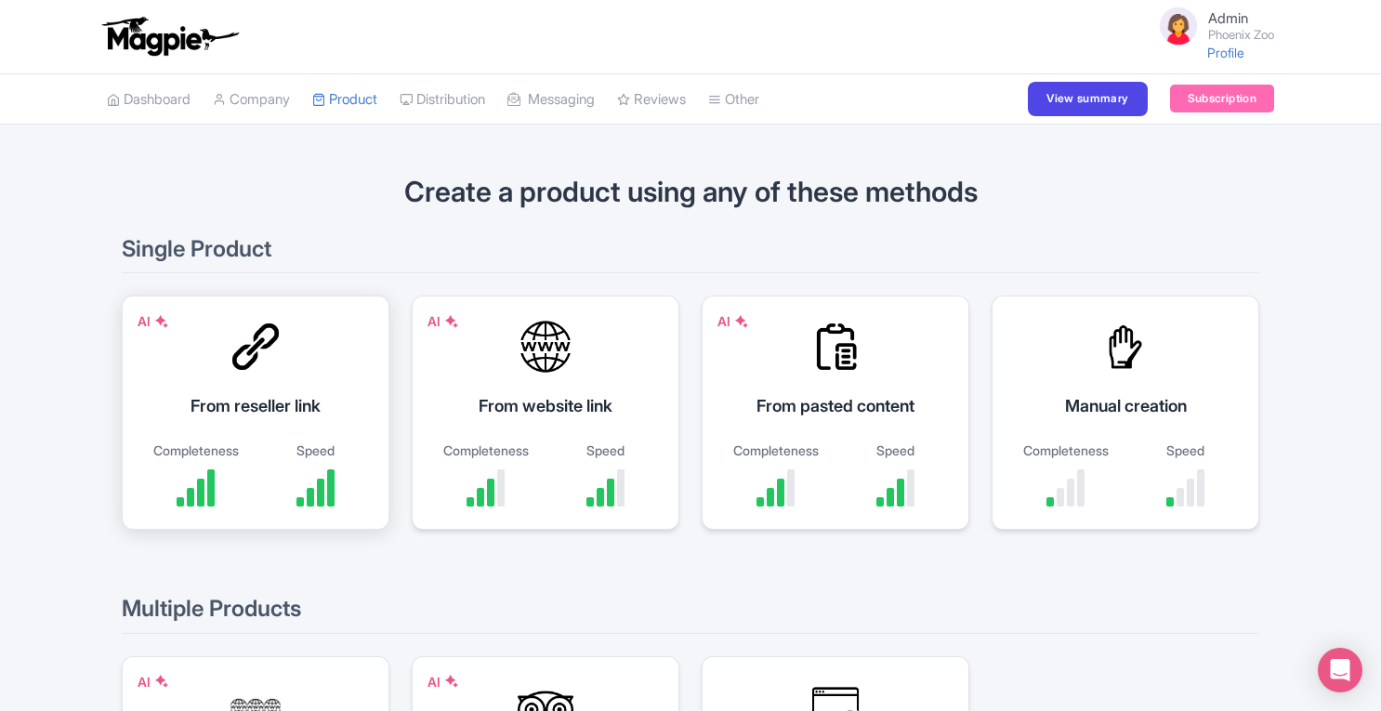
click at [271, 420] on div "AI From reseller link Completeness Speed" at bounding box center [256, 413] width 268 height 234
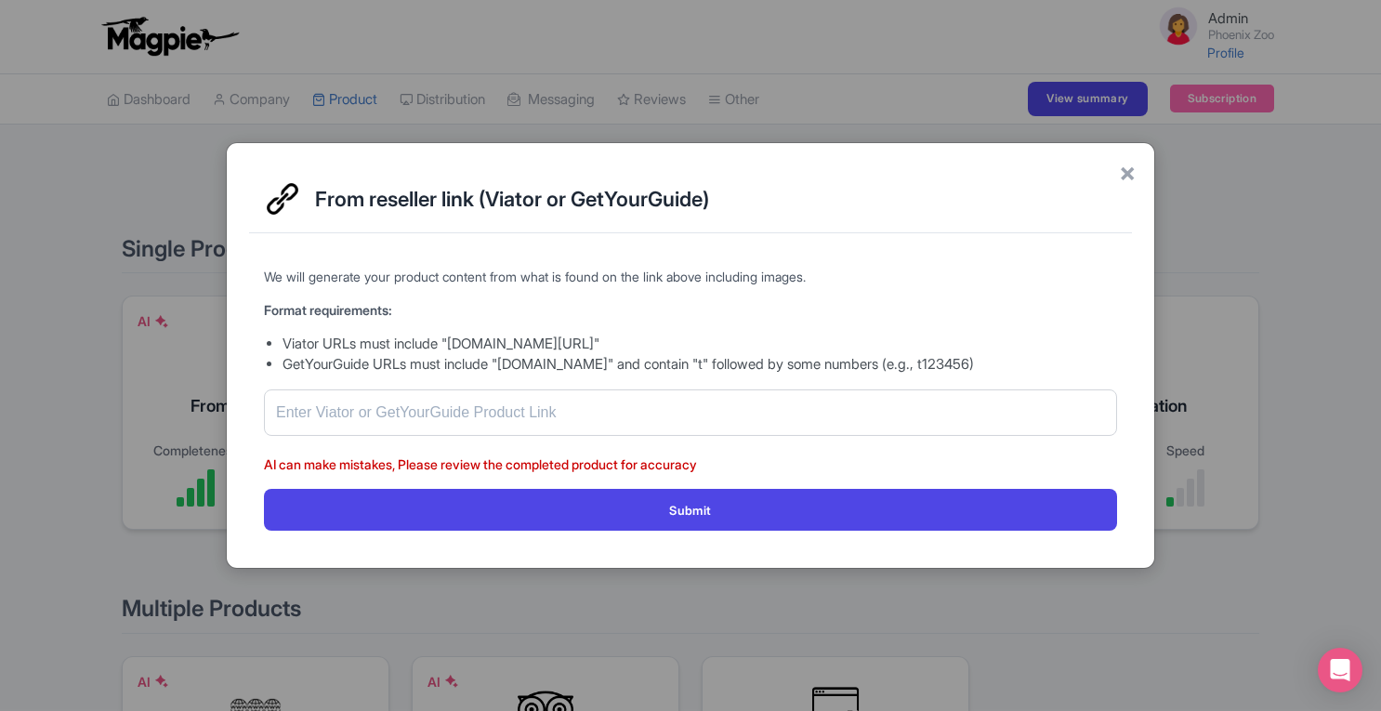
click at [73, 411] on div "× From reseller link (Viator or GetYourGuide) We will generate your product con…" at bounding box center [690, 355] width 1381 height 711
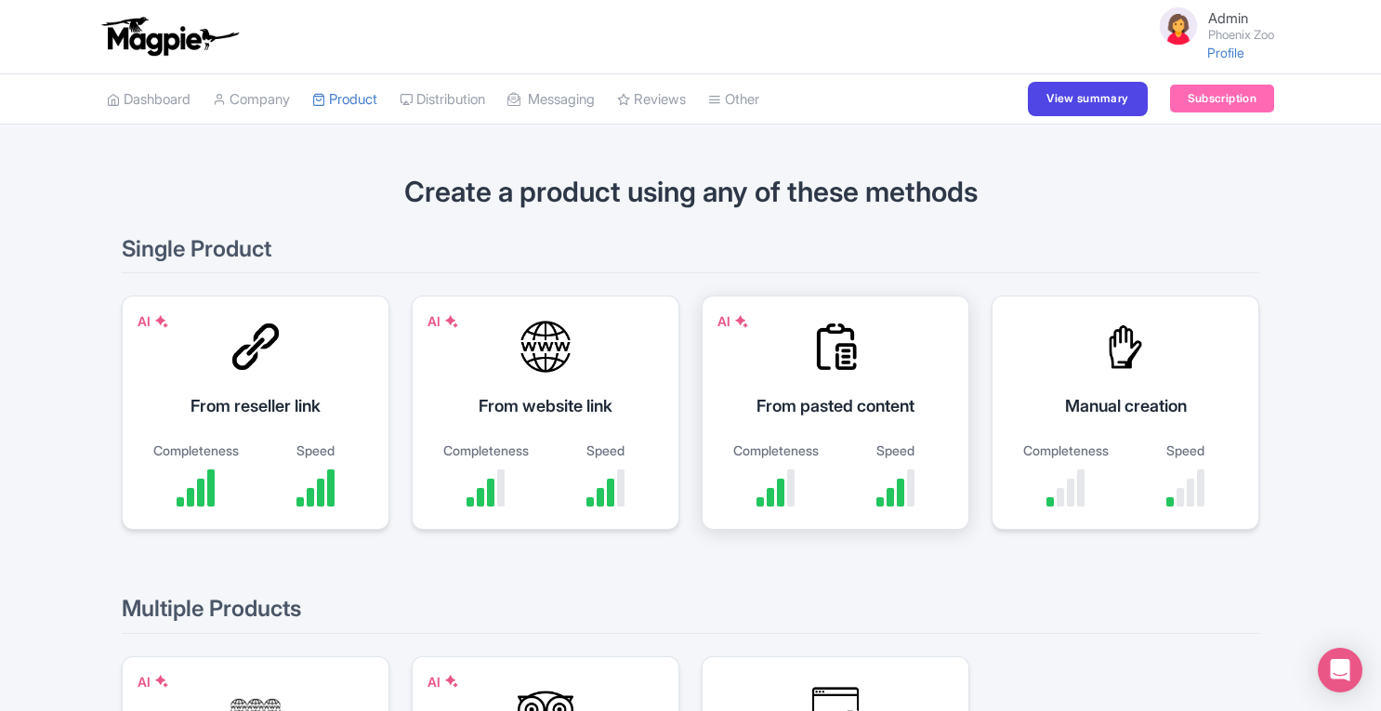
click at [836, 406] on div "From pasted content" at bounding box center [835, 405] width 221 height 25
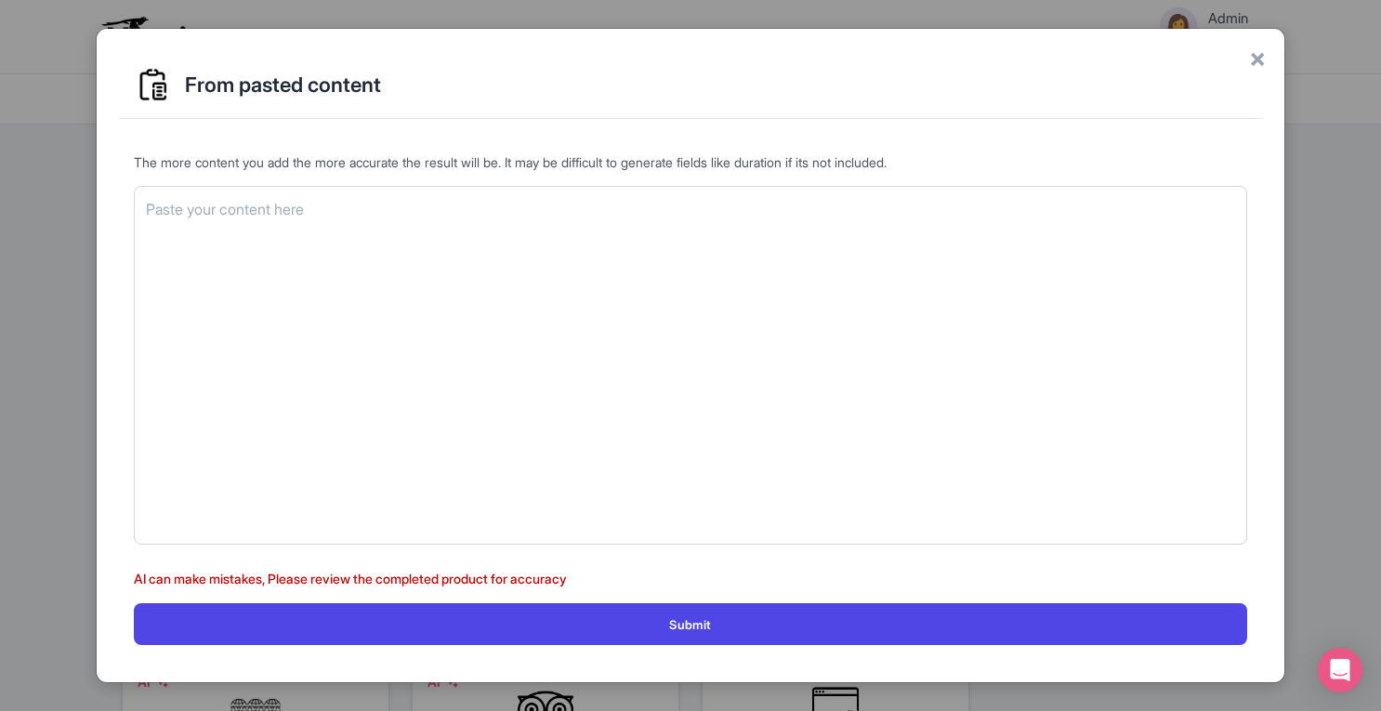
click at [1357, 267] on div "× From pasted content The more content you add the more accurate the result wil…" at bounding box center [690, 355] width 1381 height 711
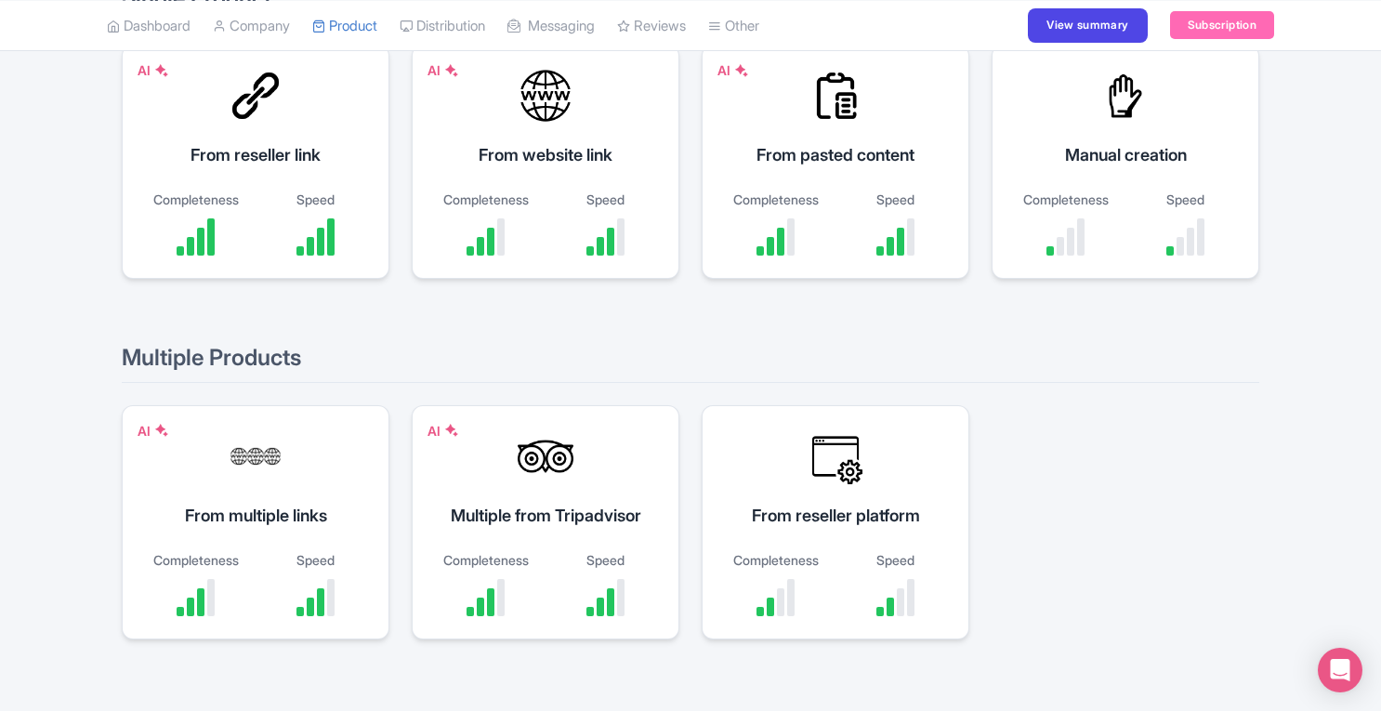
scroll to position [256, 0]
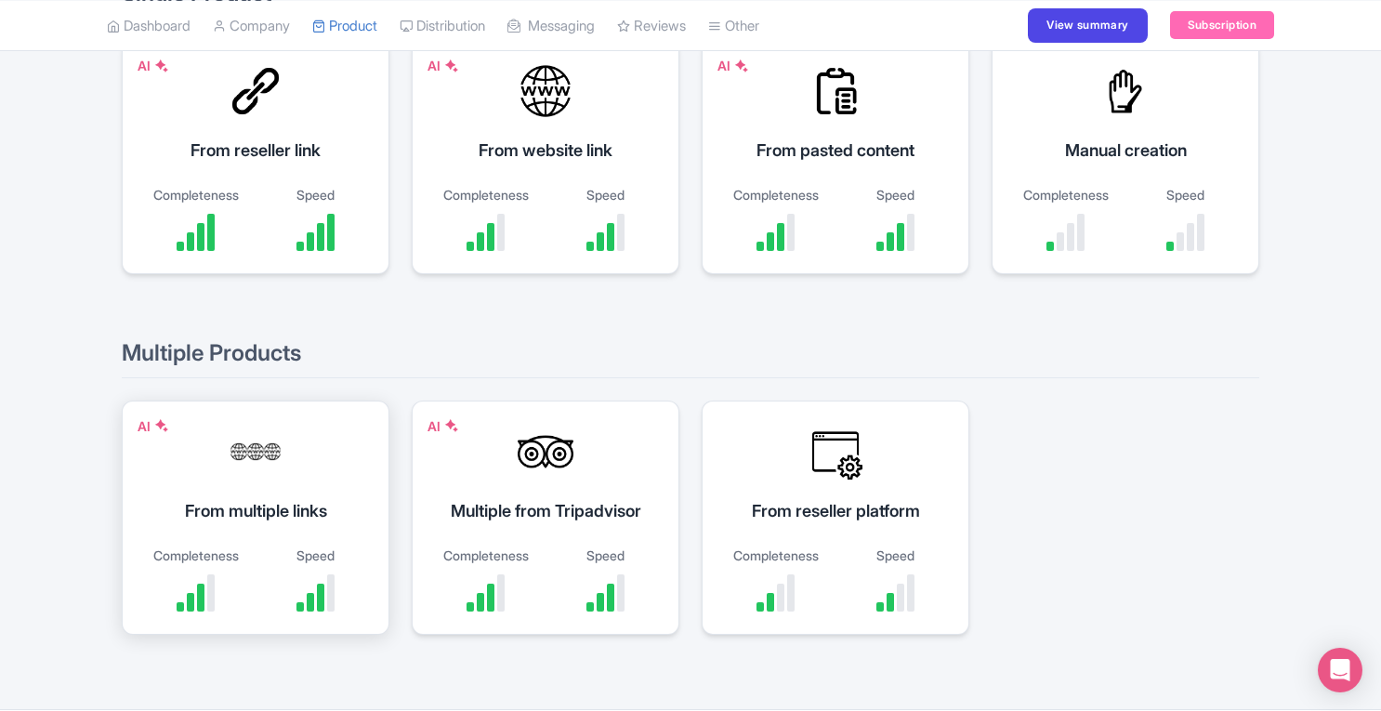
click at [259, 507] on div "From multiple links" at bounding box center [255, 510] width 221 height 25
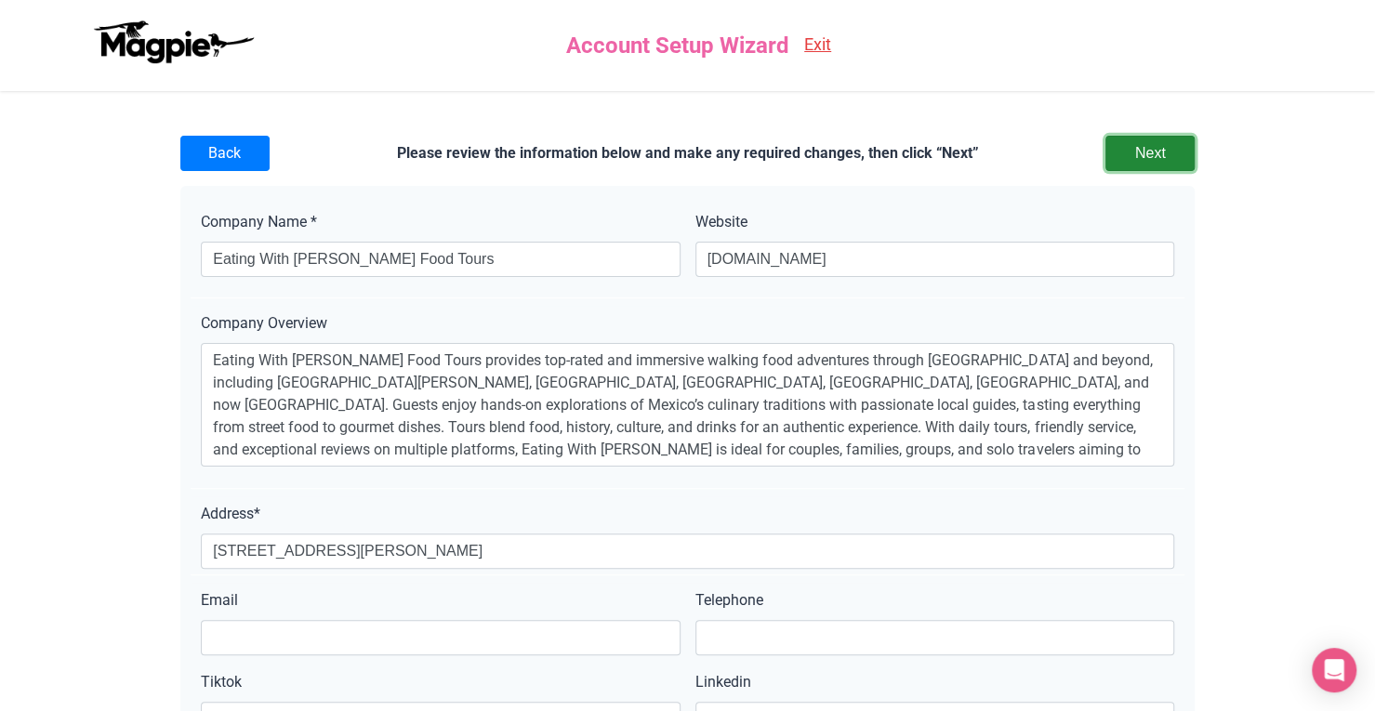
click at [1167, 160] on input "Next" at bounding box center [1149, 153] width 89 height 35
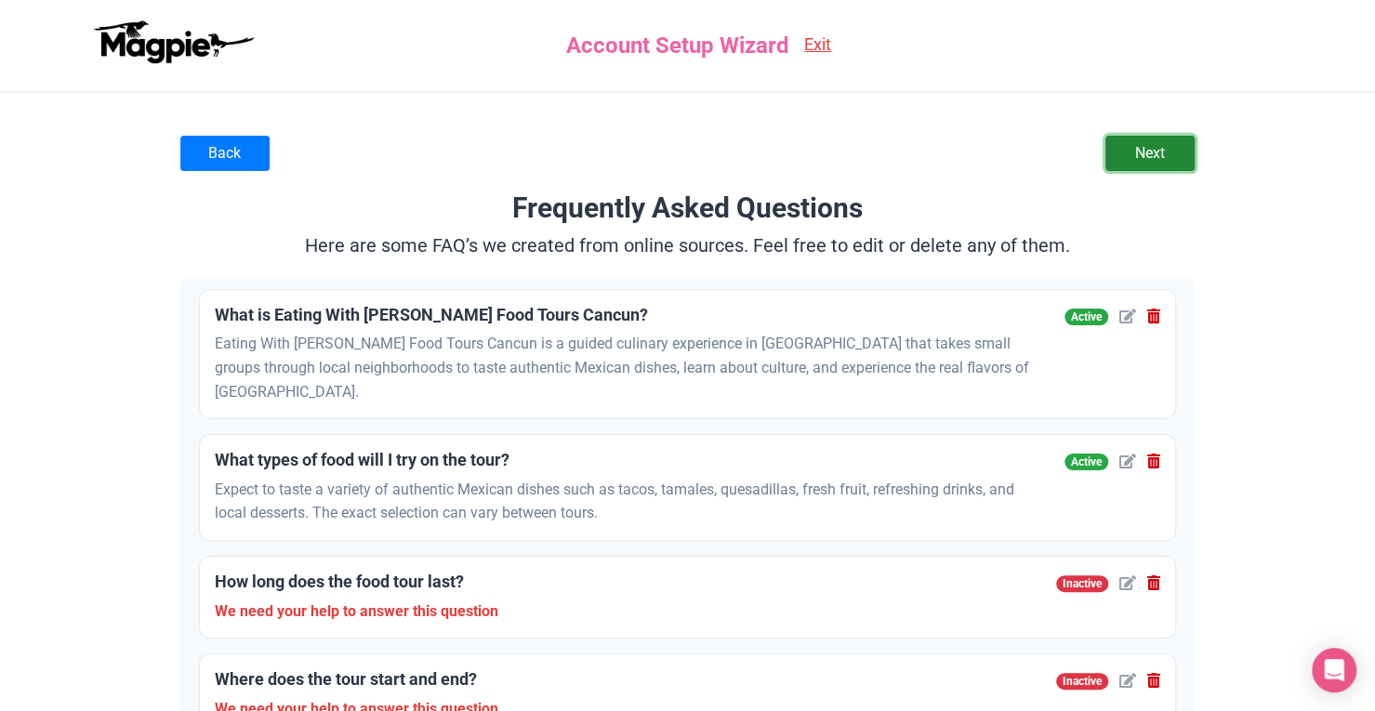
click at [1190, 155] on link "Next" at bounding box center [1149, 153] width 89 height 35
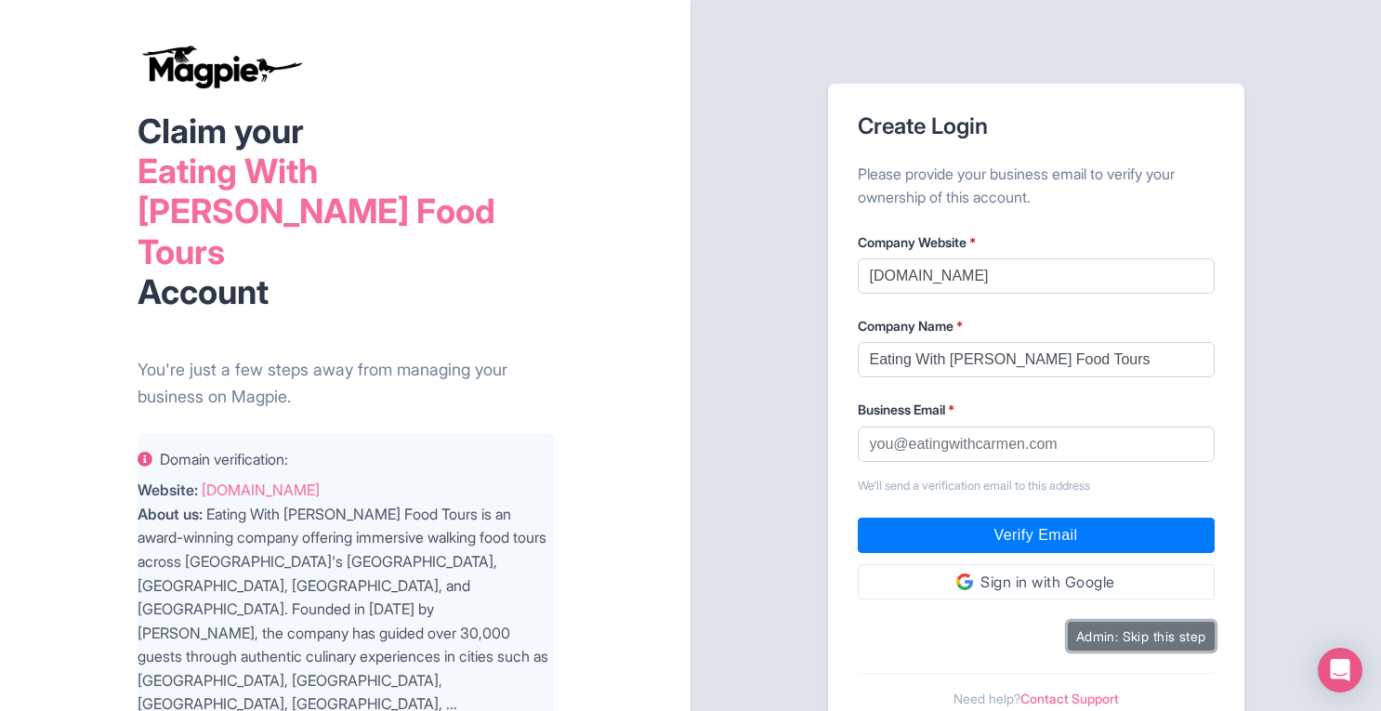
click at [1184, 622] on button "Admin: Skip this step" at bounding box center [1141, 636] width 147 height 29
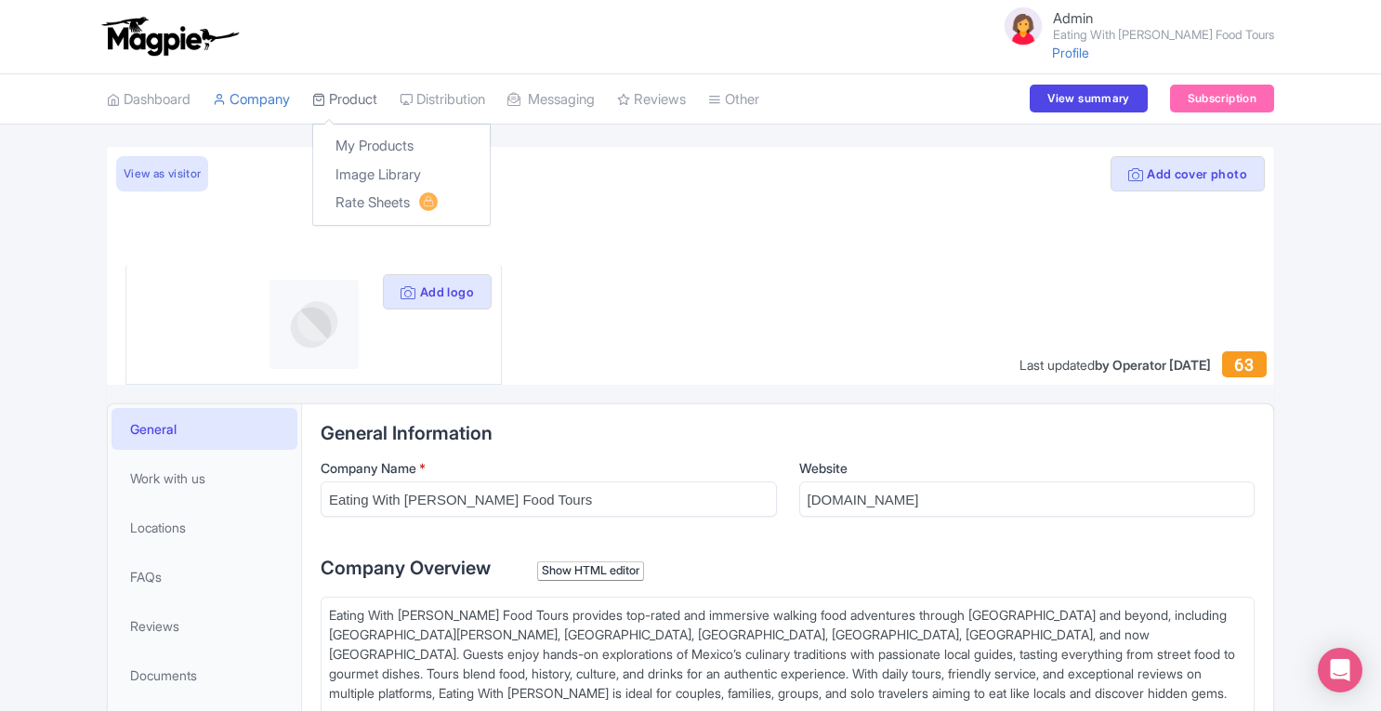
click at [355, 99] on link "Product" at bounding box center [344, 99] width 65 height 51
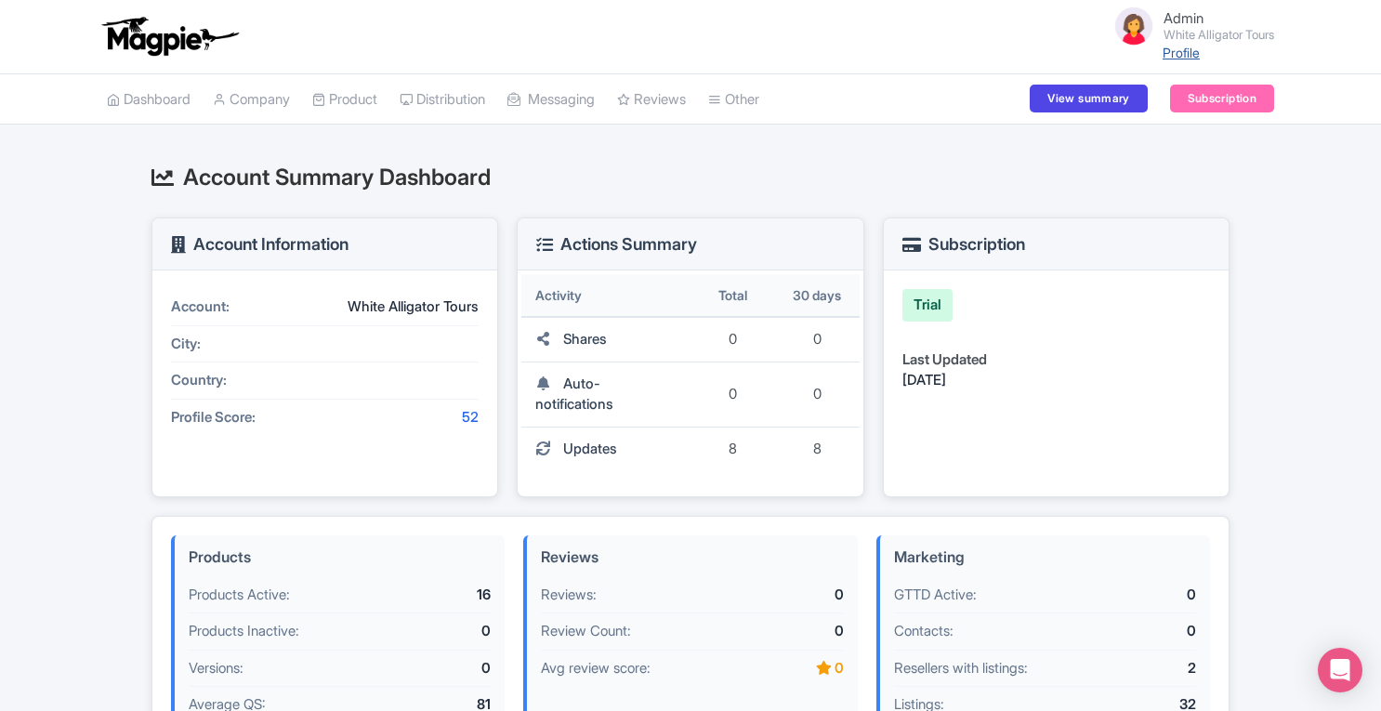
click at [1178, 60] on link "Profile" at bounding box center [1181, 53] width 37 height 16
click at [1178, 58] on link "Profile" at bounding box center [1181, 53] width 37 height 16
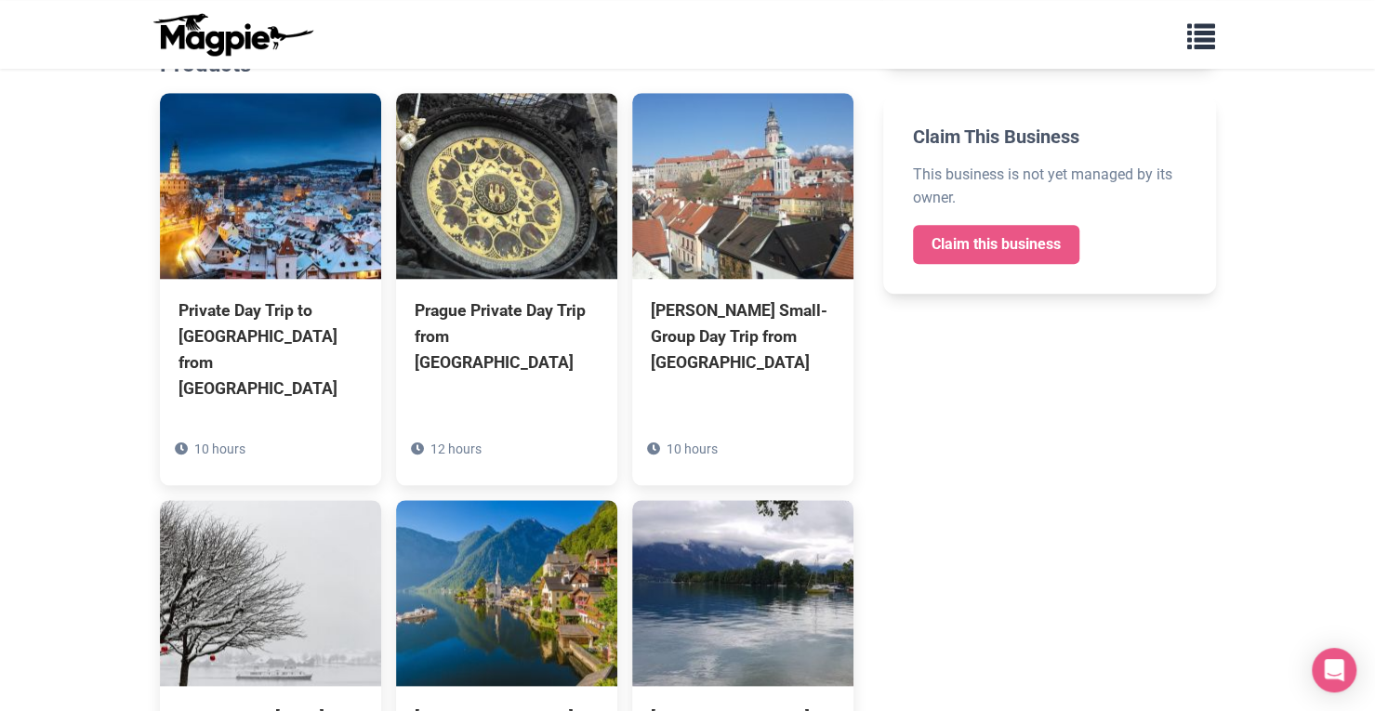
scroll to position [862, 0]
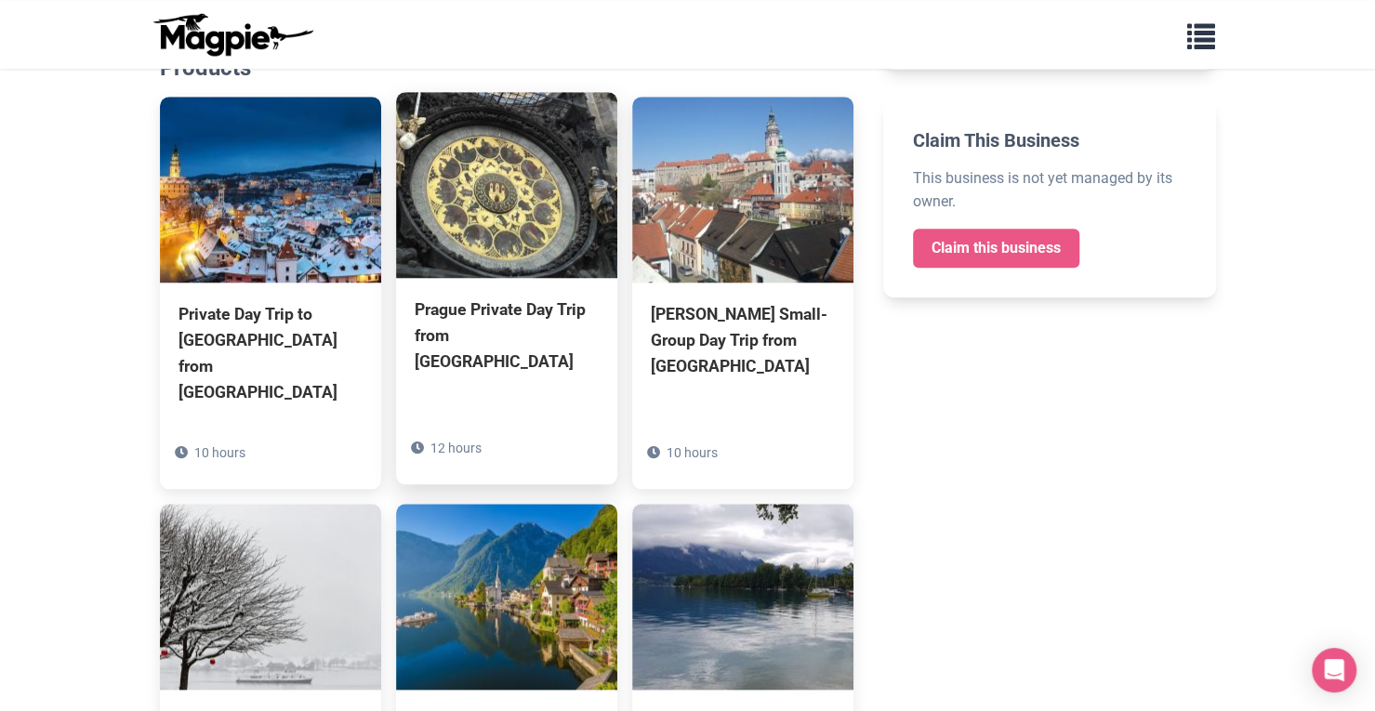
click at [497, 247] on img at bounding box center [506, 185] width 221 height 186
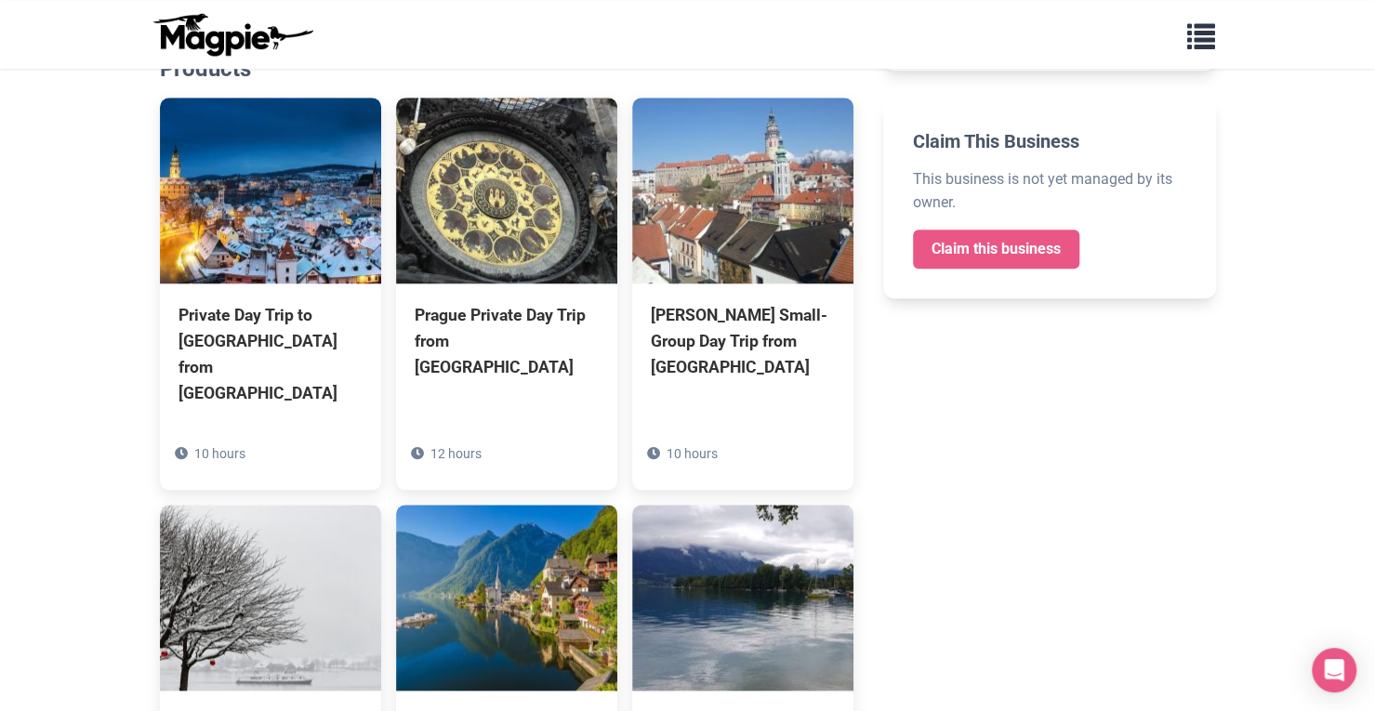
scroll to position [0, 0]
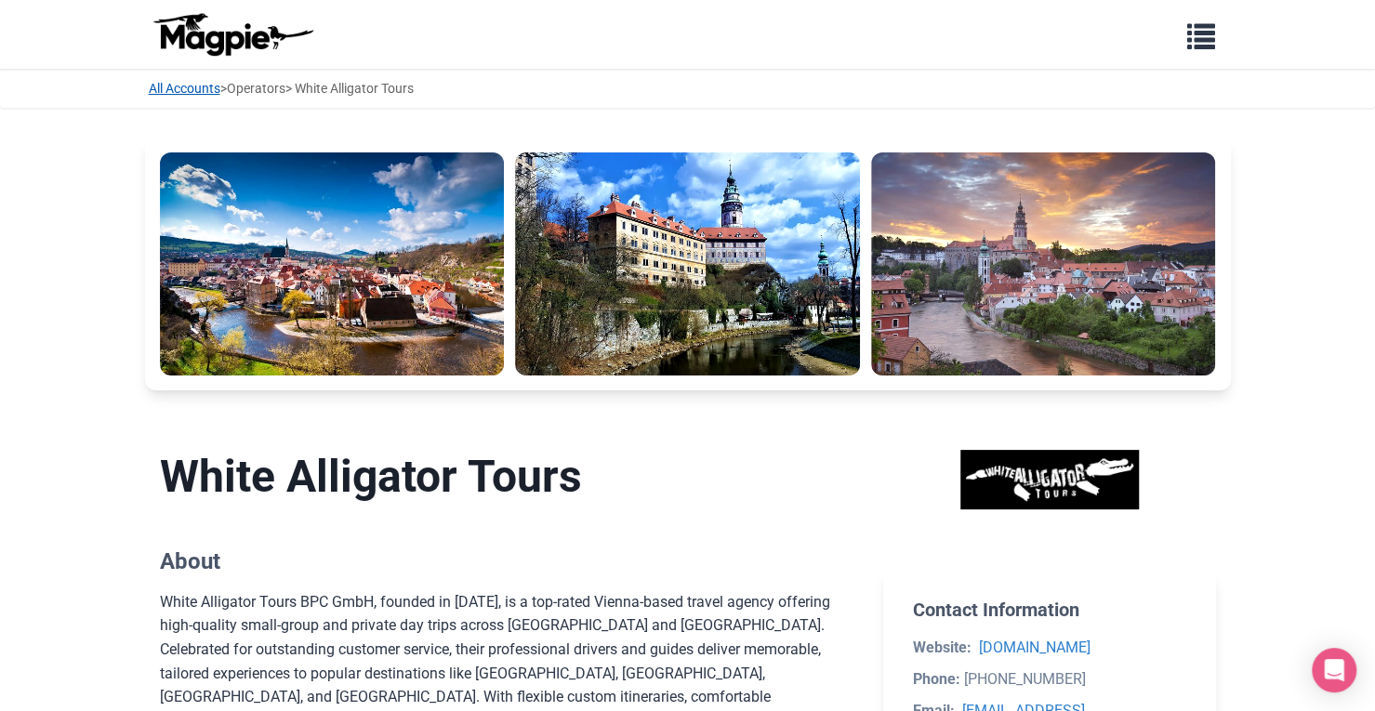
click at [182, 88] on link "All Accounts" at bounding box center [185, 88] width 72 height 15
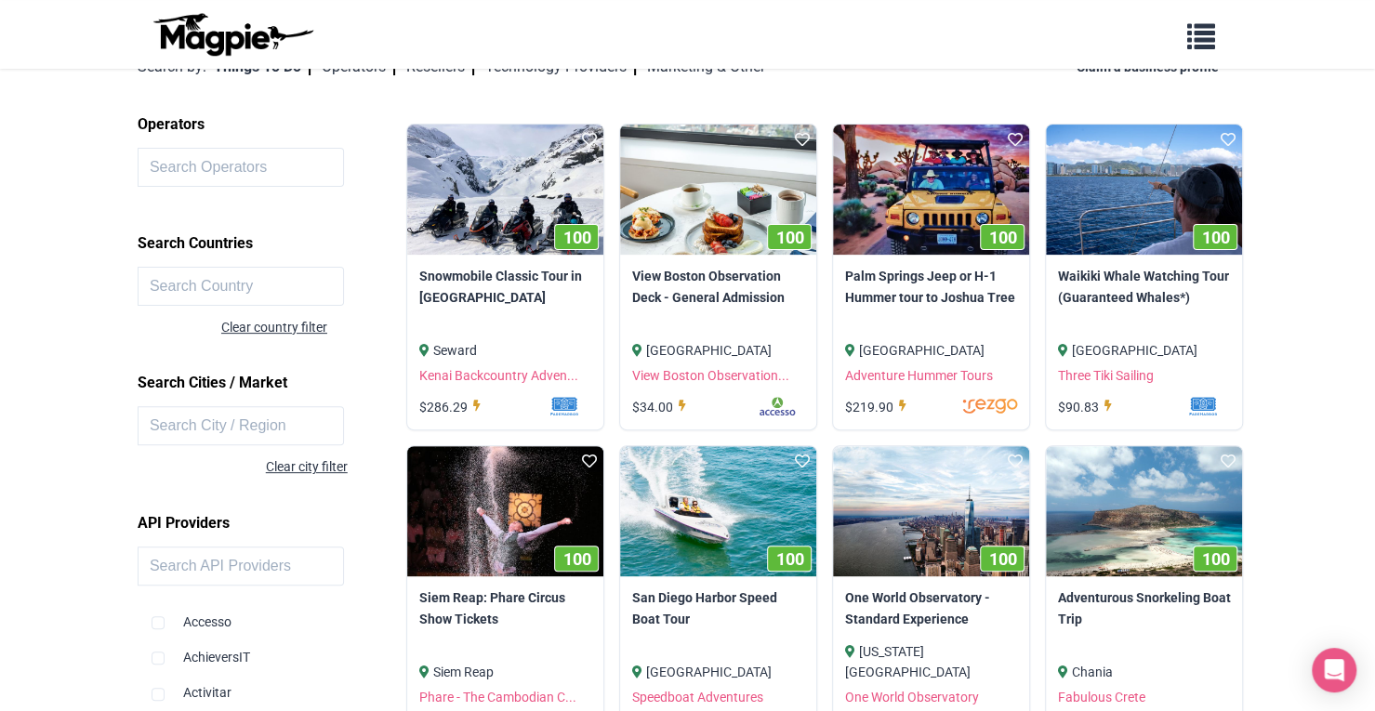
scroll to position [196, 0]
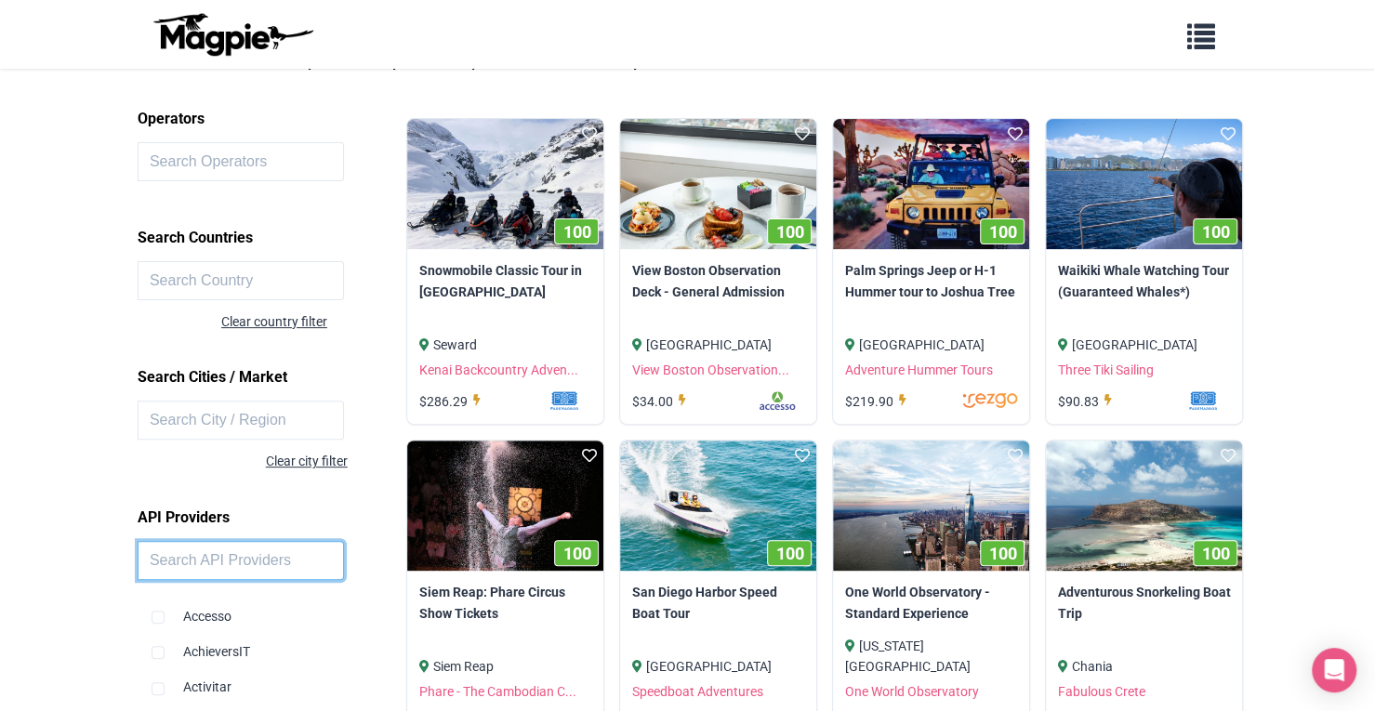
click at [214, 559] on input "text" at bounding box center [241, 560] width 206 height 39
type input "bokun"
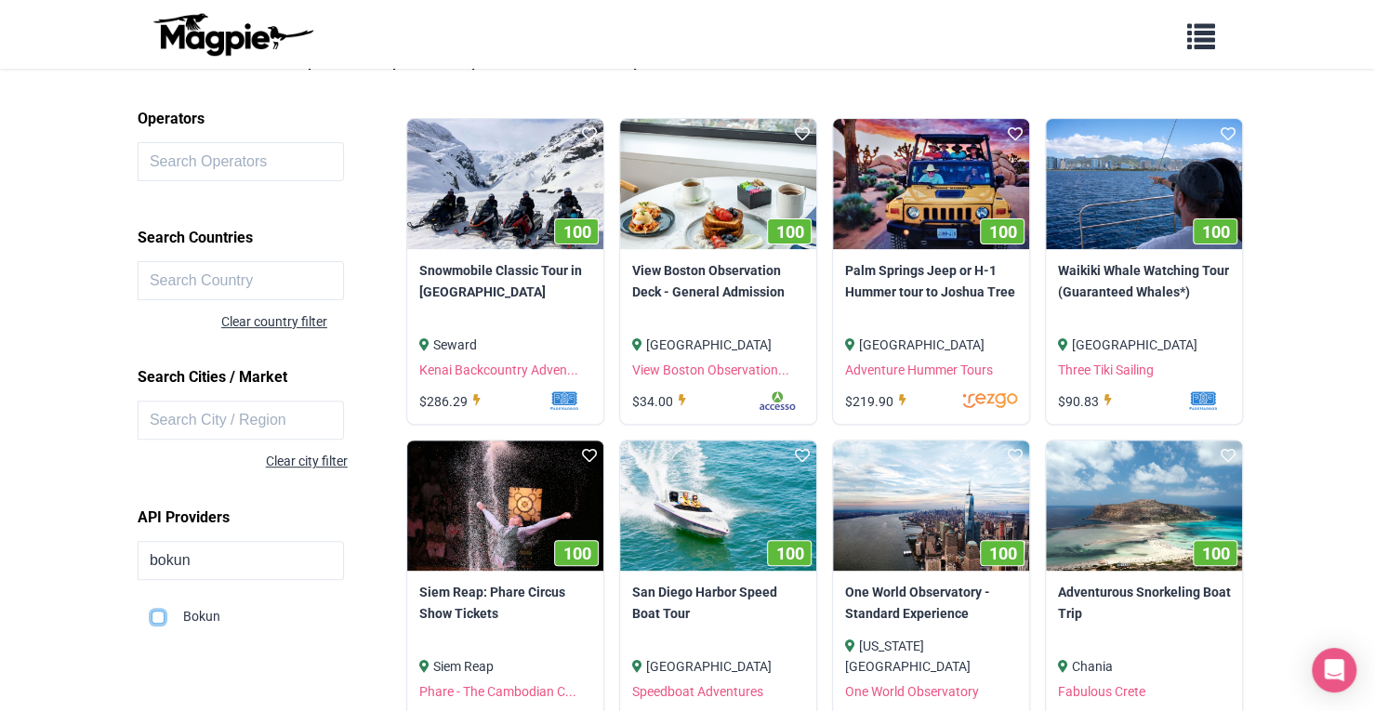
click at [159, 614] on input "checkbox" at bounding box center [157, 617] width 13 height 13
checkbox input "true"
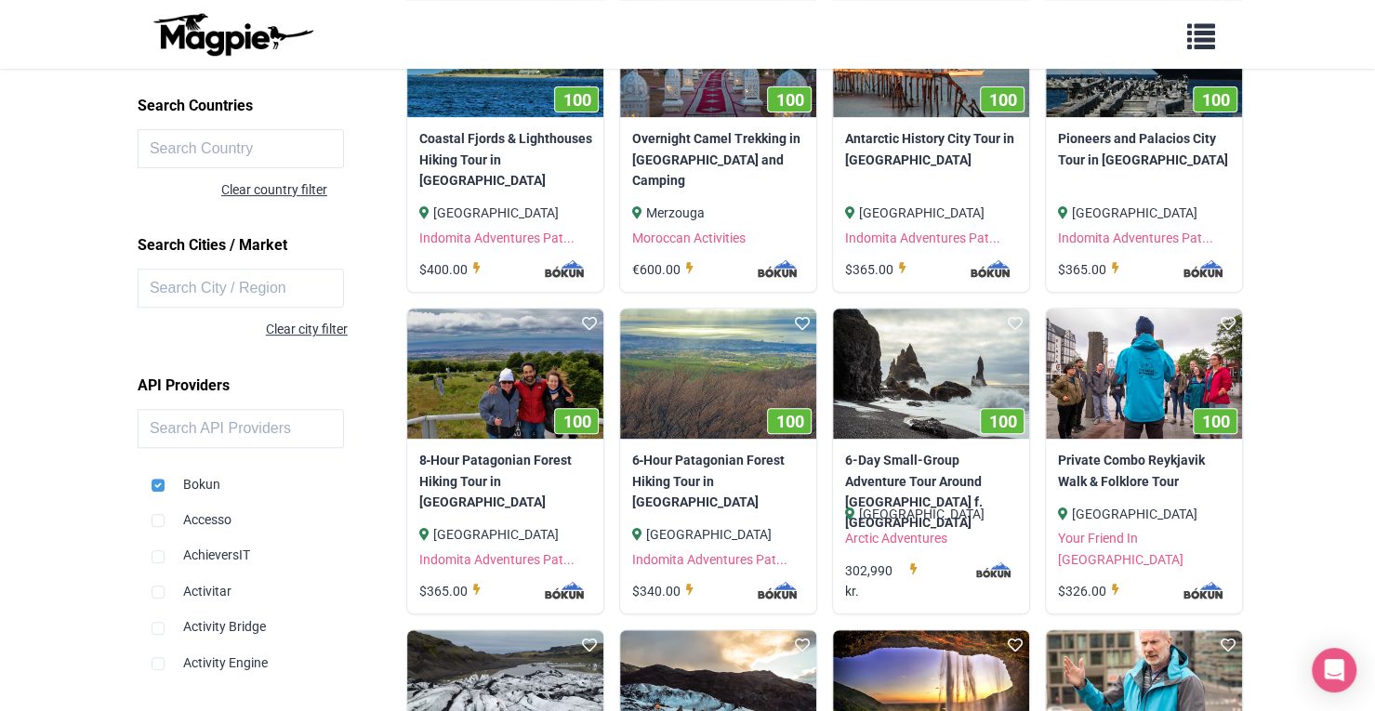
scroll to position [342, 0]
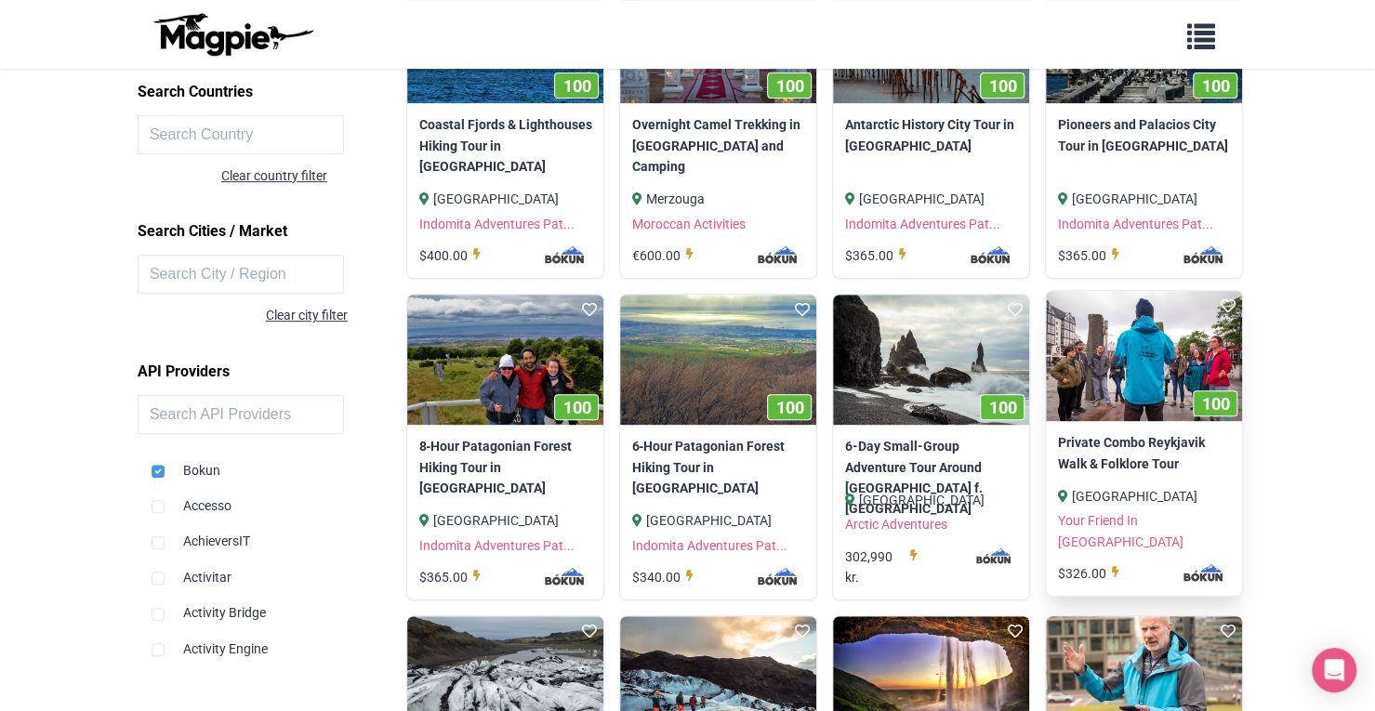
click at [1138, 317] on img at bounding box center [1144, 356] width 196 height 131
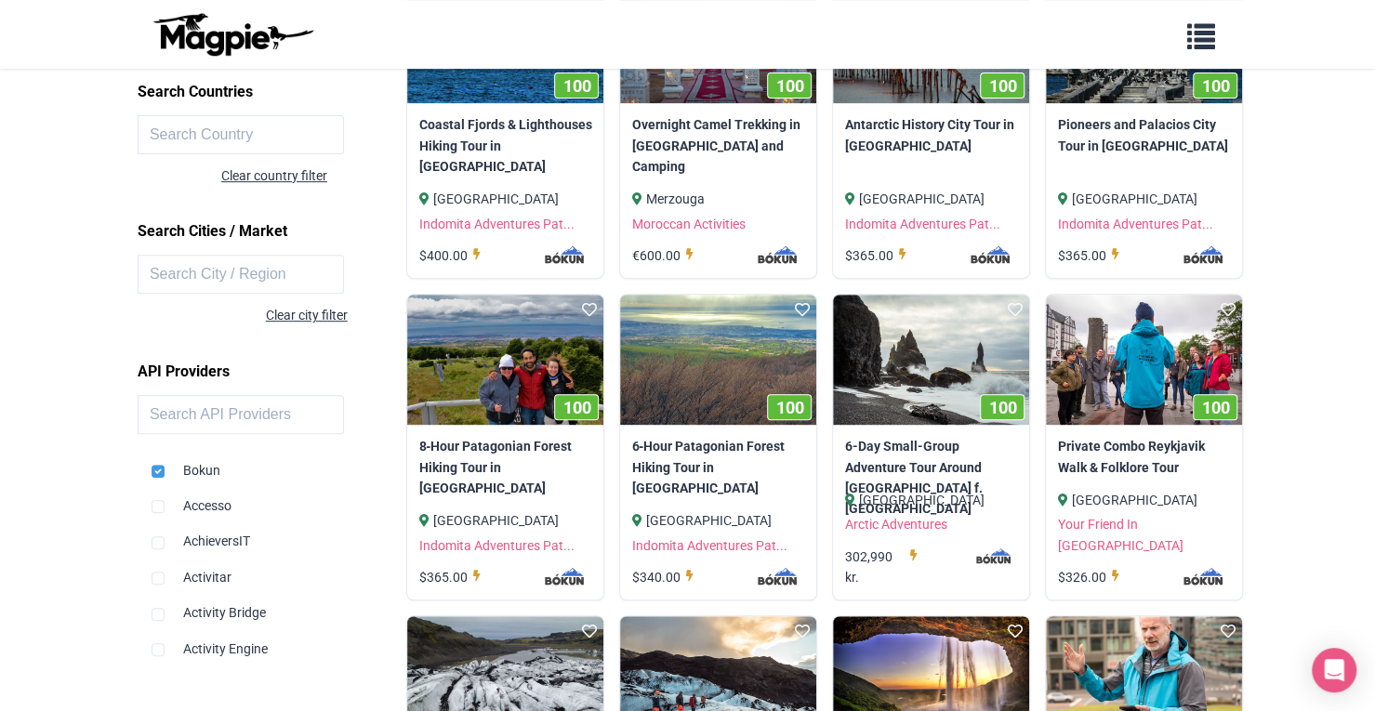
scroll to position [0, 0]
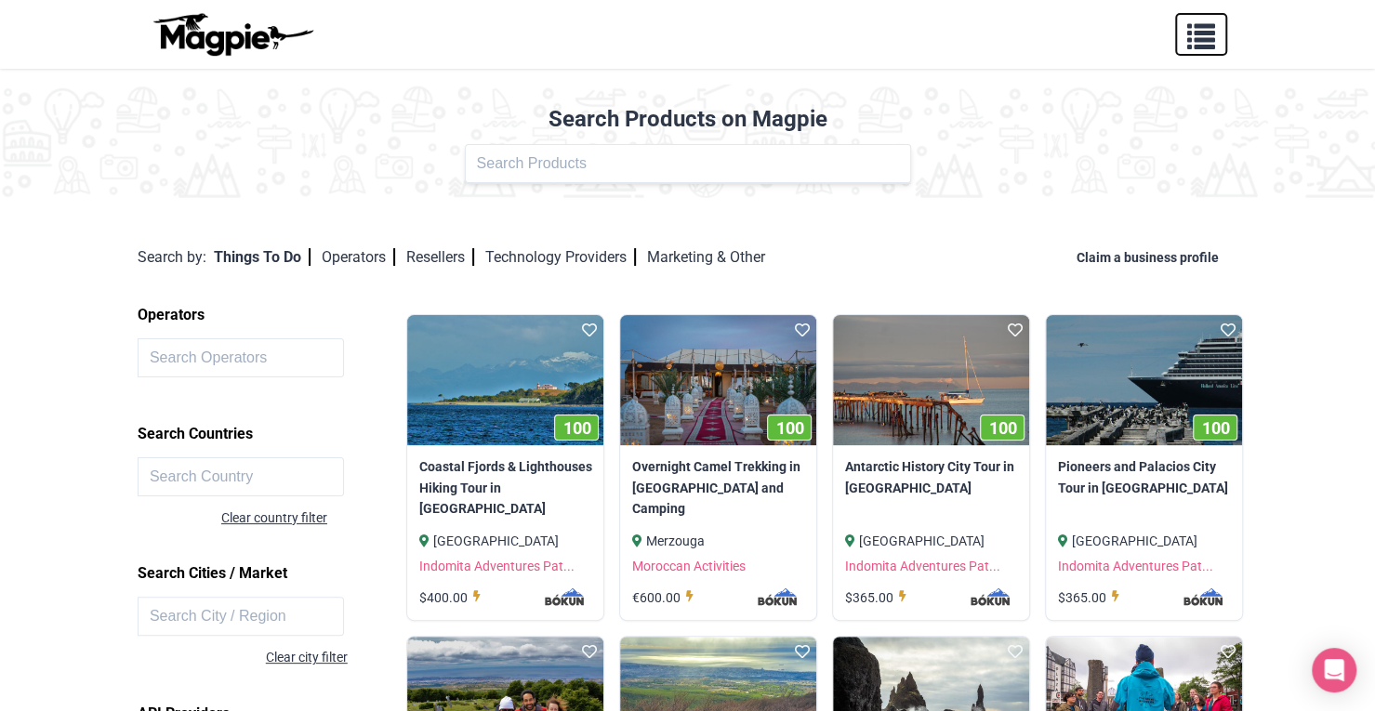
click at [1203, 33] on span "button" at bounding box center [1201, 33] width 28 height 28
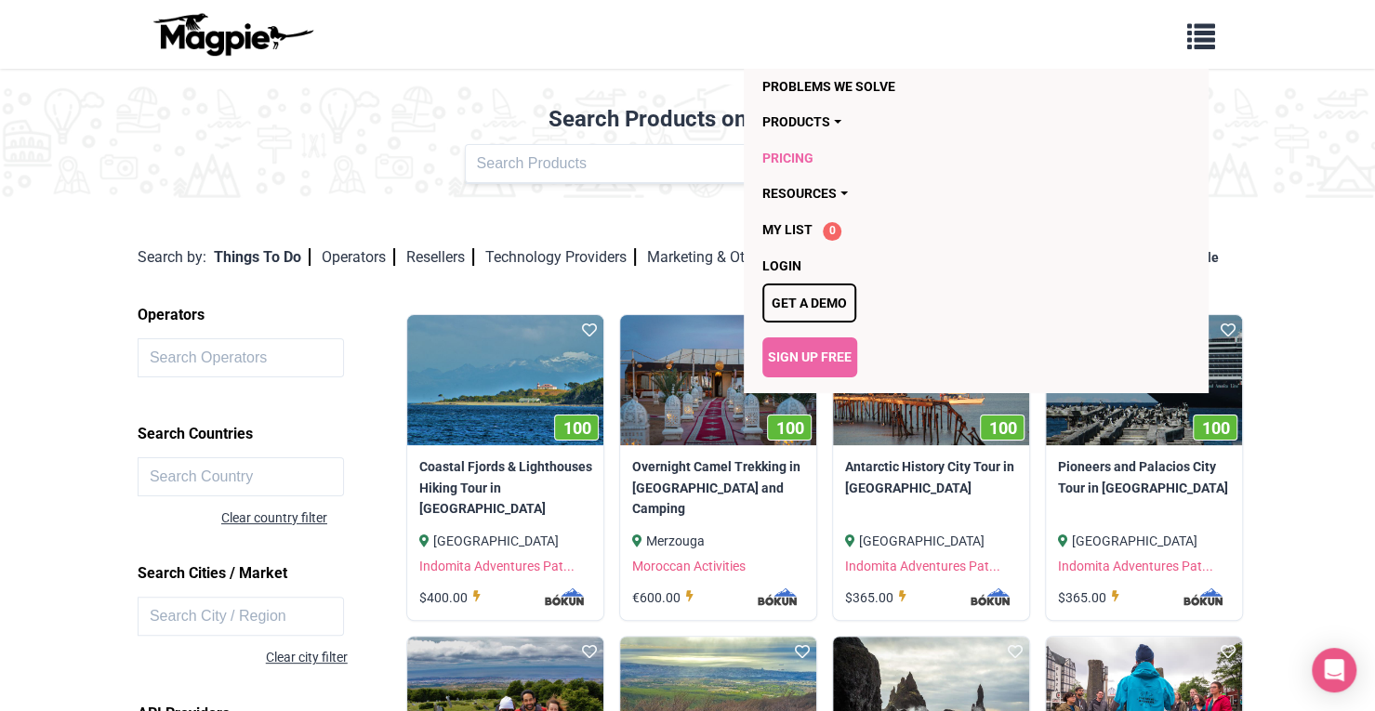
click at [806, 163] on link "Pricing" at bounding box center [868, 157] width 213 height 35
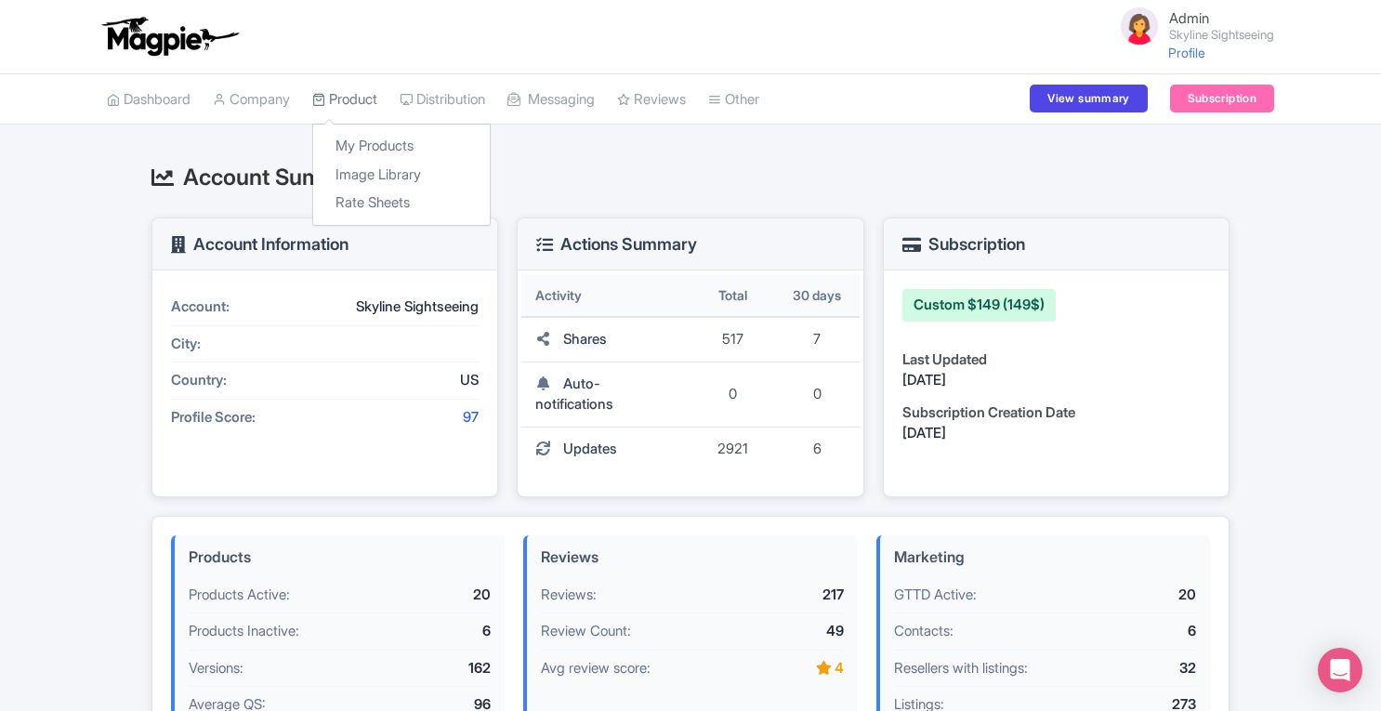
click at [357, 92] on link "Product" at bounding box center [344, 99] width 65 height 51
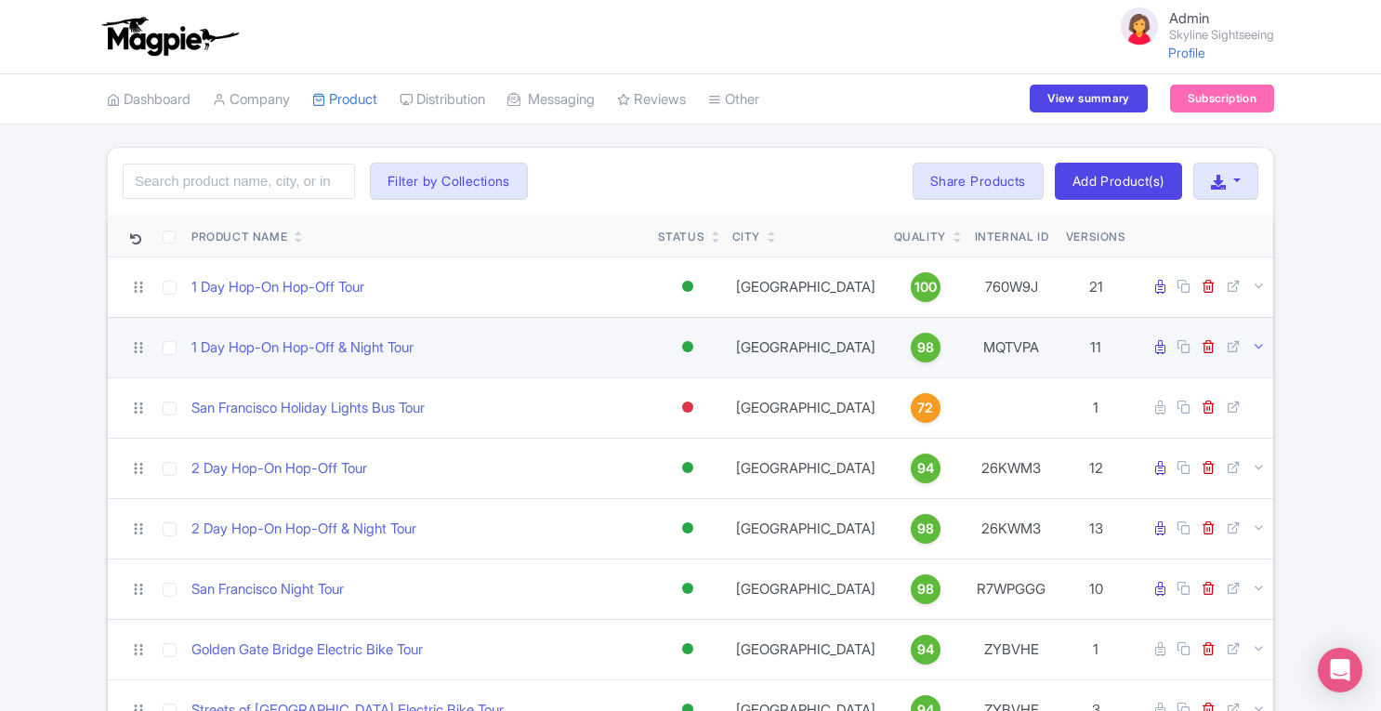
click at [1263, 342] on icon at bounding box center [1259, 346] width 14 height 14
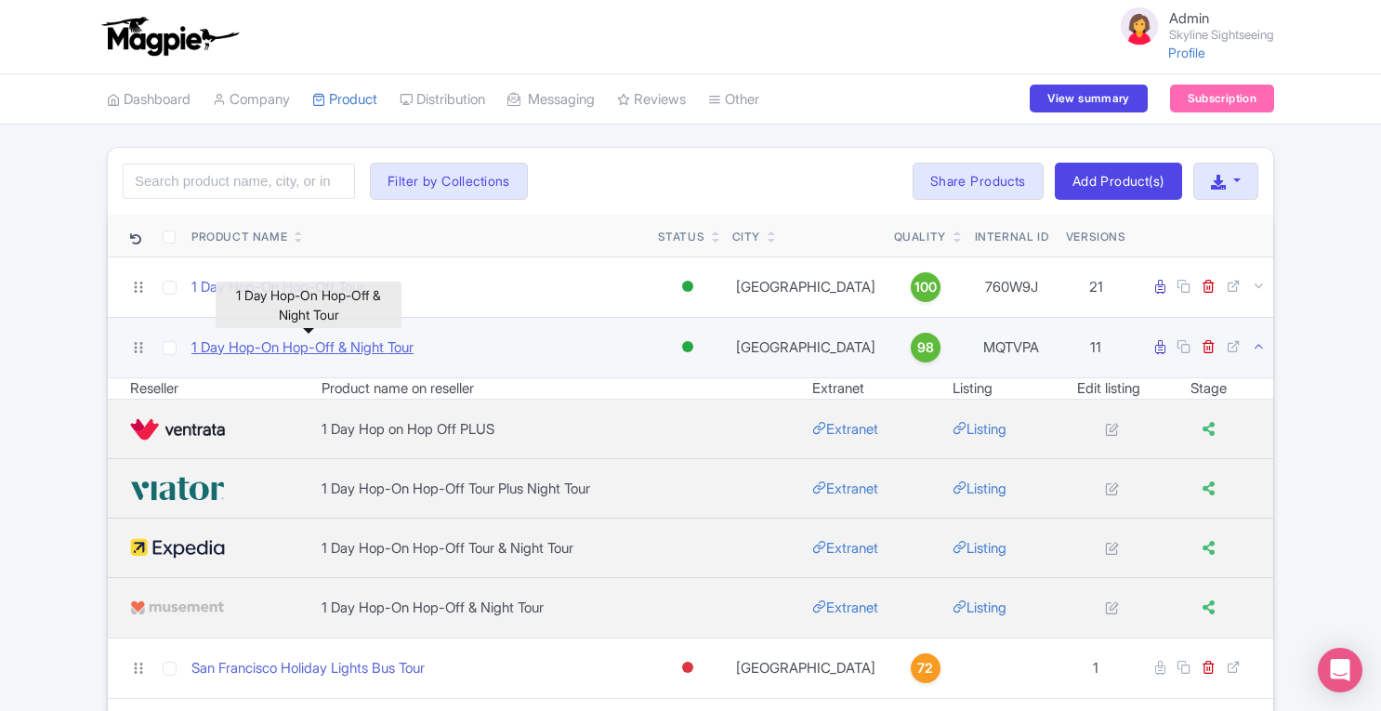
click at [322, 347] on link "1 Day Hop-On Hop-Off & Night Tour" at bounding box center [302, 347] width 222 height 21
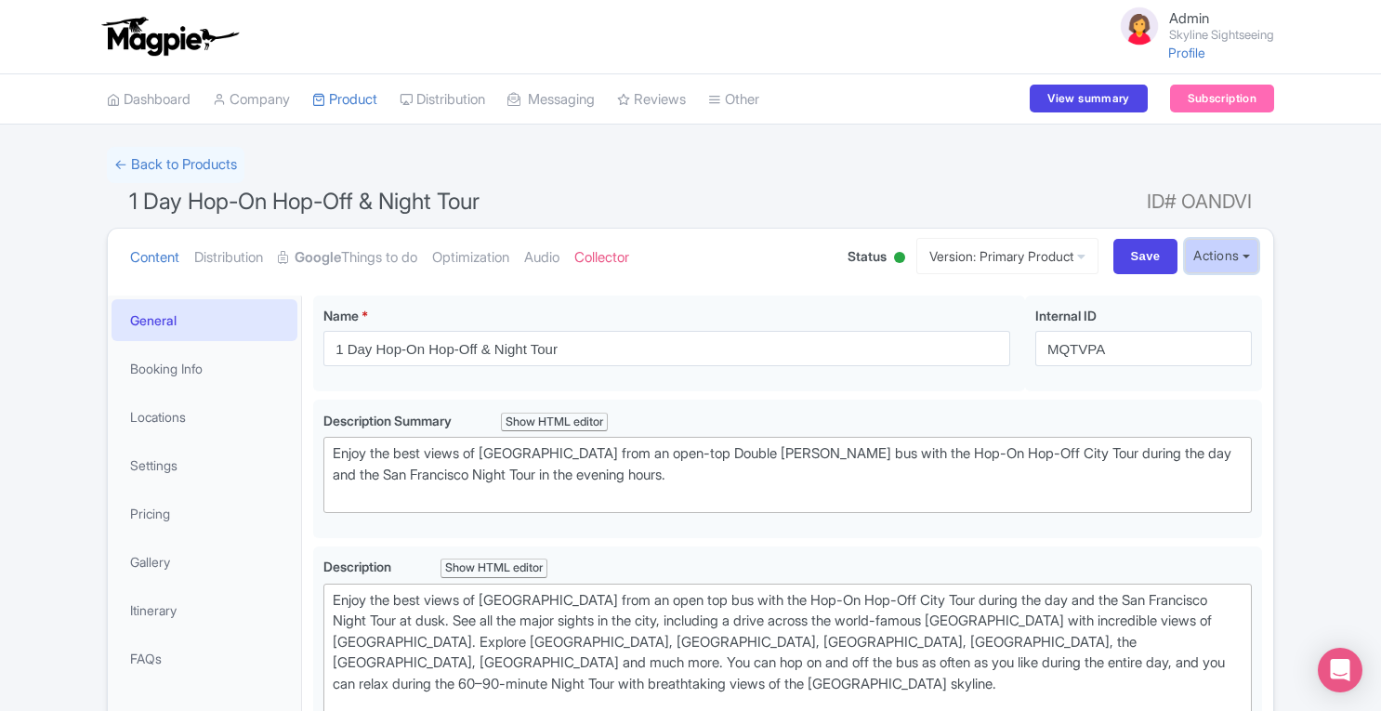
click at [1240, 271] on button "Actions" at bounding box center [1221, 256] width 73 height 34
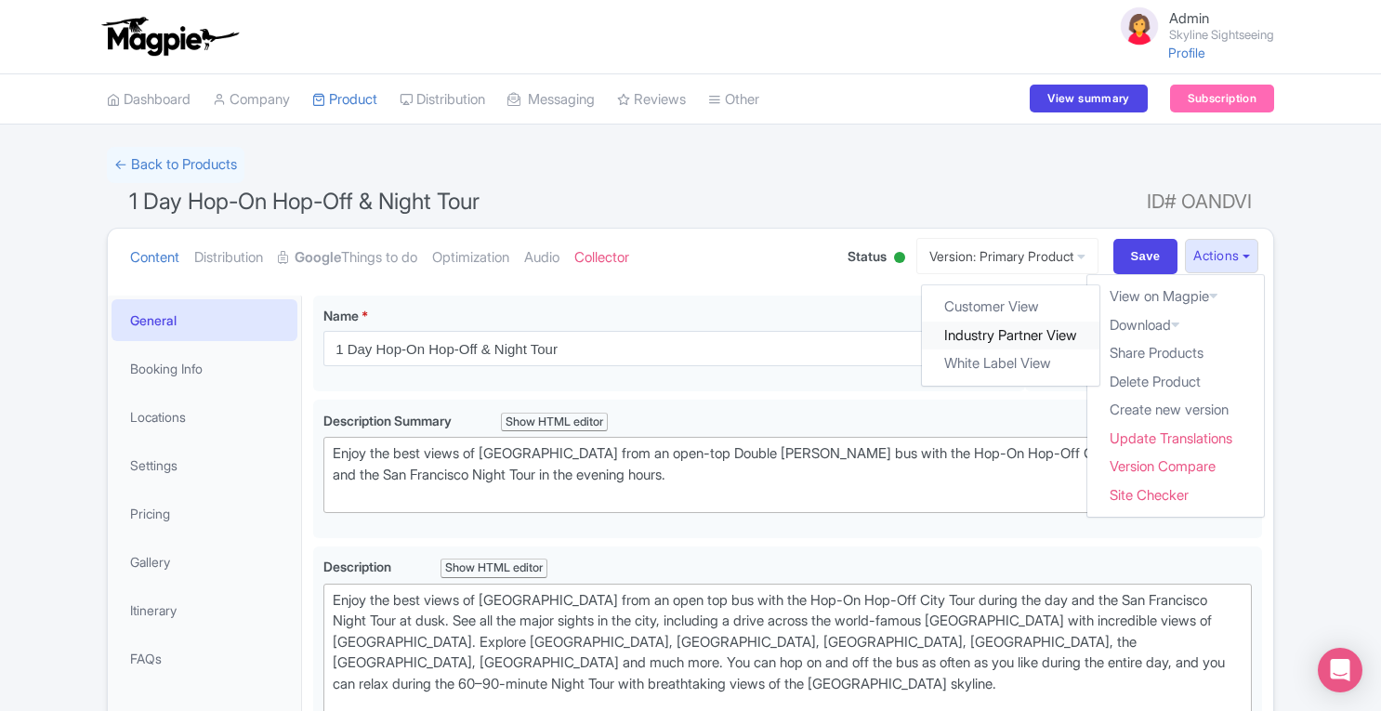
click at [1030, 331] on link "Industry Partner View" at bounding box center [1012, 336] width 178 height 29
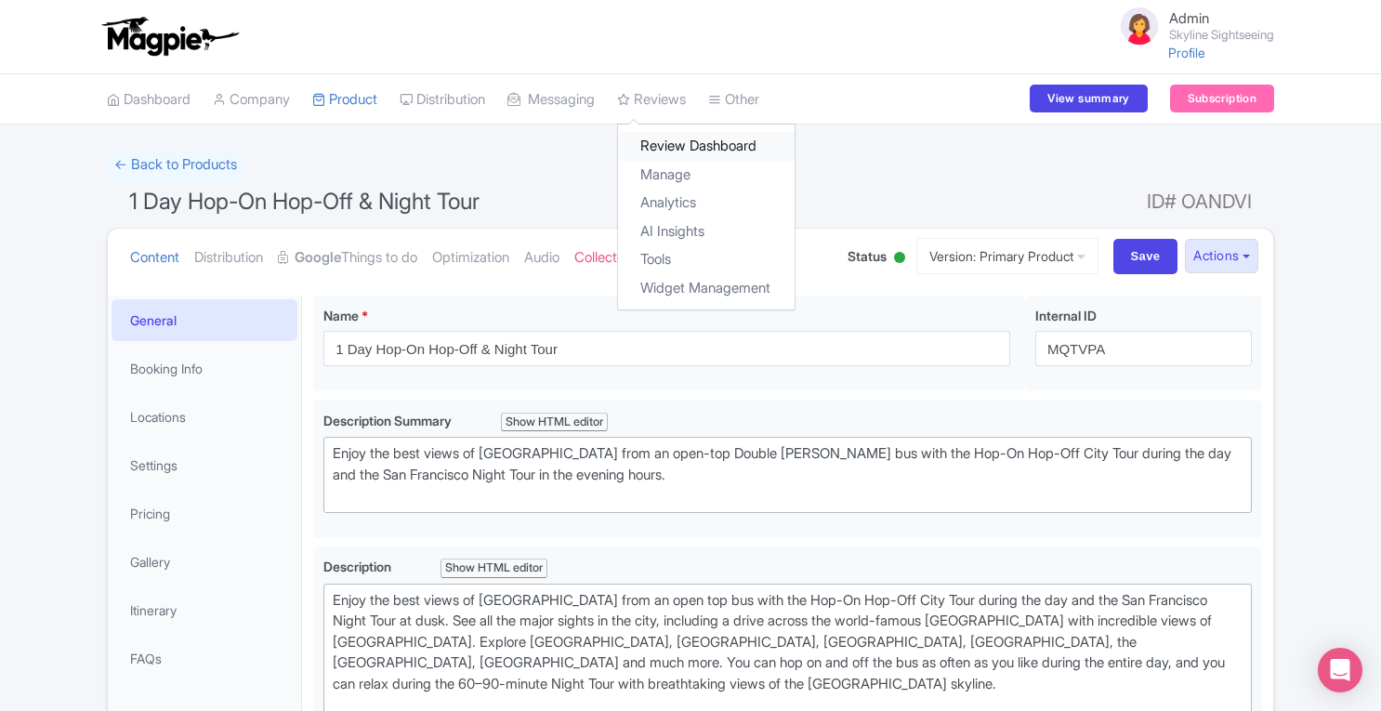
click at [691, 153] on link "Review Dashboard" at bounding box center [706, 146] width 177 height 29
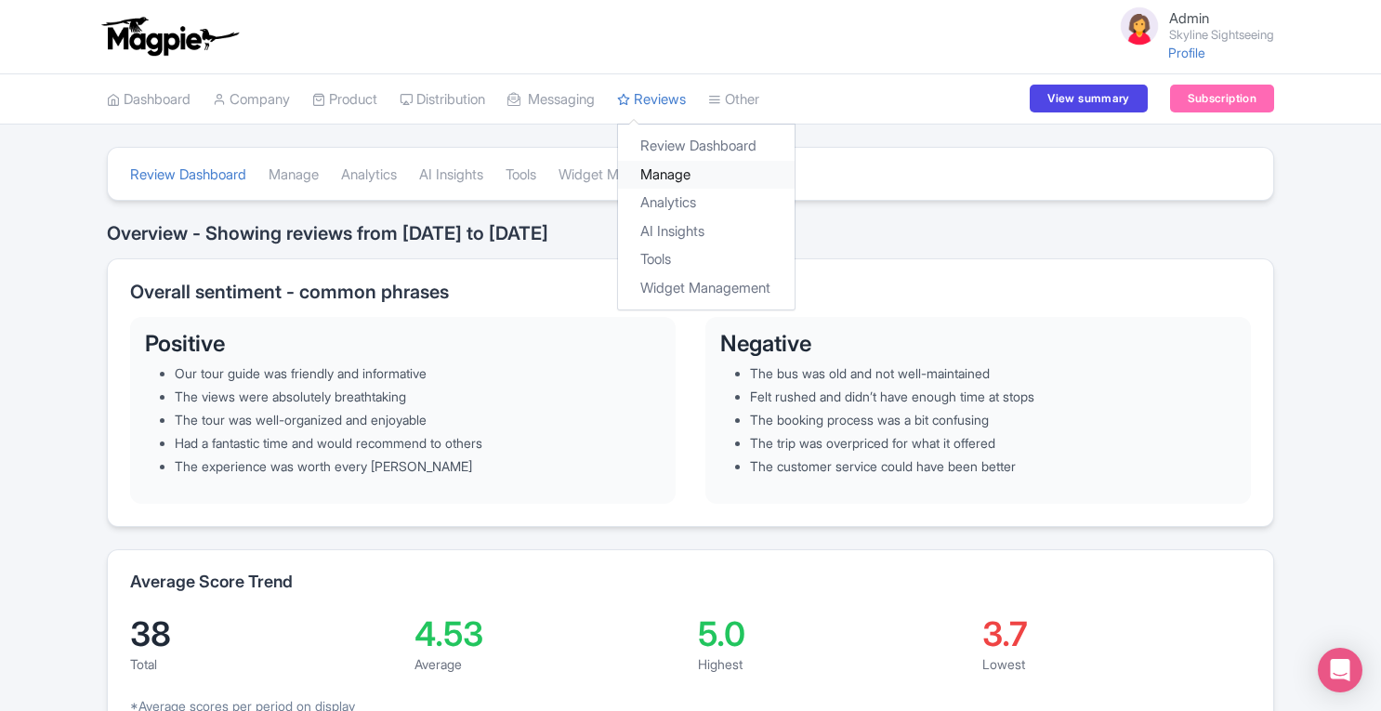
click at [691, 179] on link "Manage" at bounding box center [706, 175] width 177 height 29
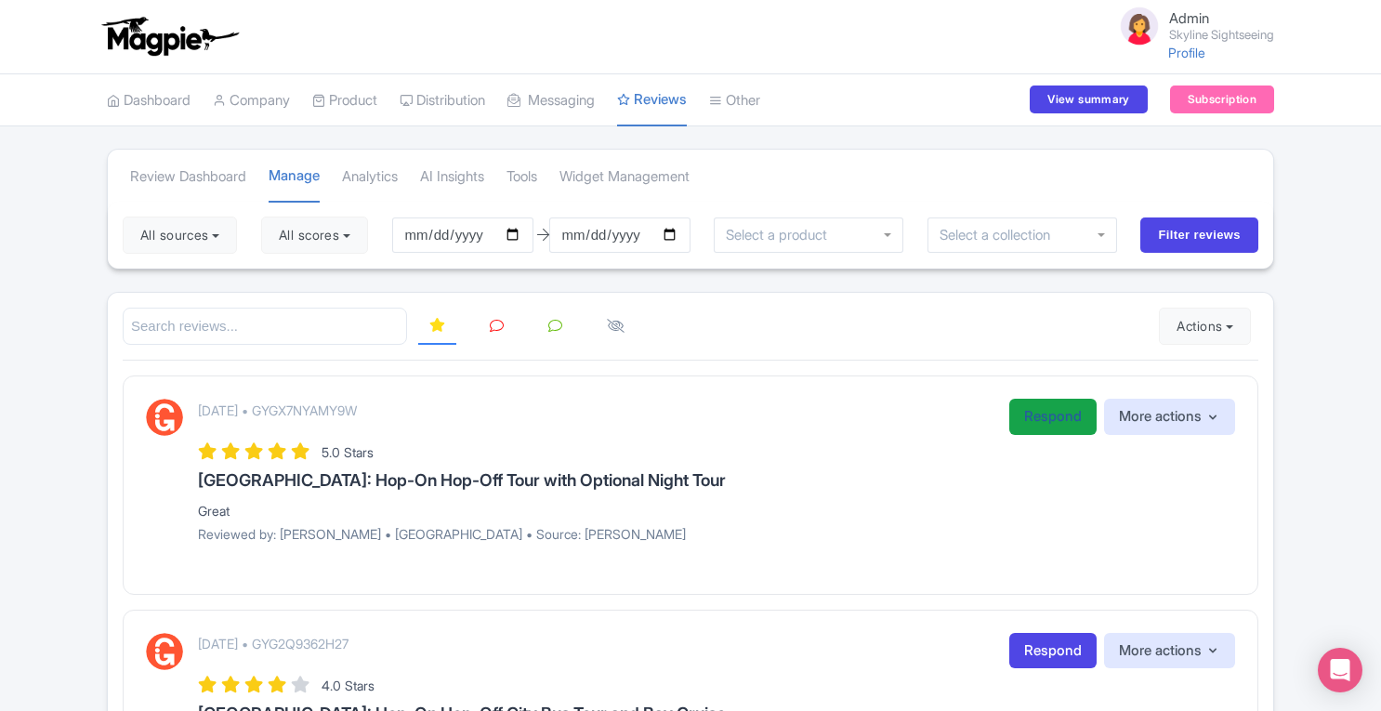
click at [1030, 419] on link "Respond" at bounding box center [1052, 417] width 87 height 36
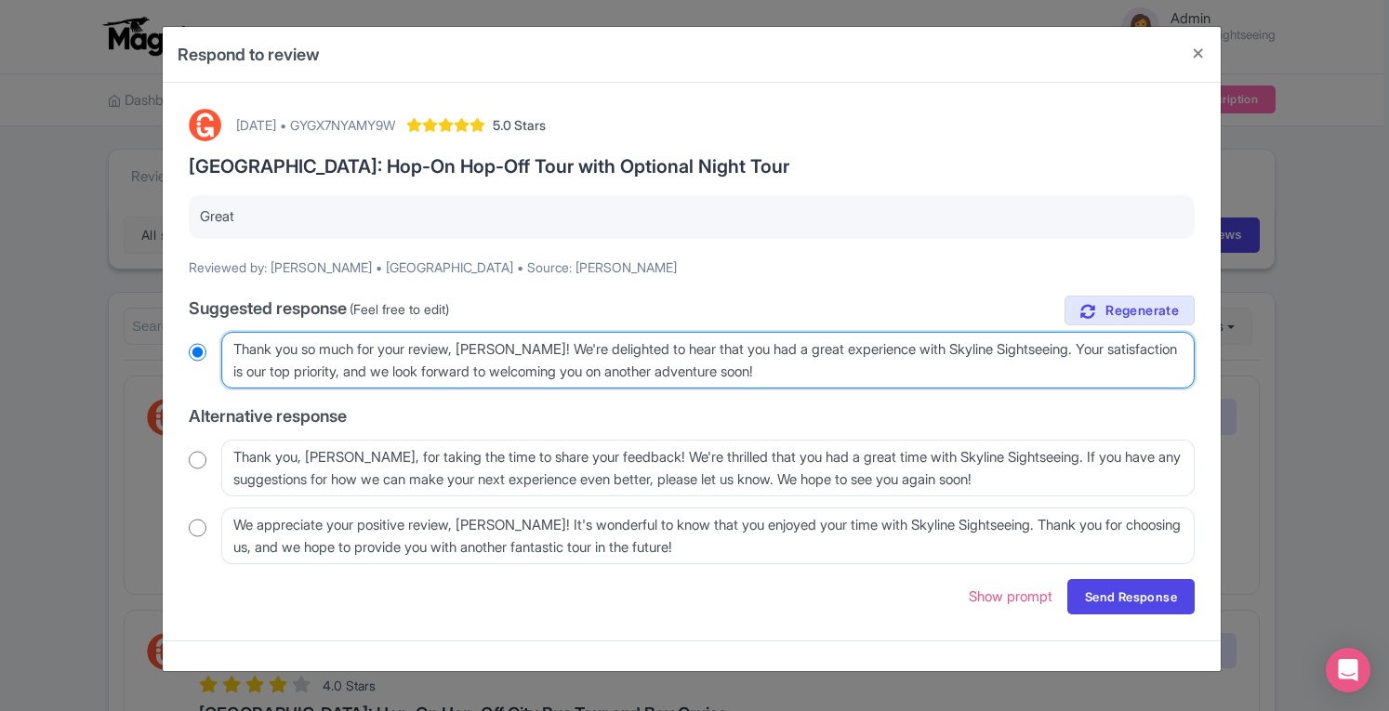
click at [793, 381] on textarea "Thank you so much for your review, [PERSON_NAME]! We're delighted to hear that …" at bounding box center [707, 360] width 973 height 57
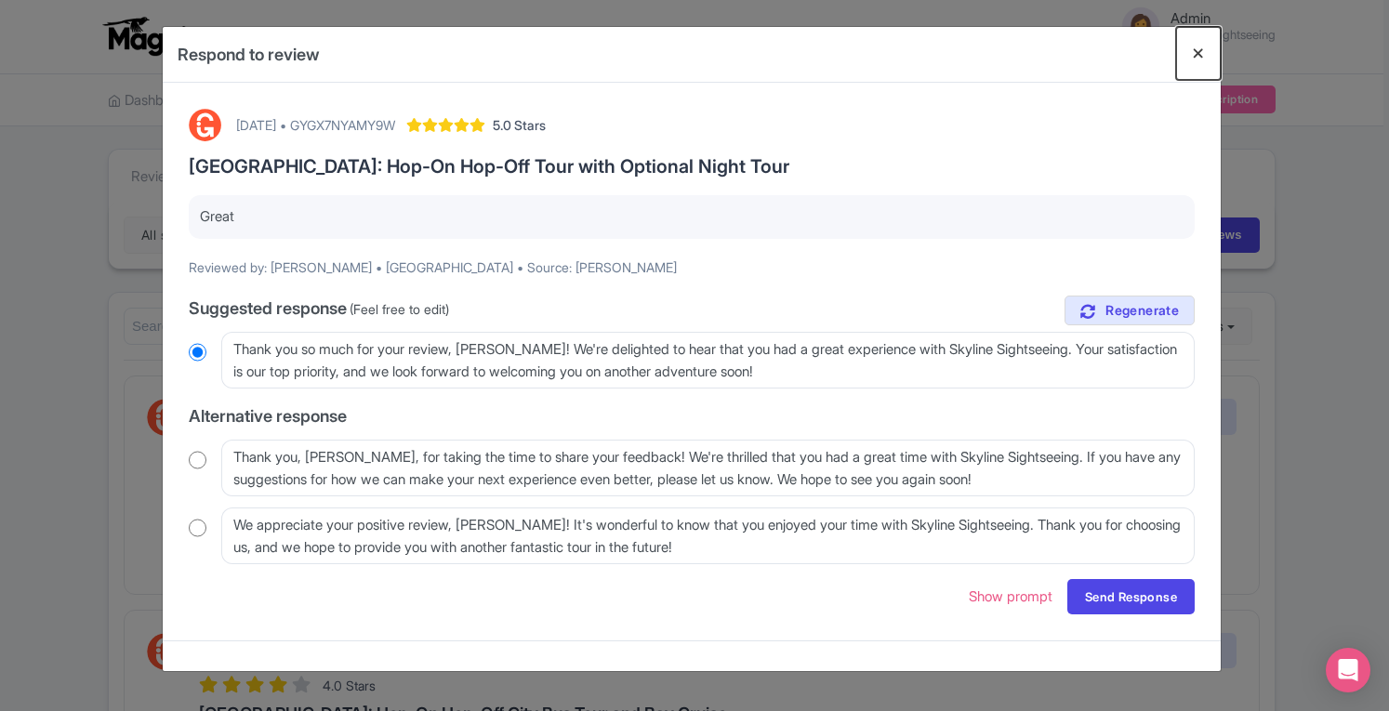
click at [1202, 53] on button "Close" at bounding box center [1198, 53] width 45 height 53
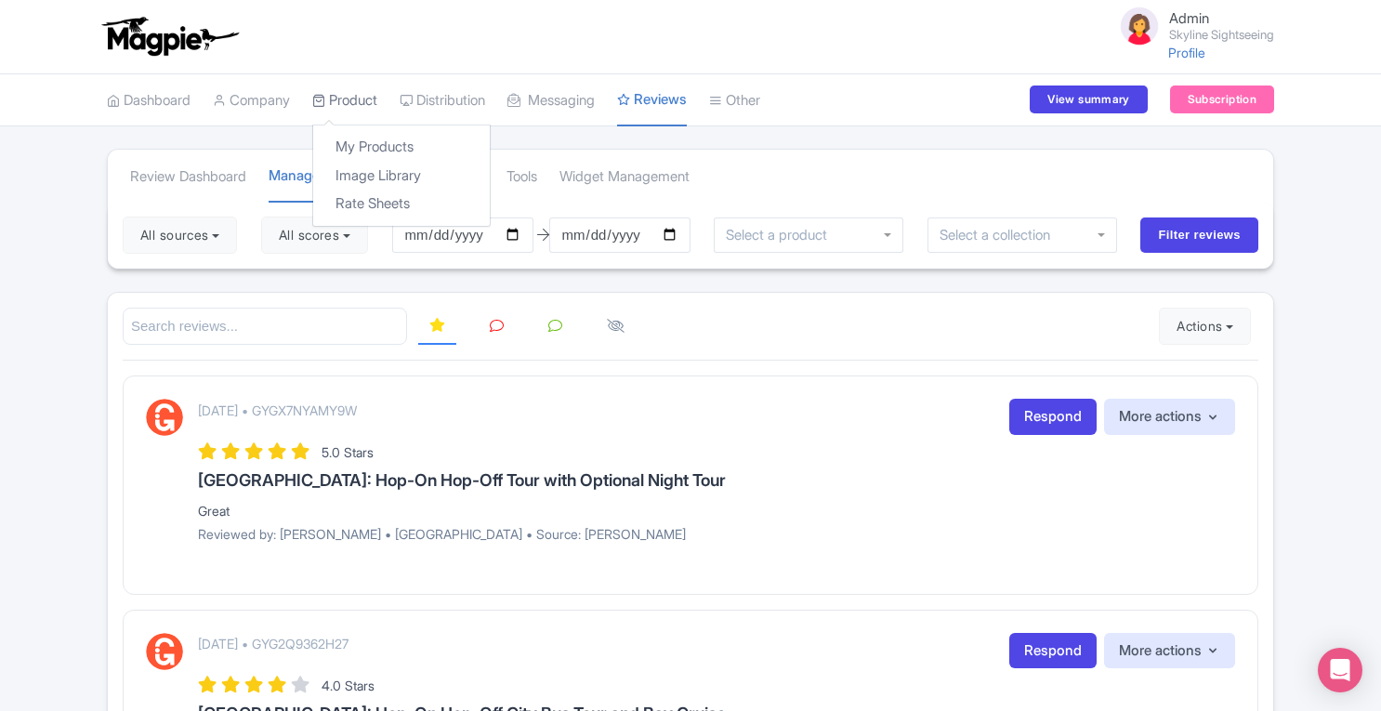
click at [370, 105] on link "Product" at bounding box center [344, 100] width 65 height 51
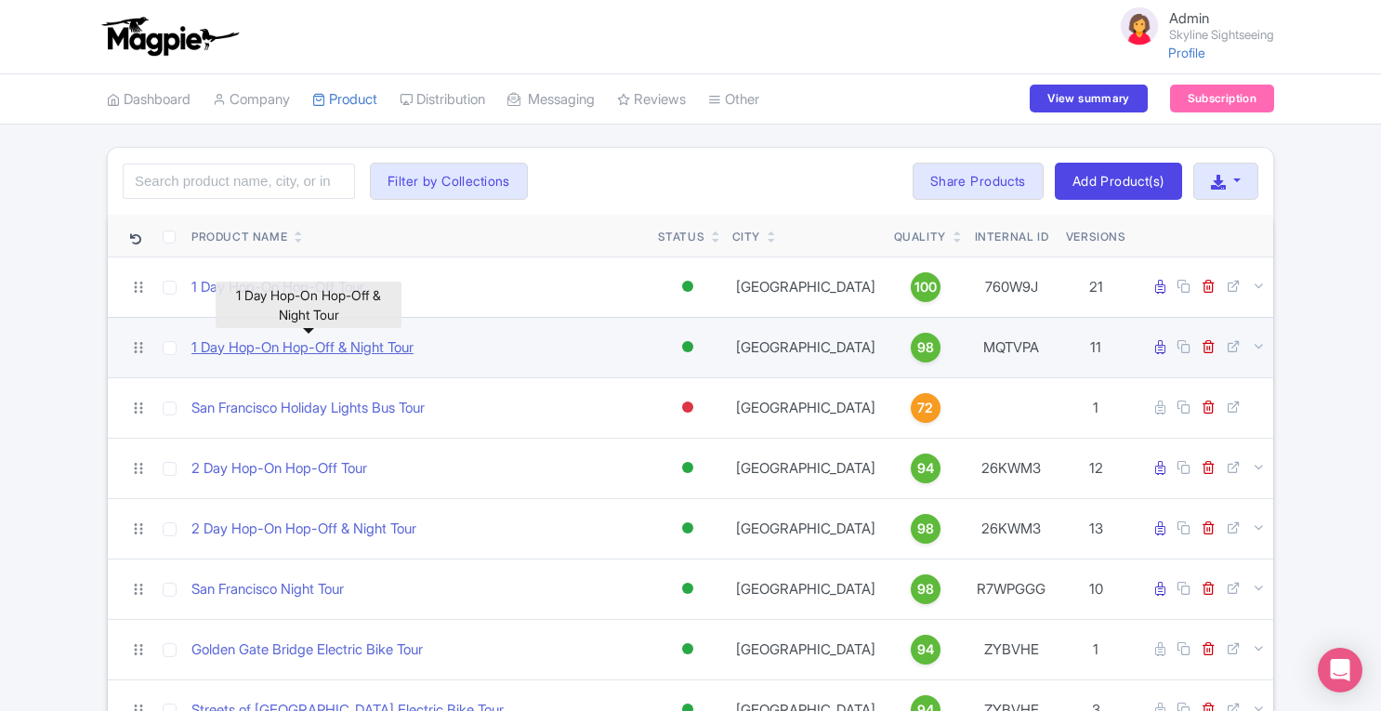
click at [336, 349] on link "1 Day Hop-On Hop-Off & Night Tour" at bounding box center [302, 347] width 222 height 21
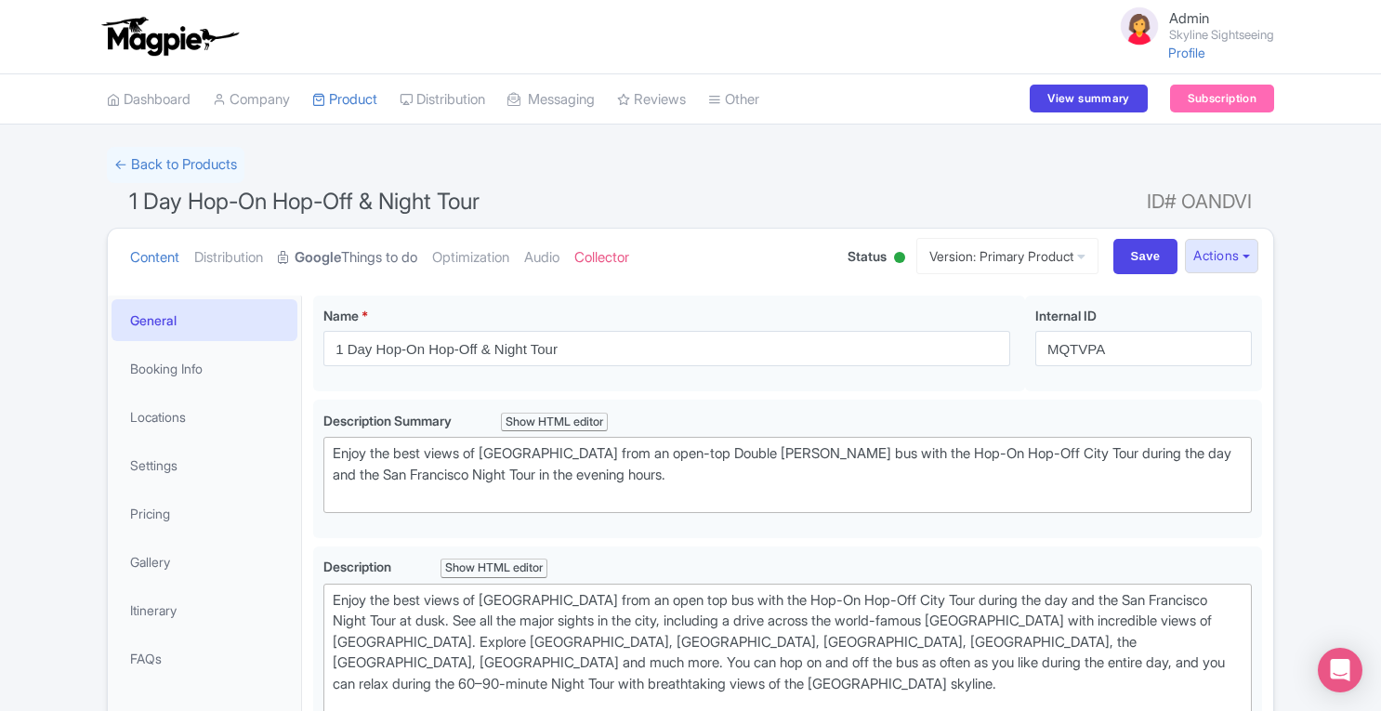
click at [340, 272] on link "Google Things to do" at bounding box center [347, 258] width 139 height 59
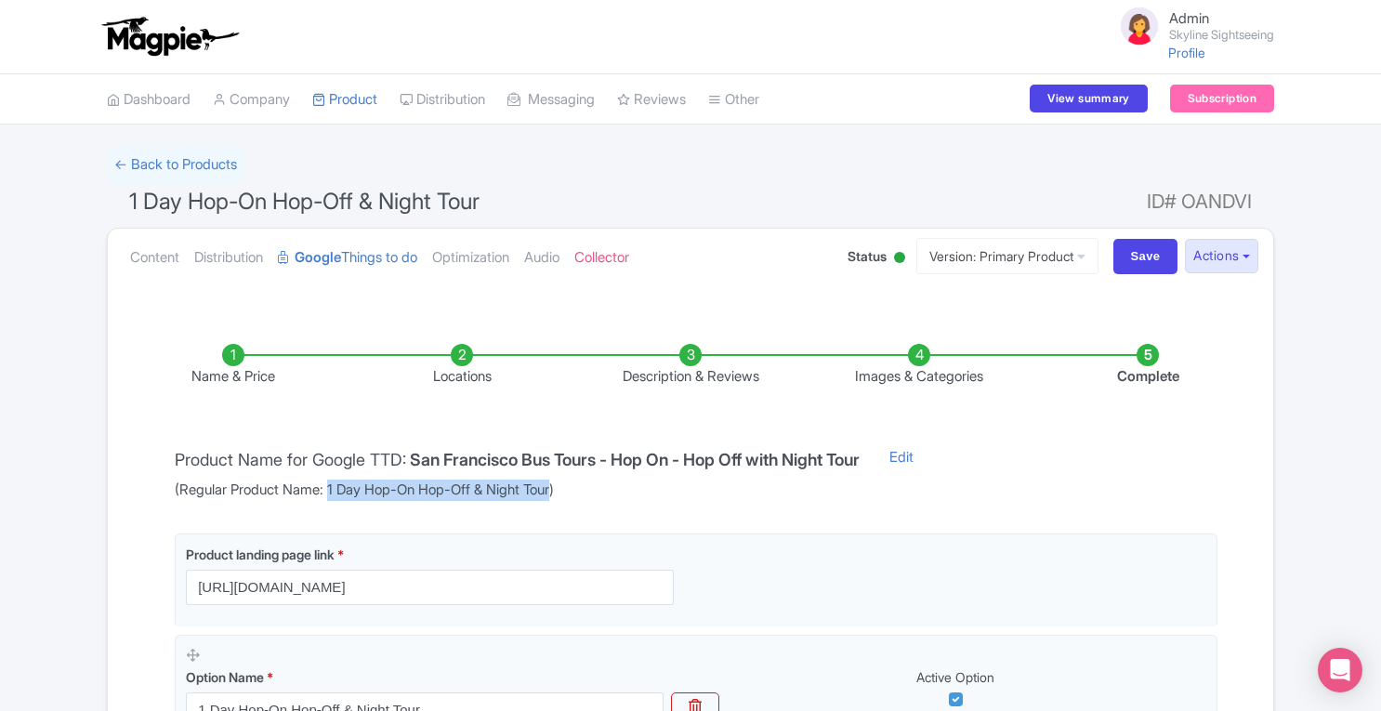
drag, startPoint x: 333, startPoint y: 492, endPoint x: 570, endPoint y: 490, distance: 237.0
click at [570, 490] on span "(Regular Product Name: 1 Day Hop-On Hop-Off & Night Tour)" at bounding box center [517, 490] width 685 height 21
click at [874, 514] on div "Name & Price Locations Description & Reviews Images & Categories Complete Produ…" at bounding box center [690, 694] width 1143 height 774
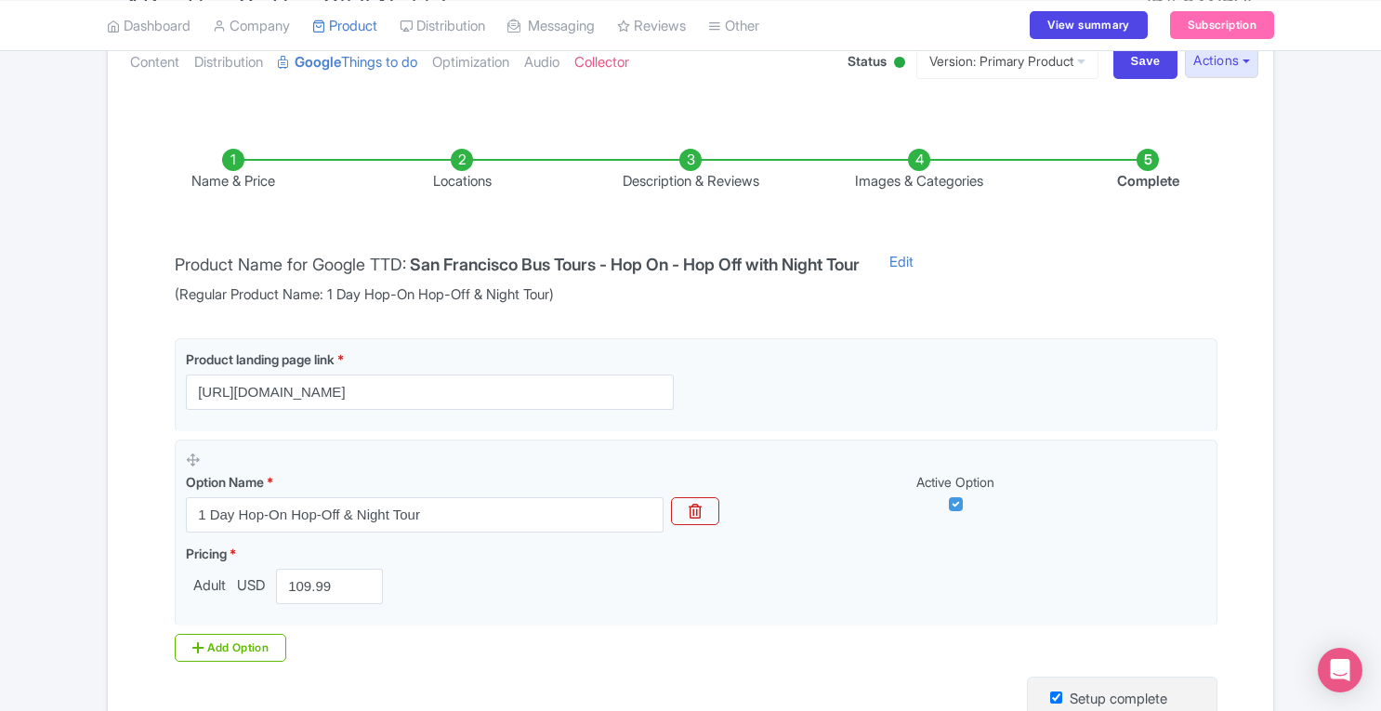
scroll to position [182, 0]
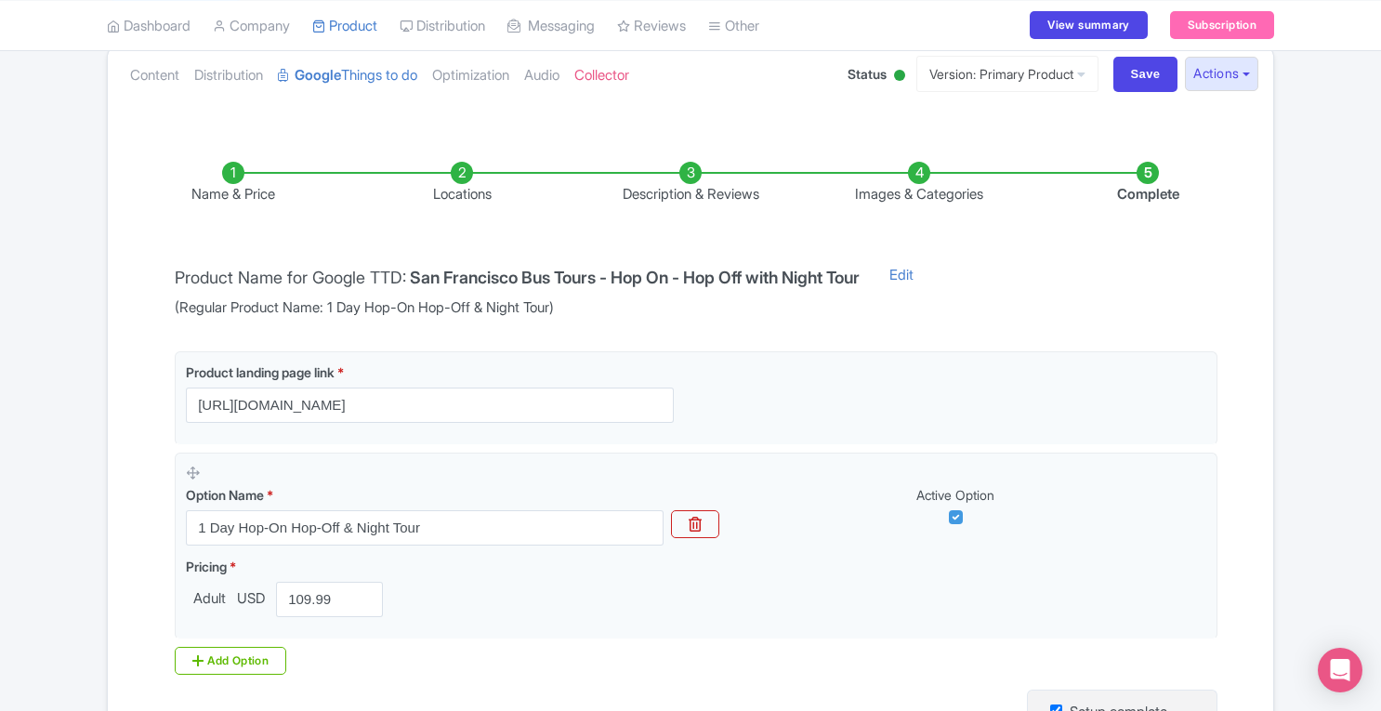
click at [463, 174] on li "Locations" at bounding box center [462, 184] width 229 height 44
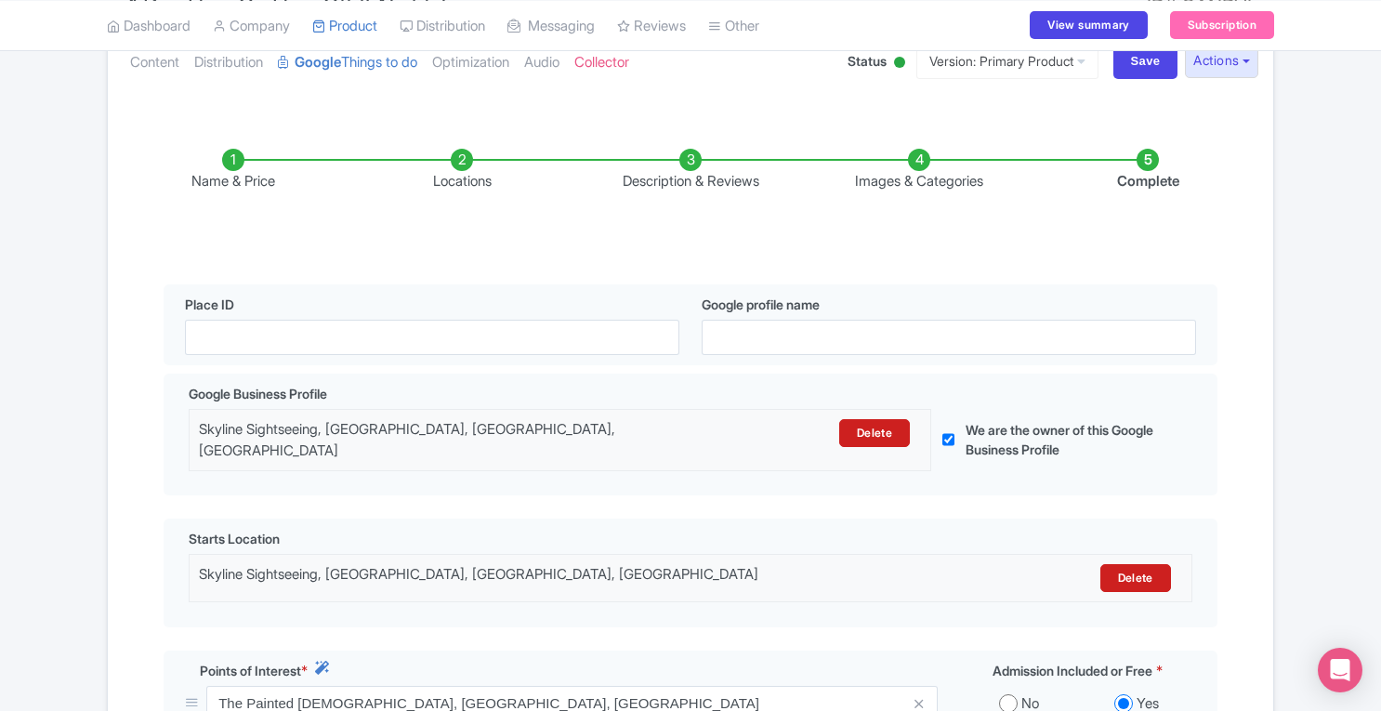
scroll to position [197, 0]
click at [691, 156] on li "Description & Reviews" at bounding box center [690, 169] width 229 height 44
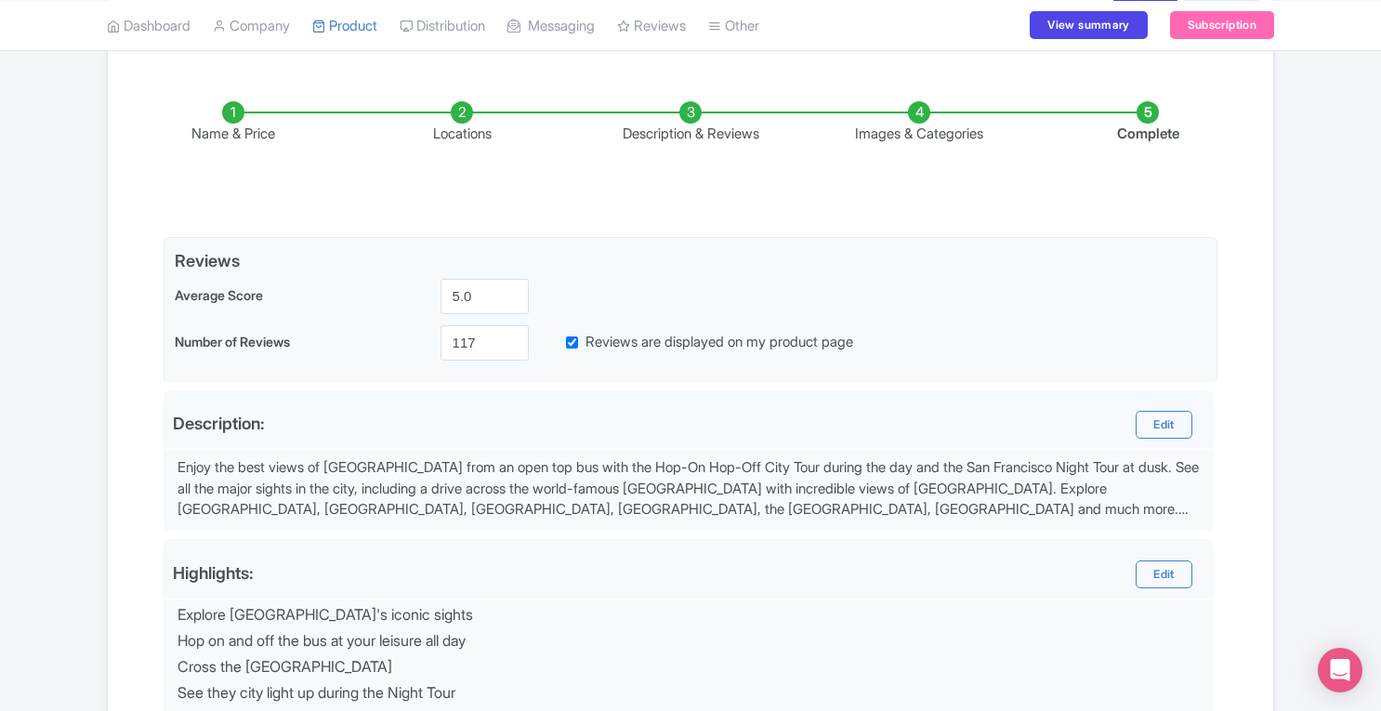
scroll to position [232, 0]
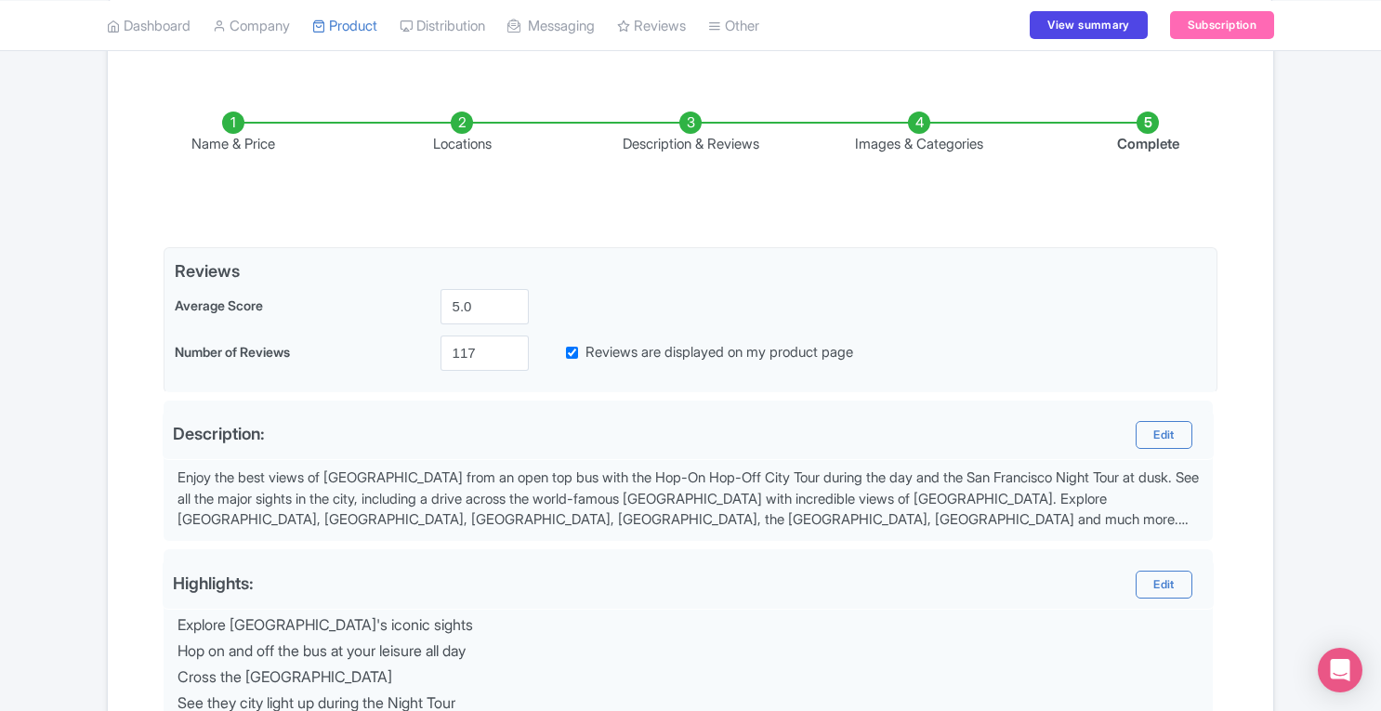
click at [925, 125] on li "Images & Categories" at bounding box center [919, 134] width 229 height 44
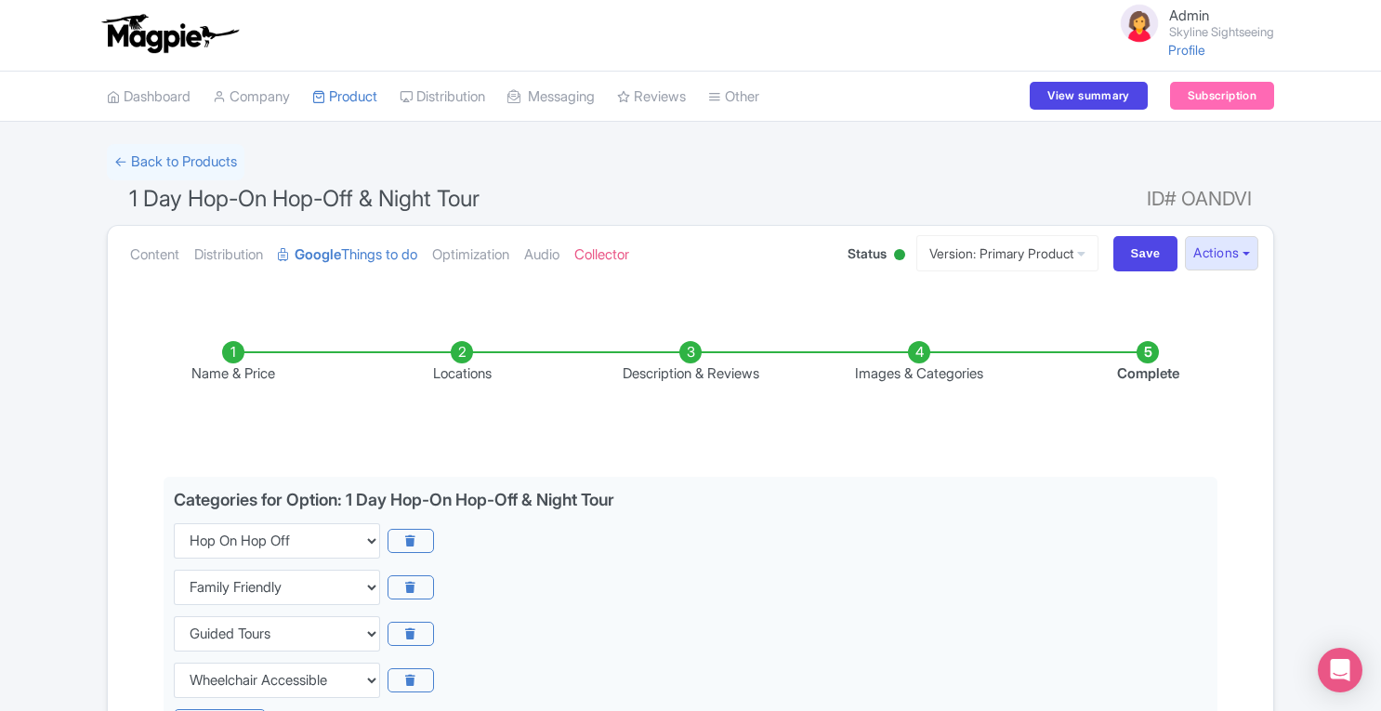
scroll to position [0, 0]
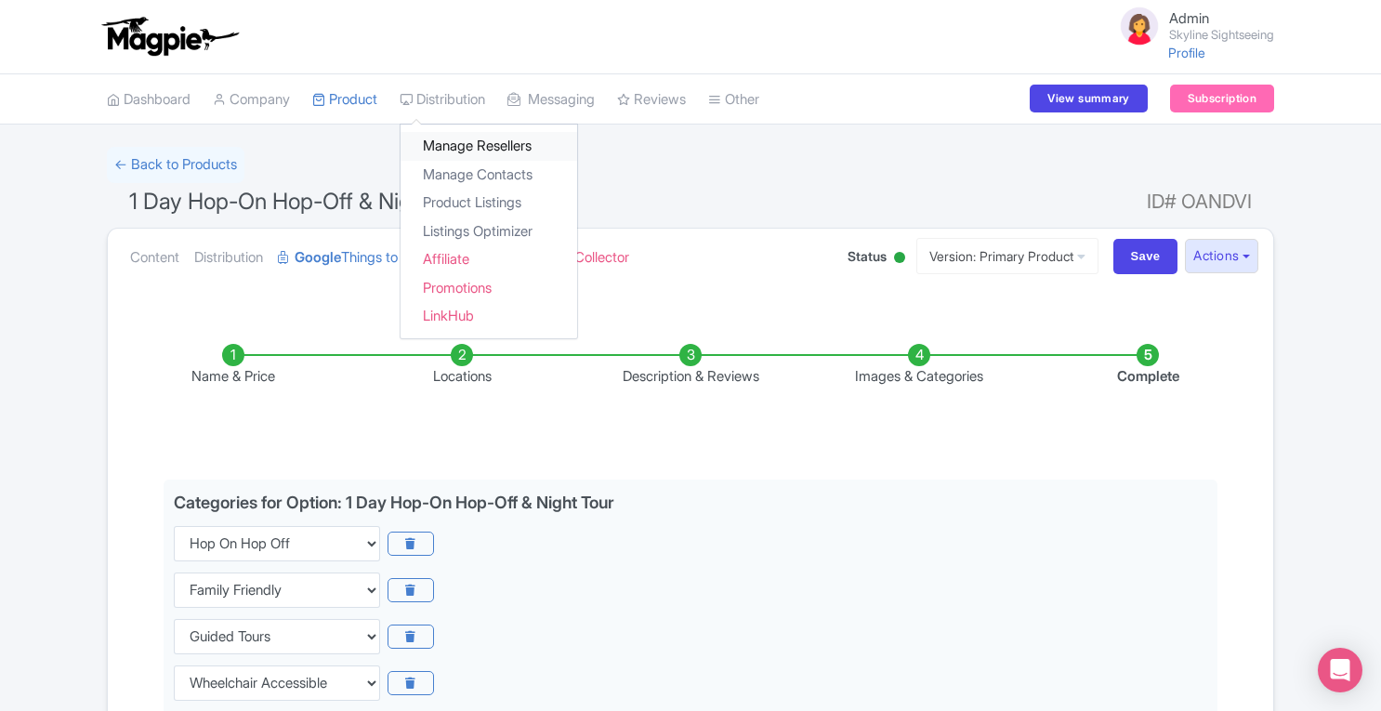
click at [461, 151] on link "Manage Resellers" at bounding box center [489, 146] width 177 height 29
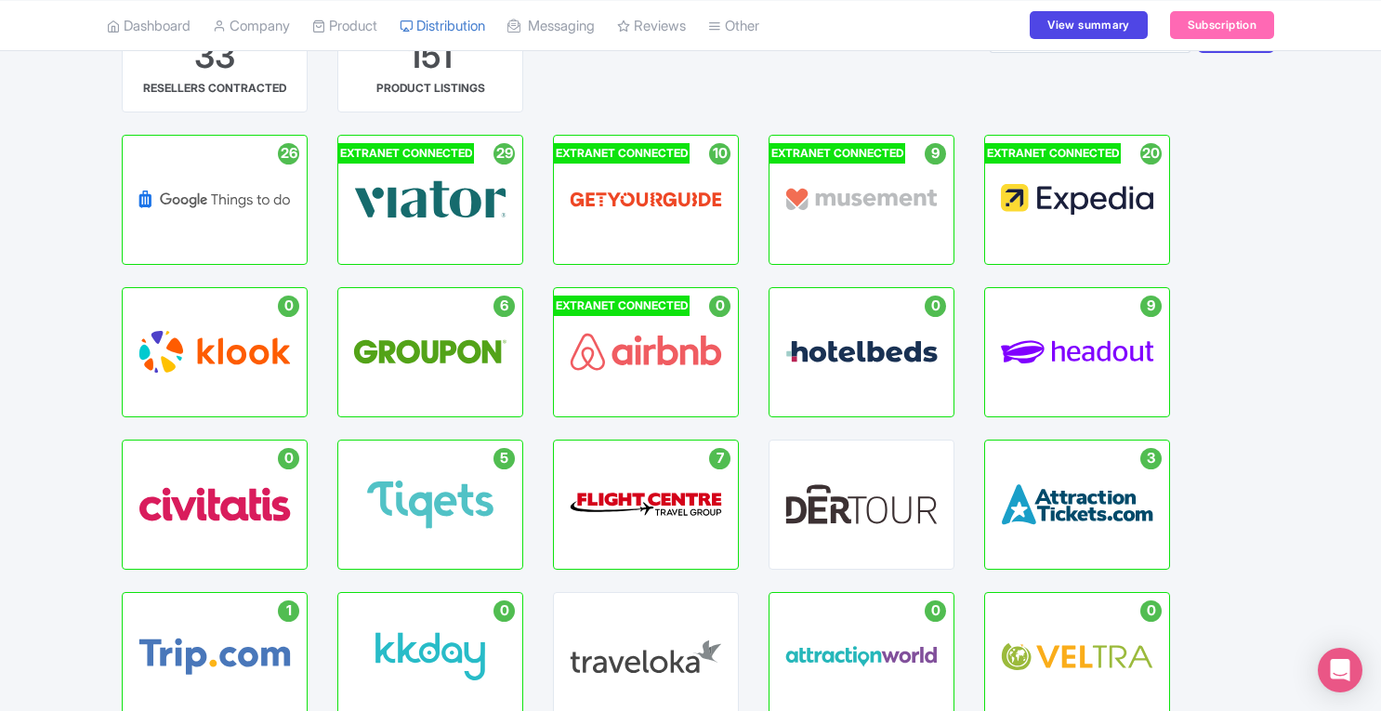
scroll to position [167, 0]
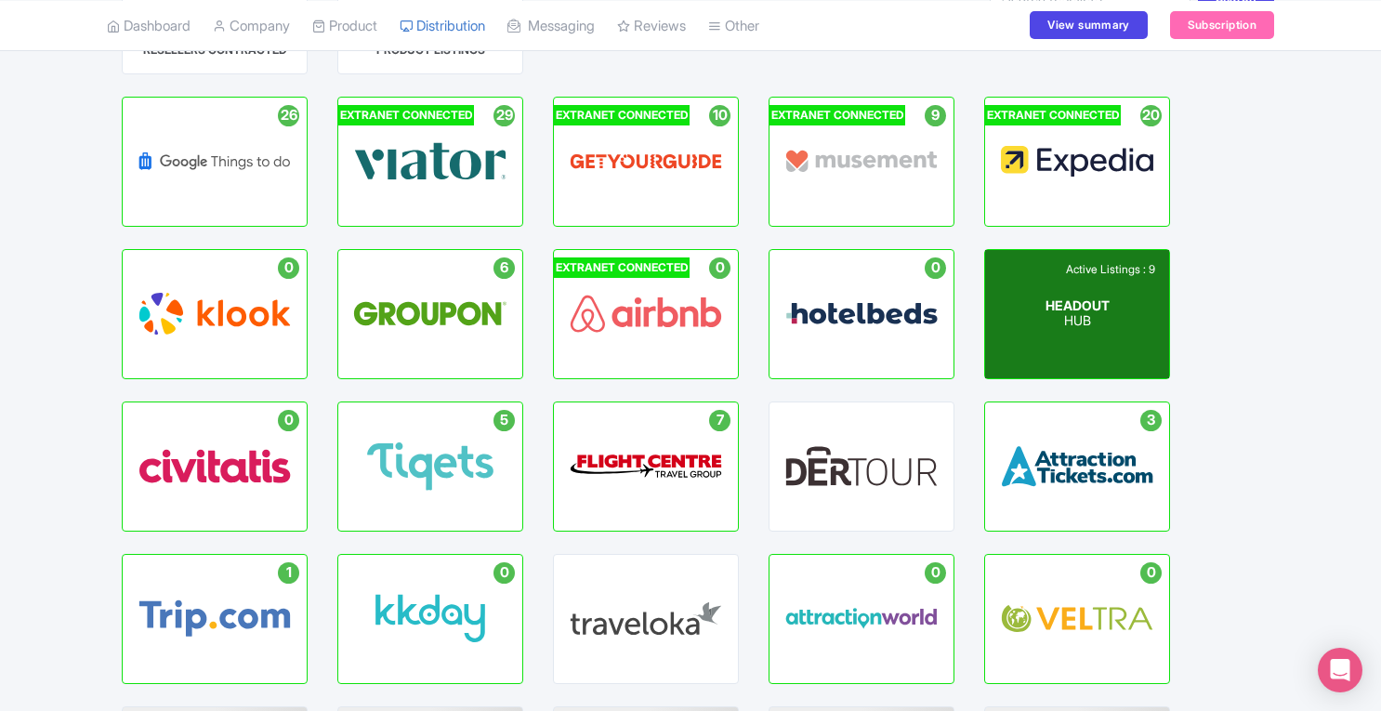
click at [1098, 314] on p "HUB" at bounding box center [1078, 322] width 64 height 16
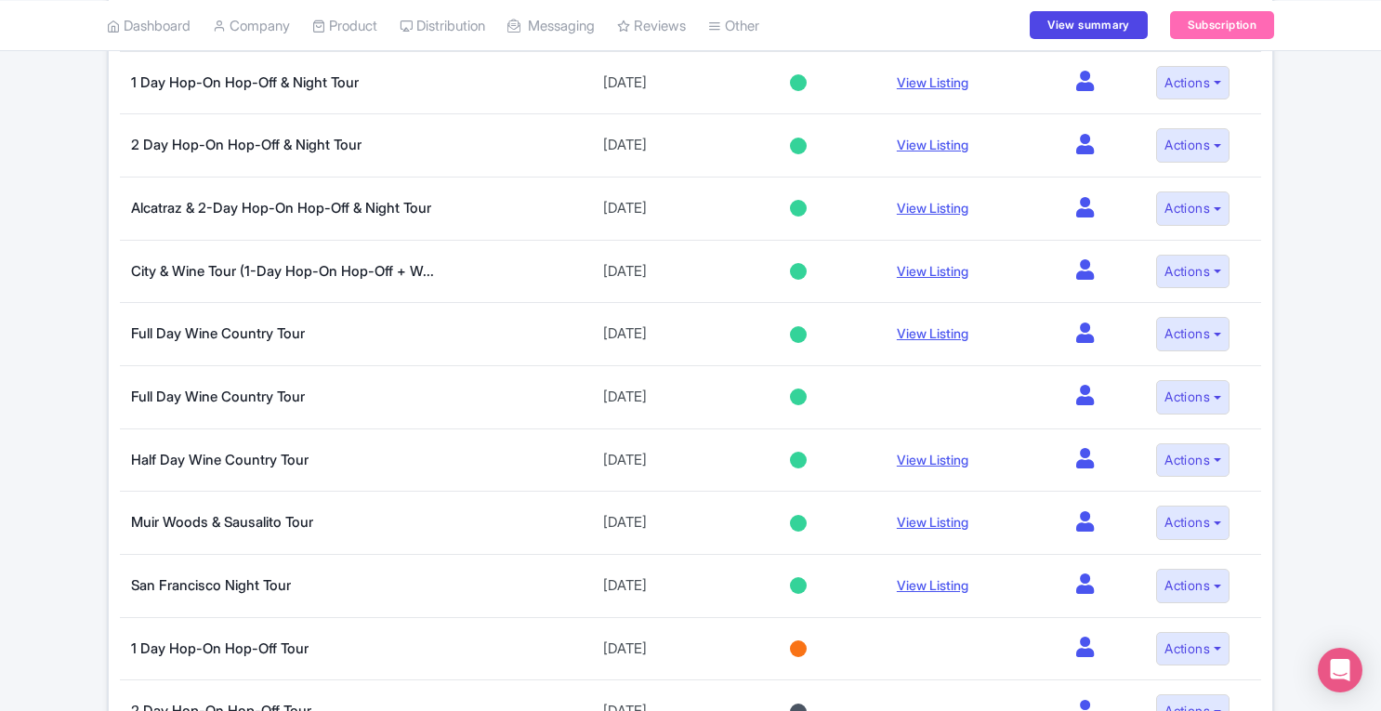
scroll to position [478, 0]
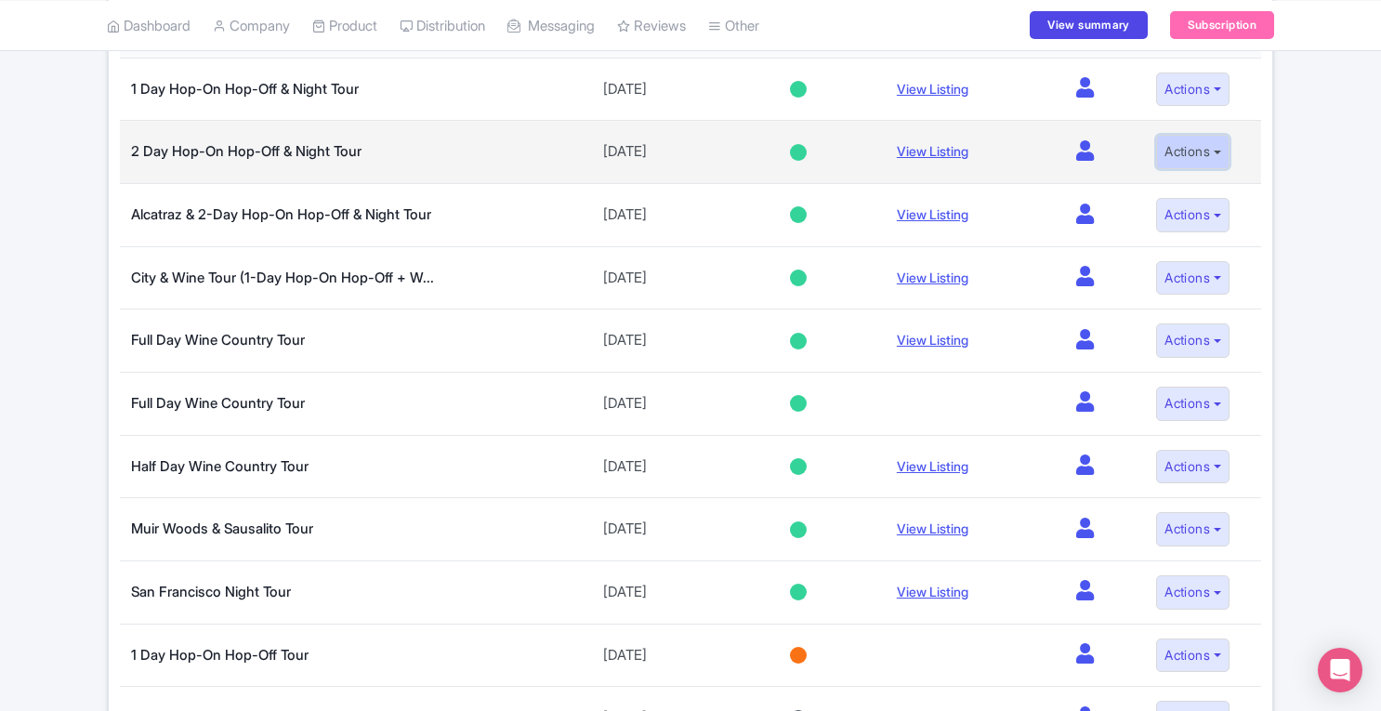
click at [1197, 156] on button "Actions" at bounding box center [1192, 152] width 73 height 34
click at [1134, 183] on link "Edit listing" at bounding box center [1147, 192] width 177 height 29
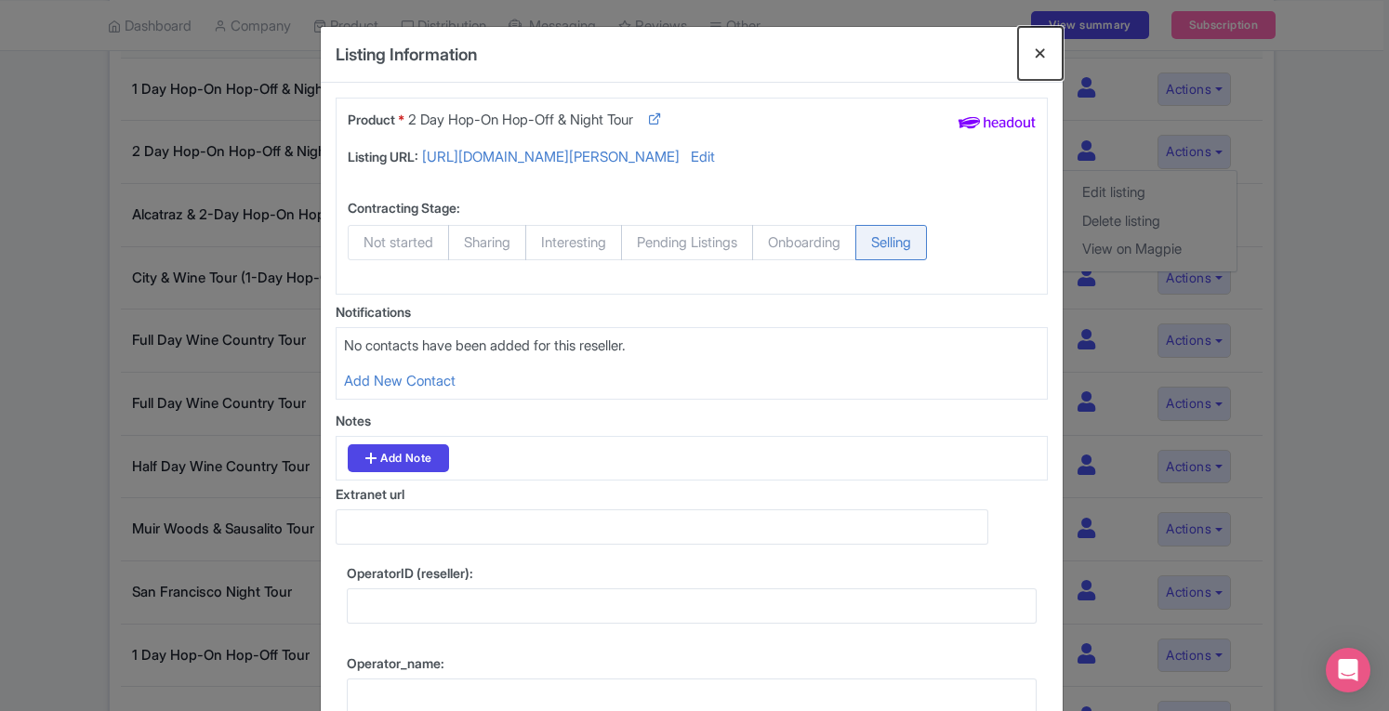
click at [1040, 59] on button "Close" at bounding box center [1040, 53] width 45 height 53
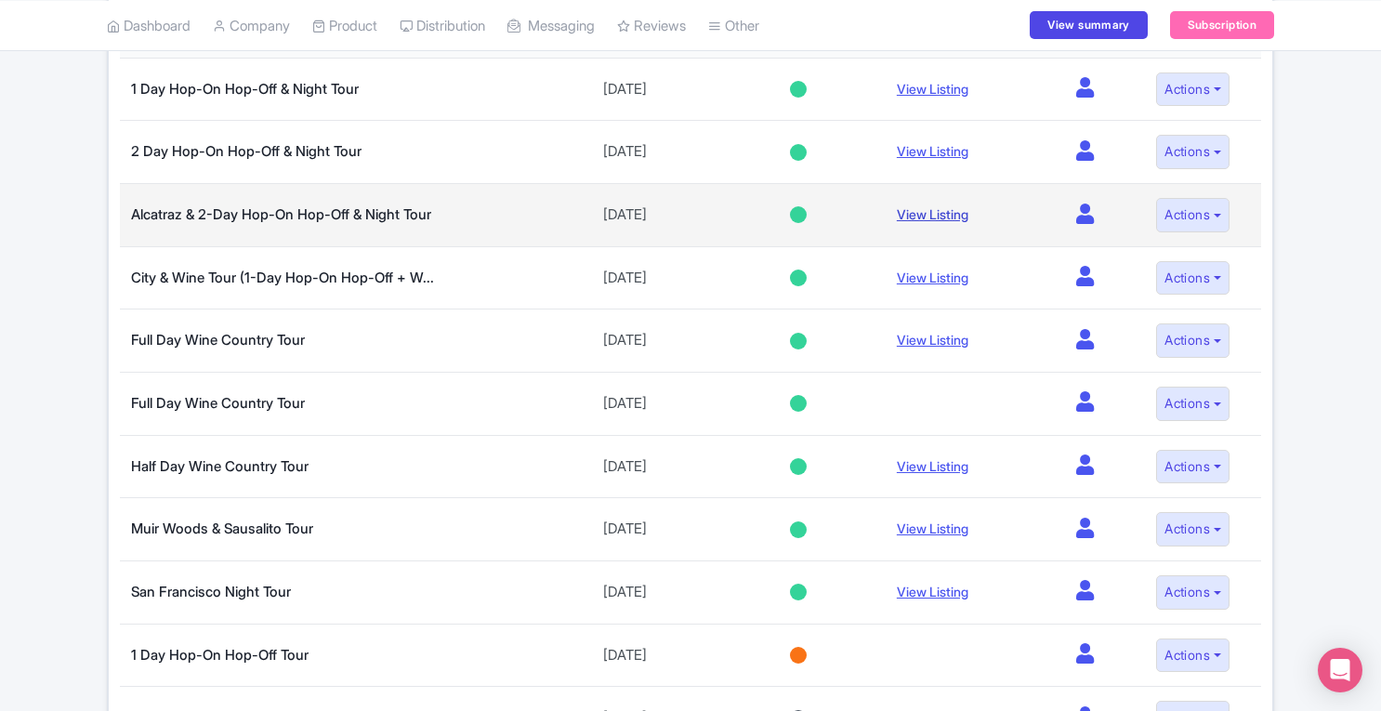
click at [946, 213] on link "View Listing" at bounding box center [933, 214] width 72 height 16
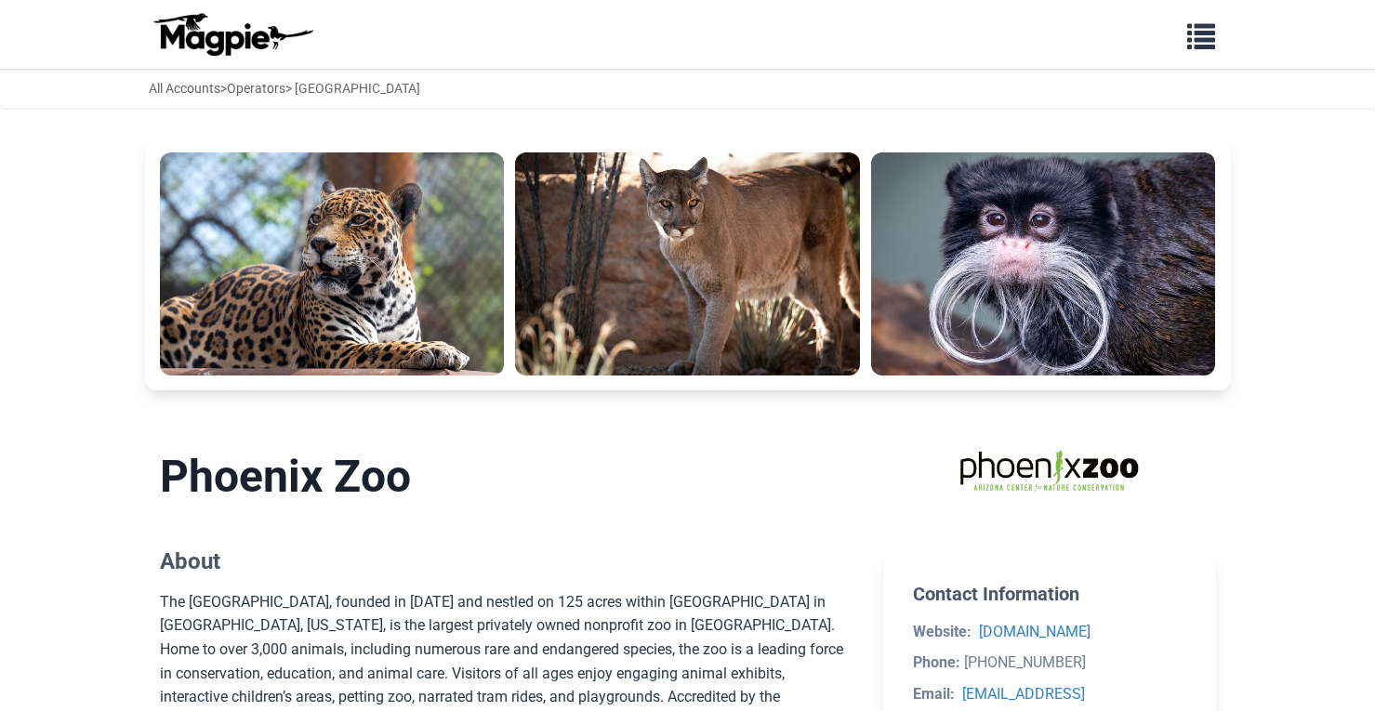
scroll to position [734, 0]
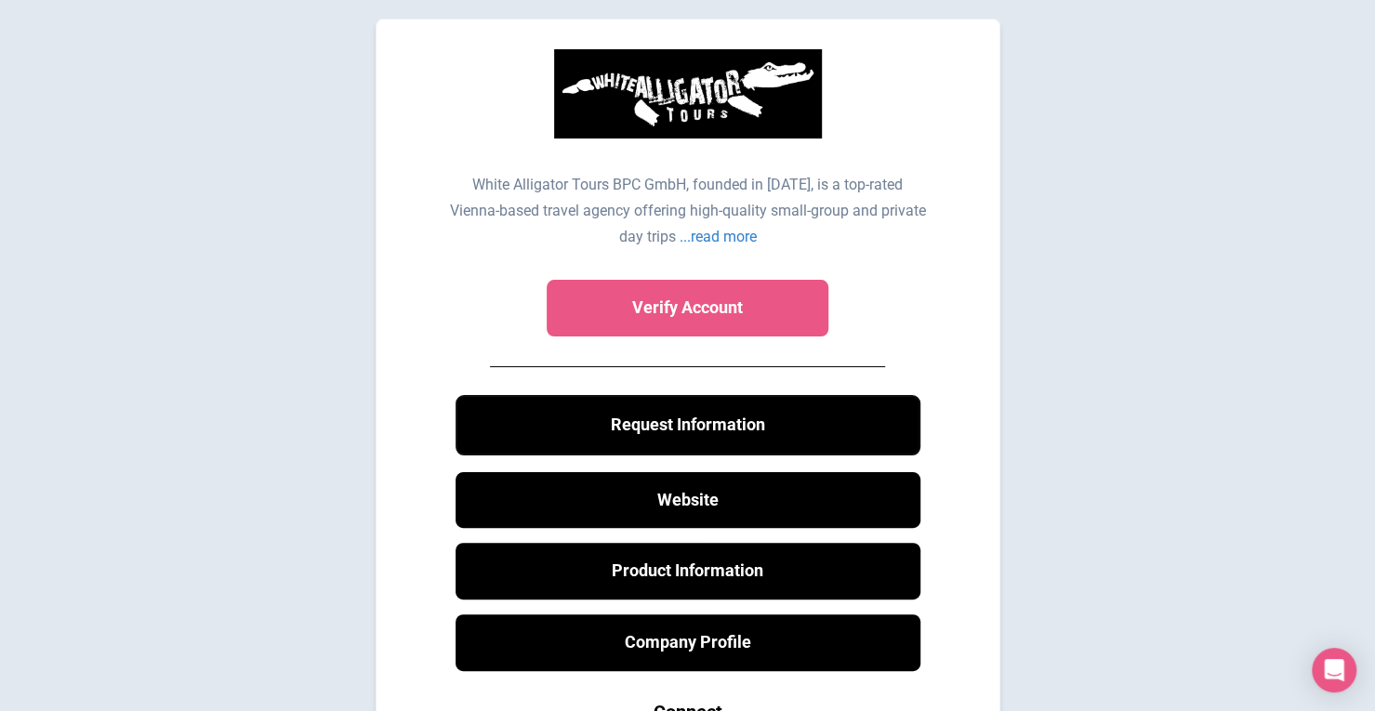
click at [857, 438] on button "Request Information" at bounding box center [687, 425] width 465 height 60
